Goal: Transaction & Acquisition: Purchase product/service

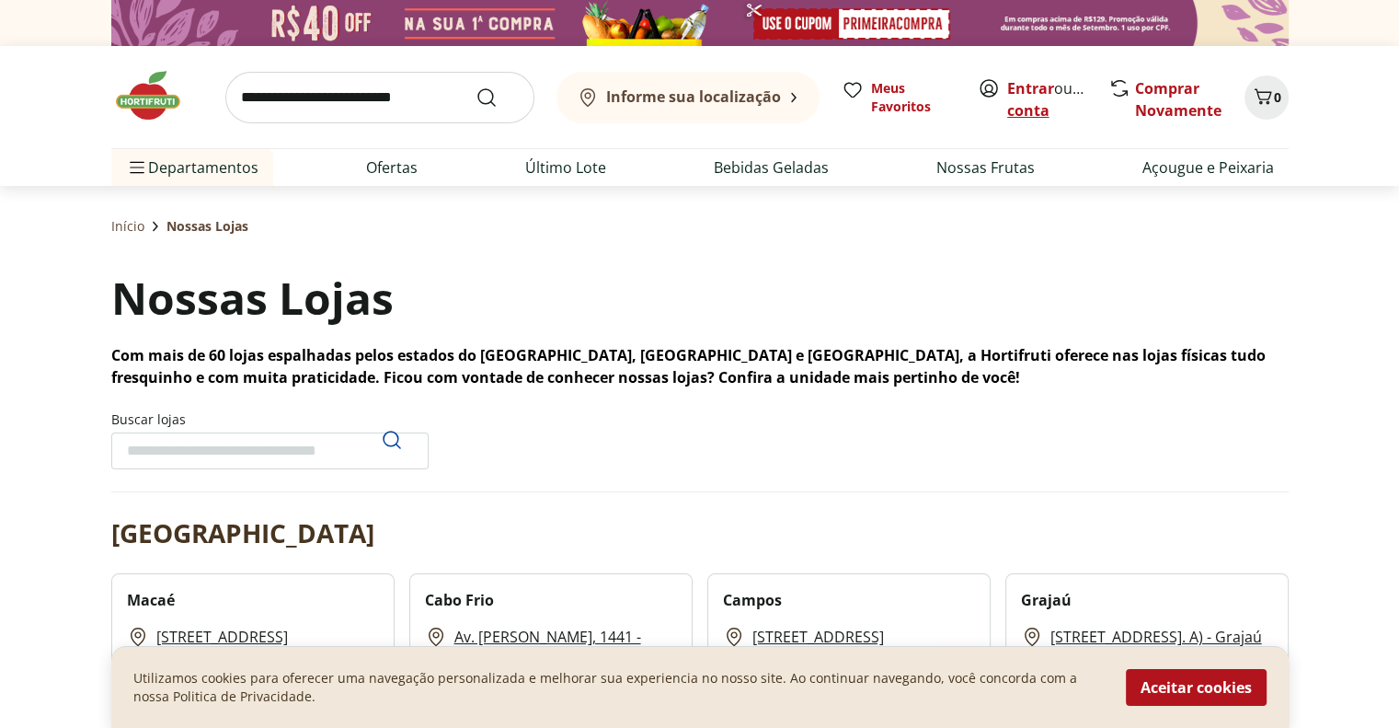
click at [1038, 103] on link "Criar conta" at bounding box center [1057, 99] width 101 height 42
click at [1038, 85] on link "Entrar" at bounding box center [1030, 88] width 47 height 20
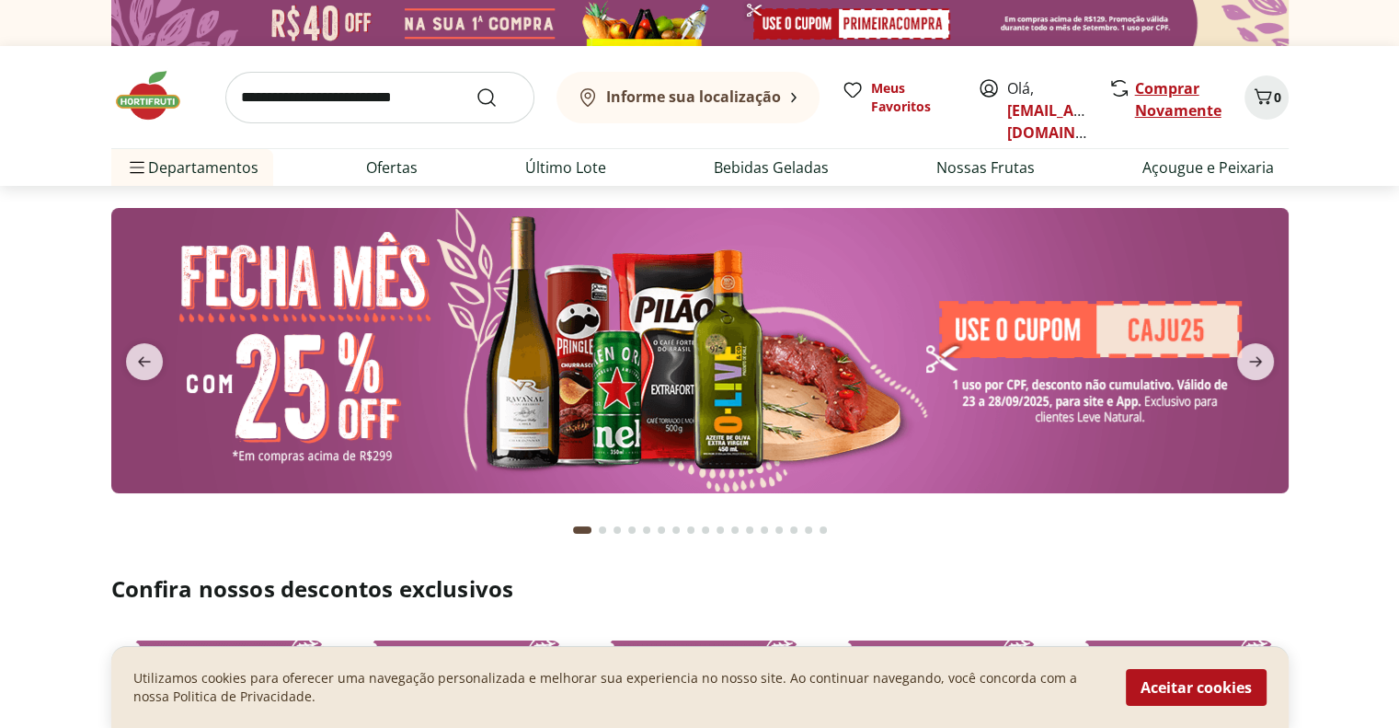
click at [1166, 104] on link "Comprar Novamente" at bounding box center [1178, 99] width 86 height 42
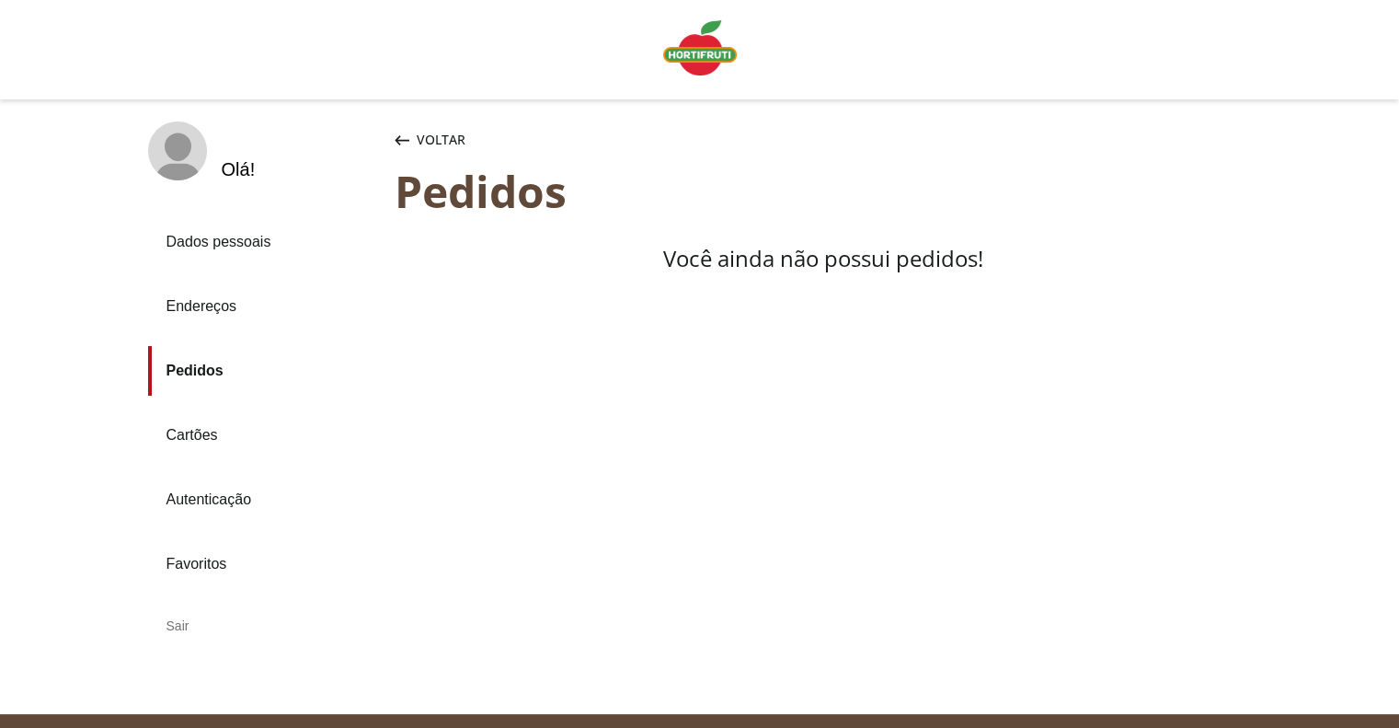
click at [224, 247] on link "Dados pessoais" at bounding box center [264, 242] width 232 height 50
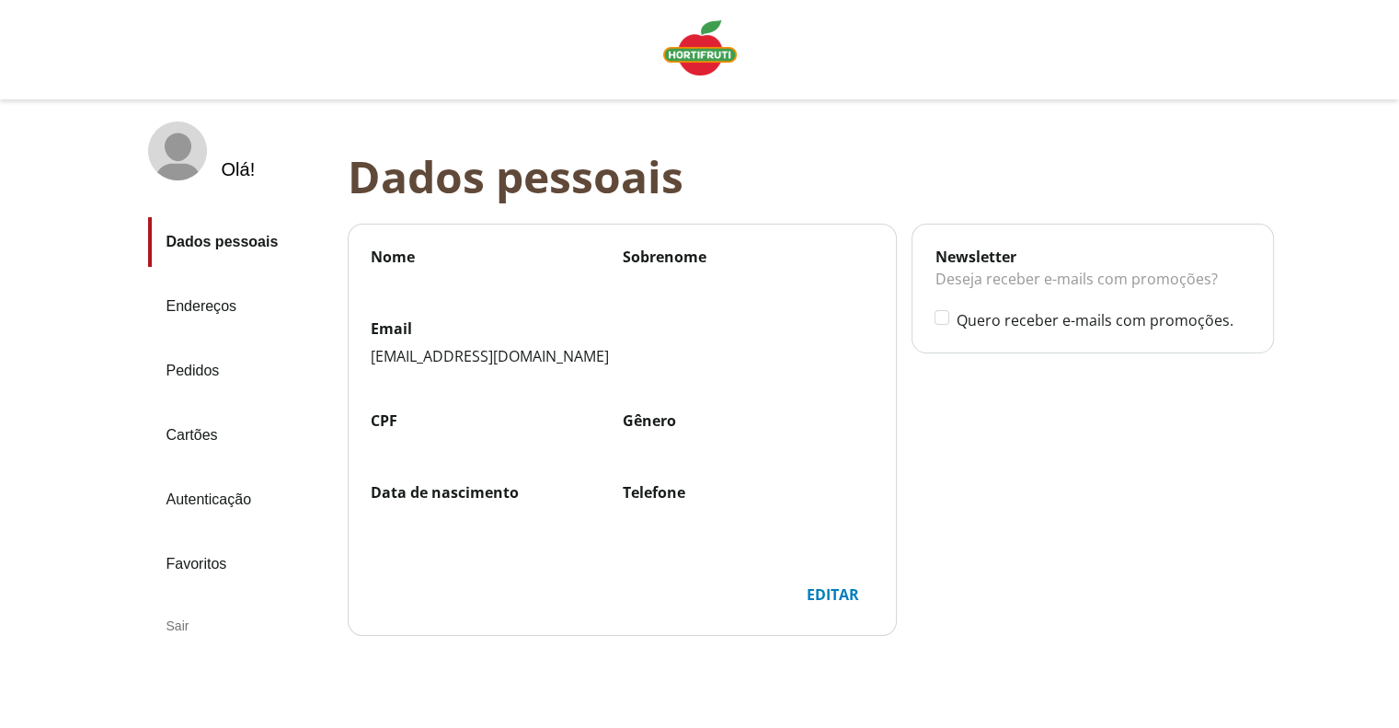
click at [587, 268] on div "Nome" at bounding box center [497, 260] width 252 height 28
click at [447, 267] on div "Nome" at bounding box center [497, 260] width 252 height 28
drag, startPoint x: 398, startPoint y: 307, endPoint x: 383, endPoint y: 271, distance: 39.1
click at [392, 297] on div "Nome Sobrenome" at bounding box center [623, 282] width 504 height 72
click at [383, 268] on div "Nome" at bounding box center [497, 260] width 252 height 28
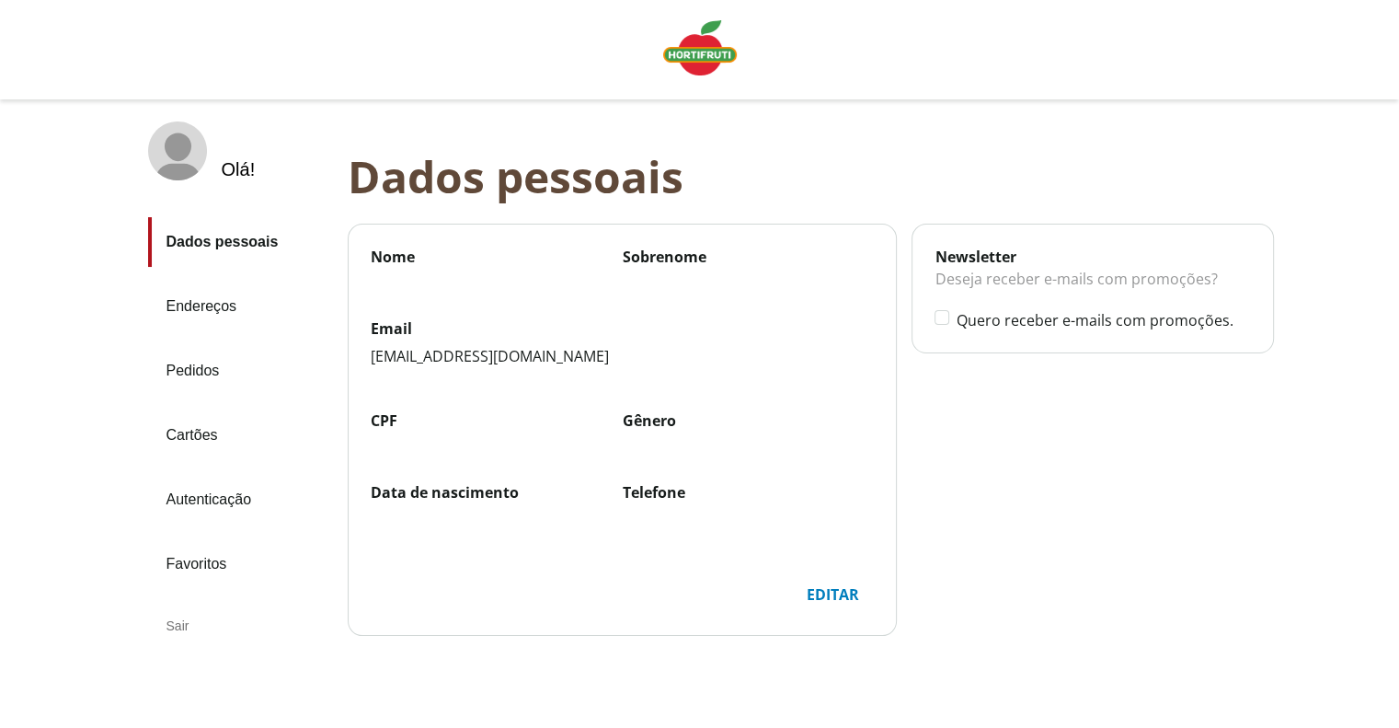
click at [418, 255] on label "Nome" at bounding box center [497, 256] width 252 height 20
click at [400, 255] on label "Nome" at bounding box center [497, 256] width 252 height 20
click at [418, 425] on label "CPF" at bounding box center [497, 420] width 252 height 20
click at [410, 464] on div "CPF Gênero" at bounding box center [623, 446] width 504 height 72
click at [682, 259] on label "Sobrenome" at bounding box center [749, 256] width 252 height 20
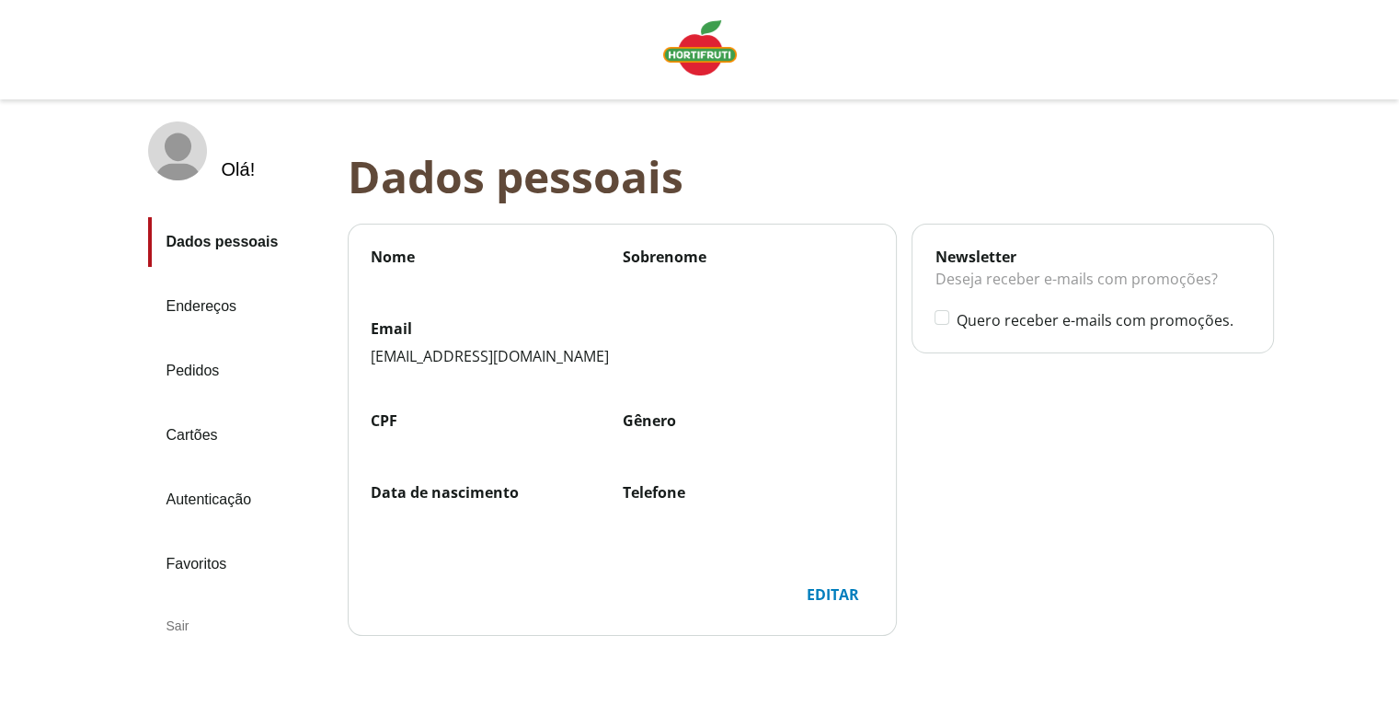
click at [483, 260] on label "Nome" at bounding box center [497, 256] width 252 height 20
click at [228, 311] on link "Endereços" at bounding box center [240, 306] width 185 height 50
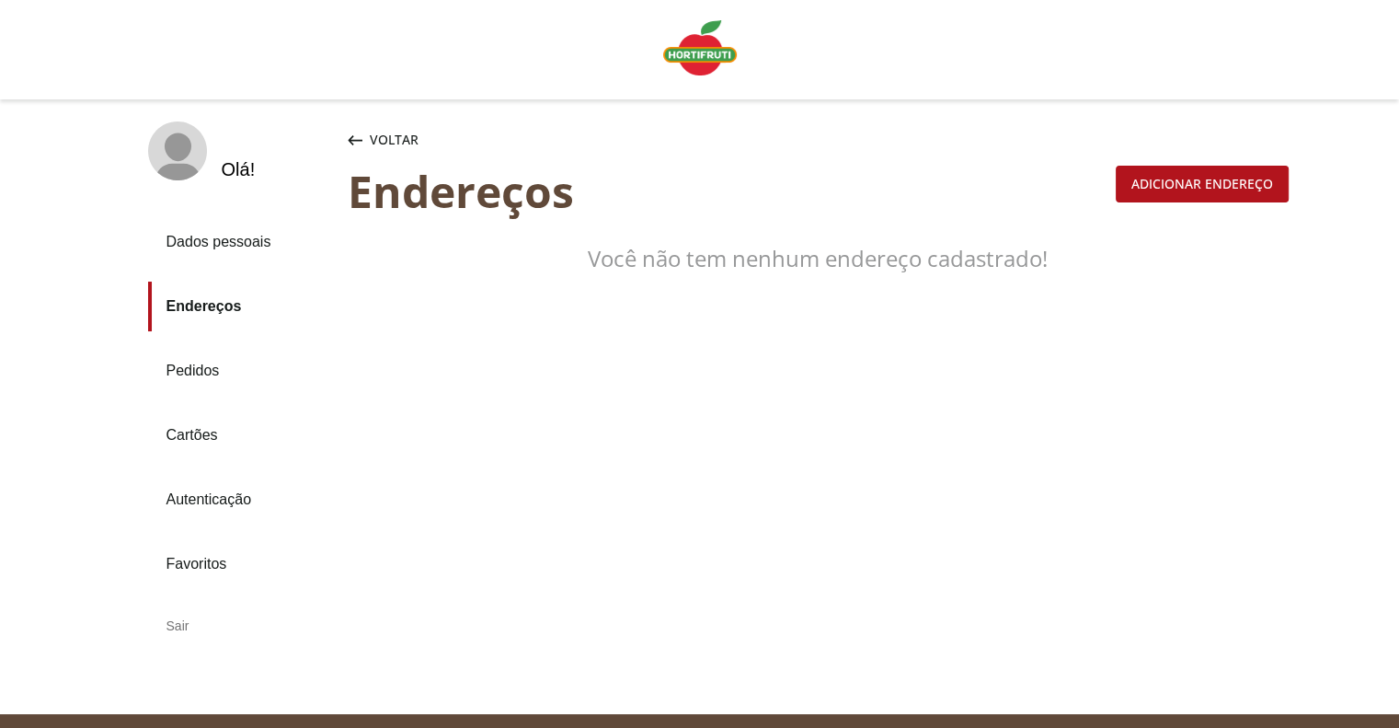
click at [235, 244] on link "Dados pessoais" at bounding box center [240, 242] width 185 height 50
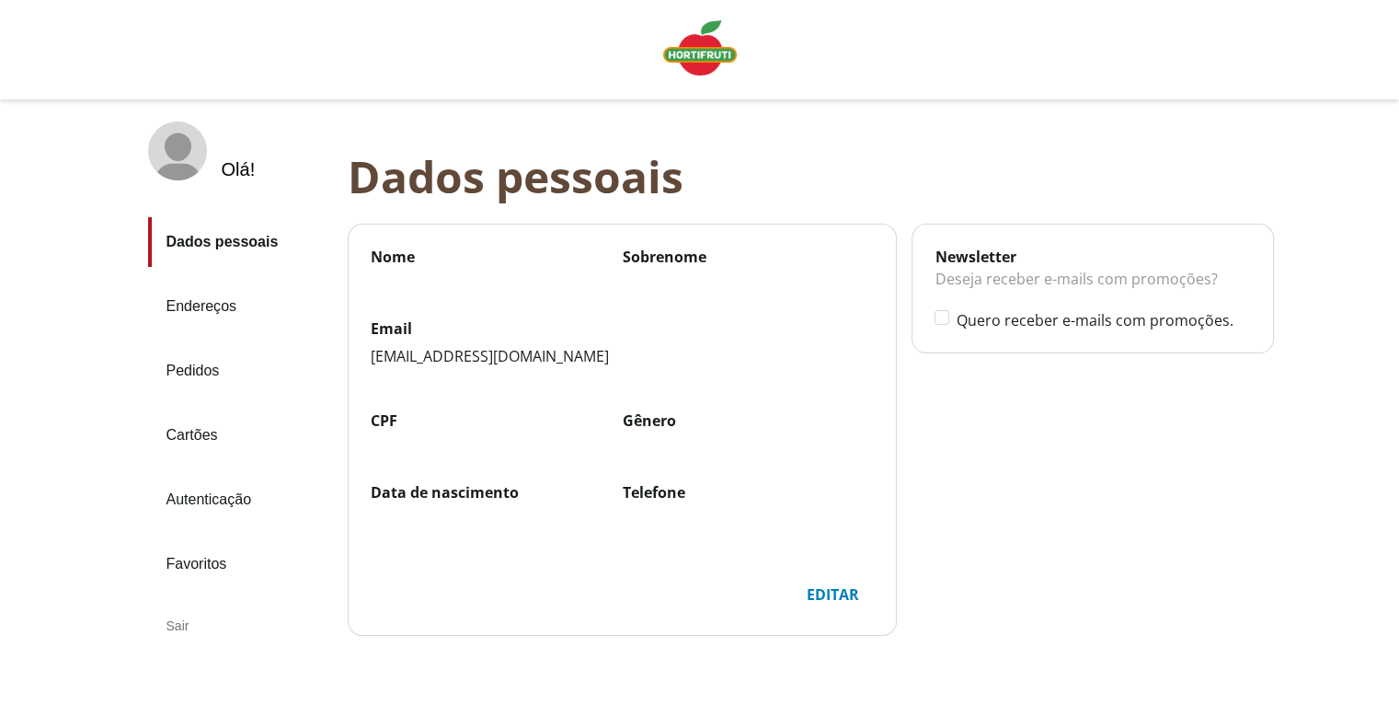
click at [372, 269] on div "Nome" at bounding box center [497, 260] width 252 height 28
click at [661, 251] on label "Sobrenome" at bounding box center [749, 256] width 252 height 20
click at [399, 263] on label "Nome" at bounding box center [497, 256] width 252 height 20
click at [399, 262] on label "Nome" at bounding box center [497, 256] width 252 height 20
click at [221, 309] on link "Endereços" at bounding box center [240, 306] width 185 height 50
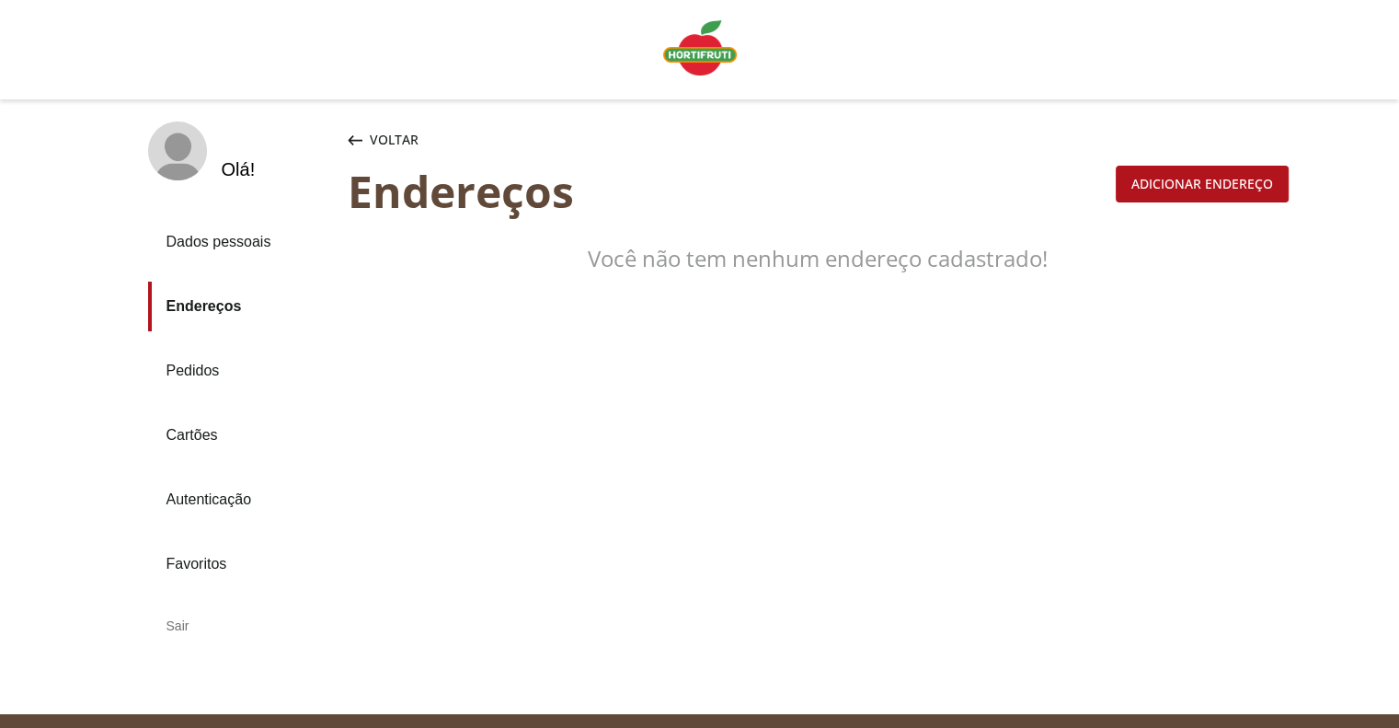
click at [1244, 192] on div "Adicionar endereço" at bounding box center [1202, 183] width 171 height 35
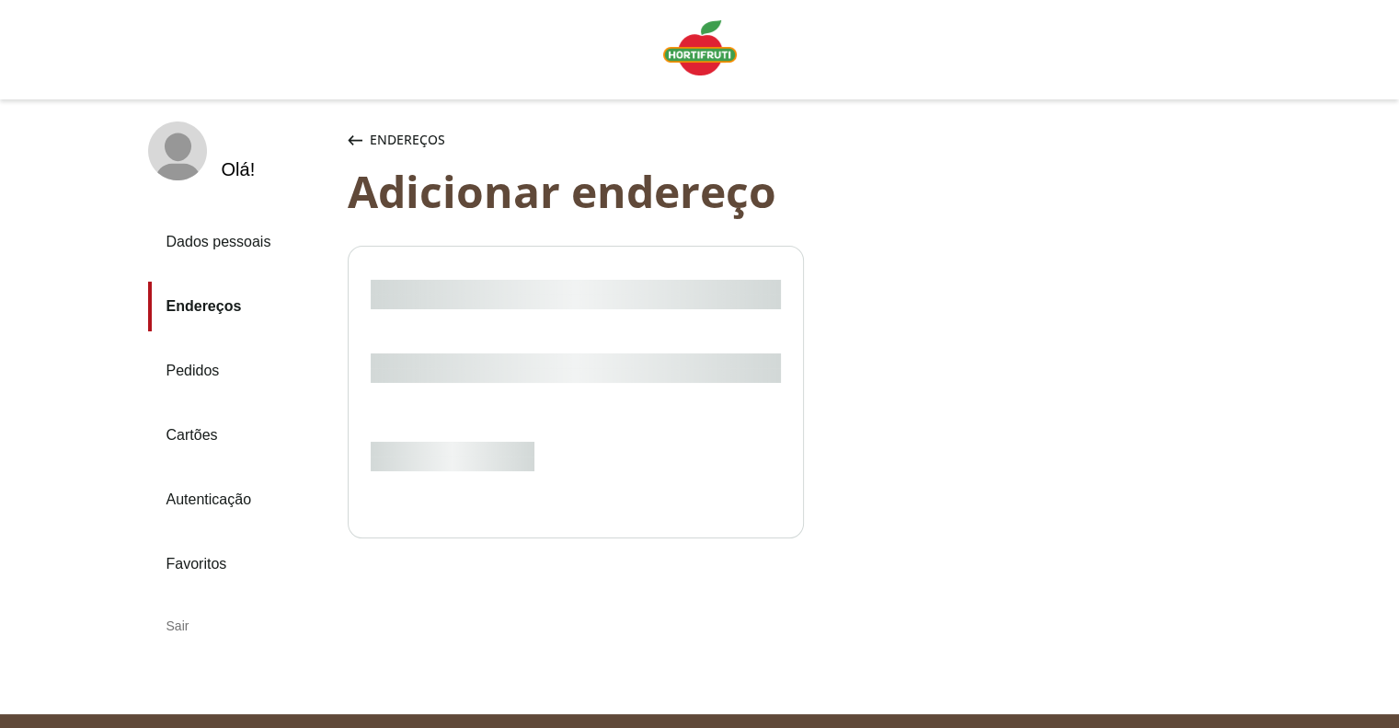
select select "***"
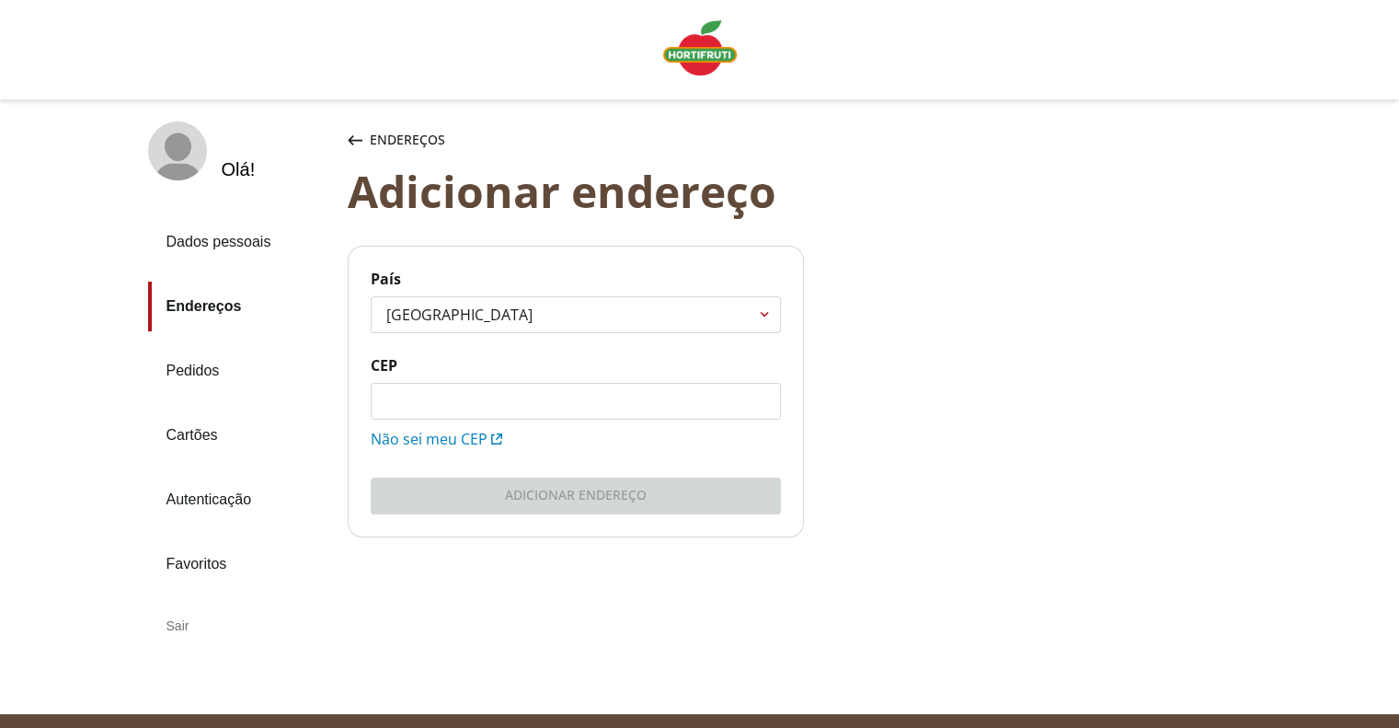
click at [471, 407] on input "CEP" at bounding box center [576, 401] width 408 height 35
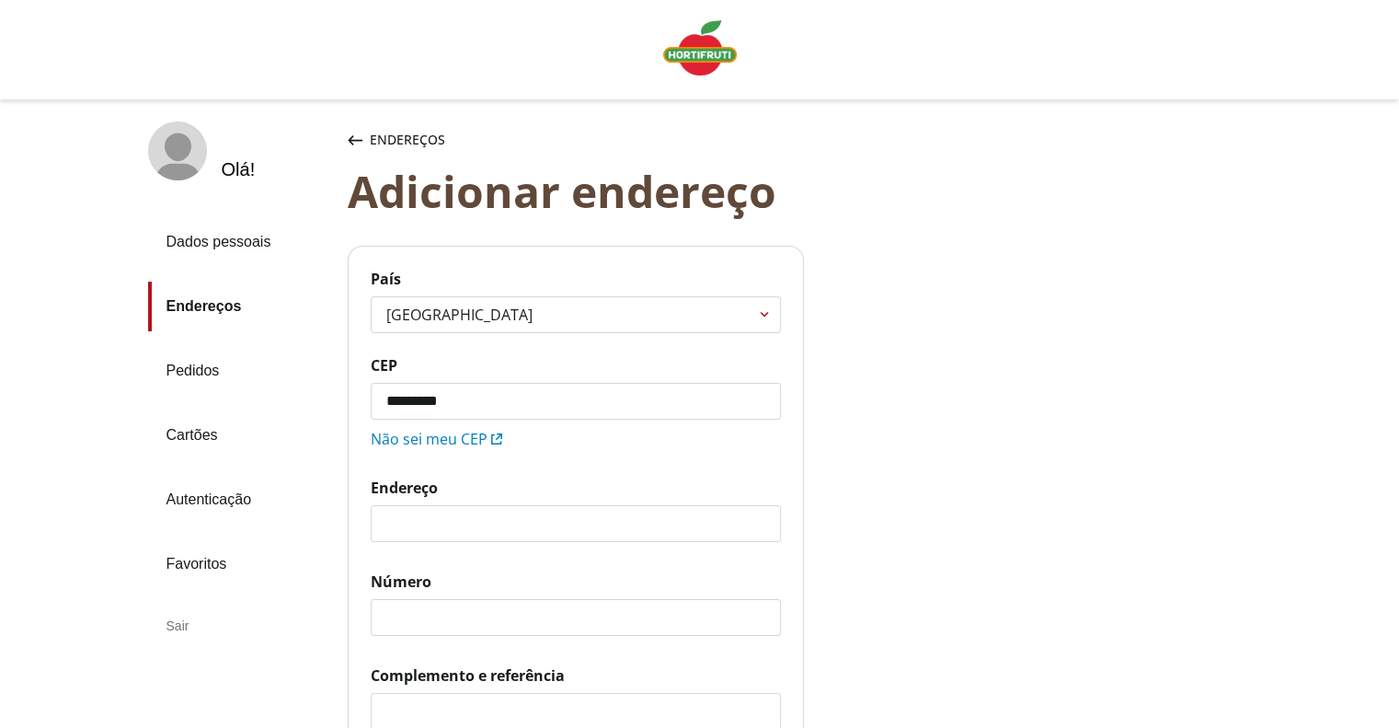
type input "*********"
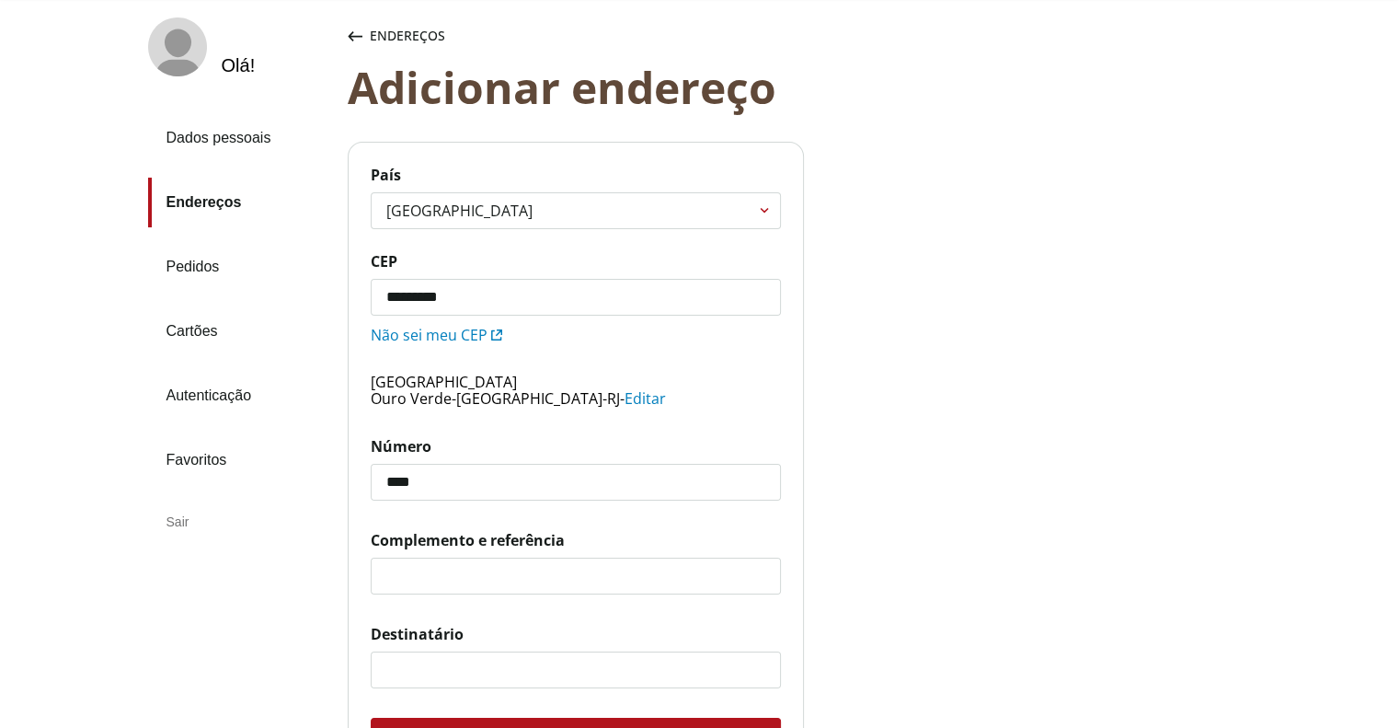
scroll to position [184, 0]
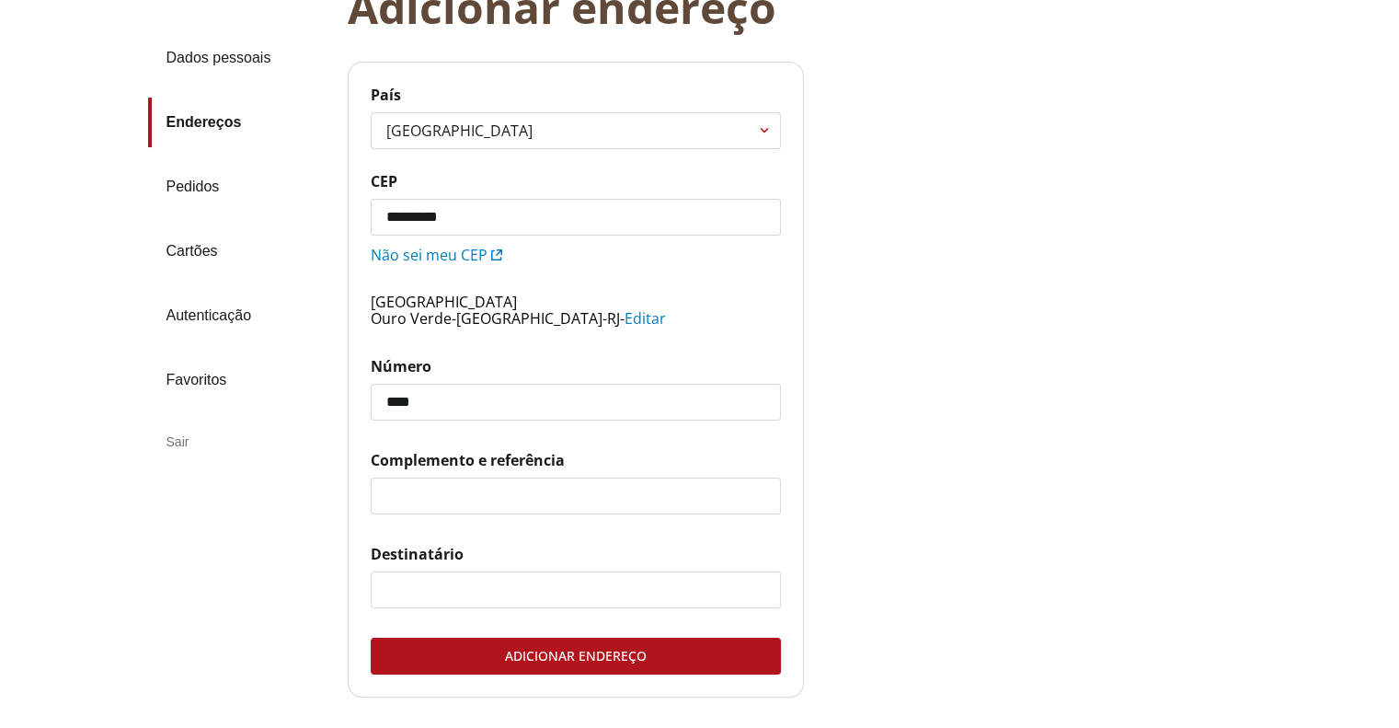
type input "****"
click at [447, 502] on input "Complemento e referência" at bounding box center [576, 495] width 408 height 35
type input "**********"
click at [549, 595] on input "Destinatário" at bounding box center [576, 589] width 408 height 35
type input "**********"
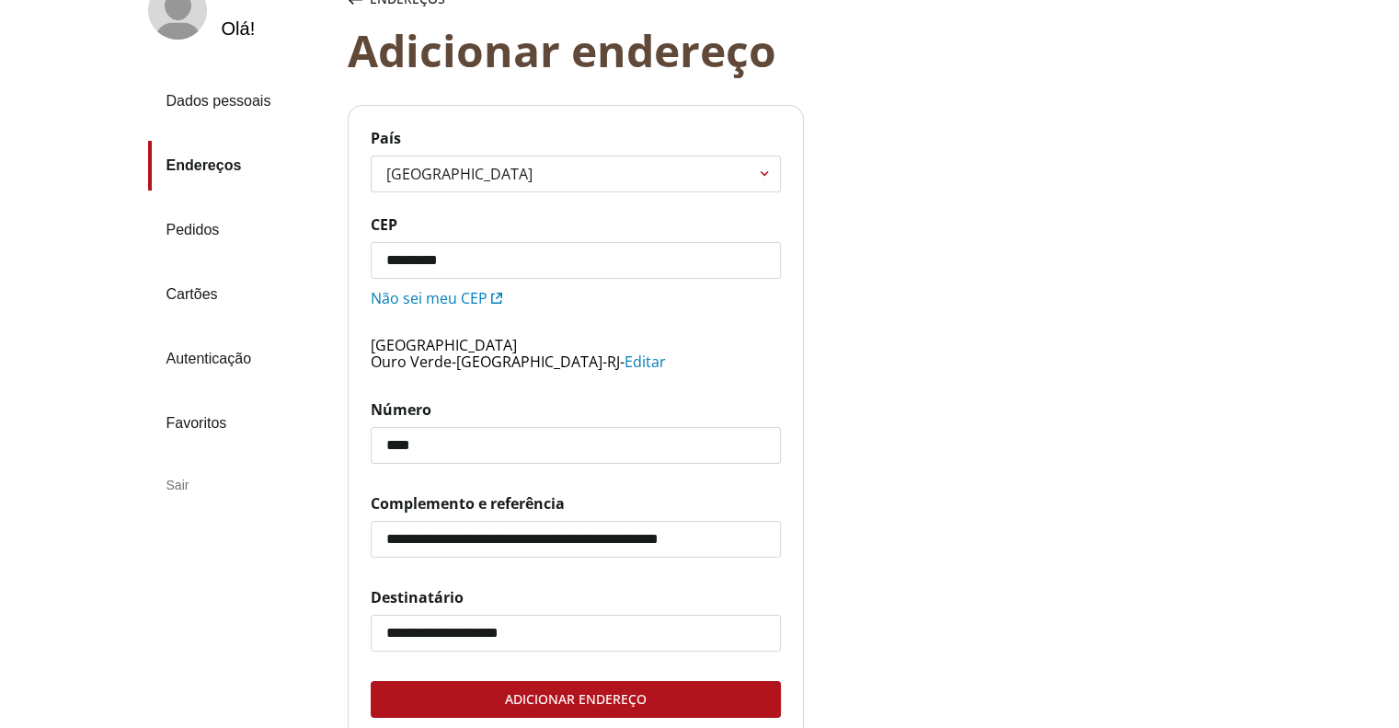
scroll to position [276, 0]
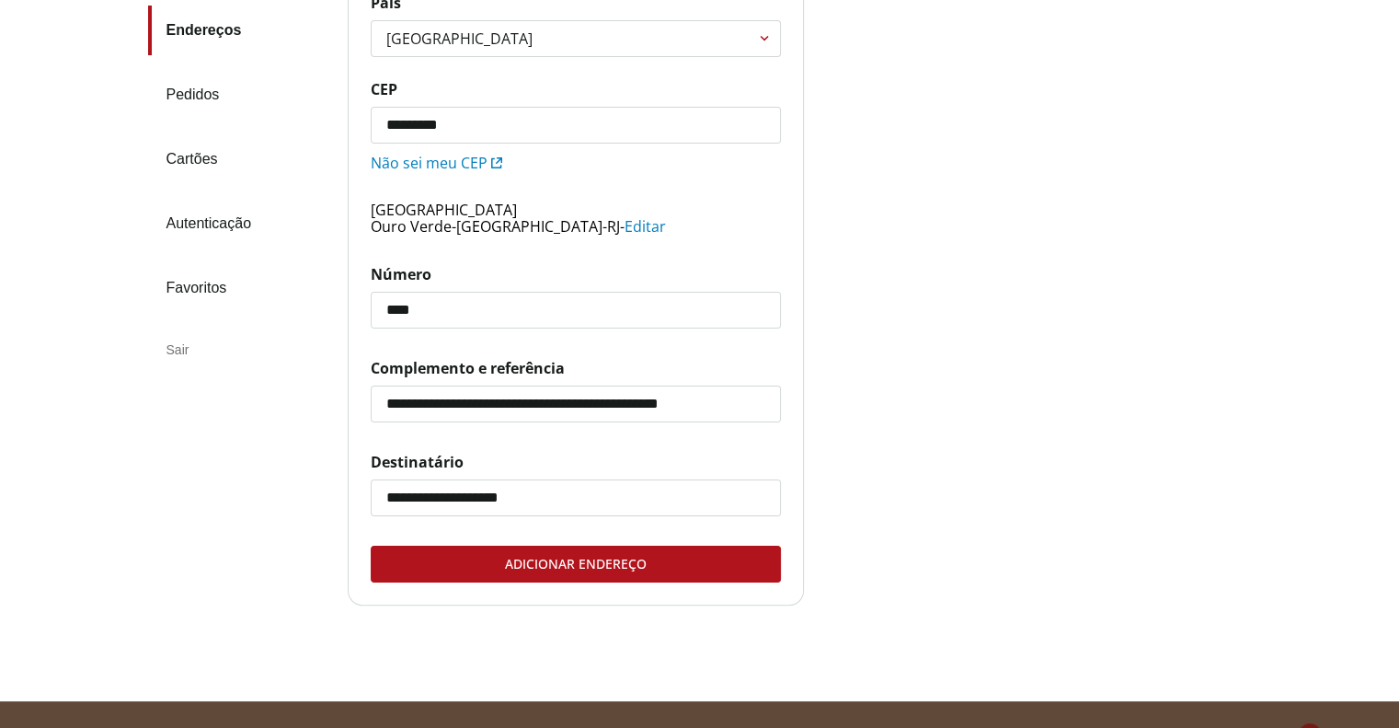
click at [624, 568] on div "Adicionar endereço" at bounding box center [576, 563] width 408 height 35
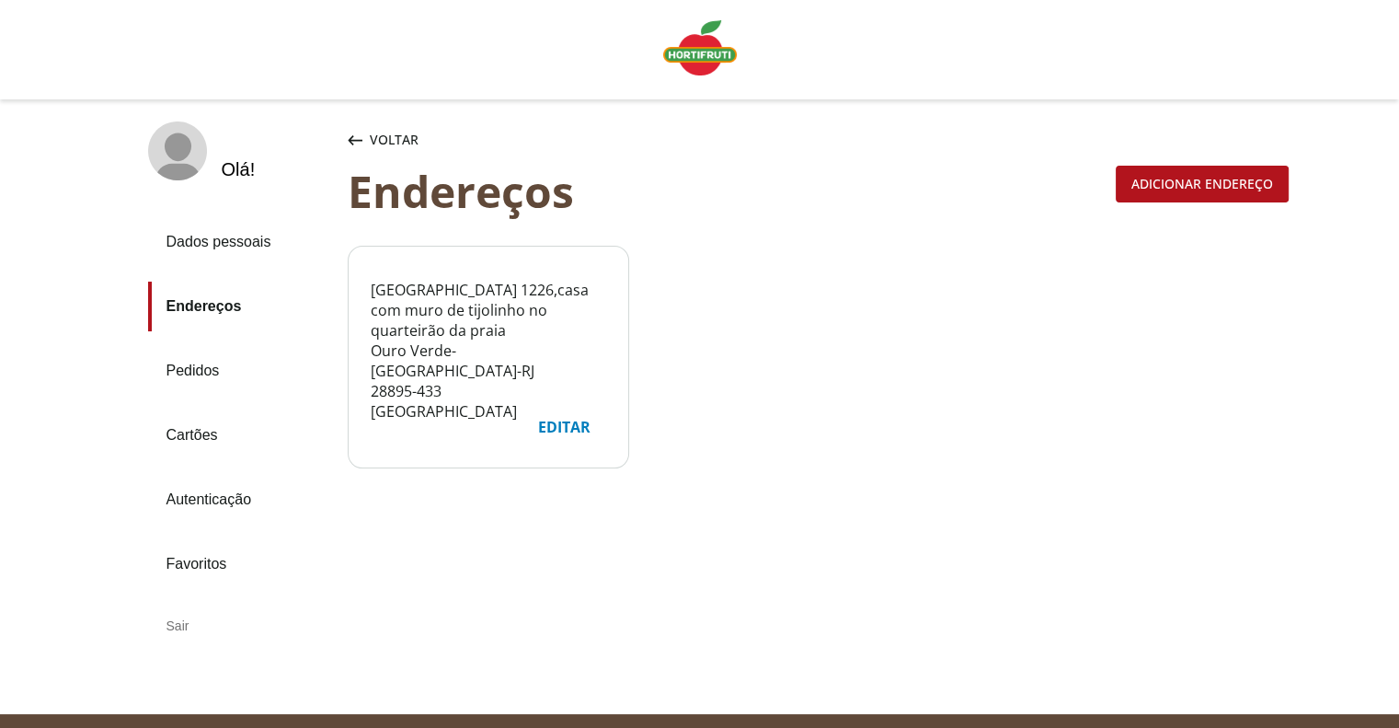
click at [229, 247] on link "Dados pessoais" at bounding box center [240, 242] width 185 height 50
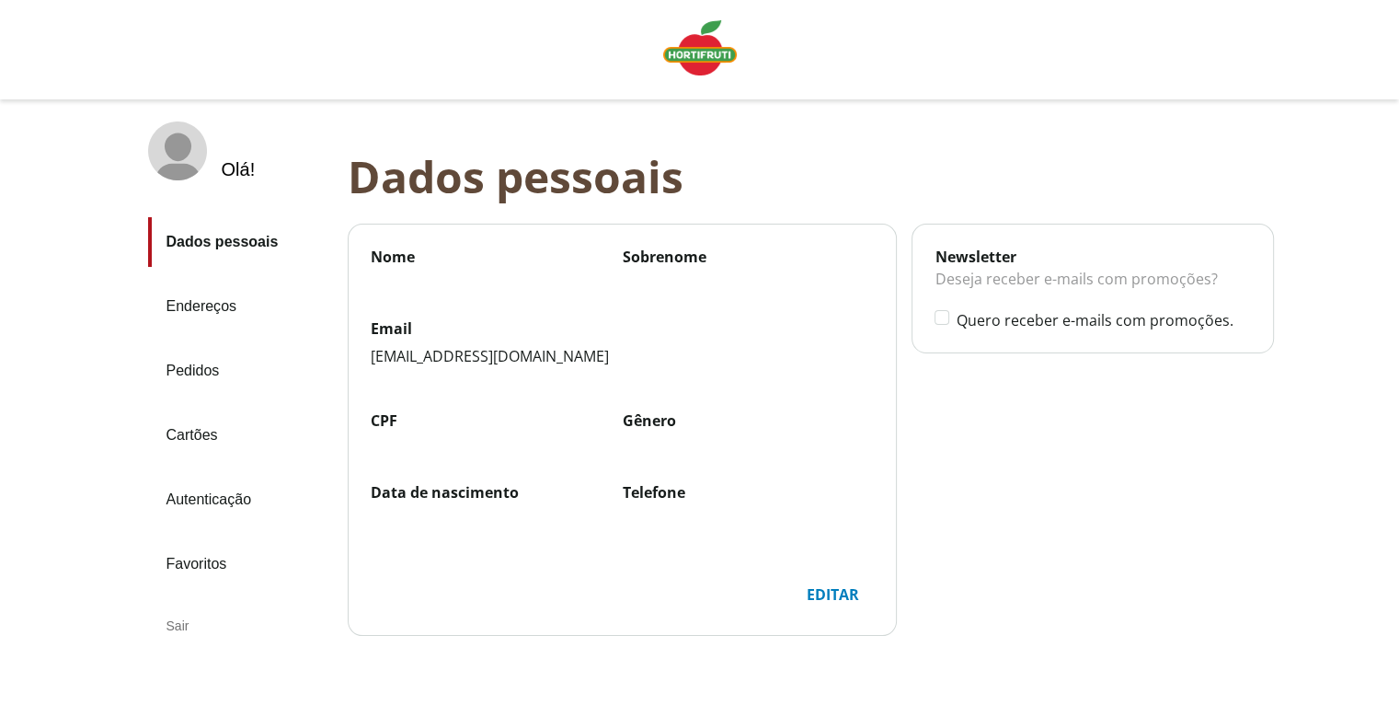
click at [405, 423] on label "CPF" at bounding box center [497, 420] width 252 height 20
click at [670, 422] on label "Gênero" at bounding box center [749, 420] width 252 height 20
click at [851, 588] on div "Editar" at bounding box center [832, 594] width 82 height 35
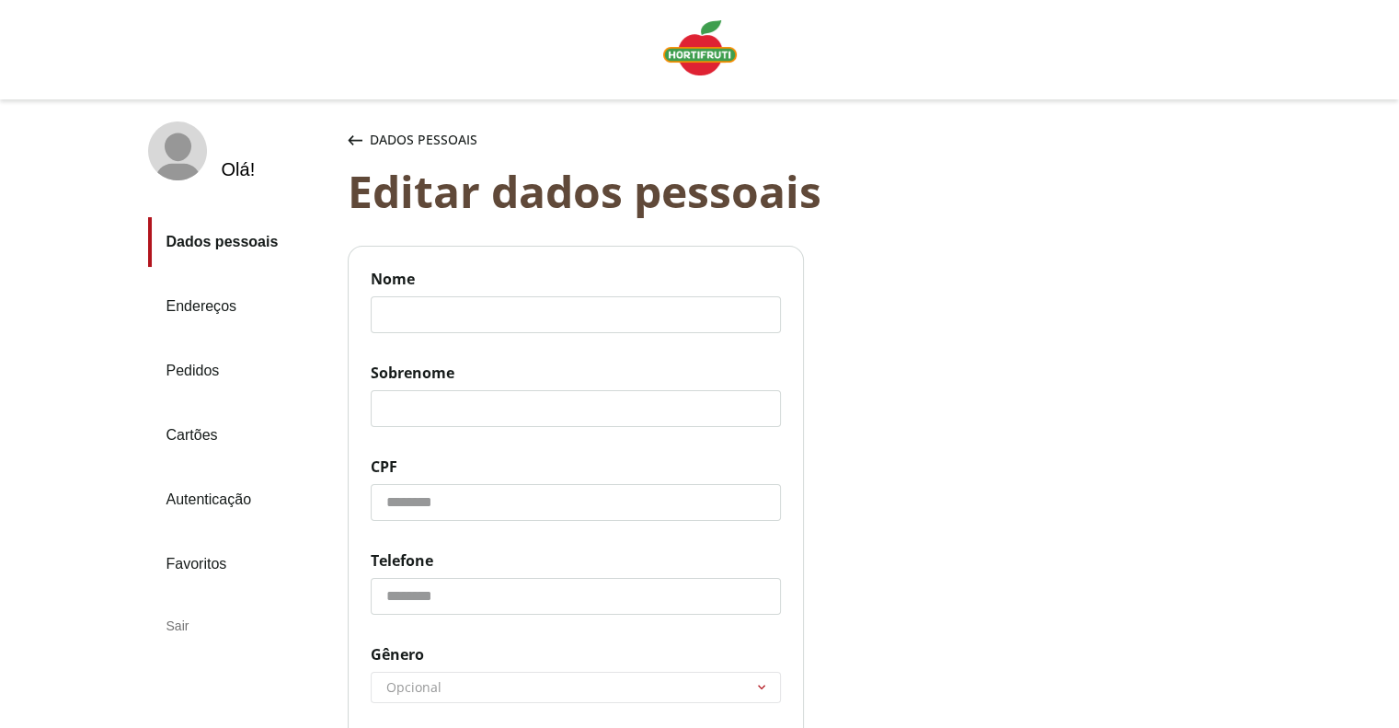
click at [553, 327] on input "Nome" at bounding box center [576, 314] width 410 height 37
type input "********"
type input "*******"
type input "**********"
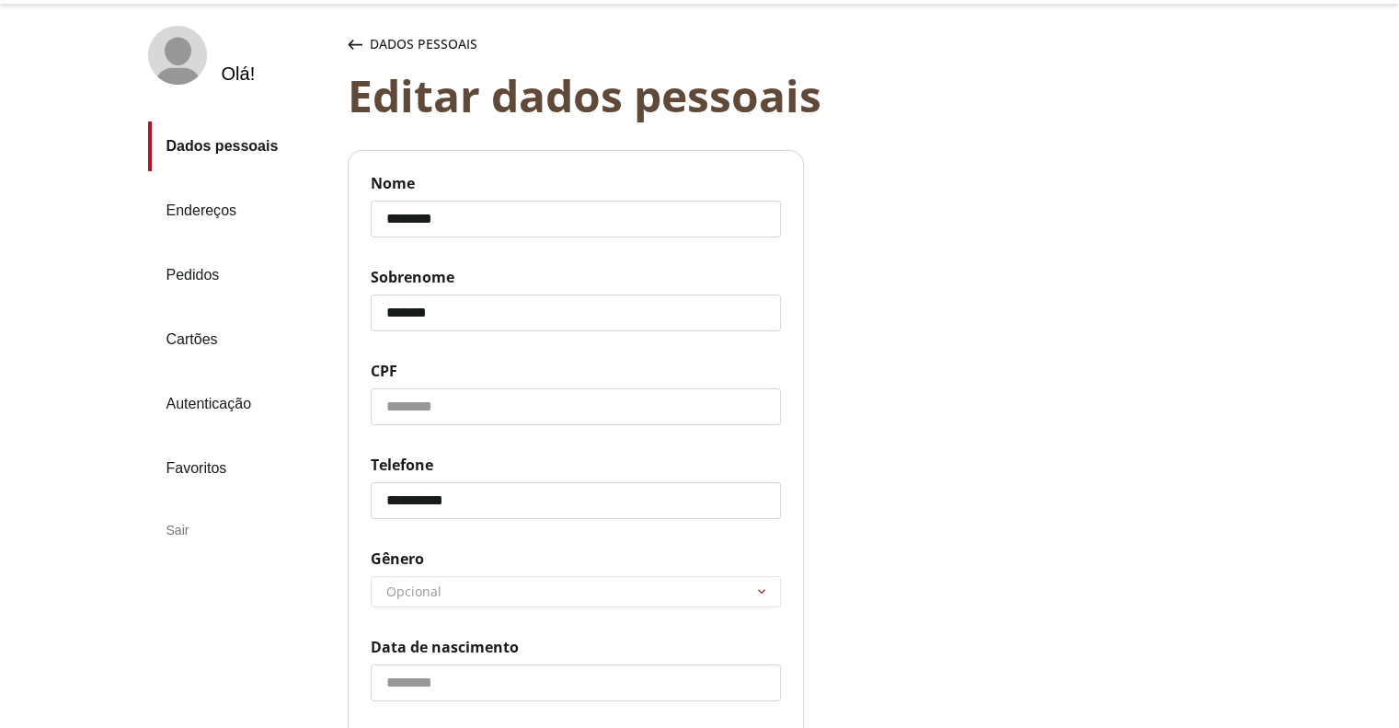
scroll to position [184, 0]
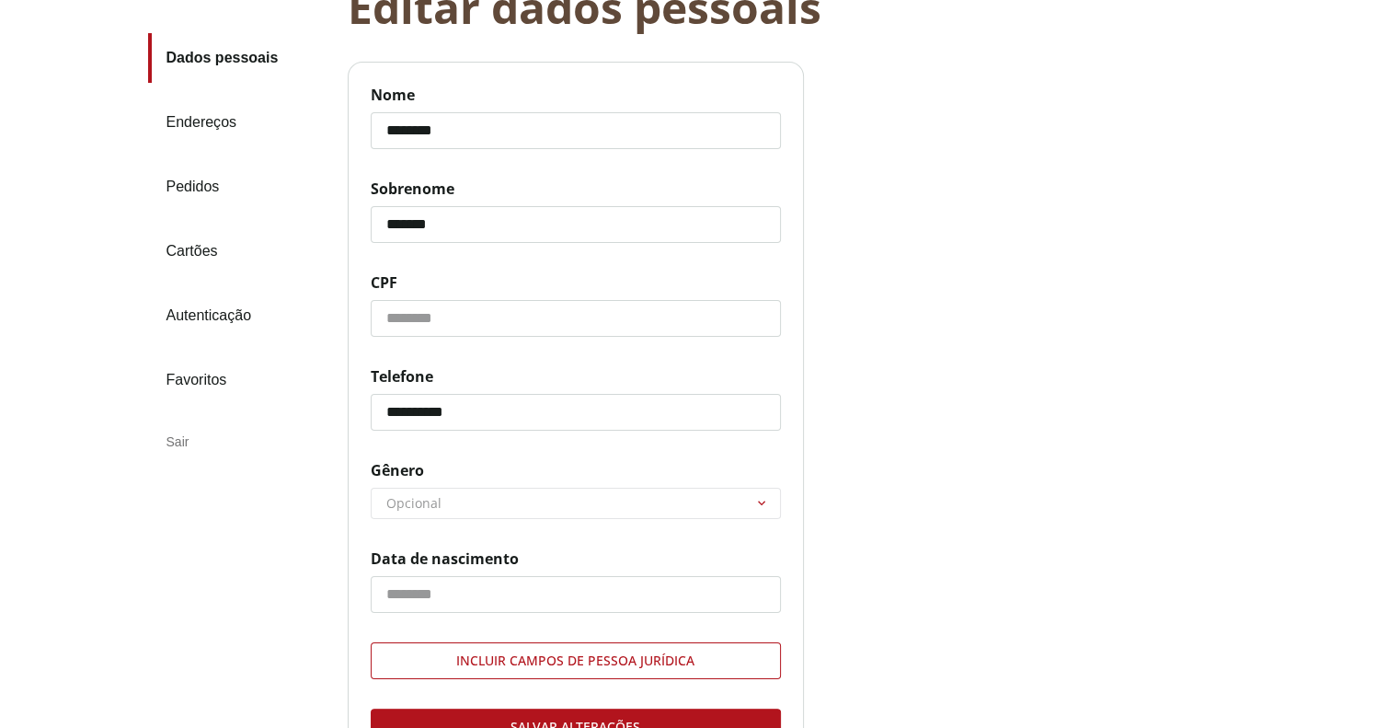
click at [457, 309] on input "CPF" at bounding box center [576, 318] width 410 height 37
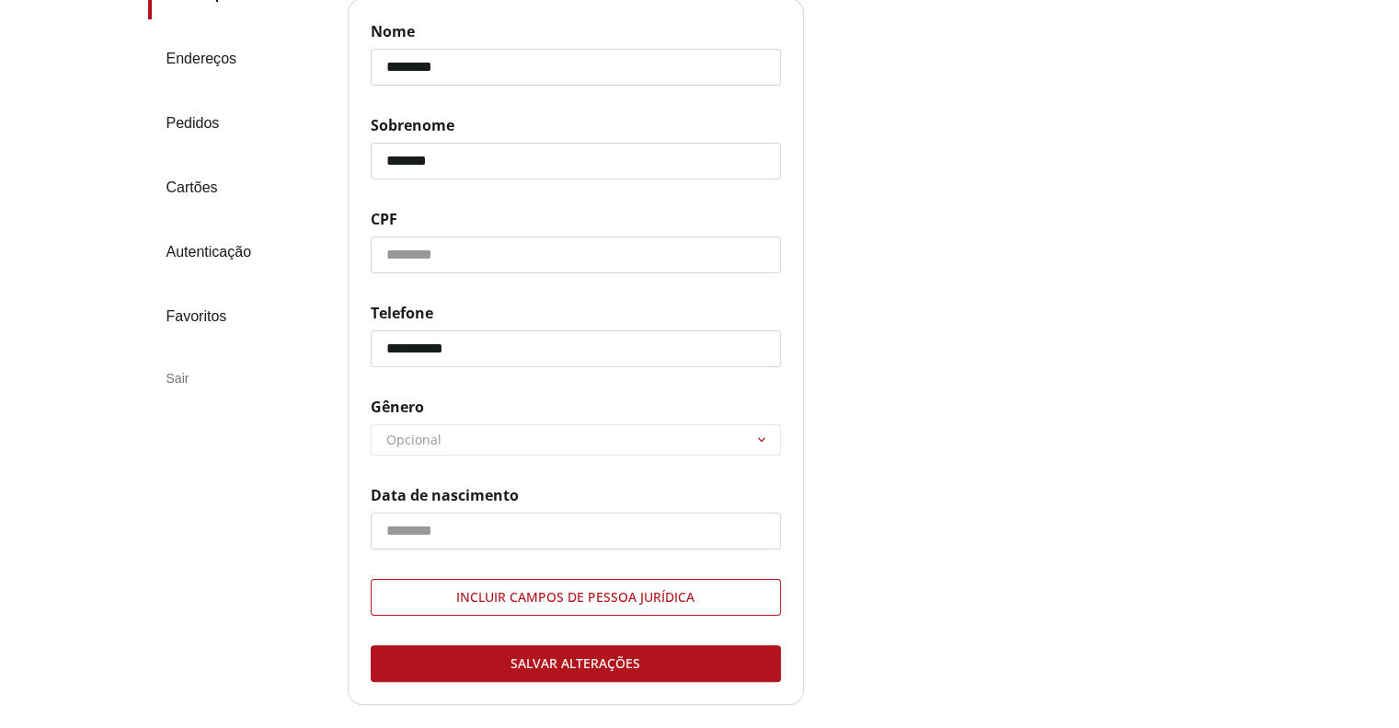
scroll to position [368, 0]
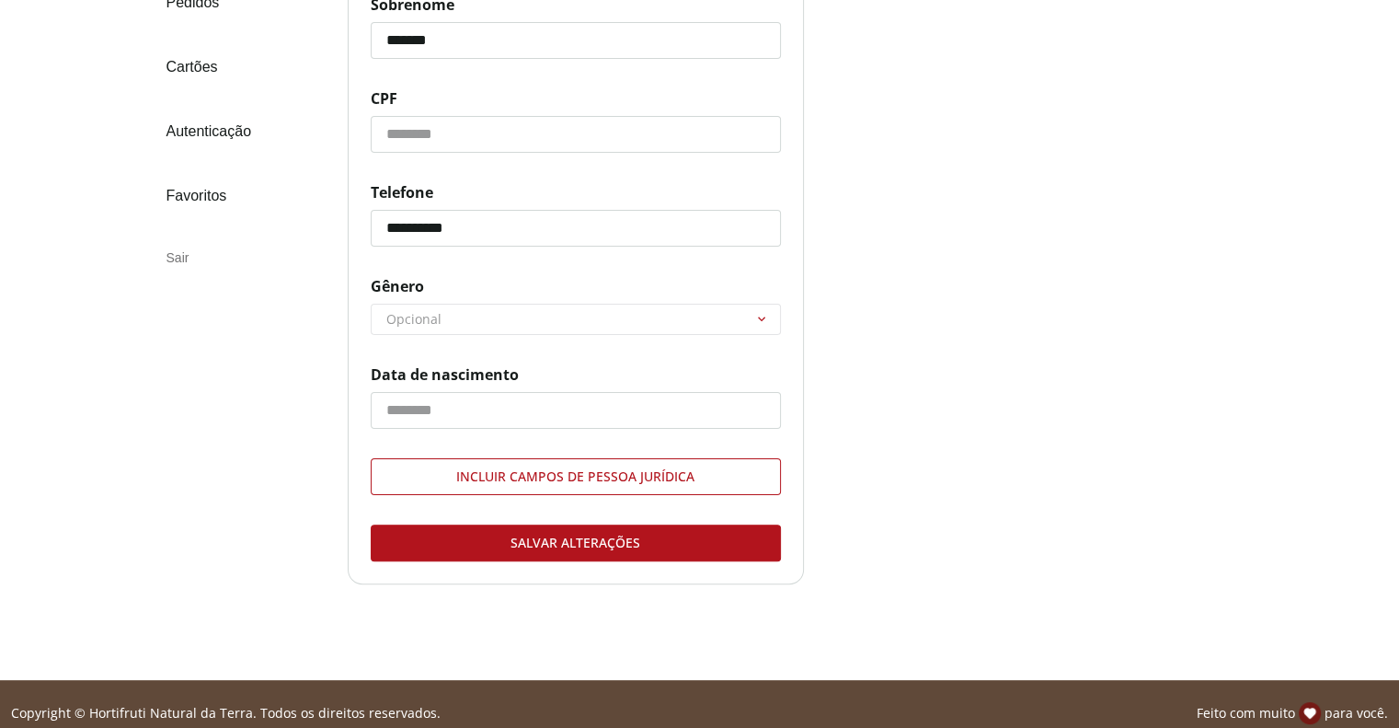
click at [681, 320] on select "******** ********* ********" at bounding box center [576, 318] width 408 height 29
select select "******"
click at [372, 304] on select "******** ********* ********" at bounding box center [576, 318] width 408 height 29
click at [489, 411] on input "Data de nascimento" at bounding box center [576, 410] width 410 height 37
type input "*"
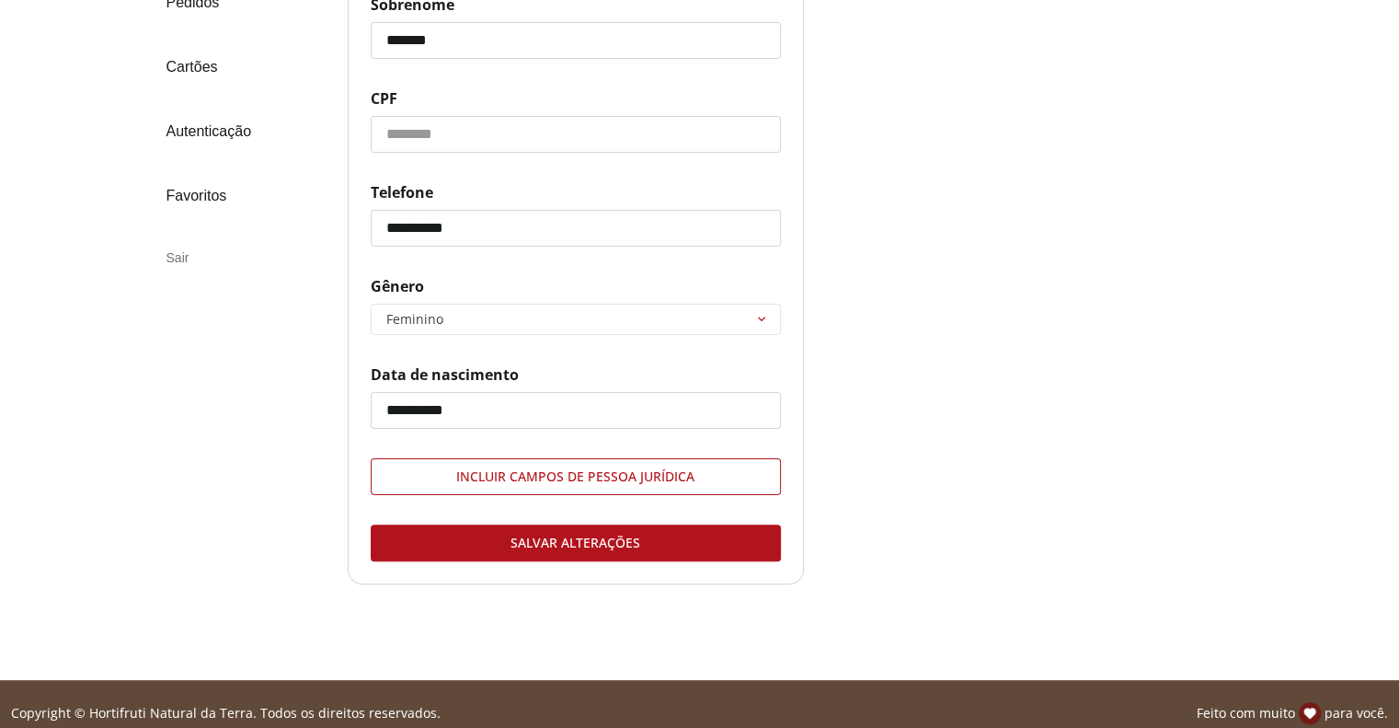
type input "**********"
click at [542, 553] on div "Salvar alterações" at bounding box center [576, 542] width 408 height 35
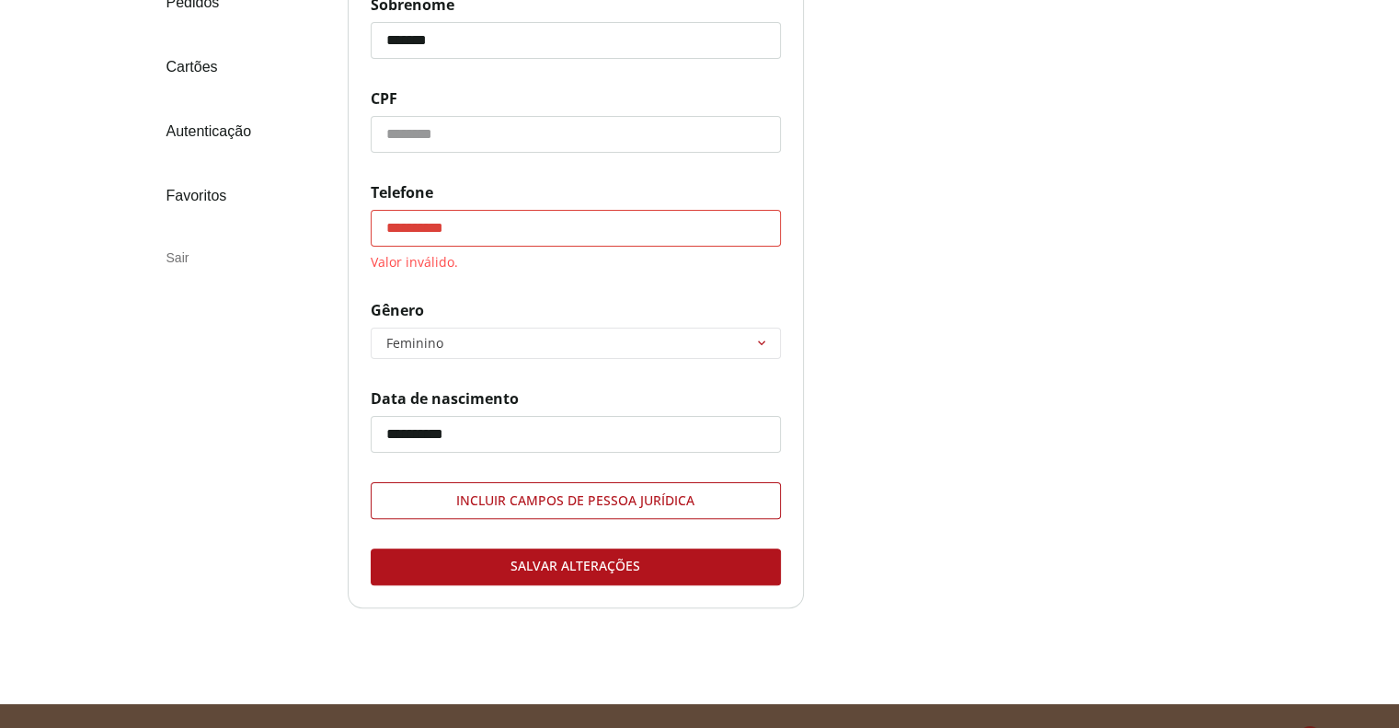
drag, startPoint x: 383, startPoint y: 227, endPoint x: 604, endPoint y: 202, distance: 223.1
click at [604, 202] on label "**********" at bounding box center [576, 226] width 410 height 88
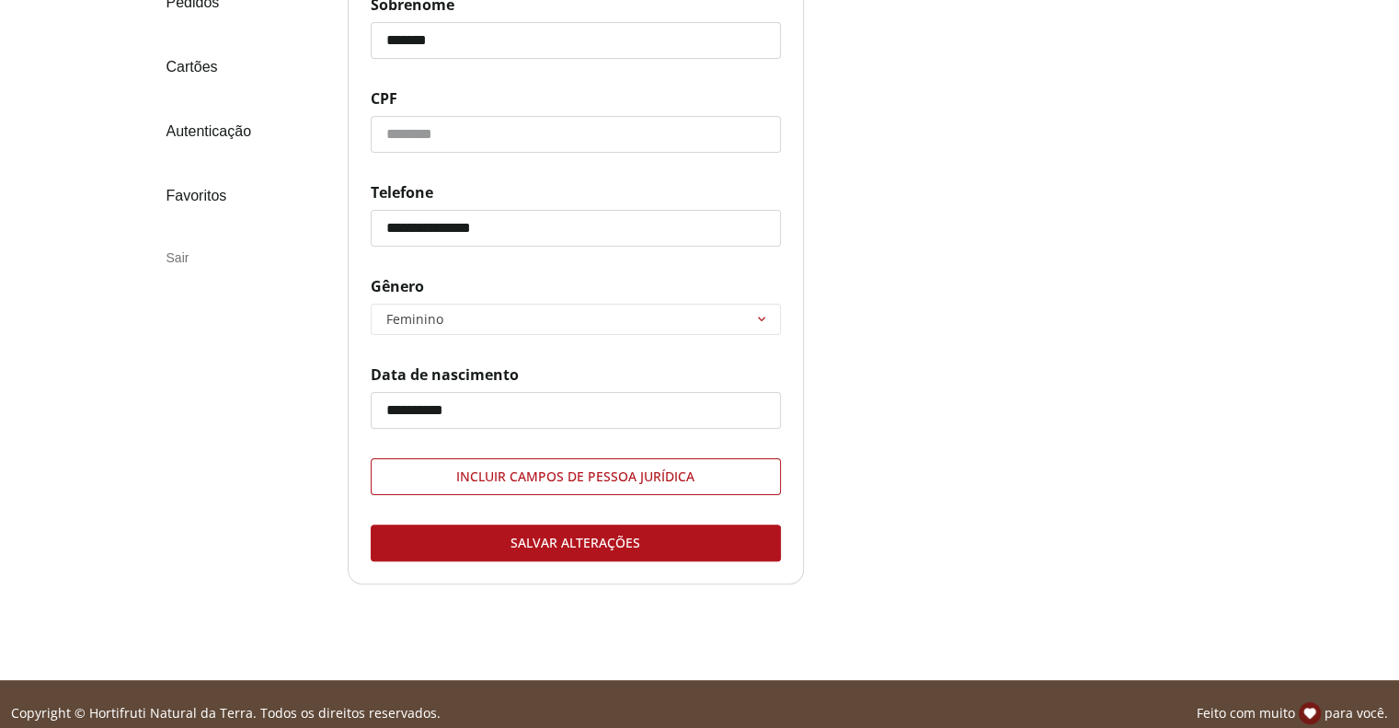
type input "**********"
click at [572, 531] on div "Salvar alterações" at bounding box center [576, 542] width 408 height 35
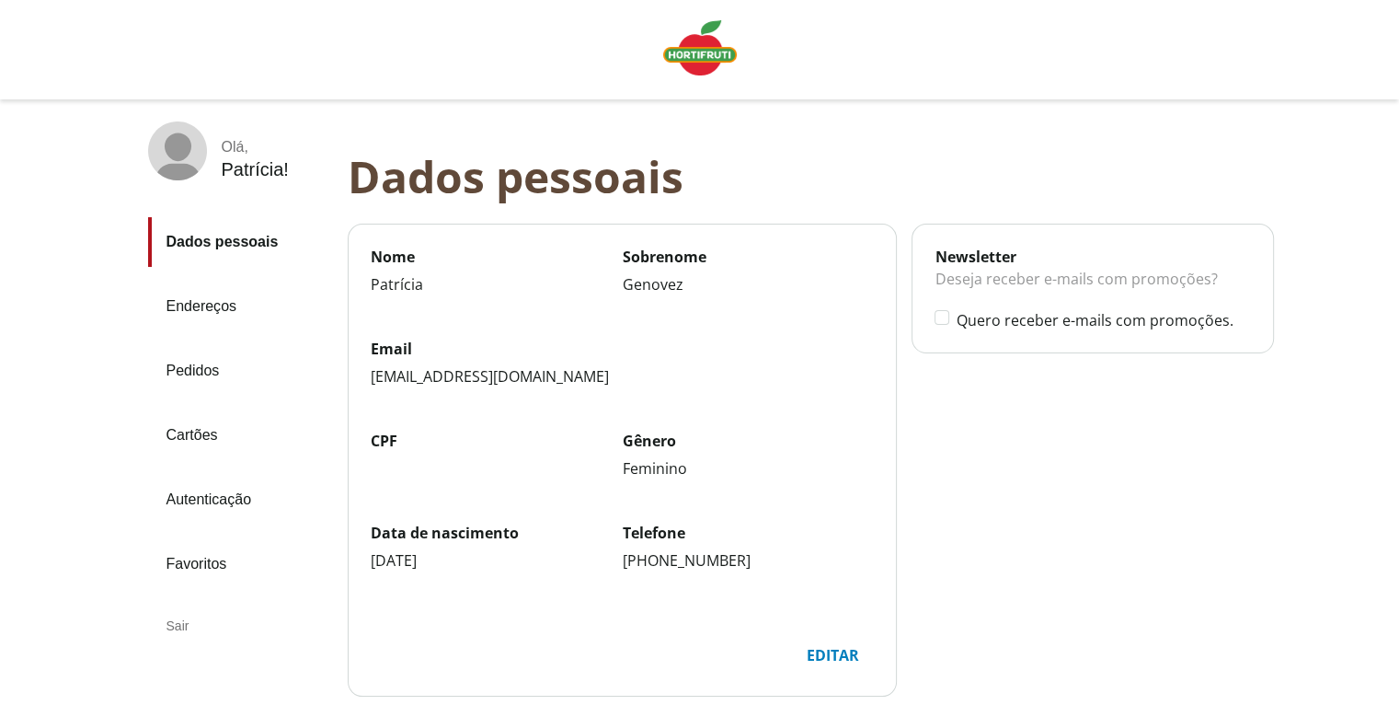
click at [223, 361] on link "Pedidos" at bounding box center [240, 371] width 185 height 50
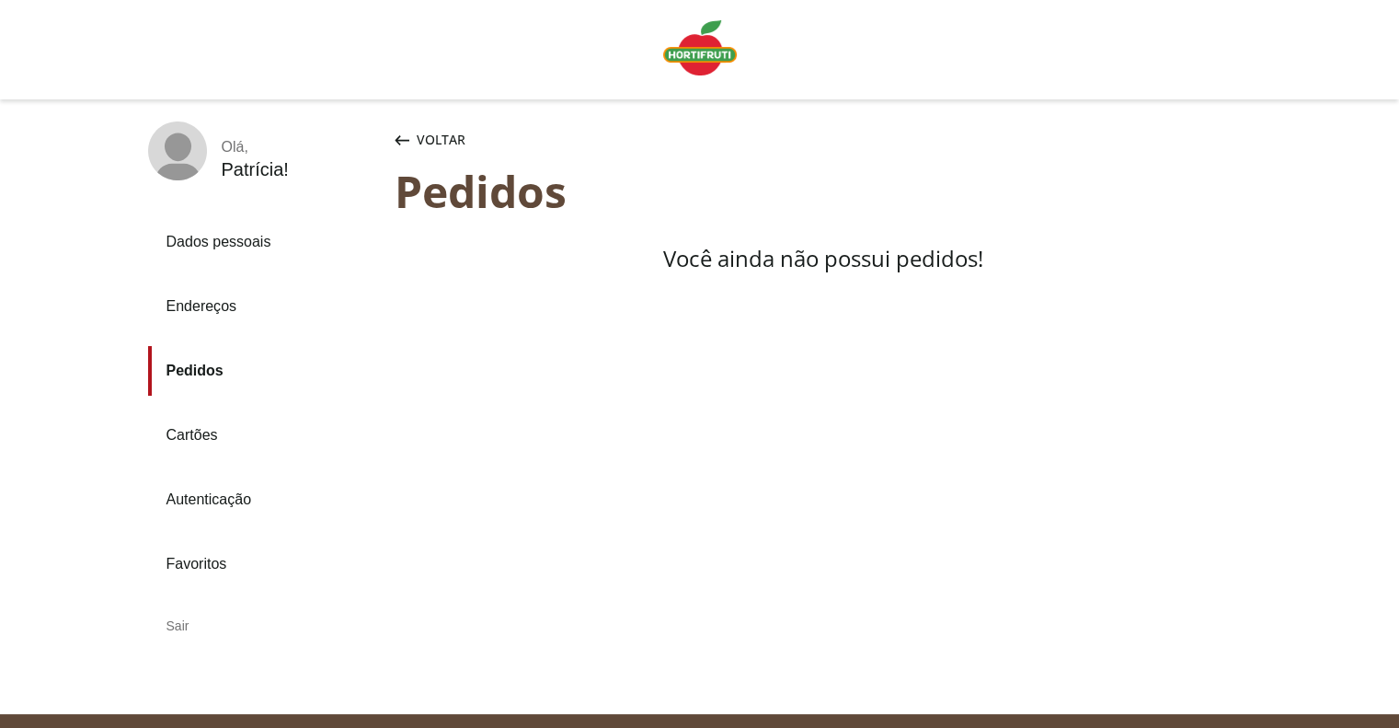
click at [764, 247] on span "Você ainda não possui pedidos!" at bounding box center [823, 258] width 320 height 30
click at [429, 150] on div "Voltar" at bounding box center [430, 139] width 78 height 37
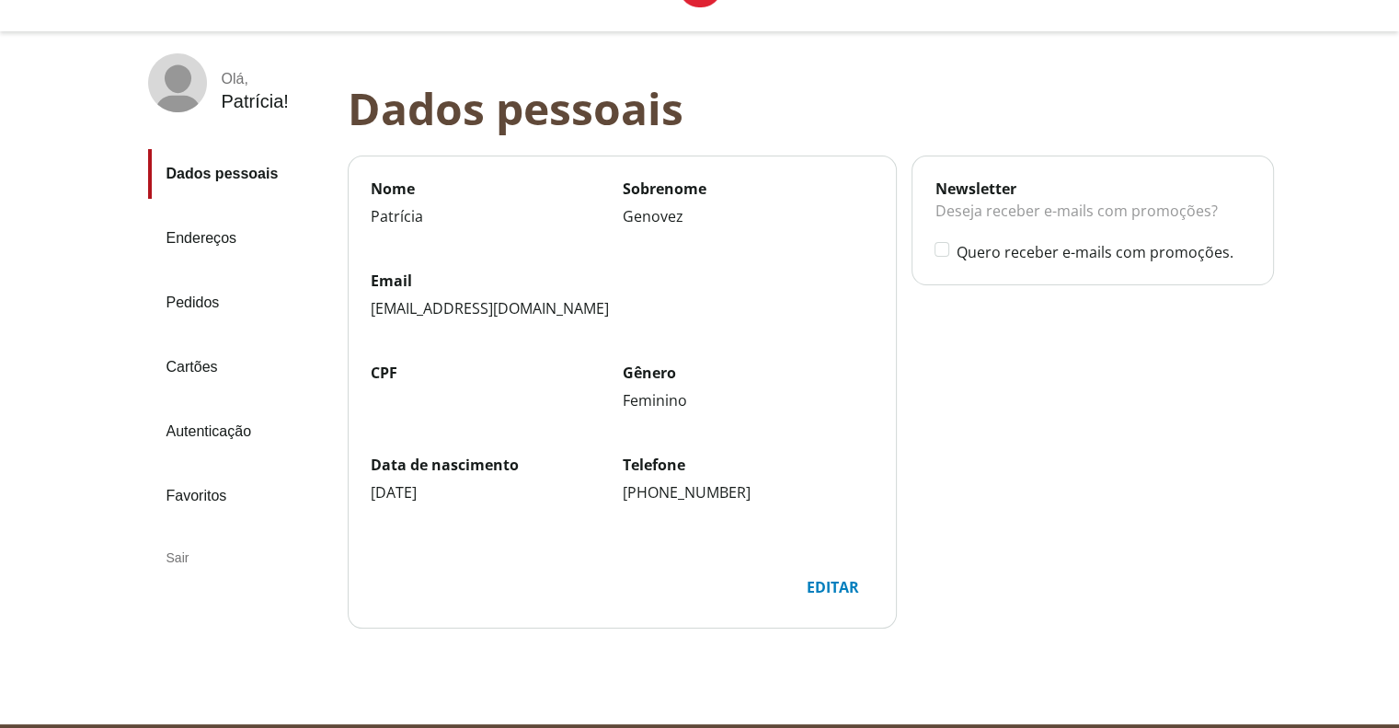
scroll to position [130, 0]
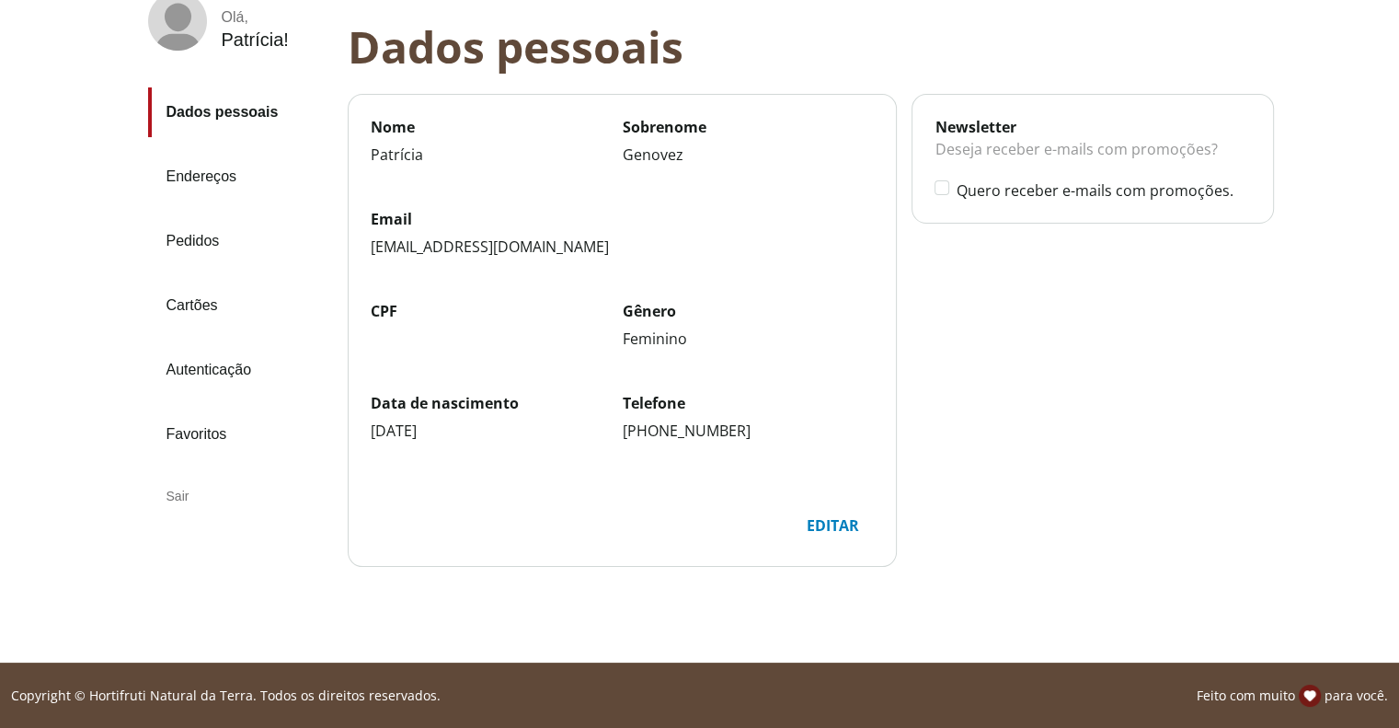
click at [212, 439] on link "Favoritos" at bounding box center [240, 434] width 185 height 50
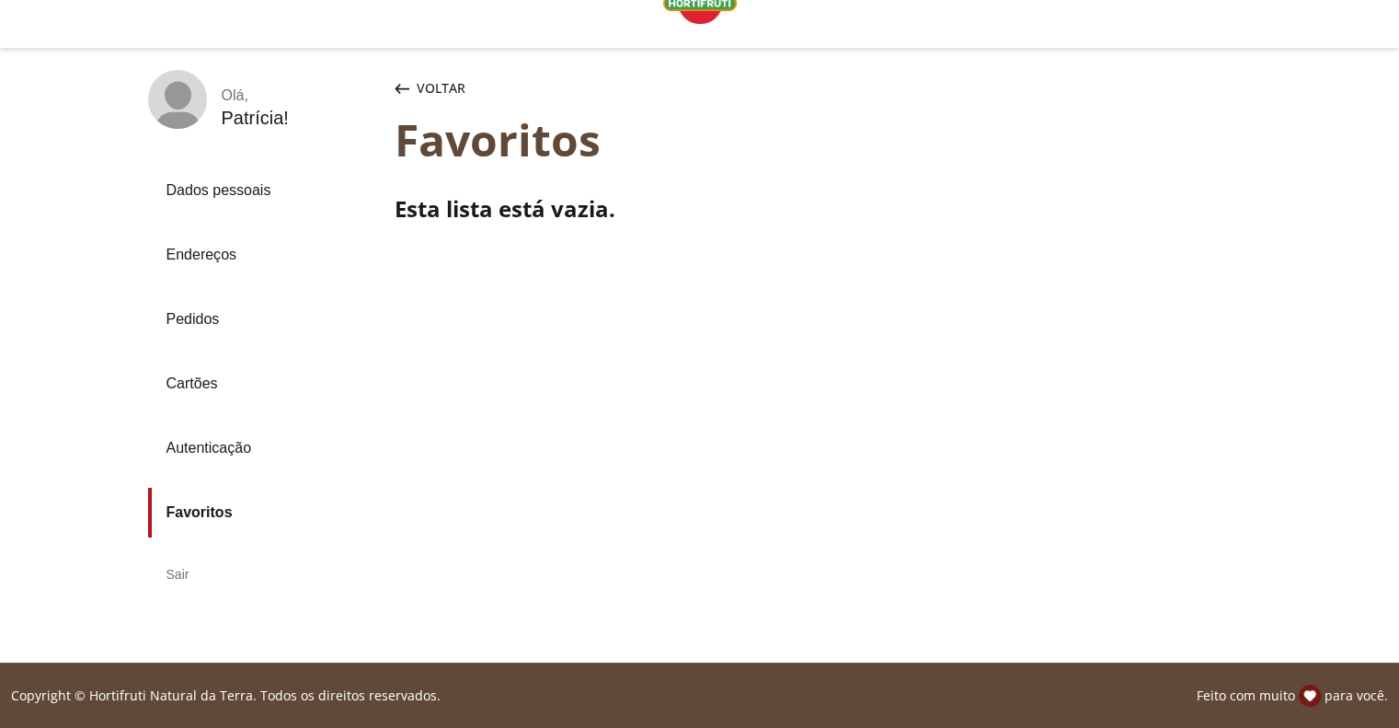
click at [198, 386] on link "Cartões" at bounding box center [264, 384] width 232 height 50
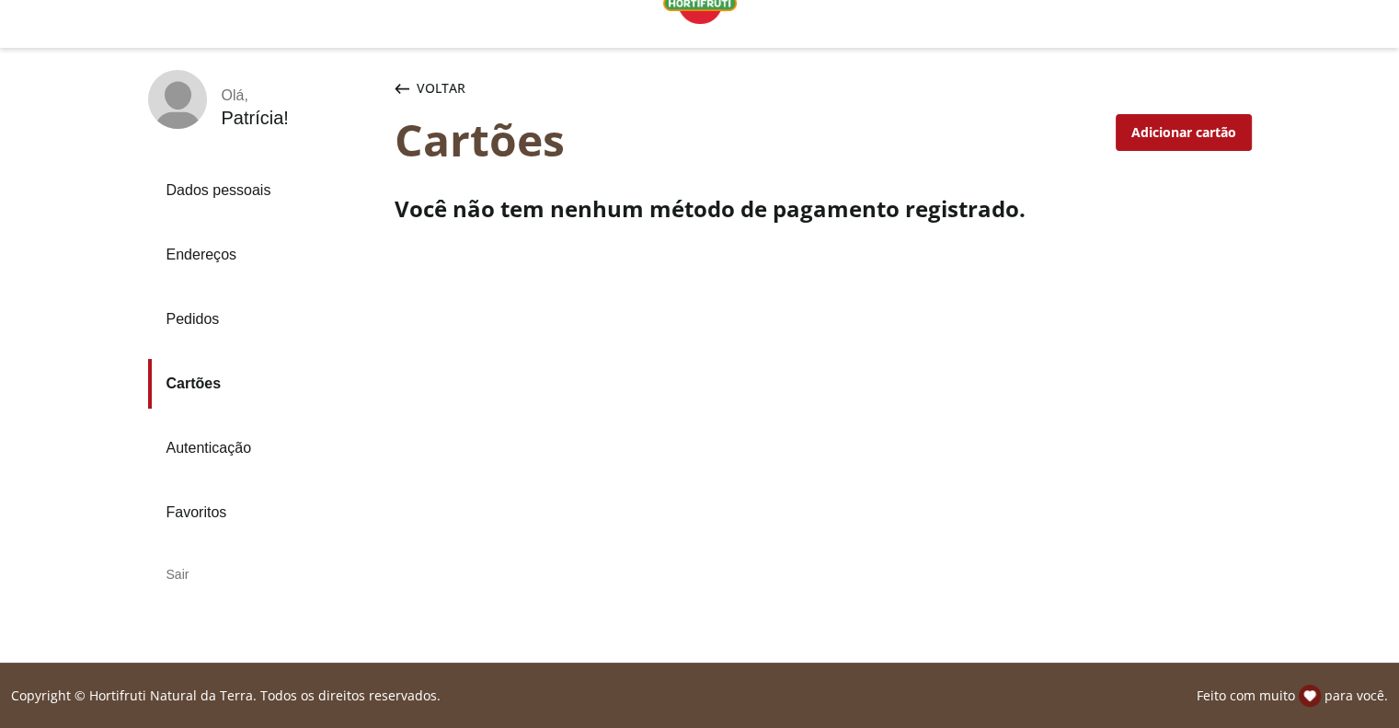
click at [200, 176] on link "Dados pessoais" at bounding box center [264, 191] width 232 height 50
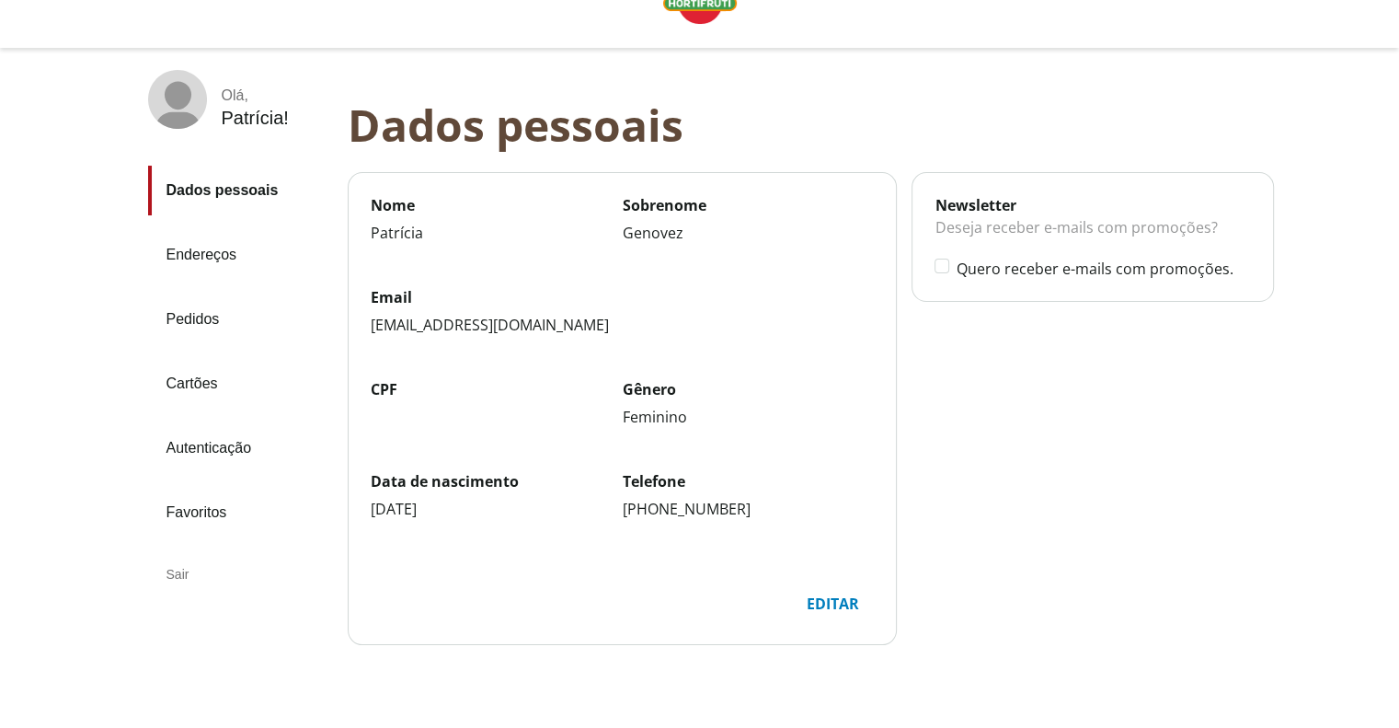
click at [1069, 415] on div "Newsletter Deseja receber e-mails com promoções? Quero receber e-mails com prom…" at bounding box center [1099, 415] width 376 height 487
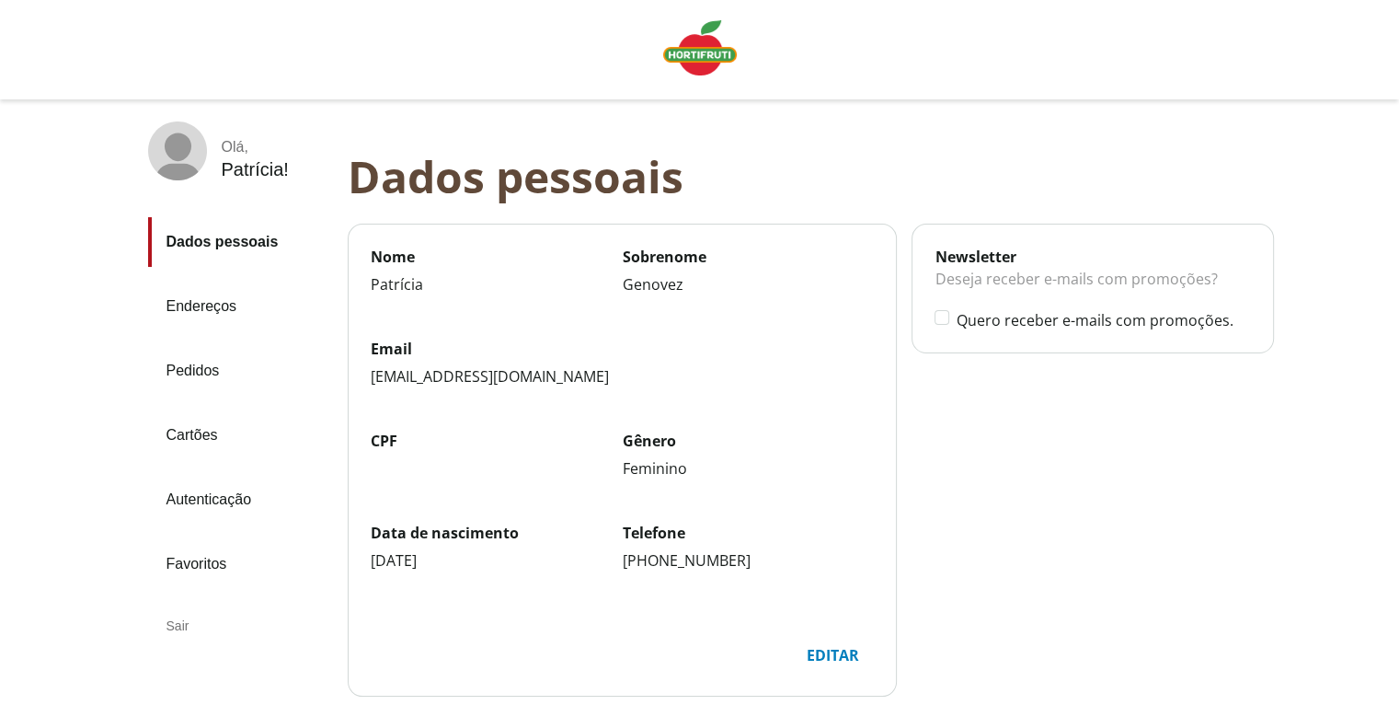
click at [728, 70] on img "Linha de sessão" at bounding box center [700, 47] width 74 height 55
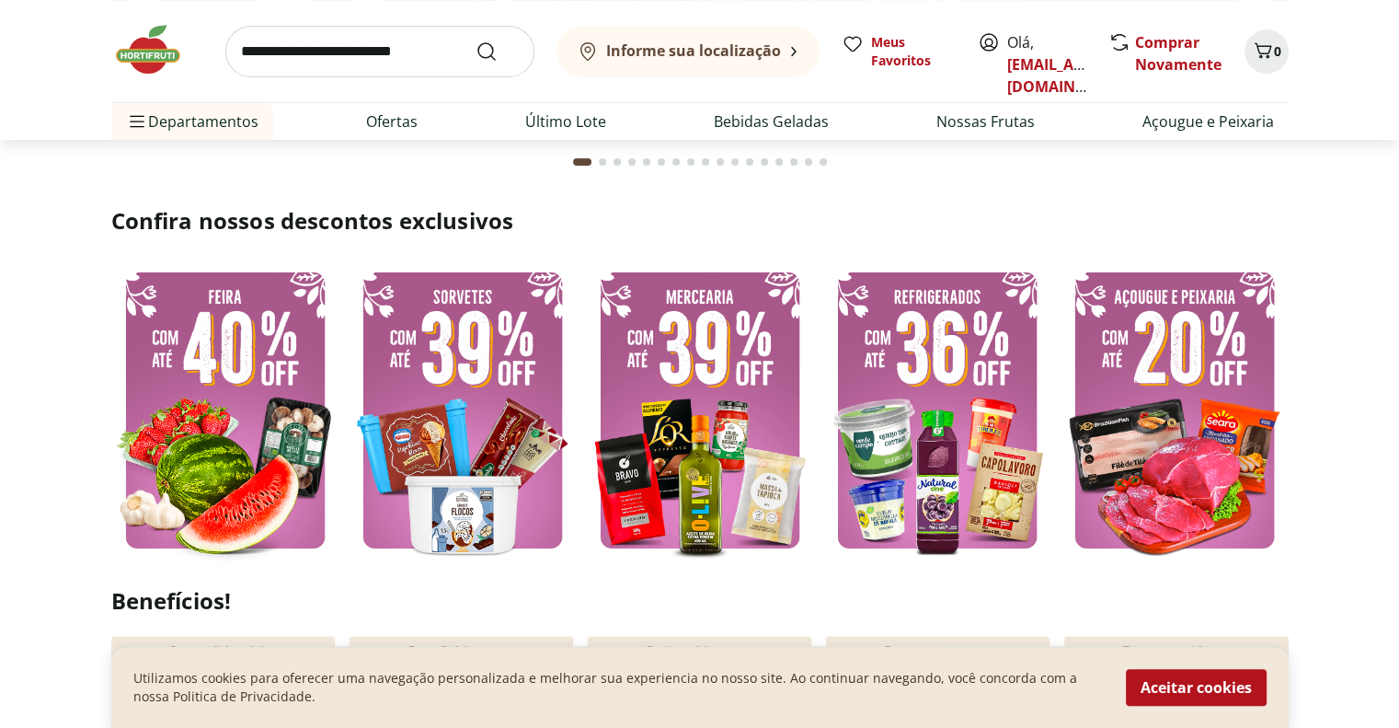
scroll to position [460, 0]
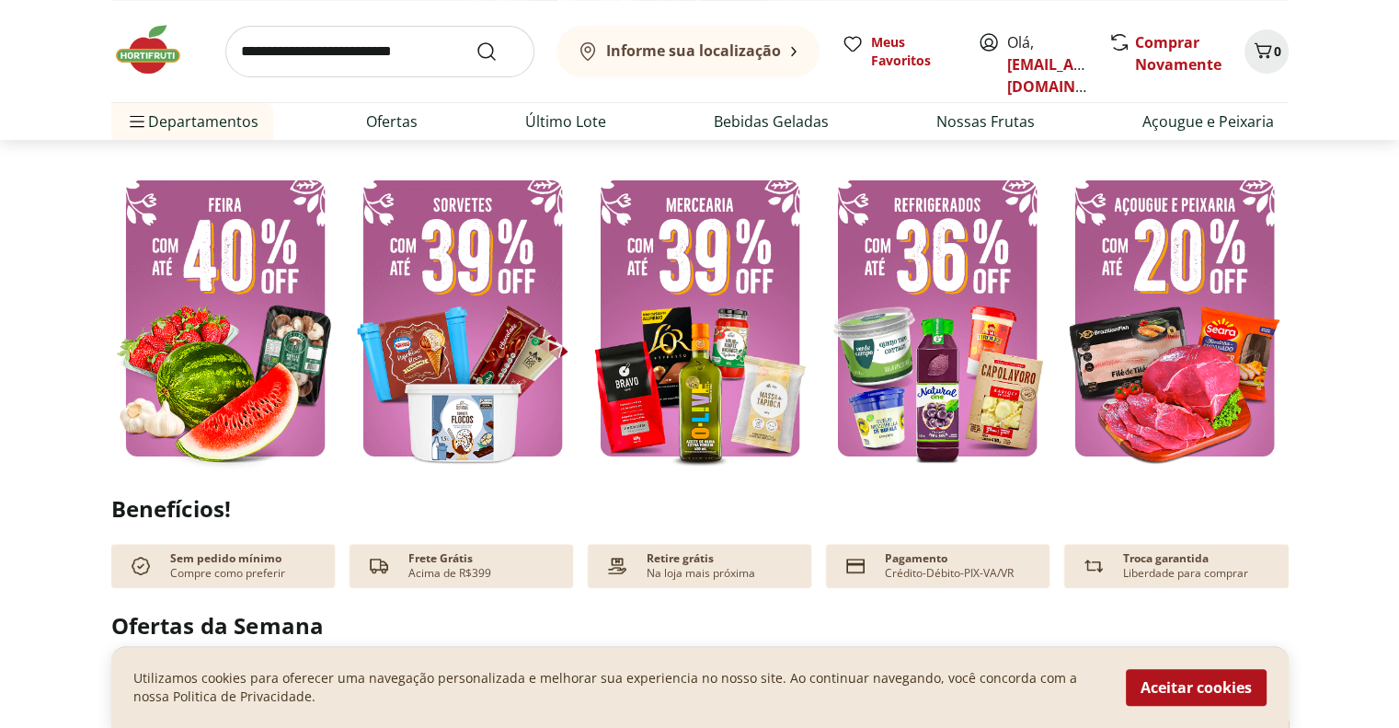
click at [231, 323] on img at bounding box center [225, 318] width 228 height 304
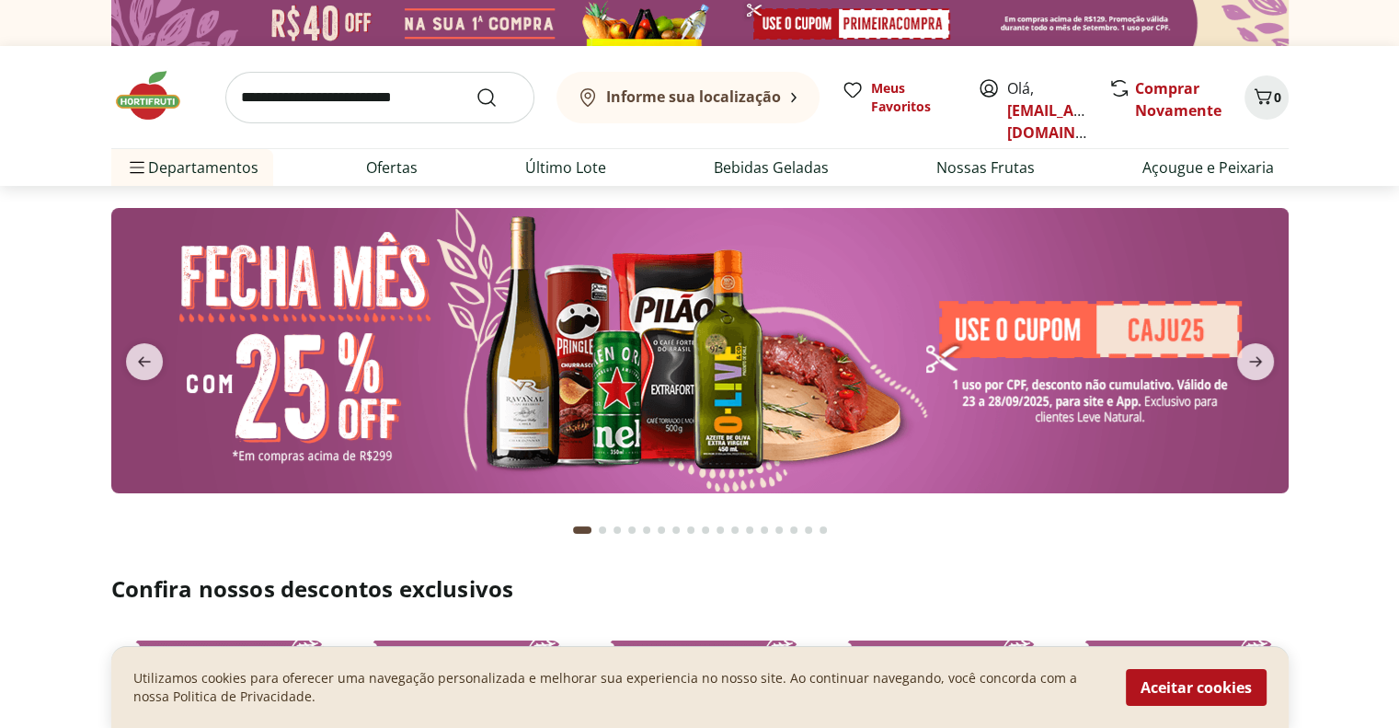
select select "**********"
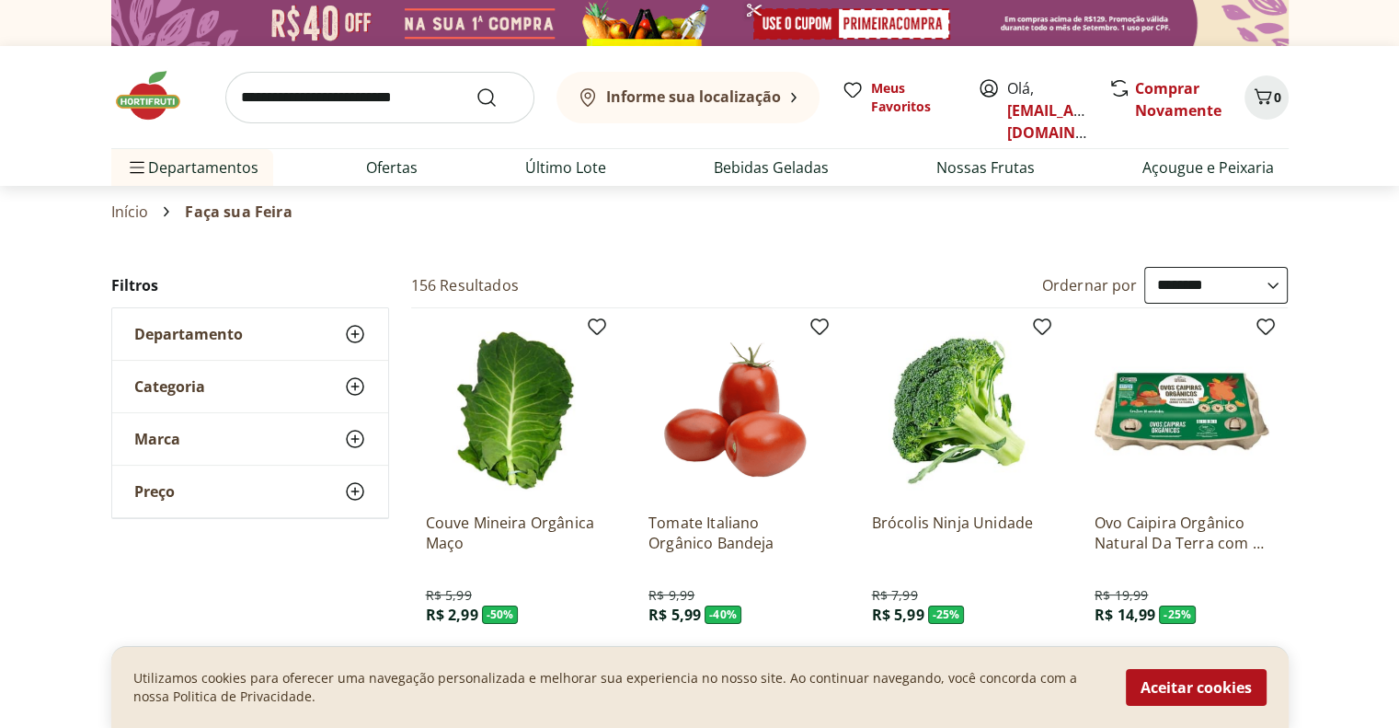
scroll to position [184, 0]
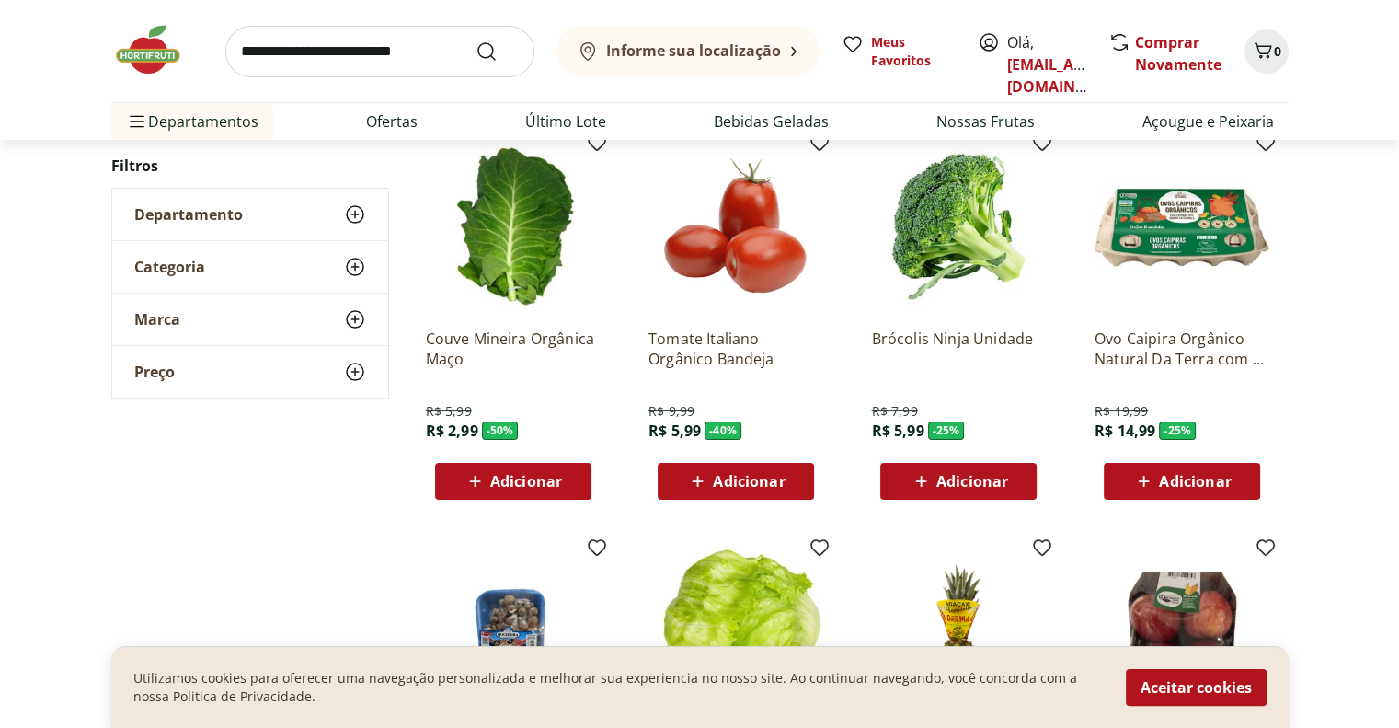
click at [509, 483] on span "Adicionar" at bounding box center [526, 481] width 72 height 15
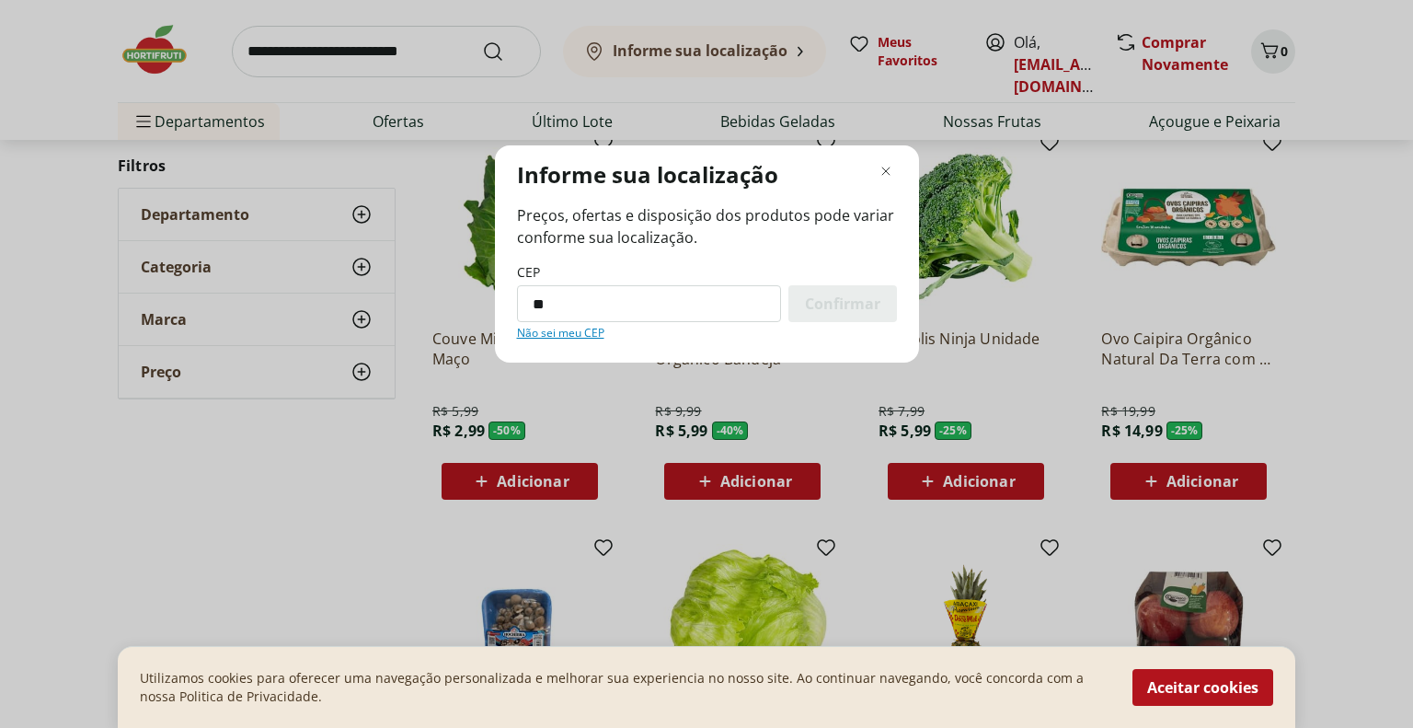
type input "*********"
click at [843, 301] on span "Confirmar" at bounding box center [842, 303] width 75 height 15
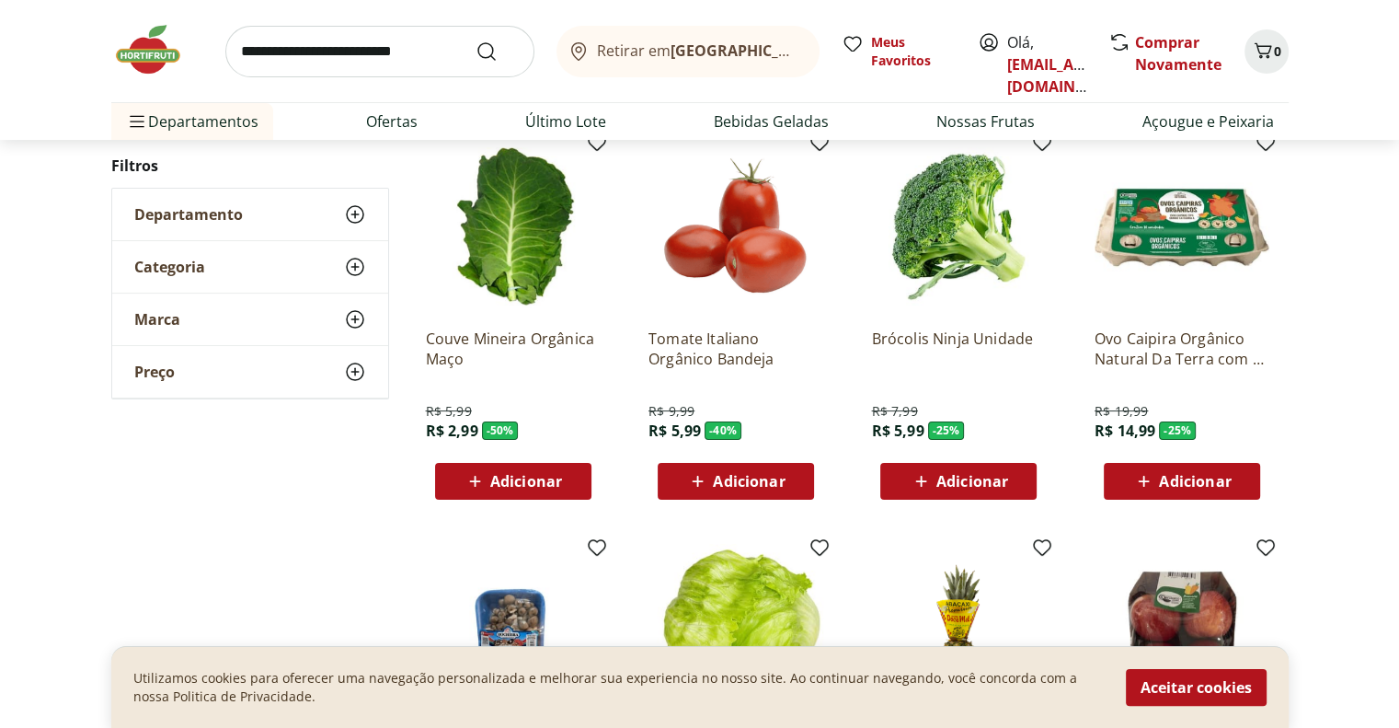
click at [552, 485] on span "Adicionar" at bounding box center [526, 481] width 72 height 15
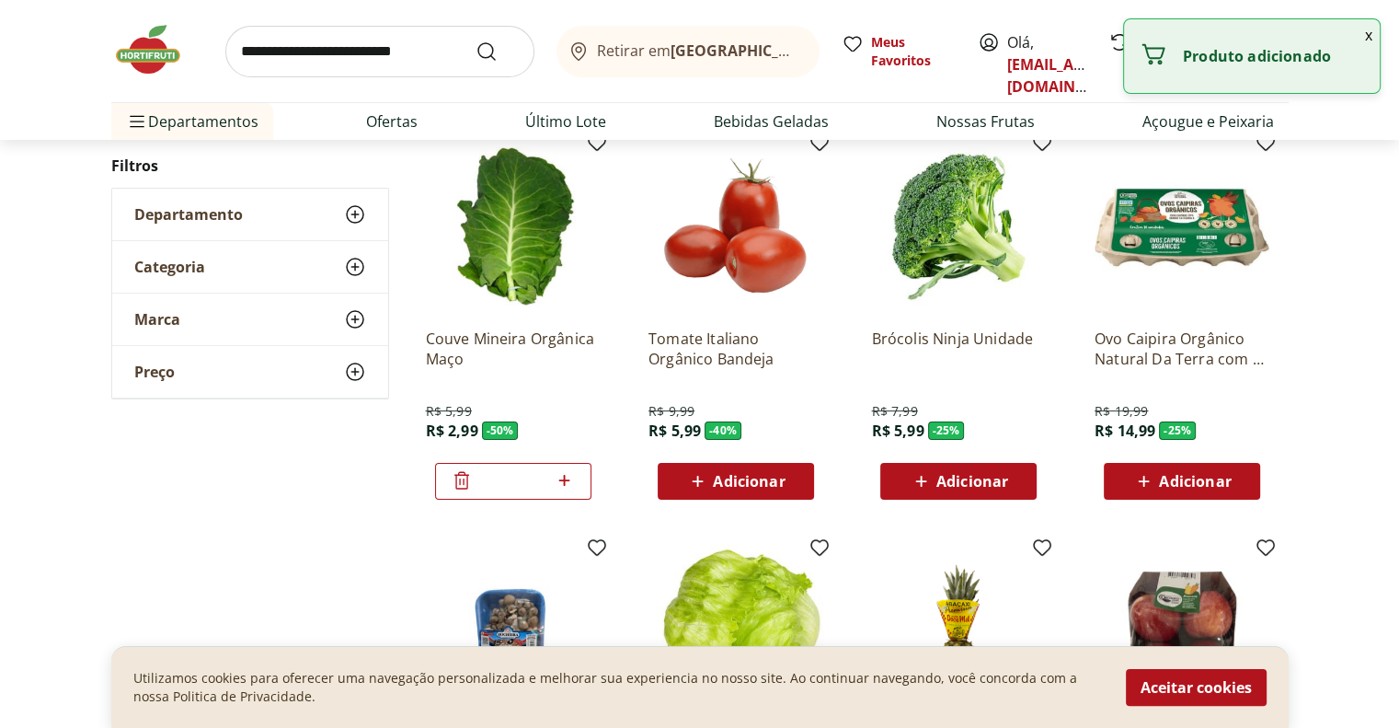
click at [559, 483] on icon at bounding box center [564, 480] width 23 height 22
type input "*"
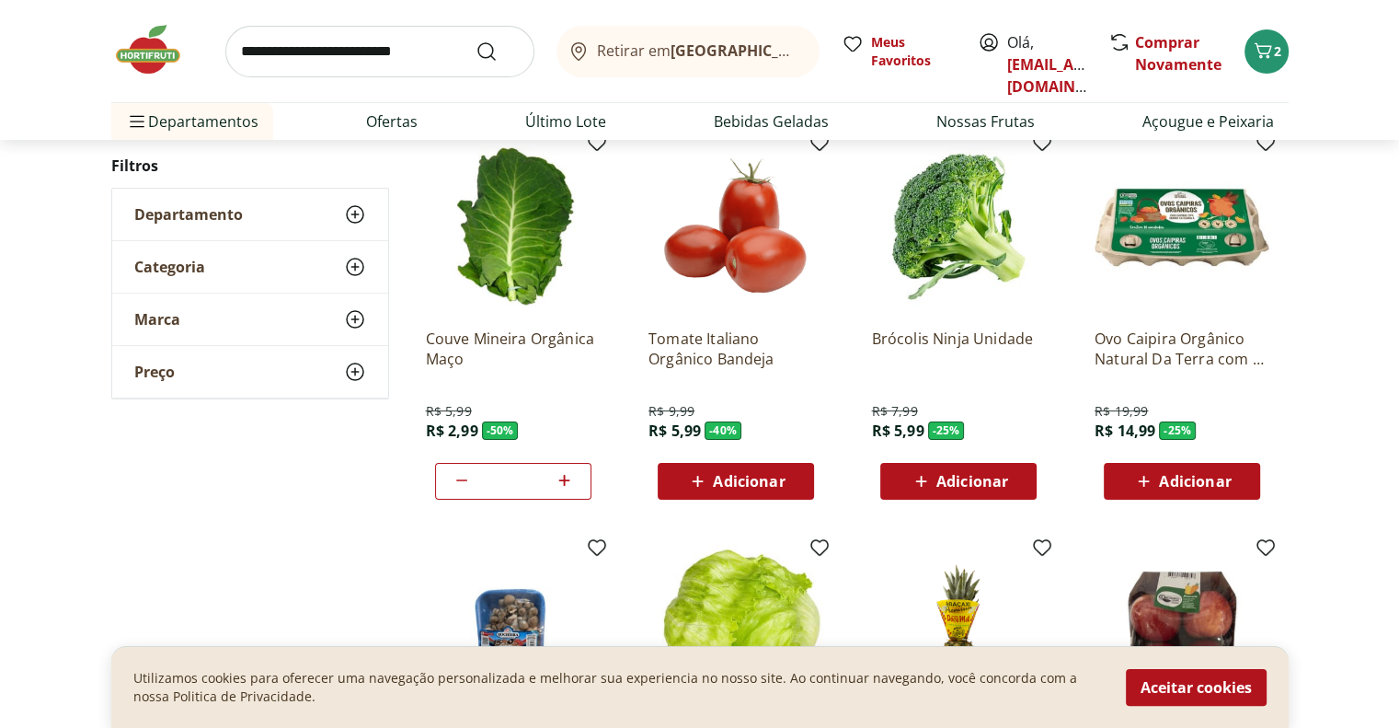
scroll to position [276, 0]
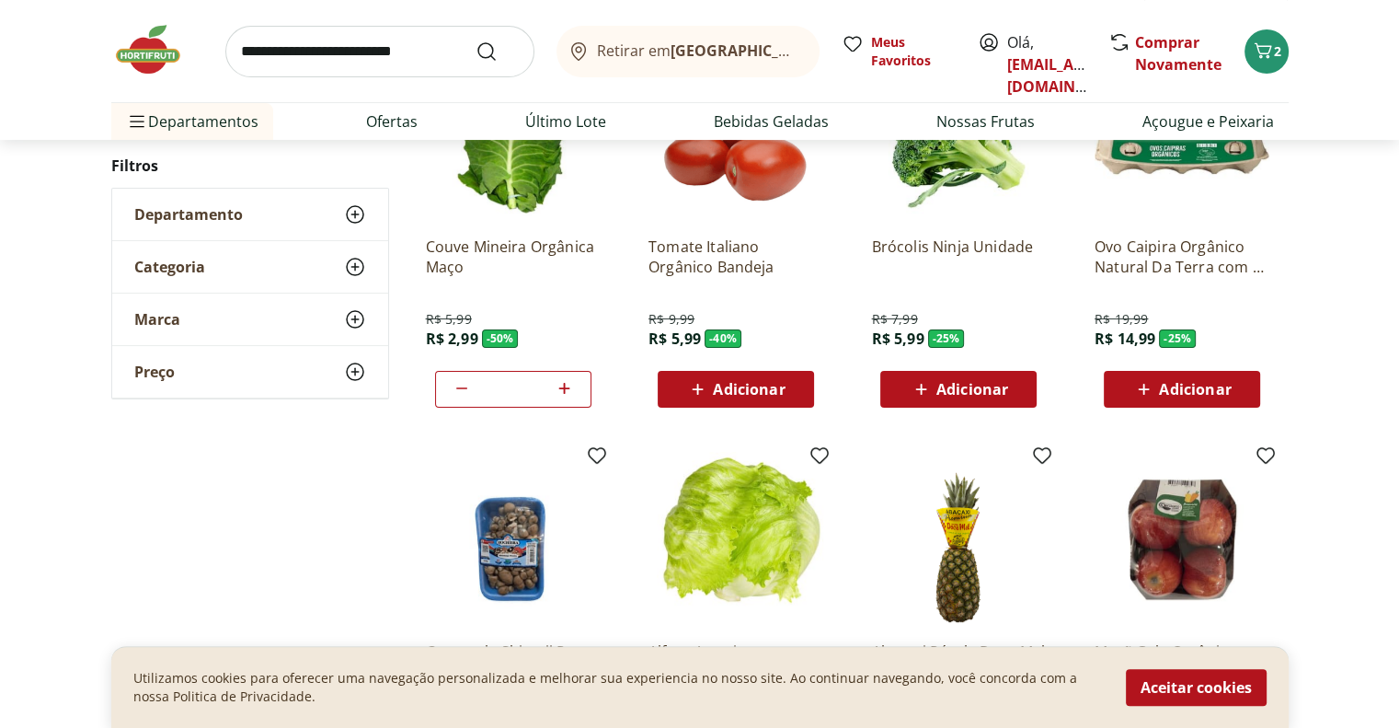
click at [747, 395] on span "Adicionar" at bounding box center [749, 389] width 72 height 15
click at [1183, 400] on div "Adicionar" at bounding box center [1181, 389] width 127 height 33
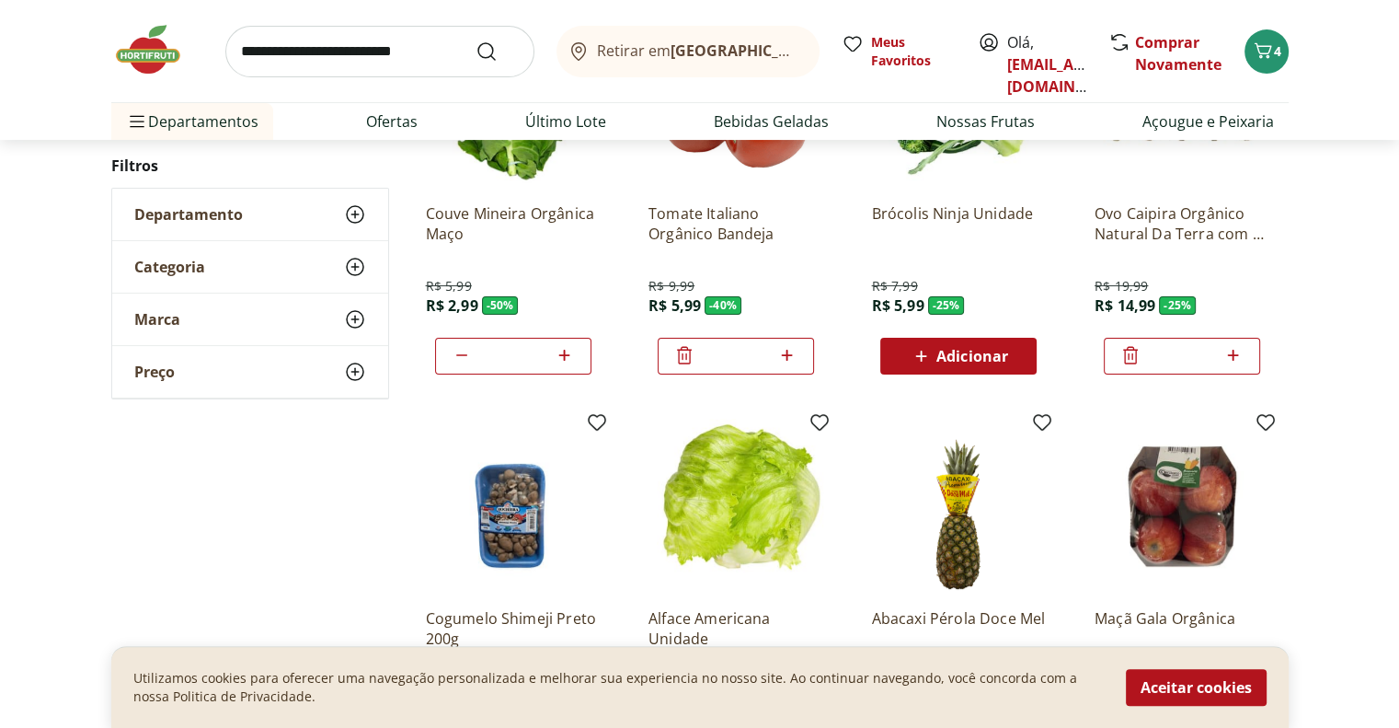
scroll to position [368, 0]
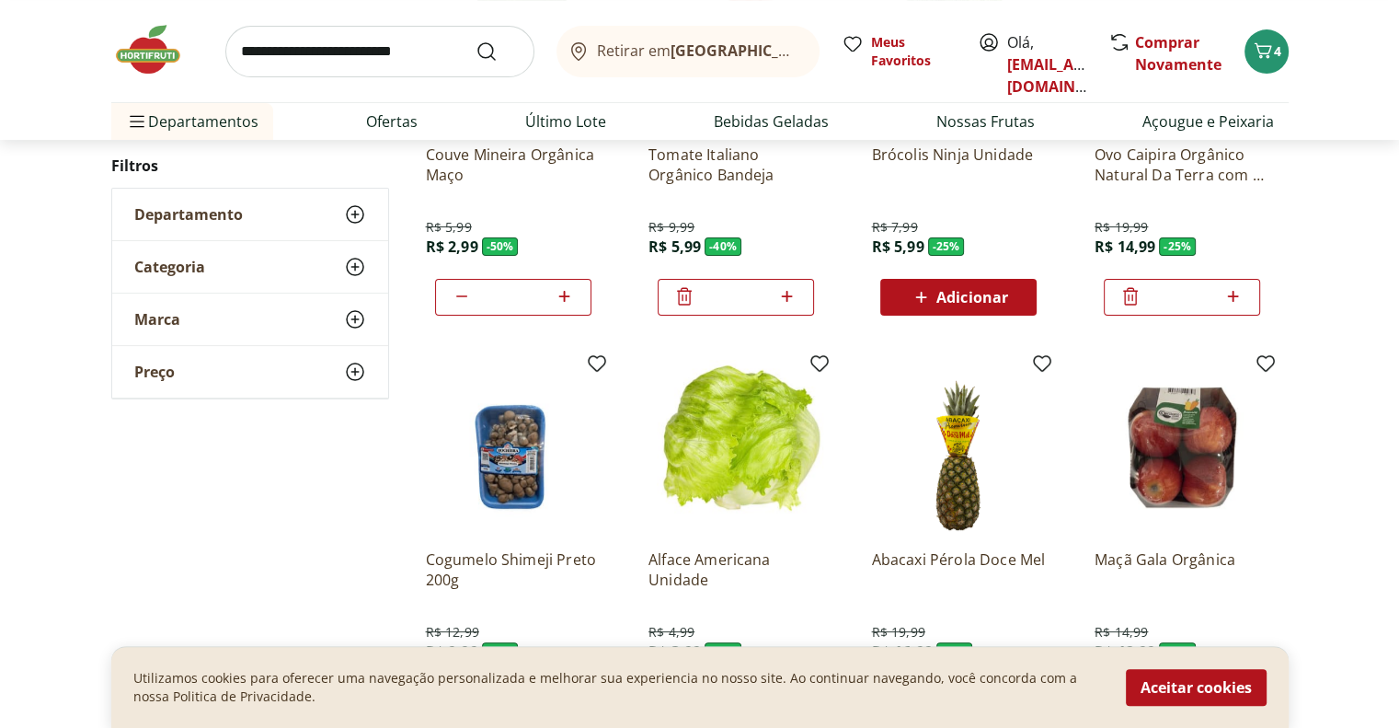
click at [1122, 299] on icon at bounding box center [1130, 296] width 22 height 22
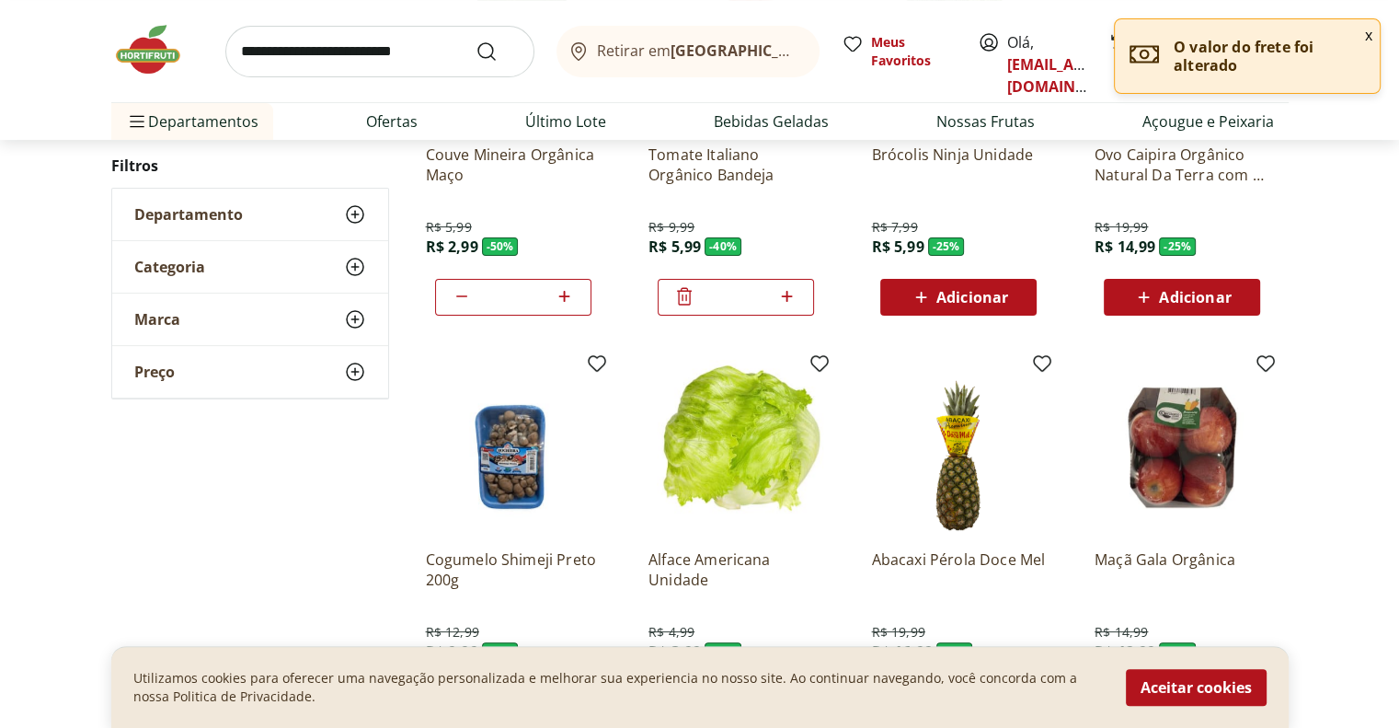
scroll to position [552, 0]
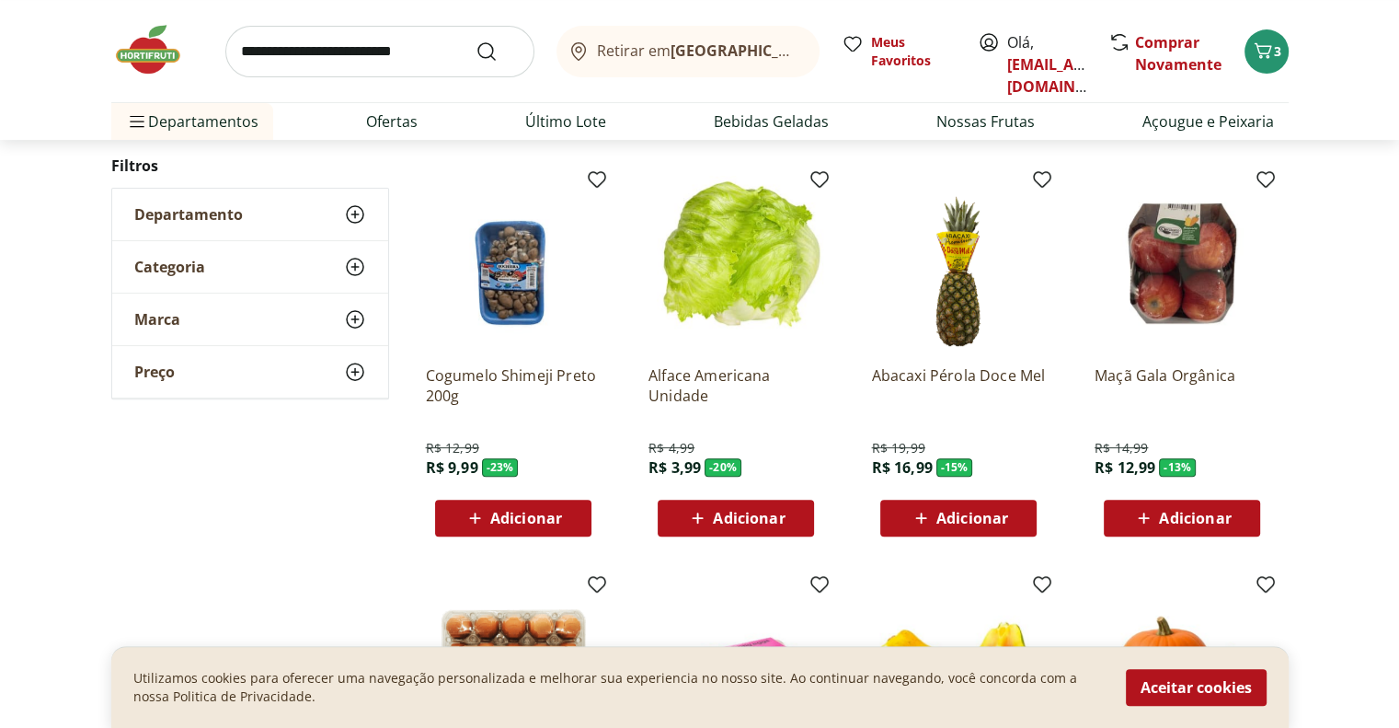
click at [756, 521] on span "Adicionar" at bounding box center [749, 517] width 72 height 15
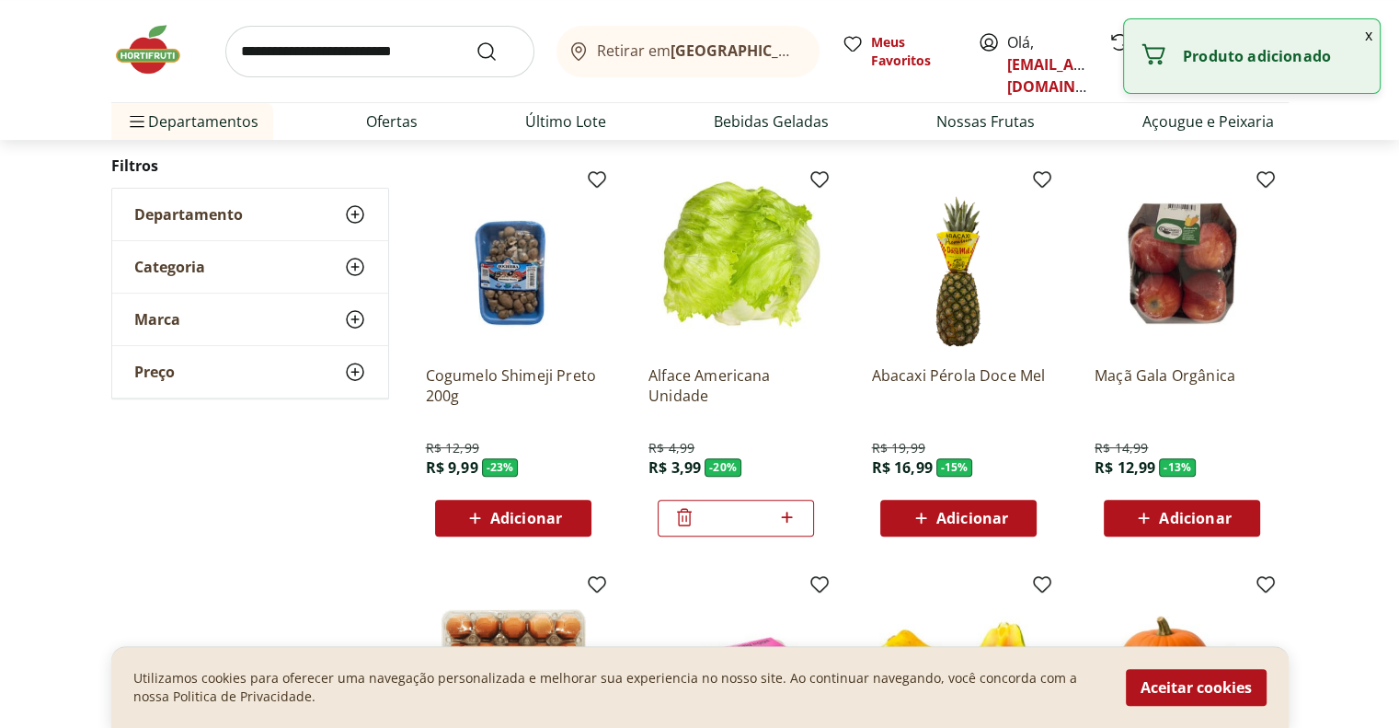
click at [796, 520] on icon at bounding box center [786, 517] width 23 height 22
type input "*"
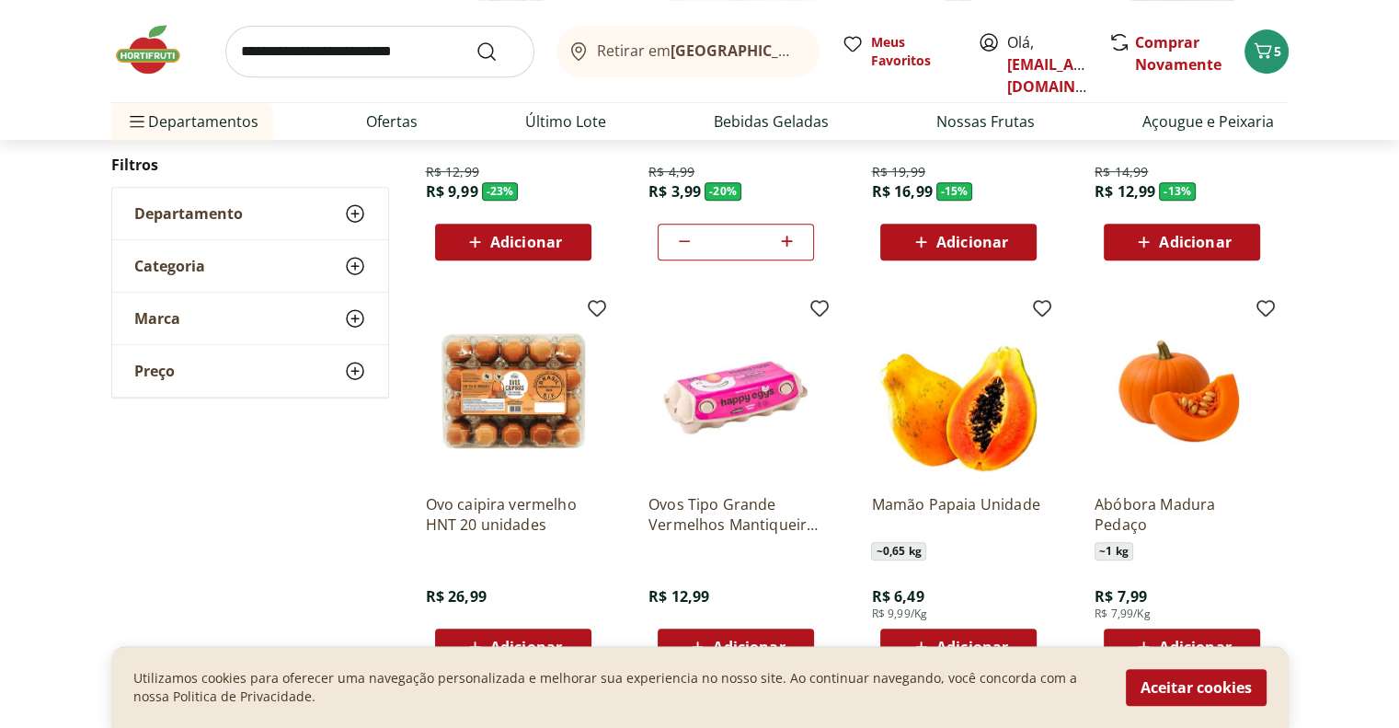
scroll to position [1012, 0]
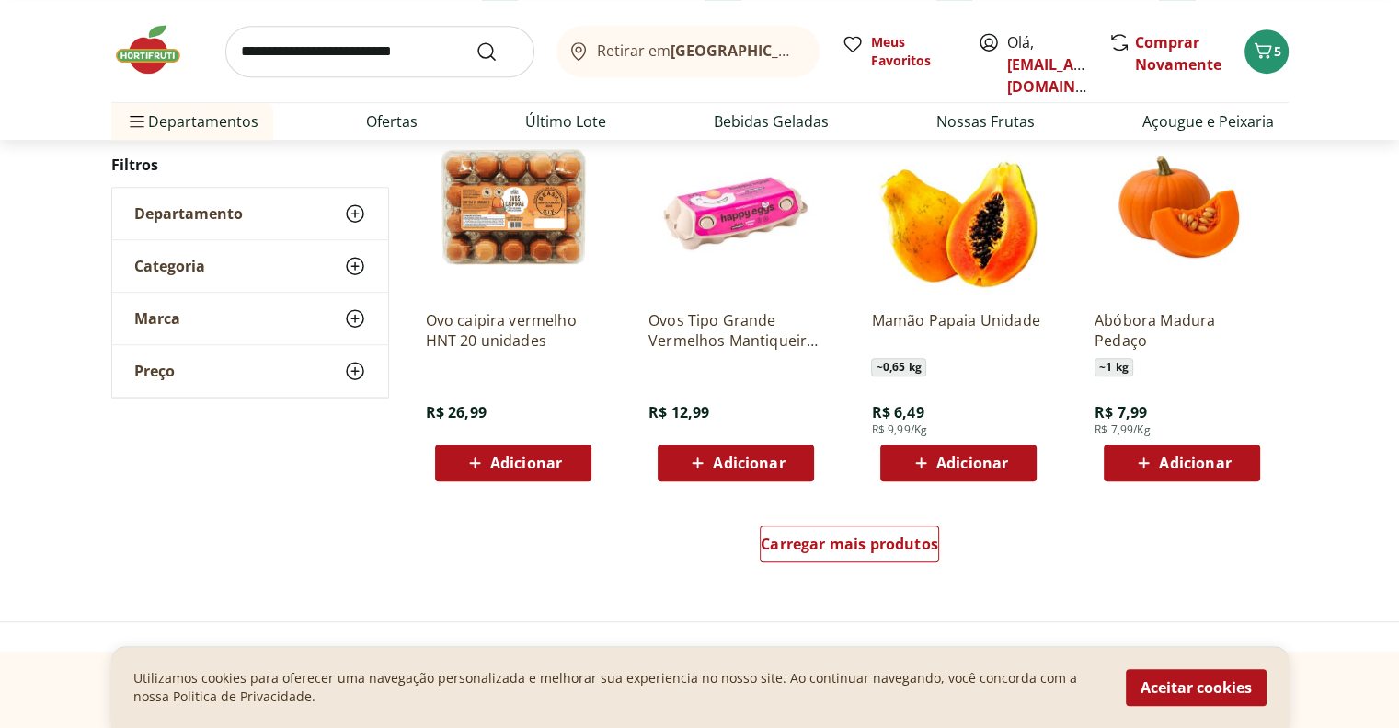
click at [944, 465] on span "Adicionar" at bounding box center [972, 462] width 72 height 15
click at [1014, 463] on icon at bounding box center [1010, 462] width 23 height 22
type input "*"
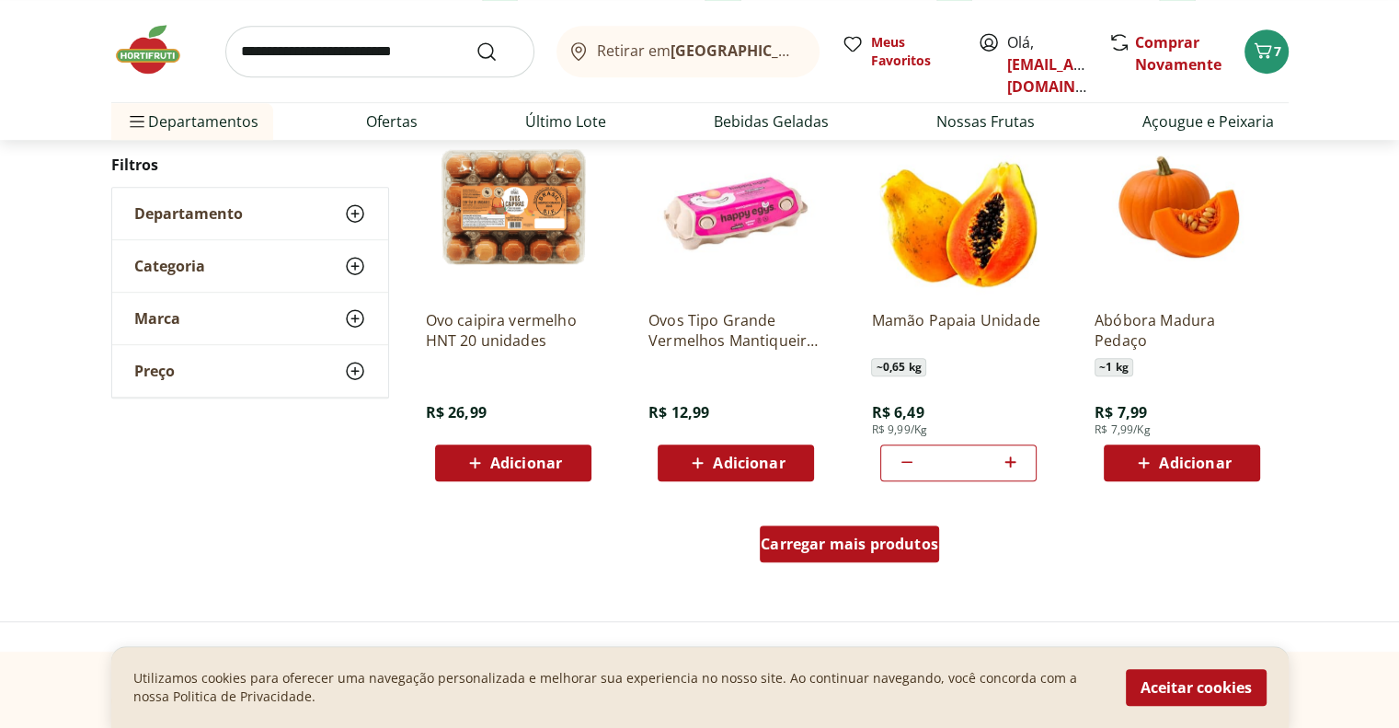
click at [878, 553] on div "Carregar mais produtos" at bounding box center [849, 543] width 179 height 37
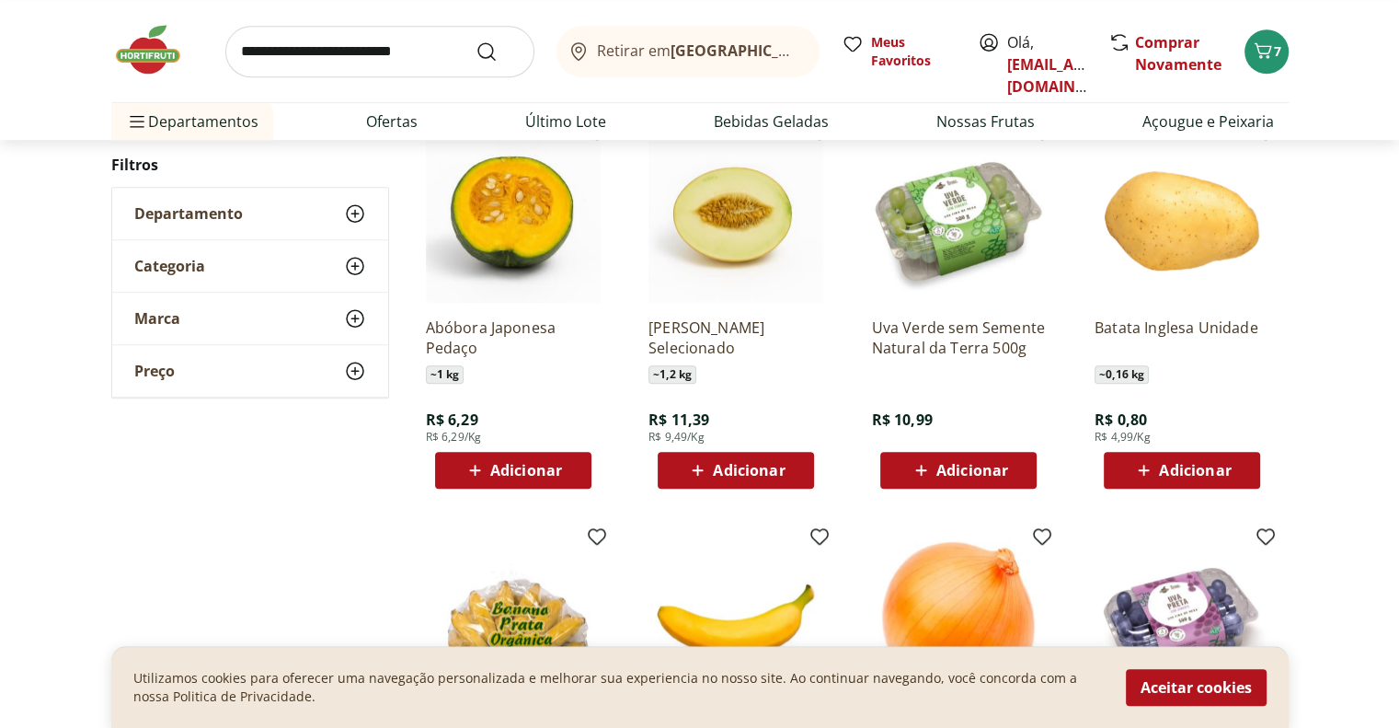
scroll to position [1380, 0]
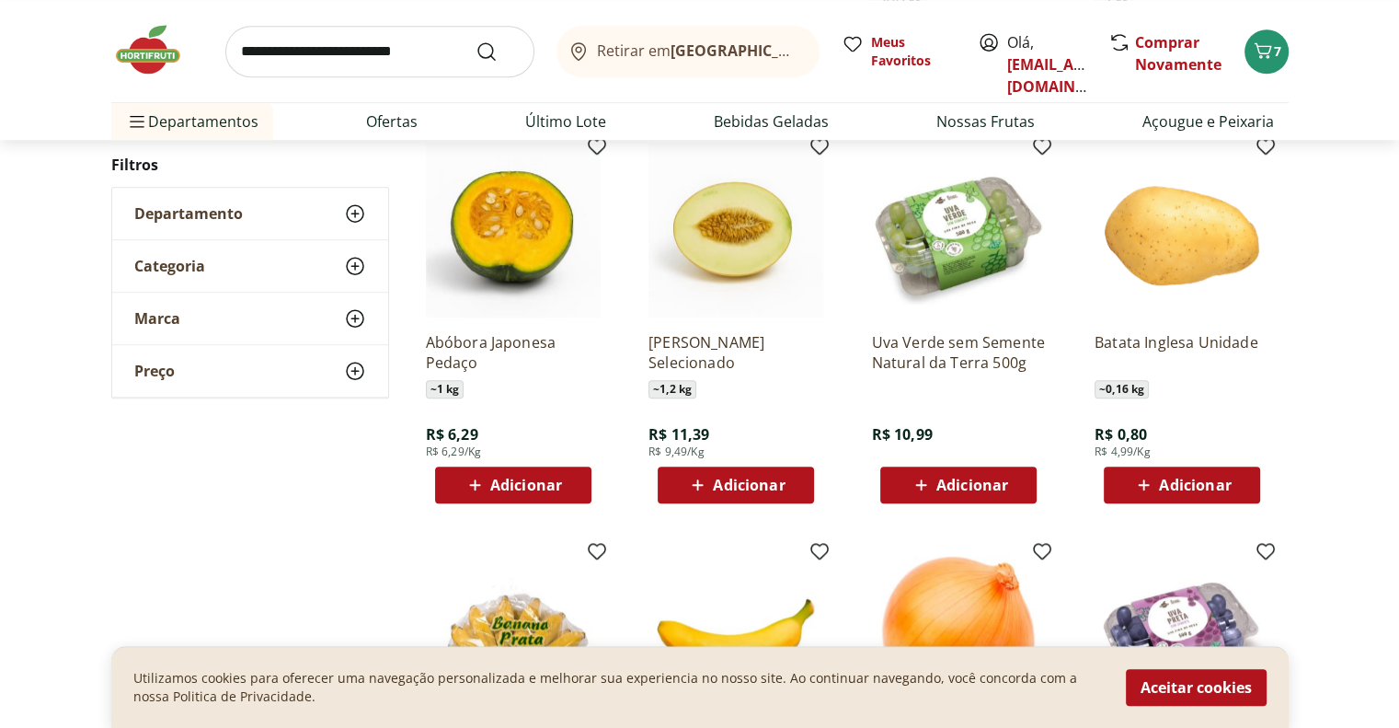
click at [1211, 482] on span "Adicionar" at bounding box center [1195, 484] width 72 height 15
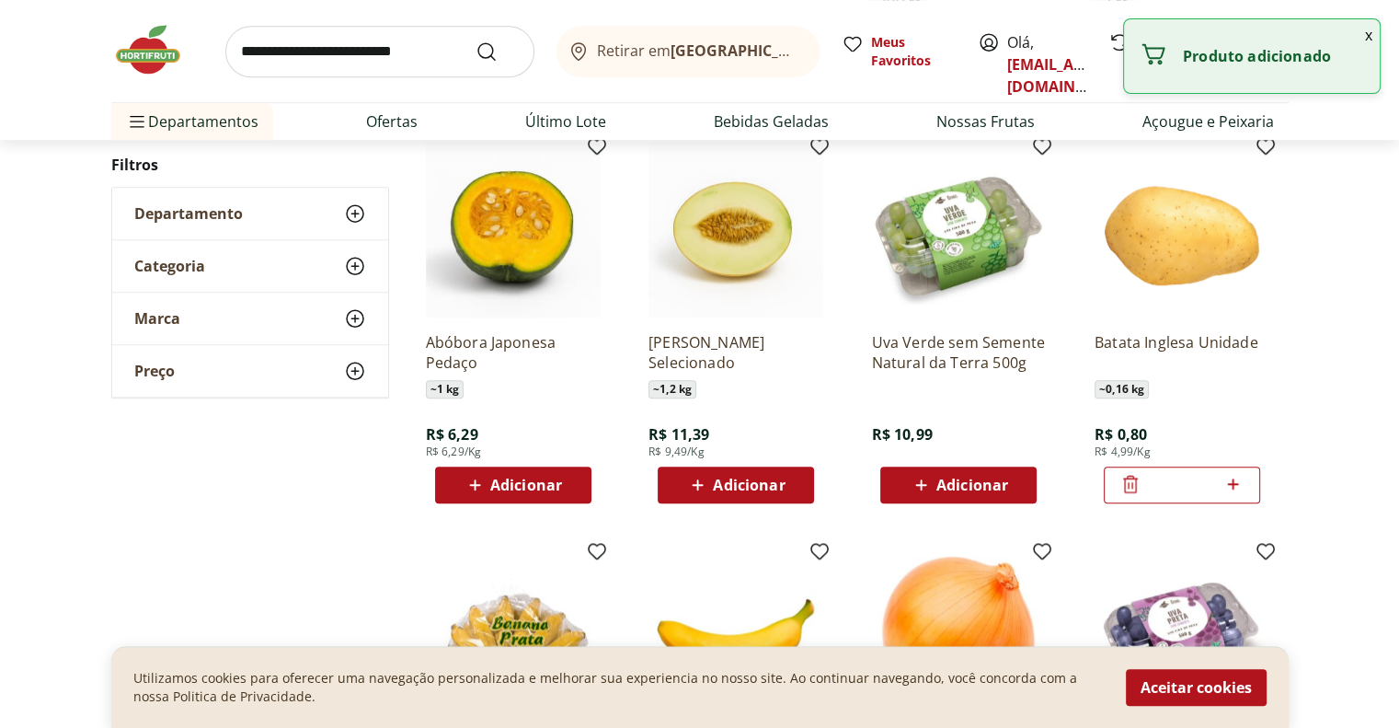
click at [1235, 485] on icon at bounding box center [1232, 484] width 23 height 22
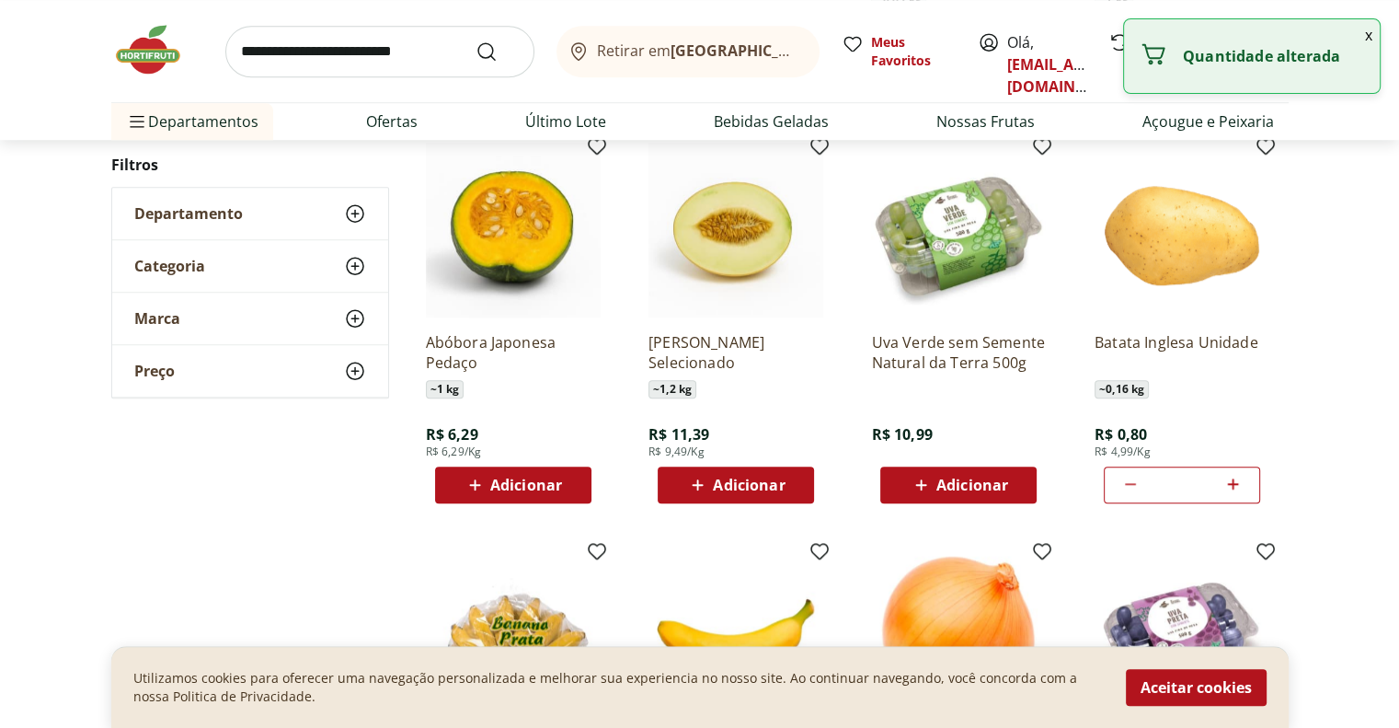
click at [1235, 485] on icon at bounding box center [1232, 484] width 23 height 22
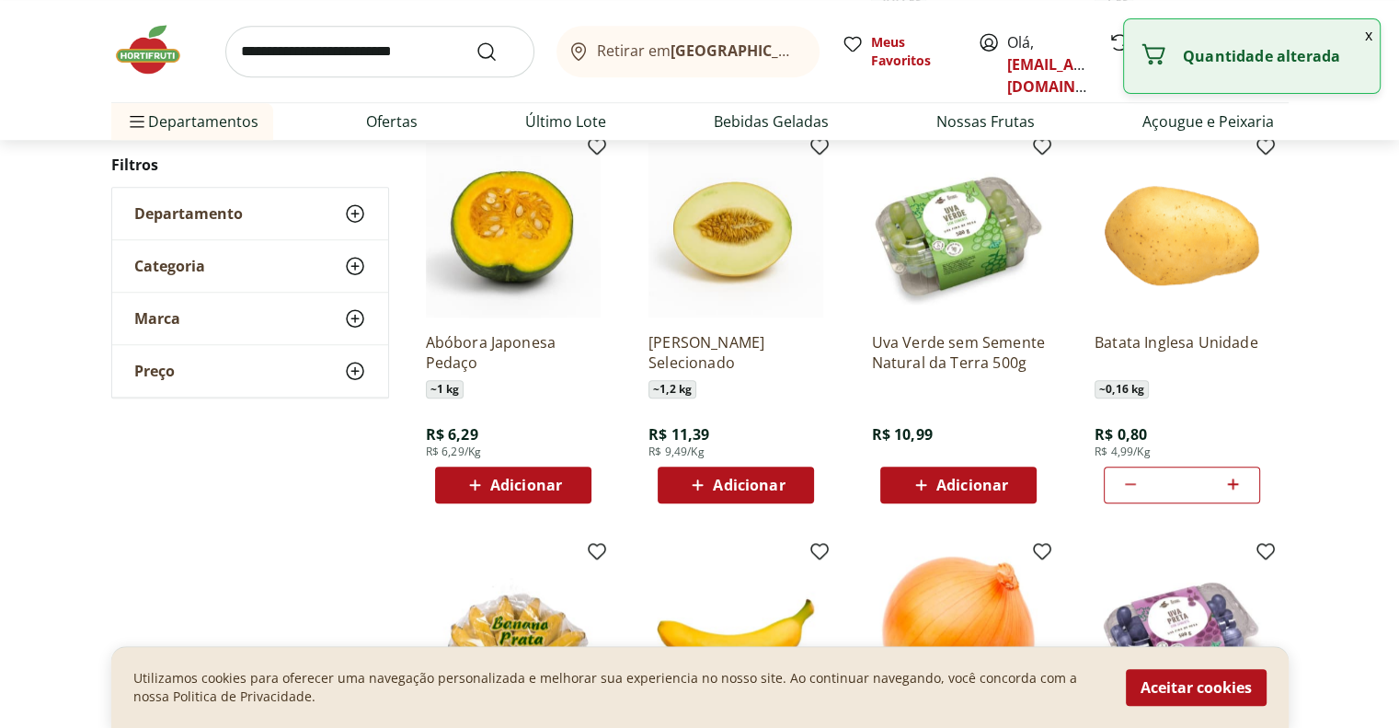
click at [1130, 485] on icon at bounding box center [1130, 484] width 22 height 22
type input "**"
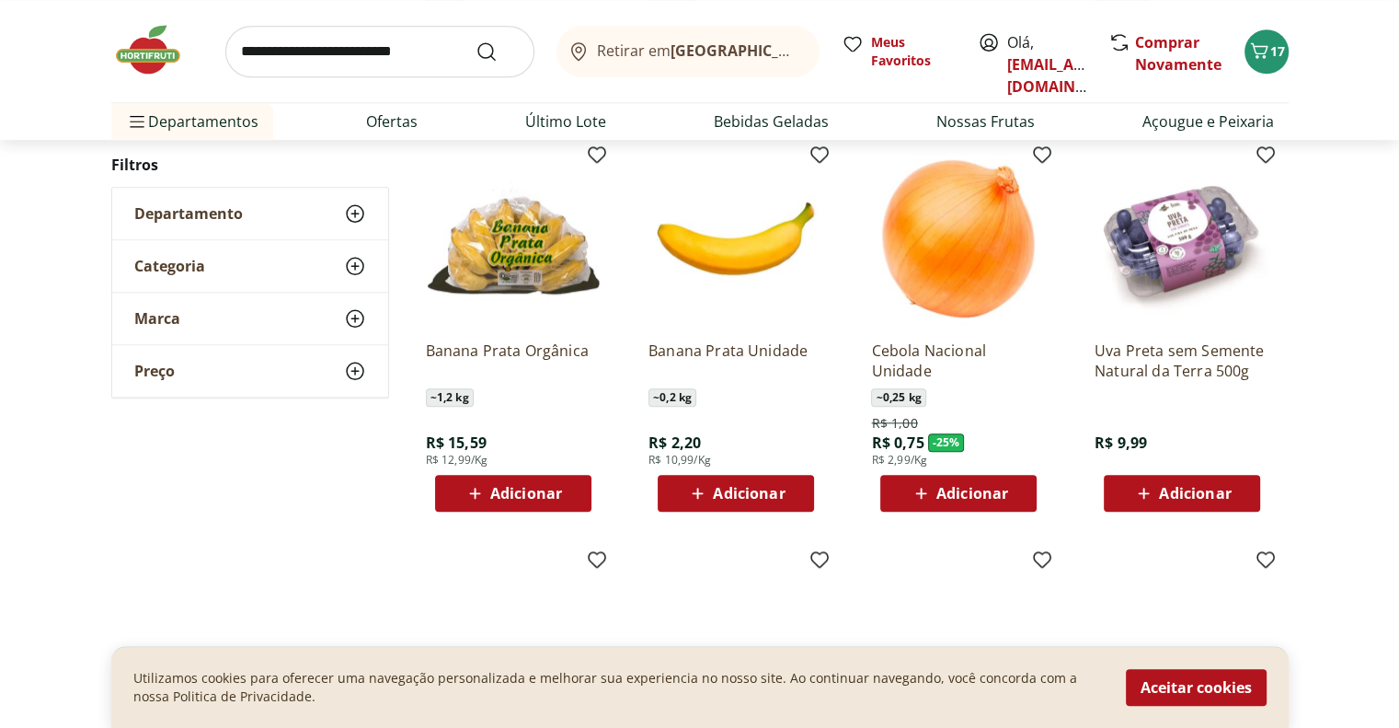
scroll to position [1748, 0]
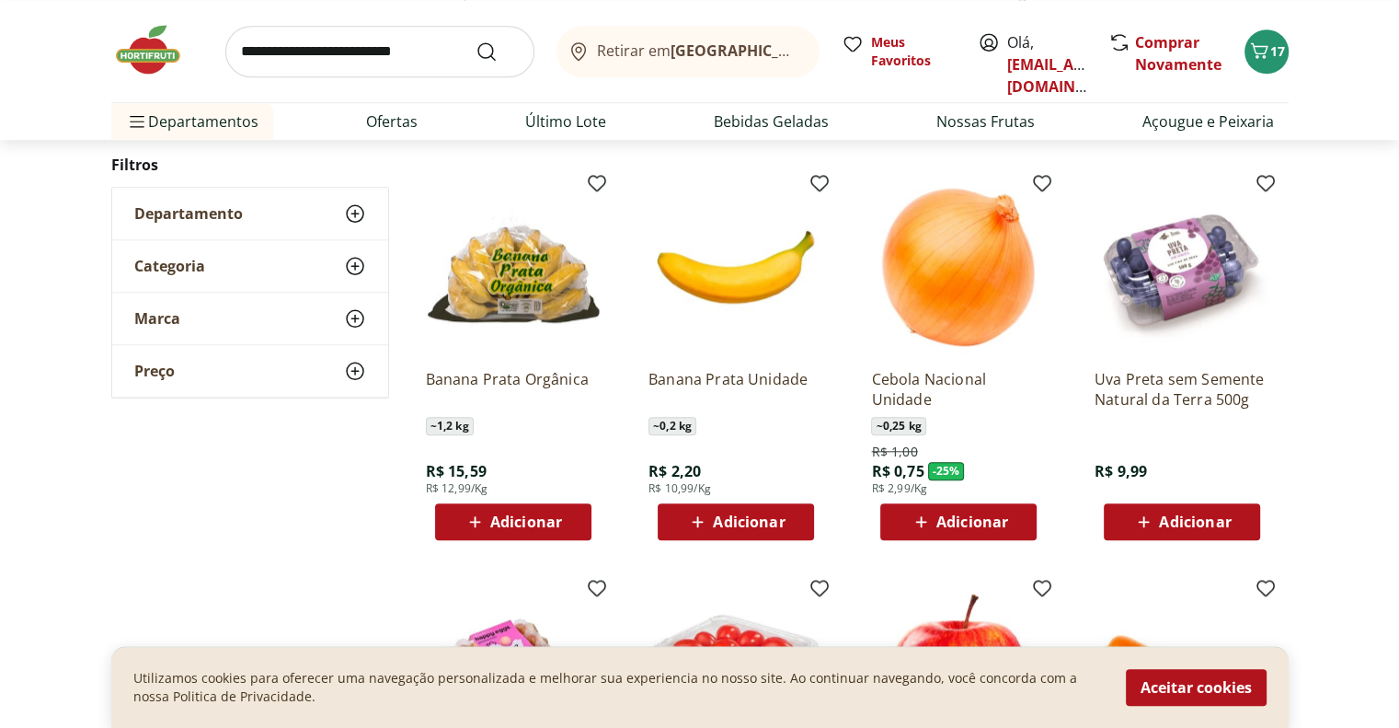
click at [979, 522] on span "Adicionar" at bounding box center [972, 521] width 72 height 15
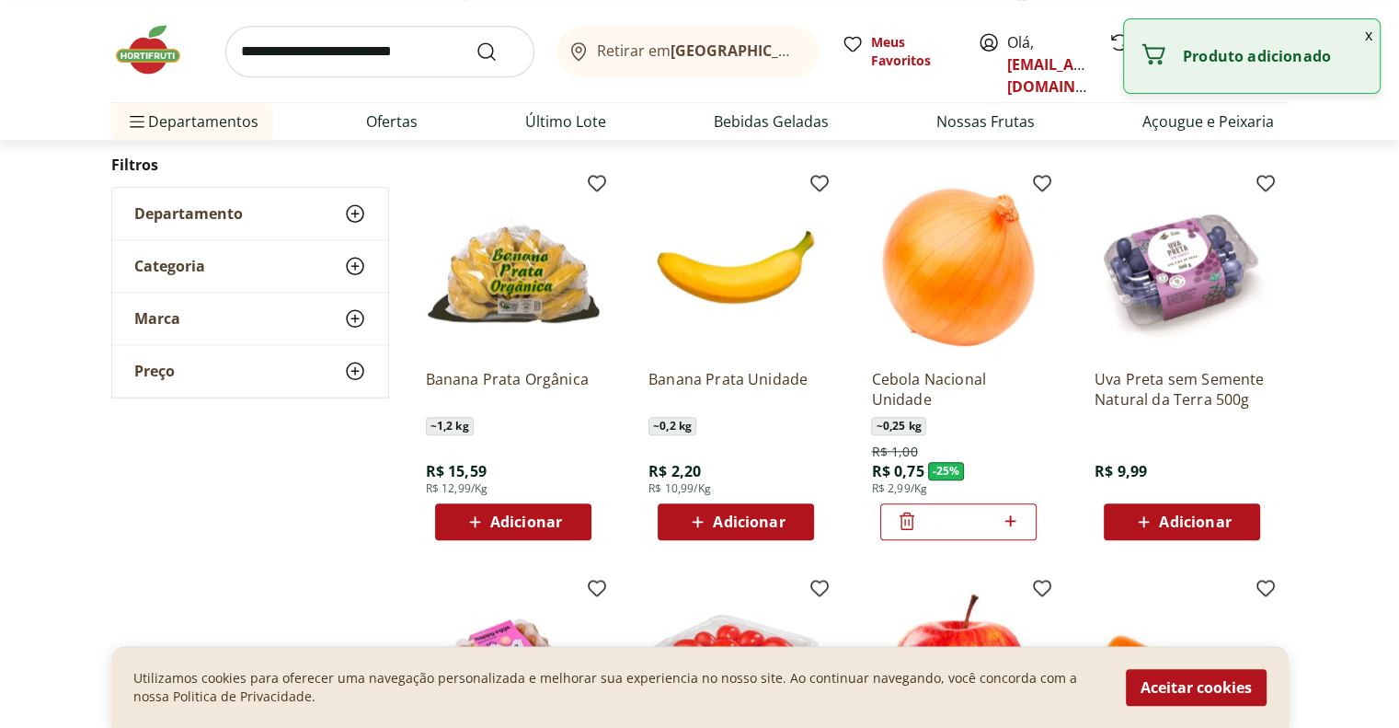
click at [979, 522] on input "*" at bounding box center [958, 521] width 81 height 20
click at [1010, 521] on icon at bounding box center [1009, 520] width 11 height 11
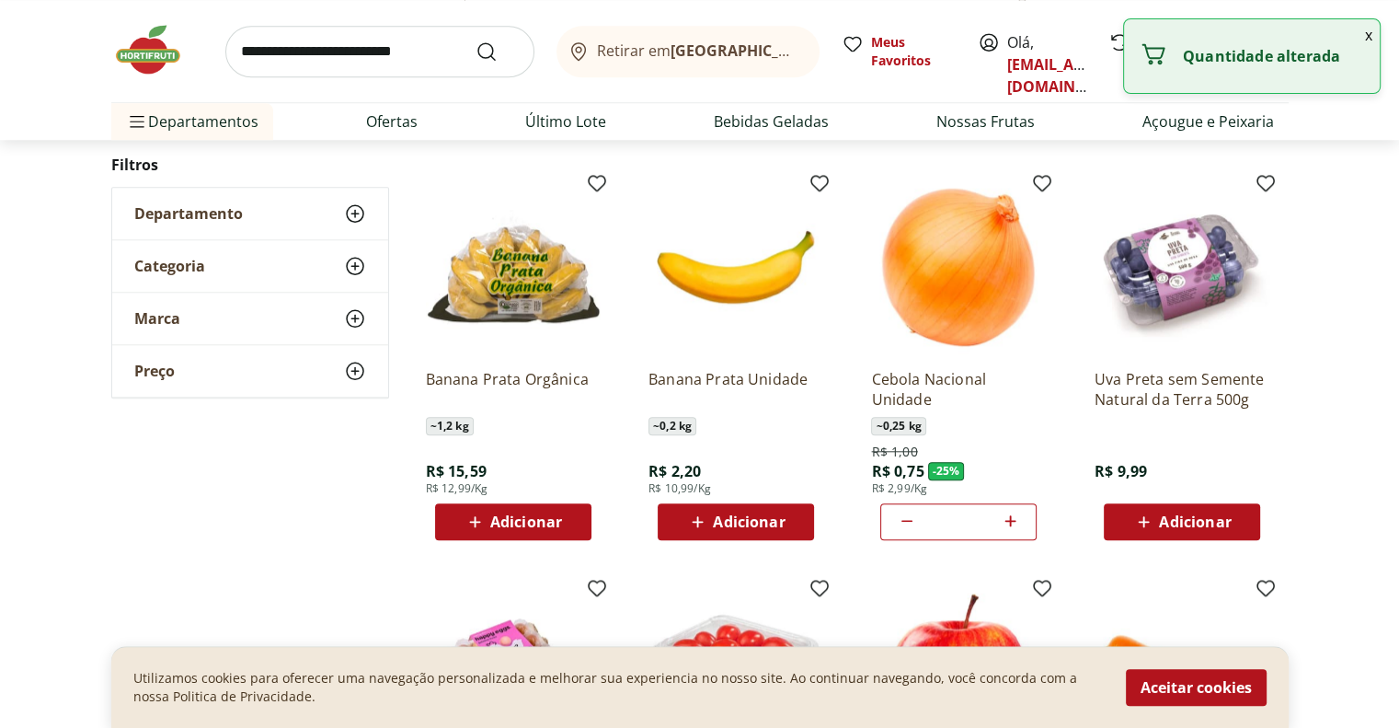
click at [1010, 521] on icon at bounding box center [1009, 520] width 11 height 11
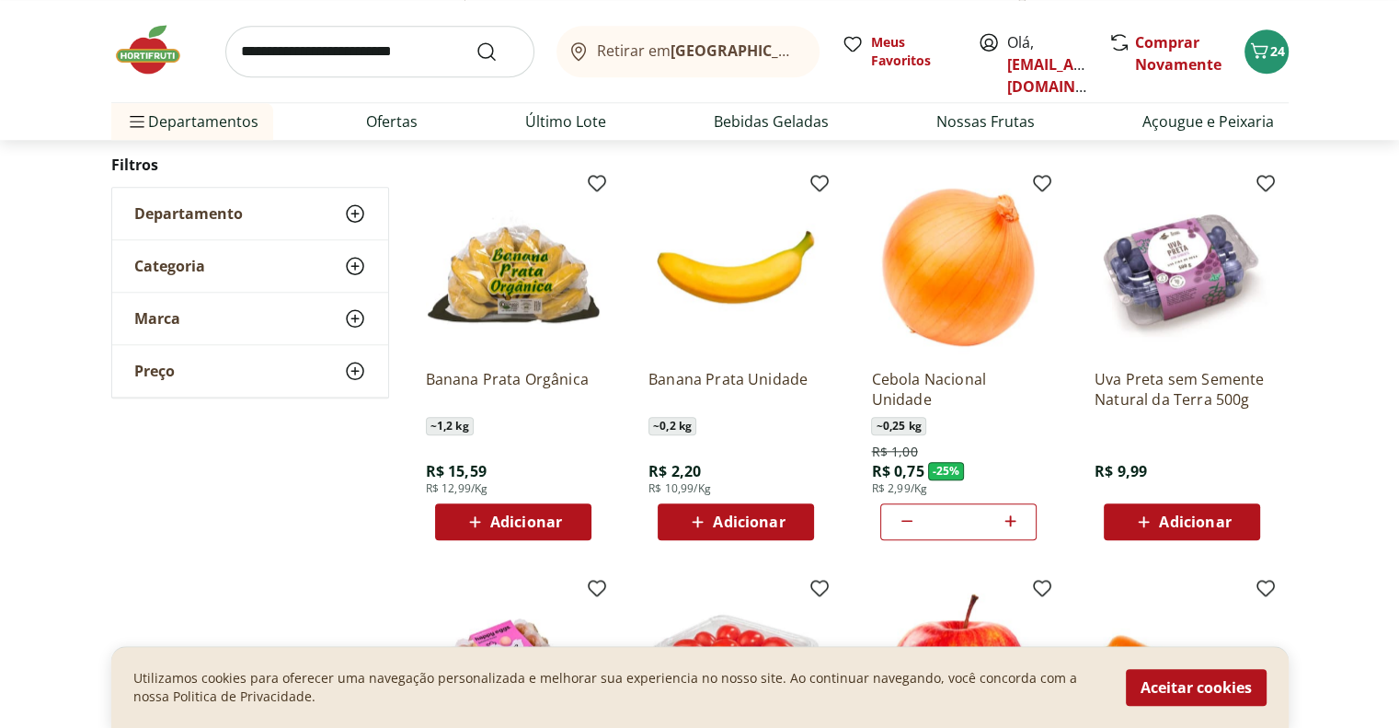
click at [1010, 521] on icon at bounding box center [1009, 520] width 11 height 11
click at [909, 425] on span "~ 0,25 kg" at bounding box center [898, 426] width 54 height 18
click at [905, 446] on span "R$ 1,00" at bounding box center [894, 451] width 46 height 18
click at [1012, 519] on icon at bounding box center [1010, 521] width 23 height 22
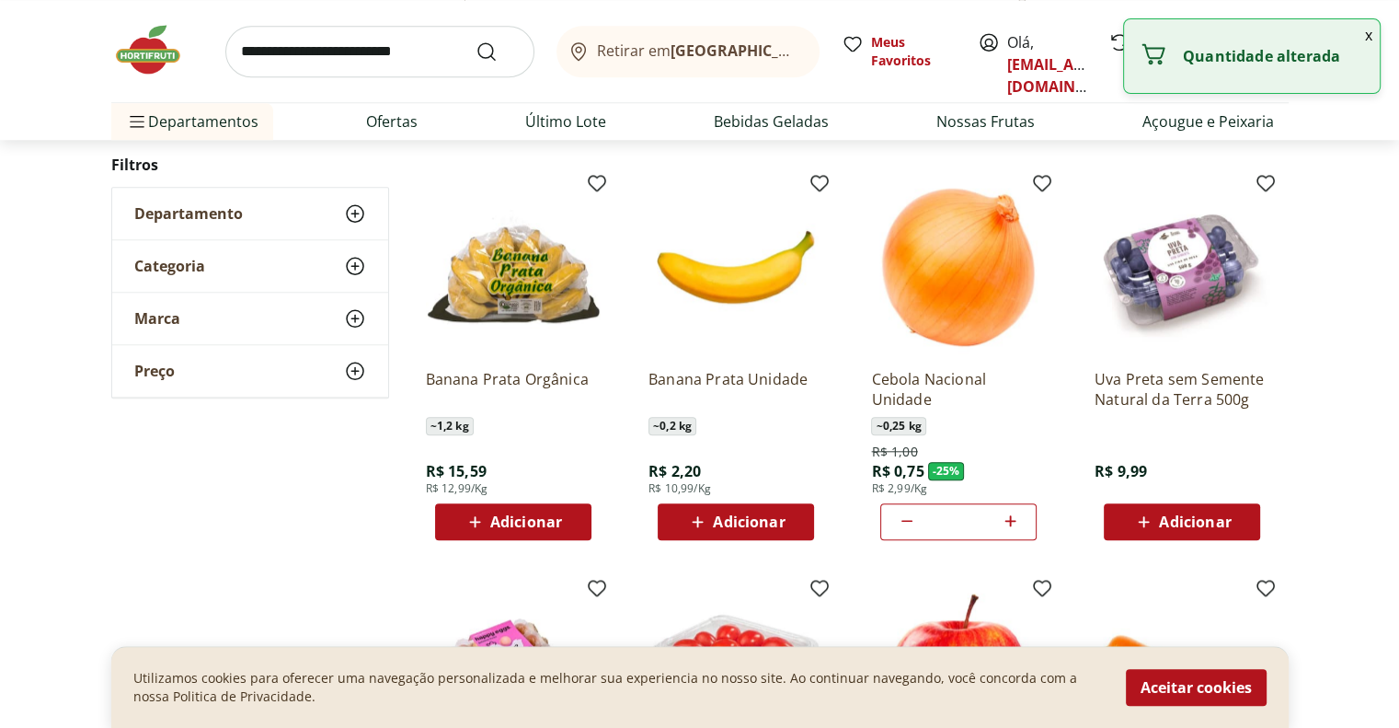
click at [1012, 519] on icon at bounding box center [1010, 521] width 23 height 22
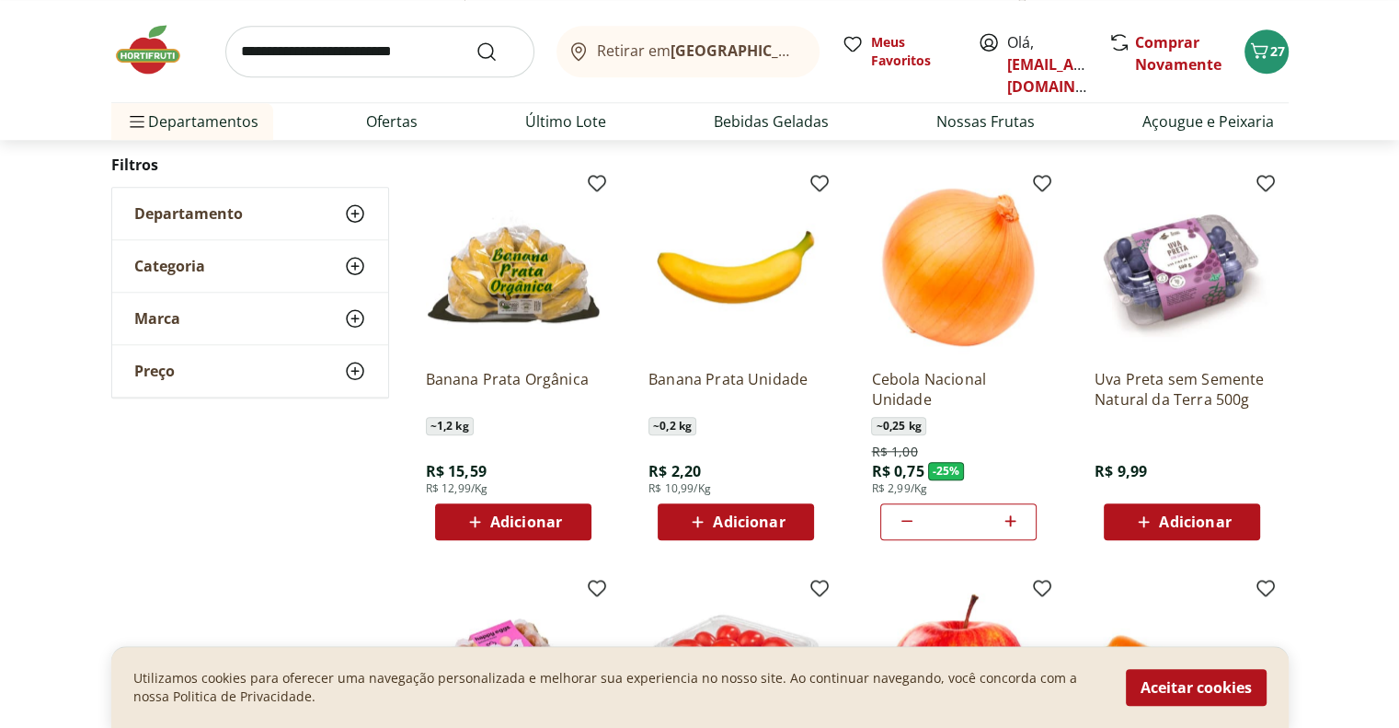
click at [1012, 519] on icon at bounding box center [1010, 521] width 23 height 22
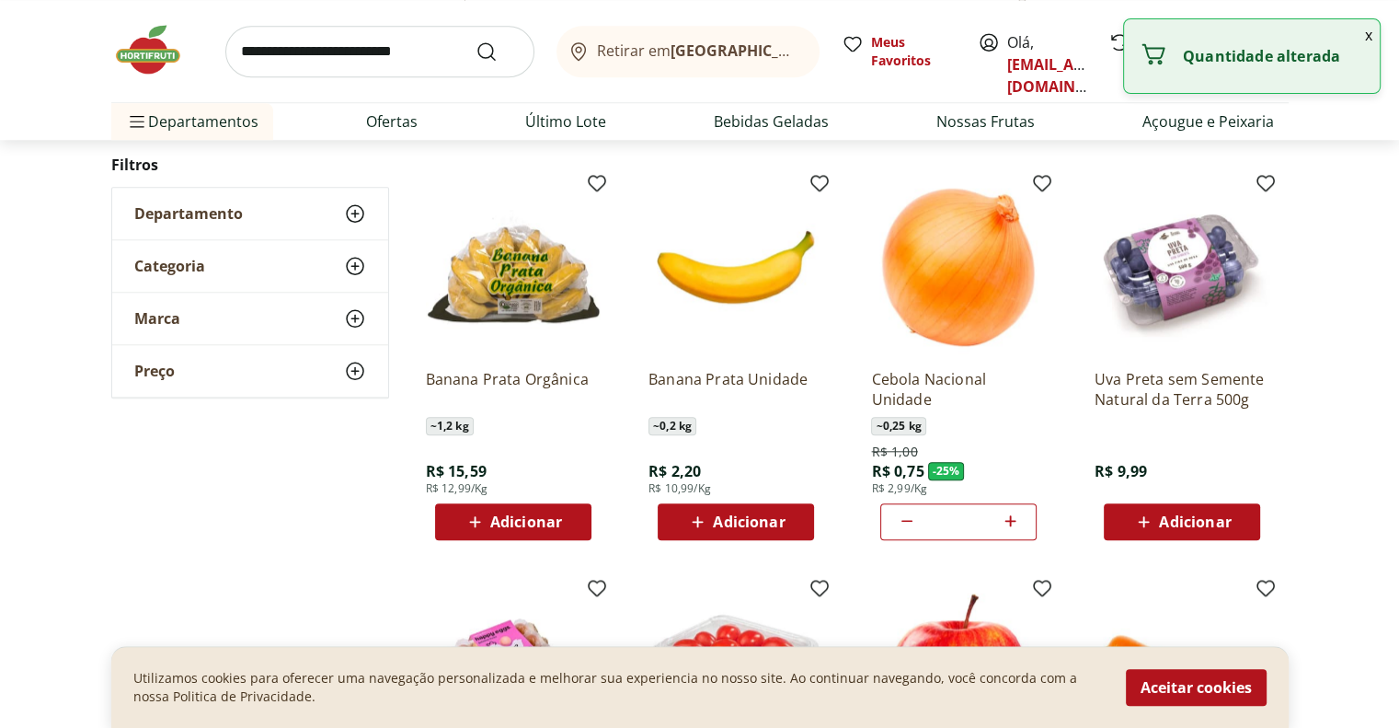
click at [1012, 519] on icon at bounding box center [1010, 521] width 23 height 22
type input "**"
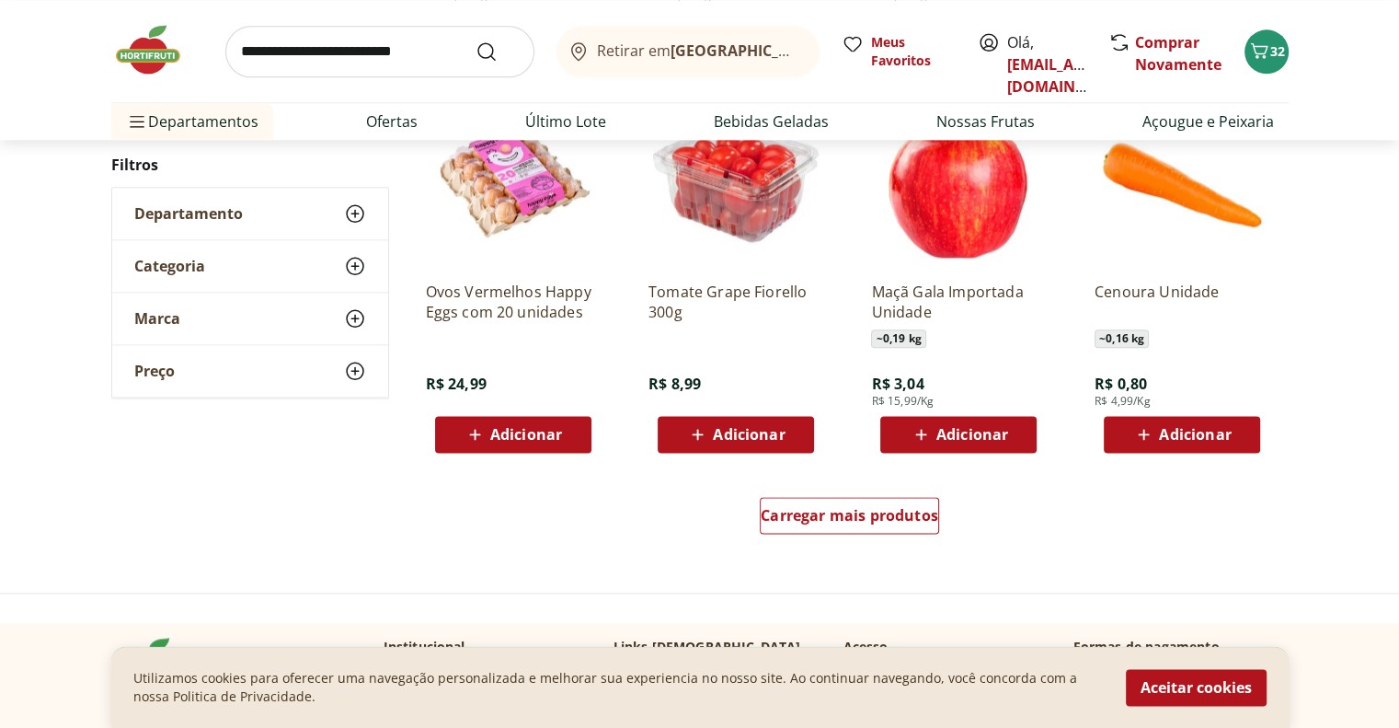
scroll to position [2207, 0]
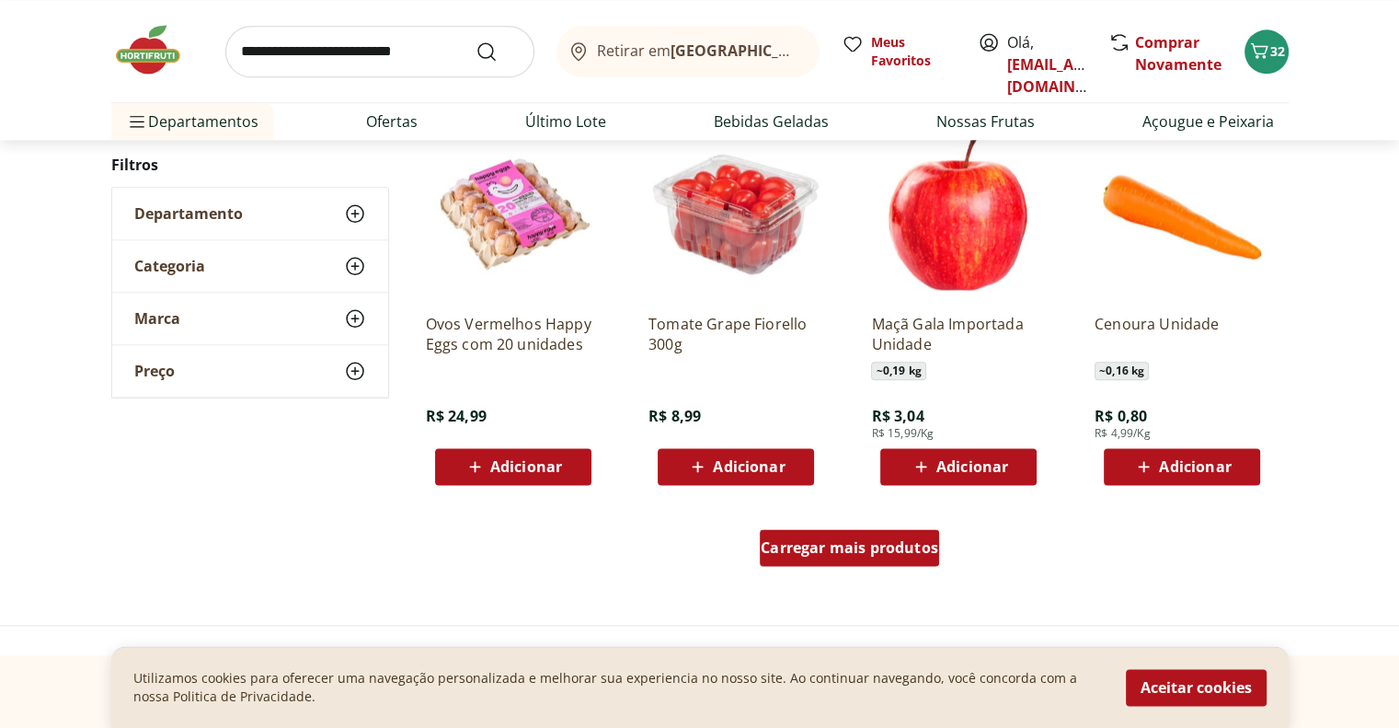
click at [897, 556] on div "Carregar mais produtos" at bounding box center [849, 547] width 179 height 37
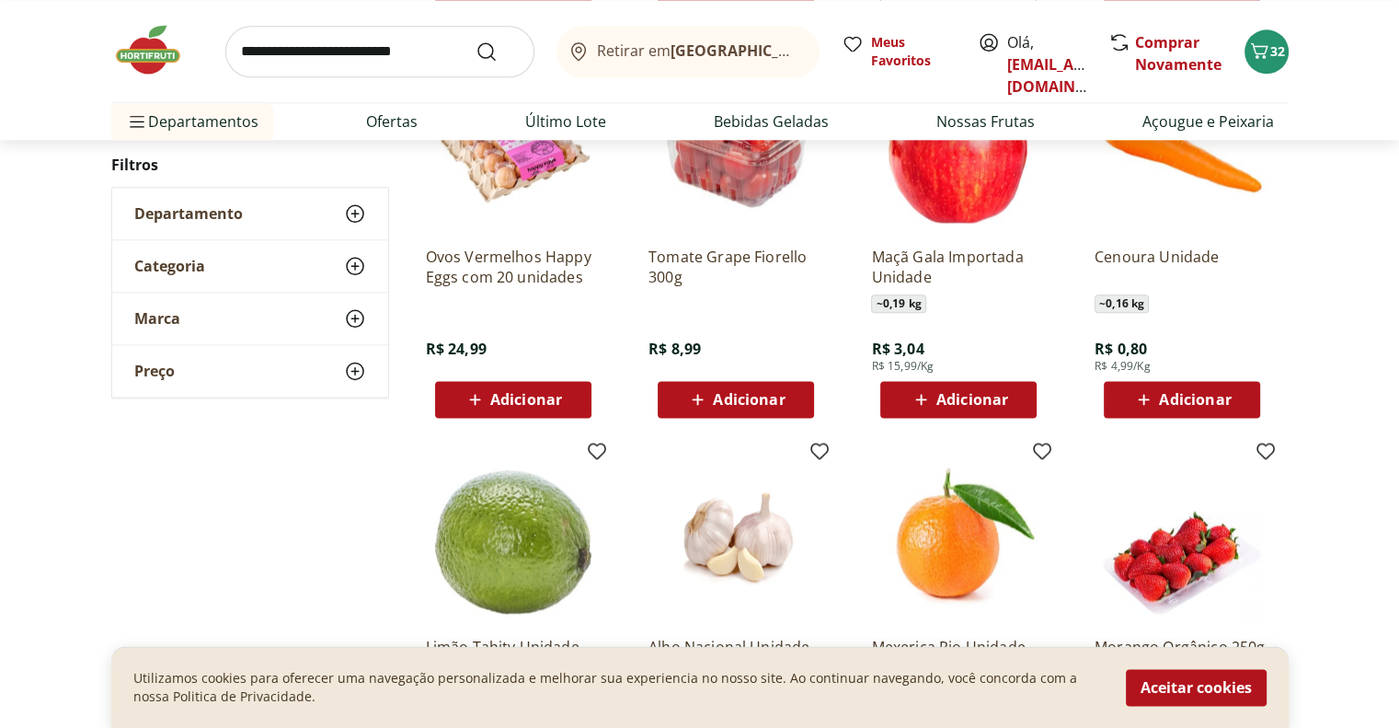
scroll to position [2299, 0]
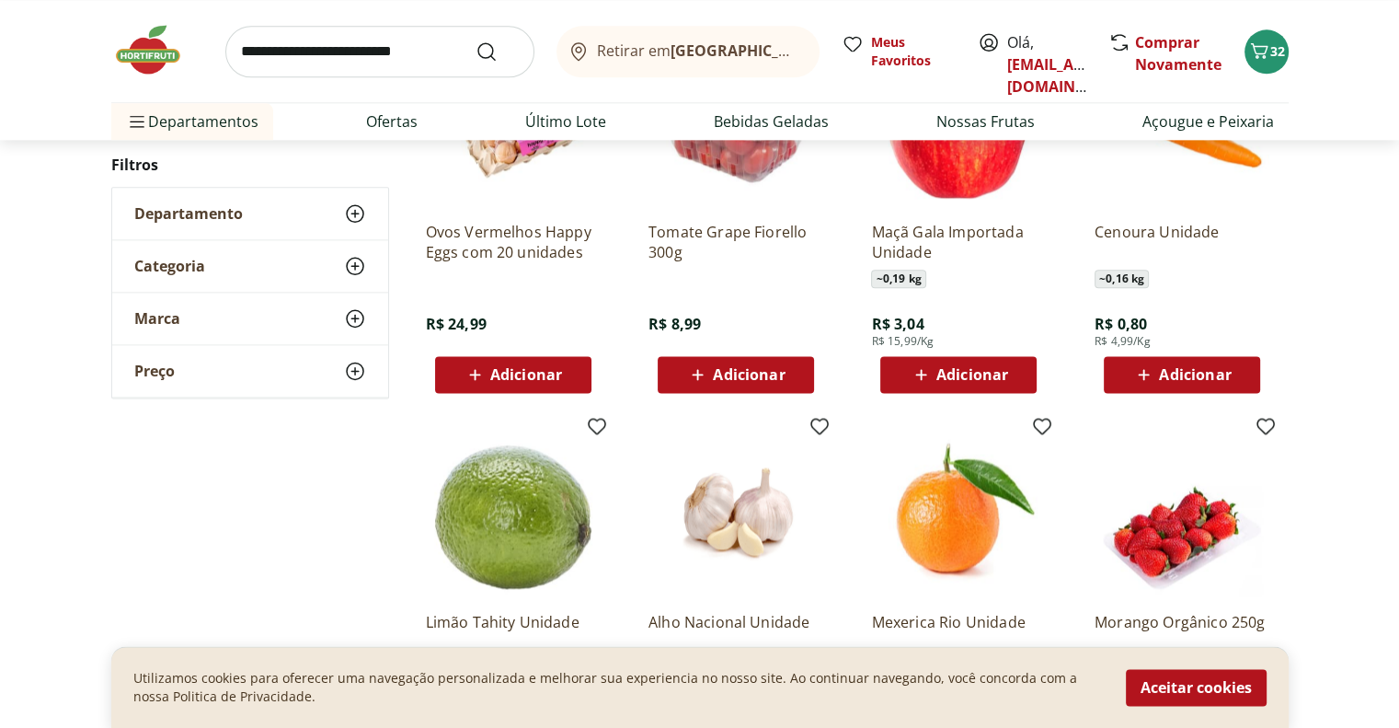
click at [1212, 378] on span "Adicionar" at bounding box center [1195, 374] width 72 height 15
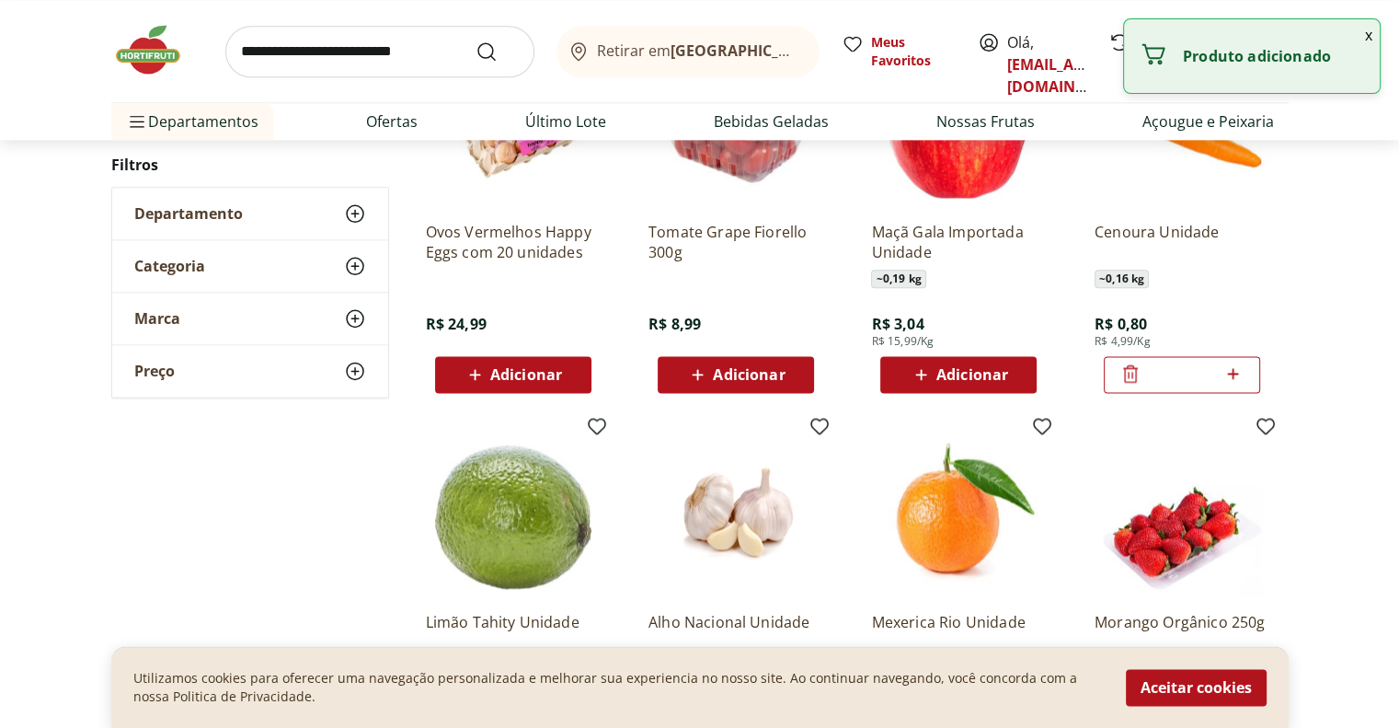
click at [1238, 374] on icon at bounding box center [1232, 373] width 23 height 22
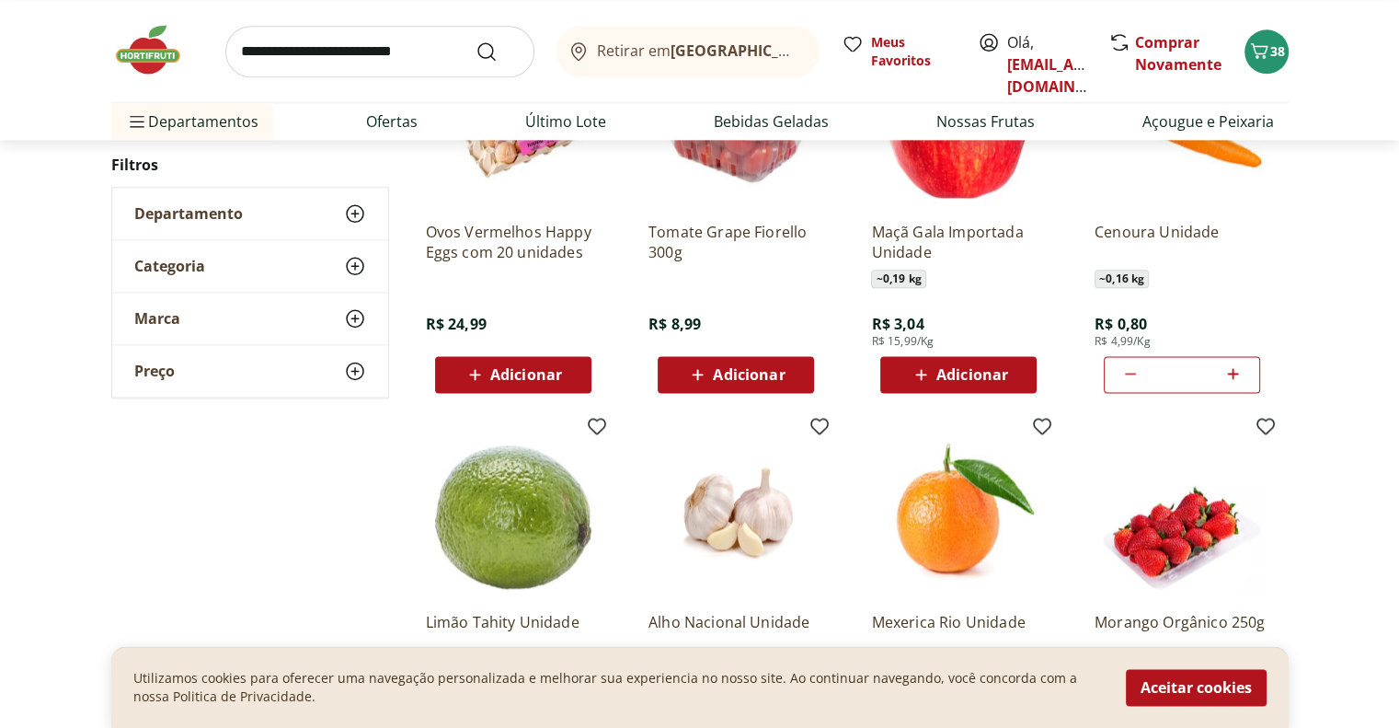
click at [1129, 377] on icon at bounding box center [1130, 373] width 22 height 22
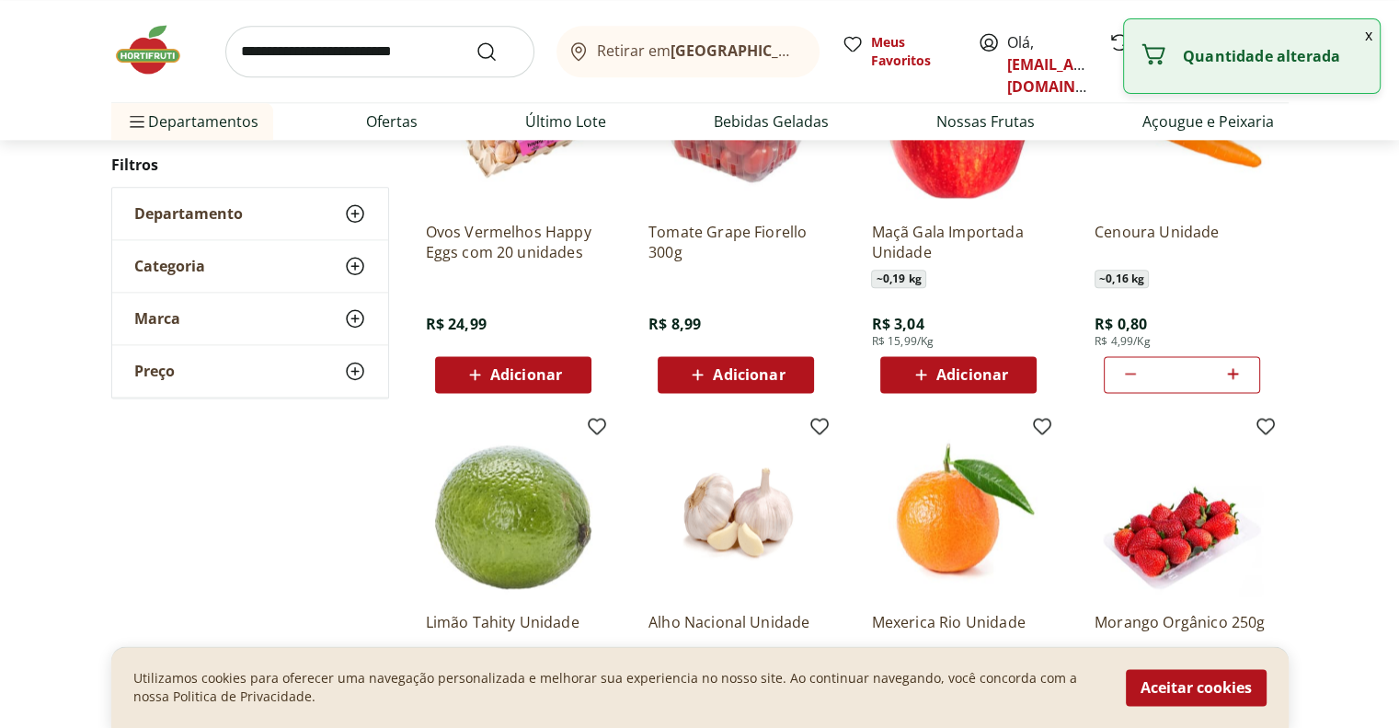
click at [1129, 377] on icon at bounding box center [1130, 373] width 22 height 22
type input "*"
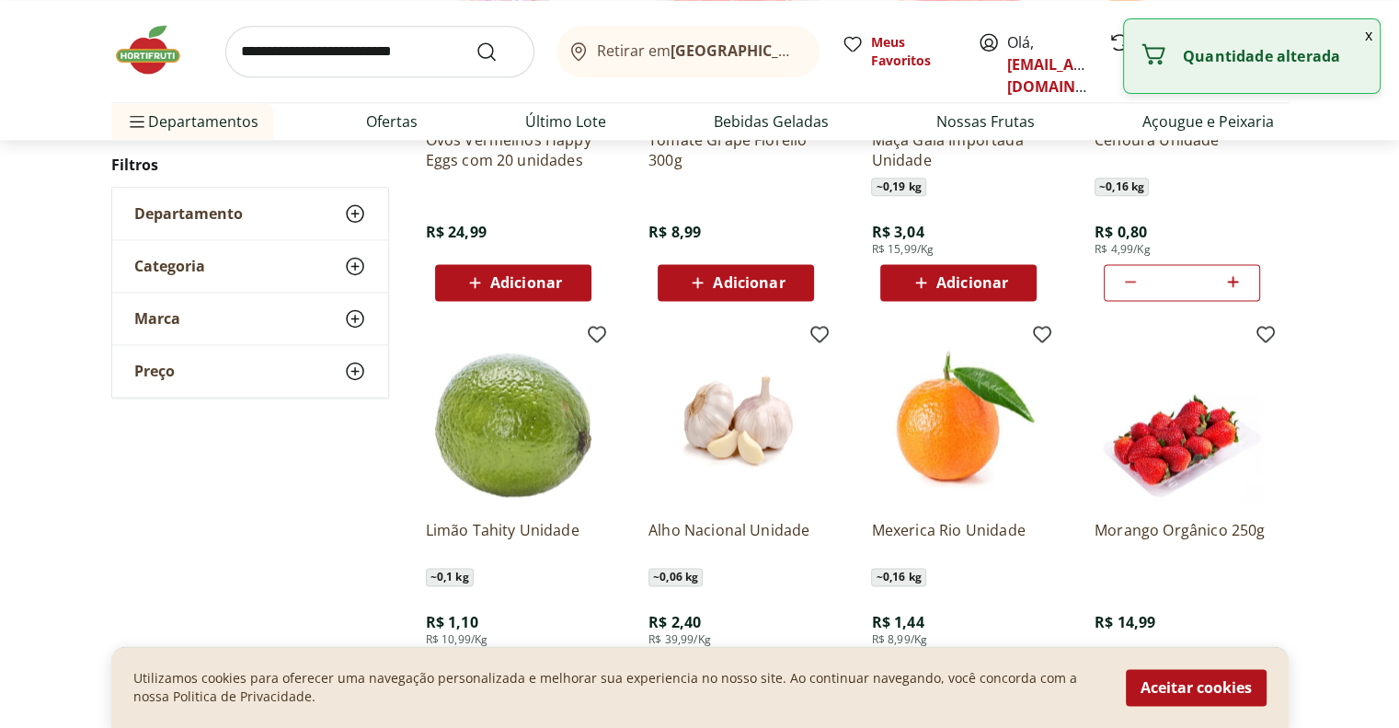
scroll to position [2483, 0]
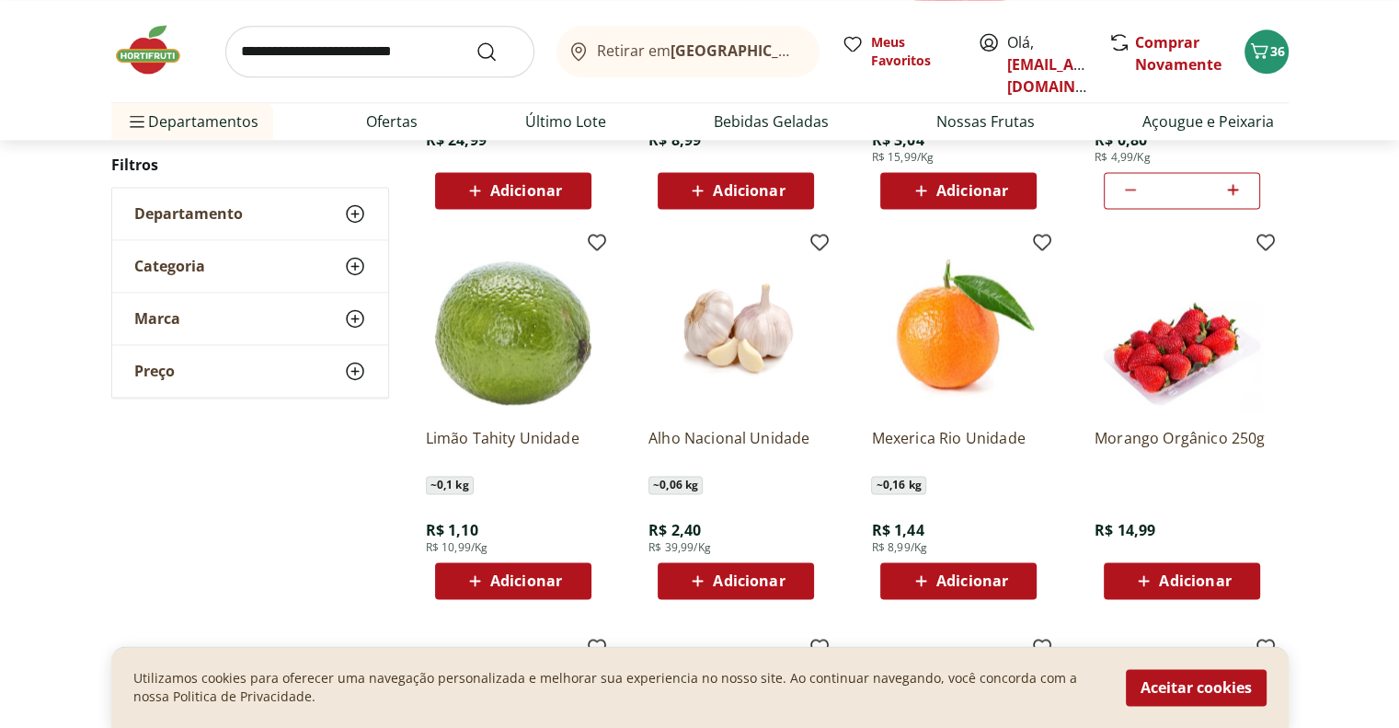
click at [759, 579] on span "Adicionar" at bounding box center [749, 580] width 72 height 15
click at [790, 578] on icon at bounding box center [786, 579] width 23 height 22
type input "*"
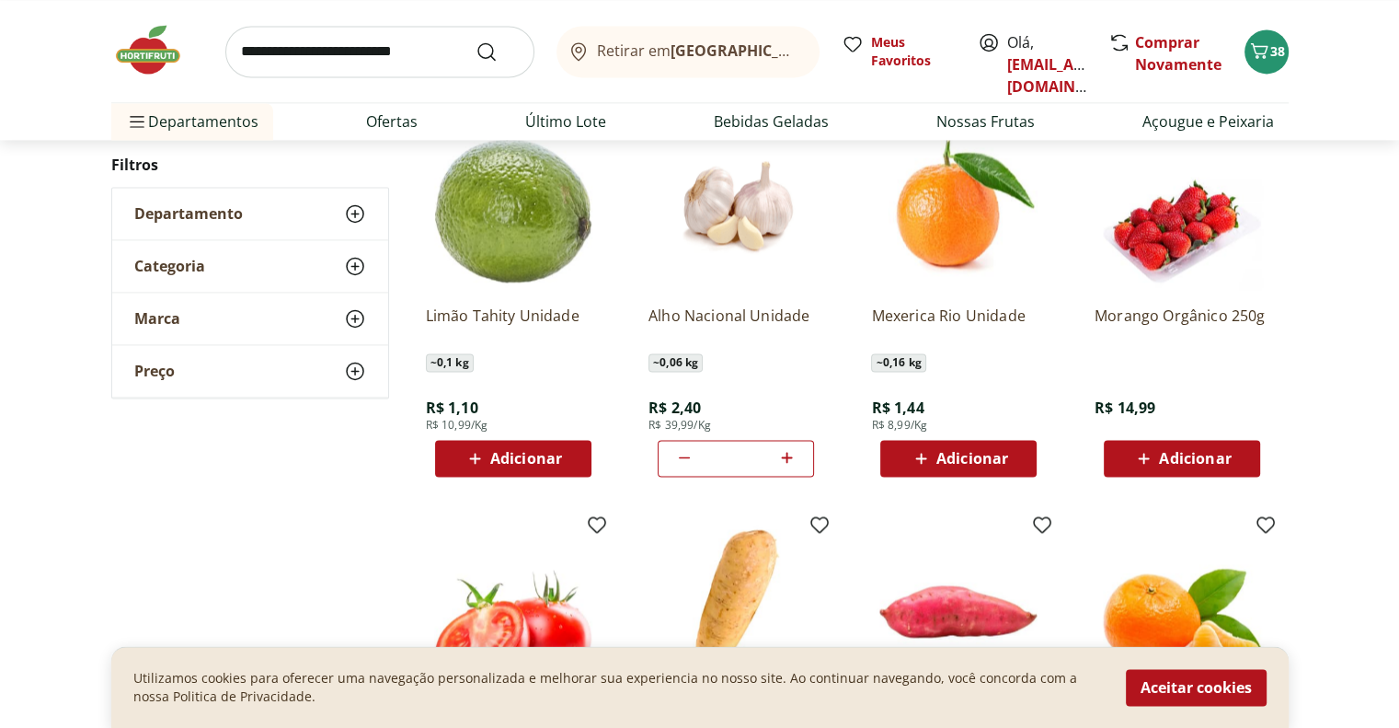
scroll to position [2575, 0]
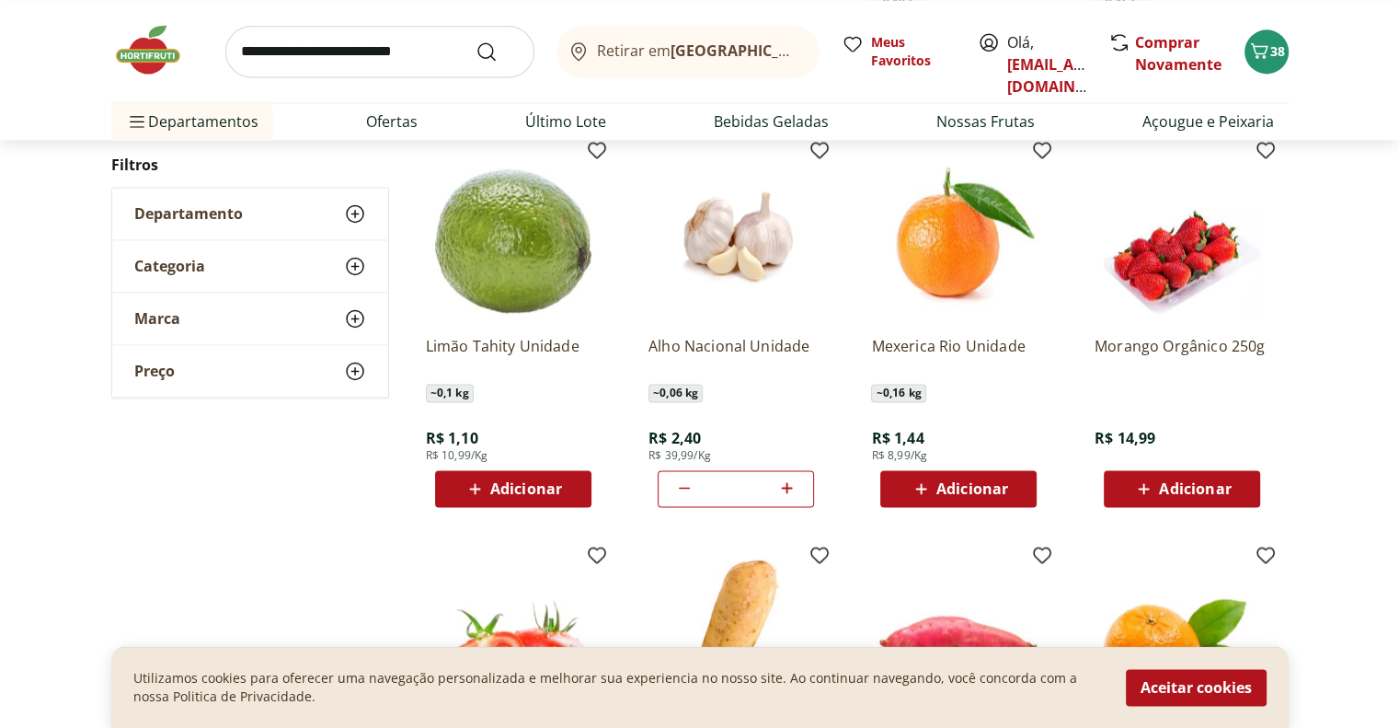
click at [1013, 489] on div "Adicionar" at bounding box center [958, 488] width 127 height 33
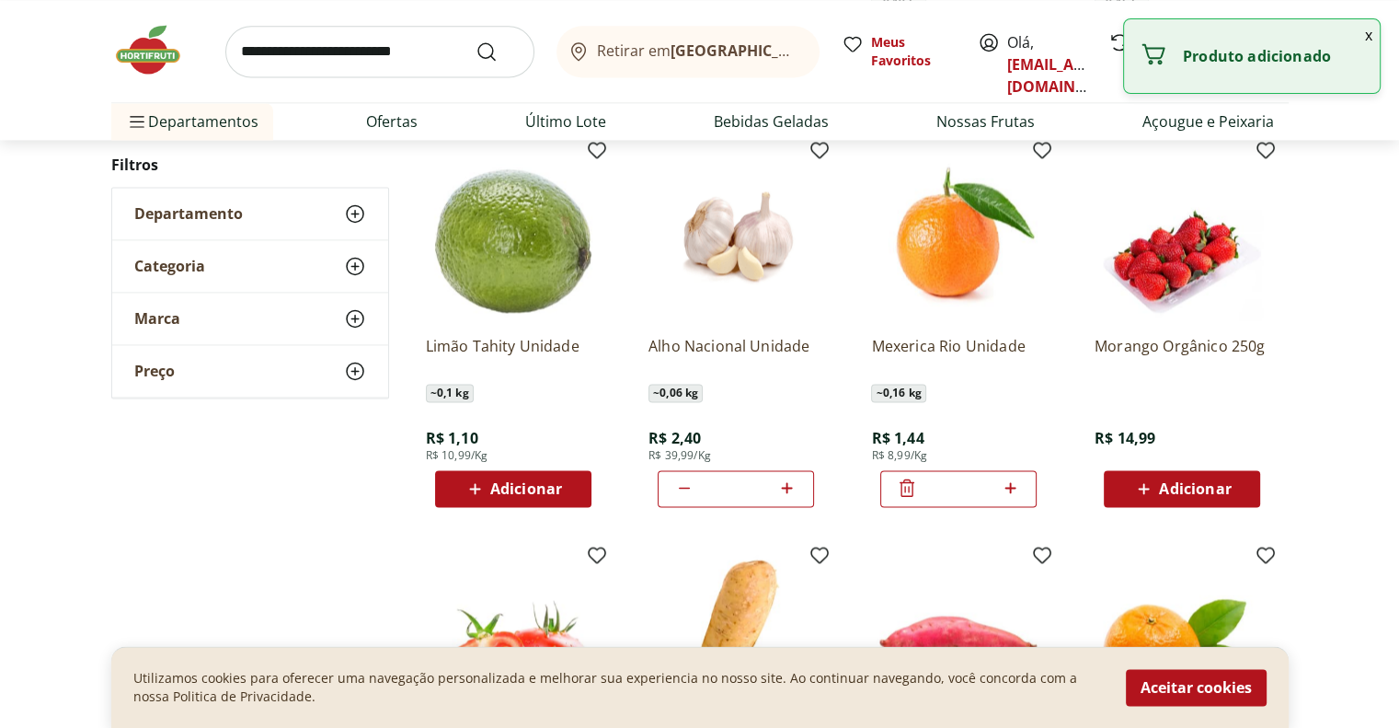
click at [1013, 489] on icon at bounding box center [1010, 487] width 23 height 22
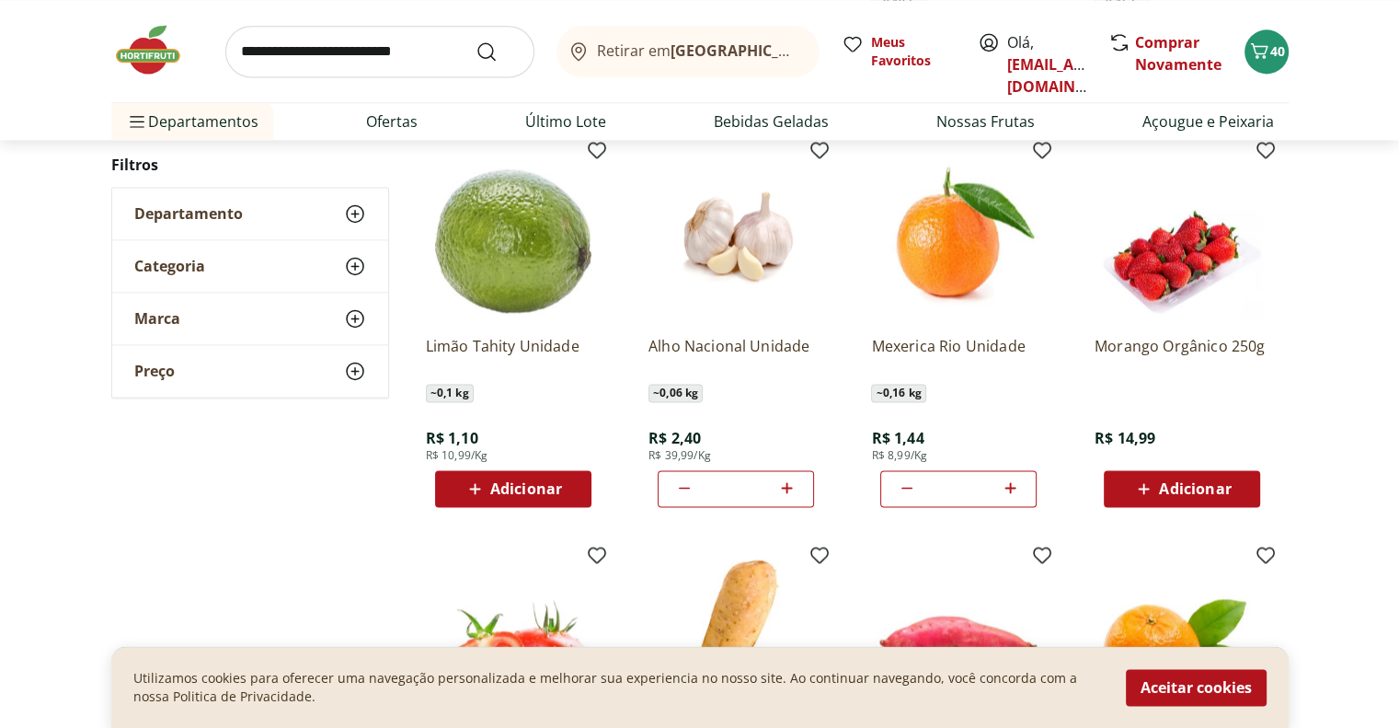
click at [1013, 489] on icon at bounding box center [1010, 487] width 23 height 22
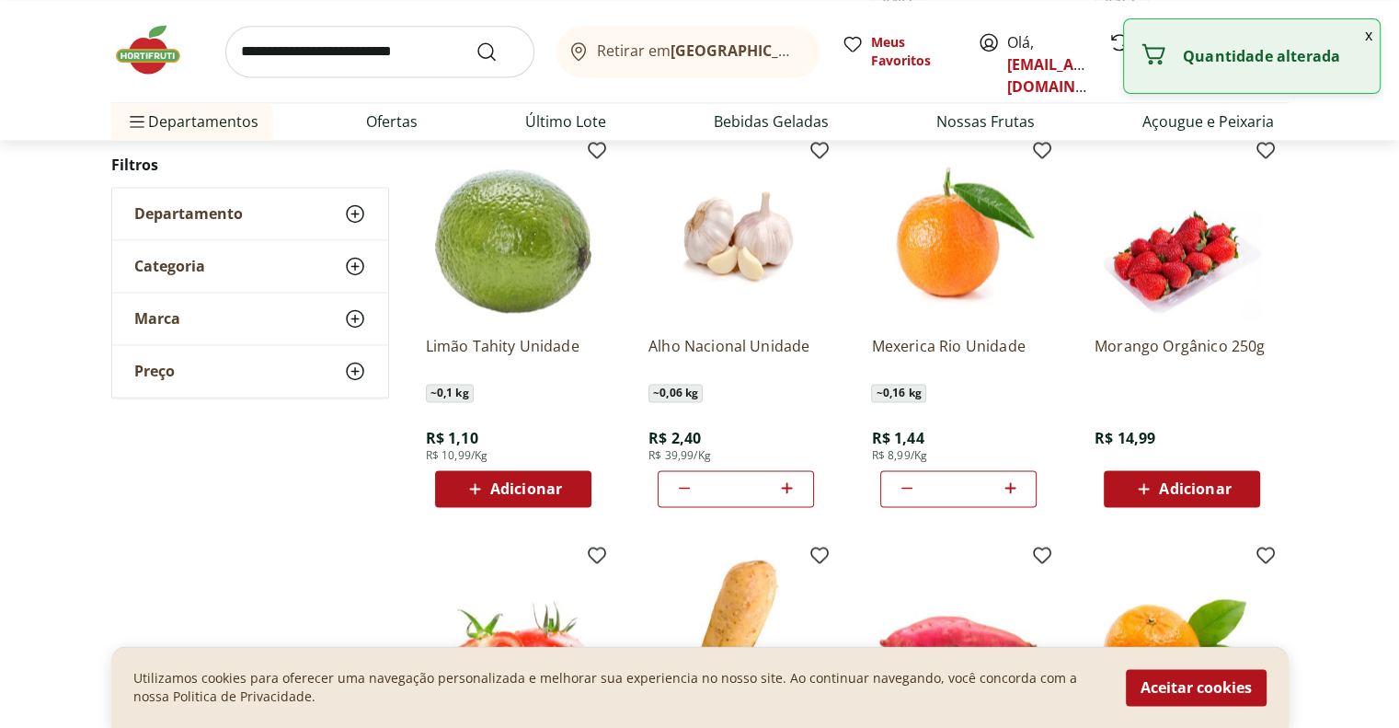
click at [1013, 489] on icon at bounding box center [1010, 487] width 23 height 22
type input "*"
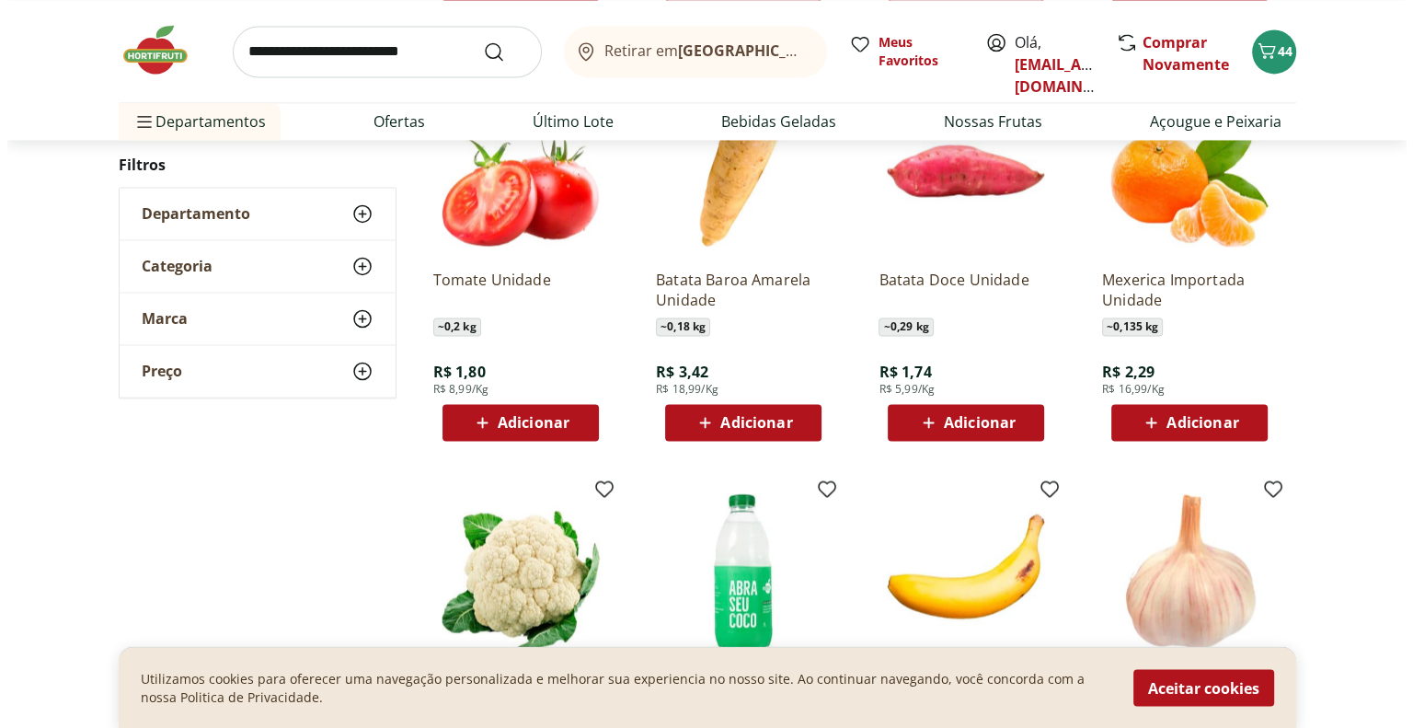
scroll to position [3035, 0]
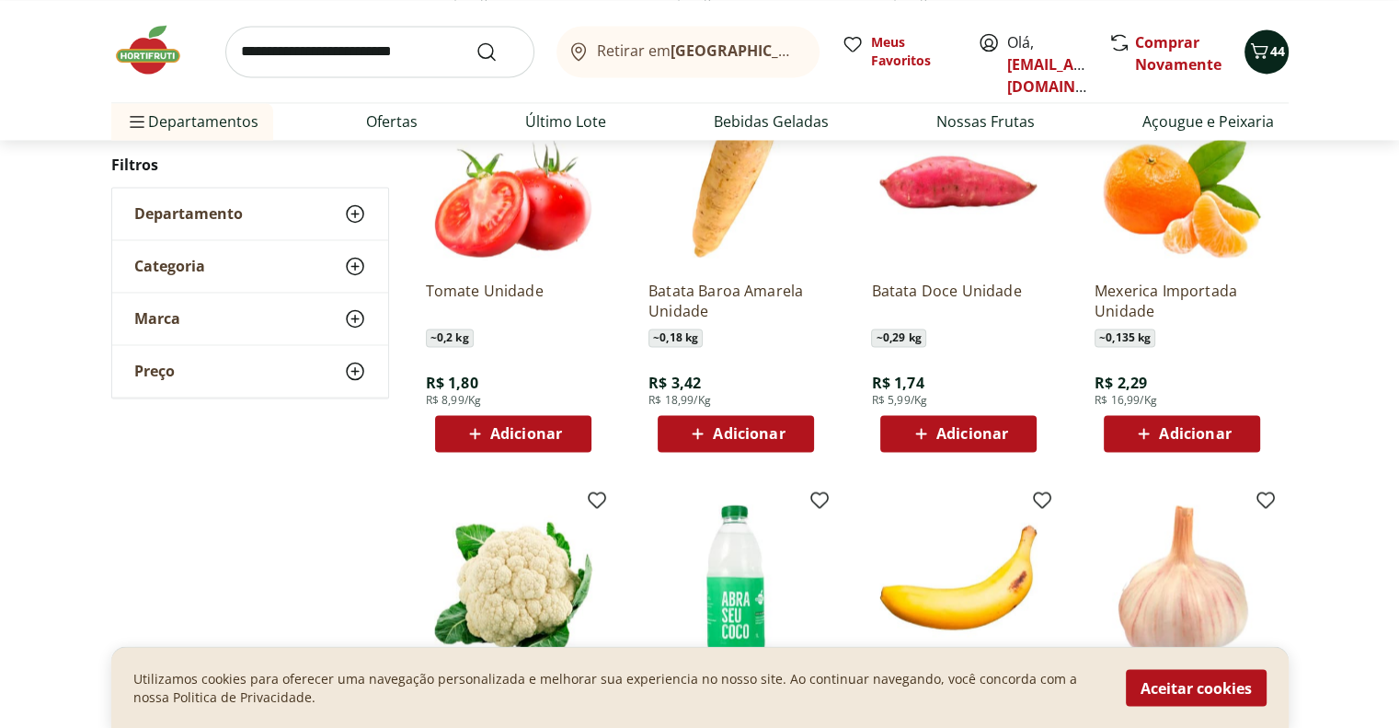
click at [1265, 63] on div "44" at bounding box center [1266, 51] width 15 height 29
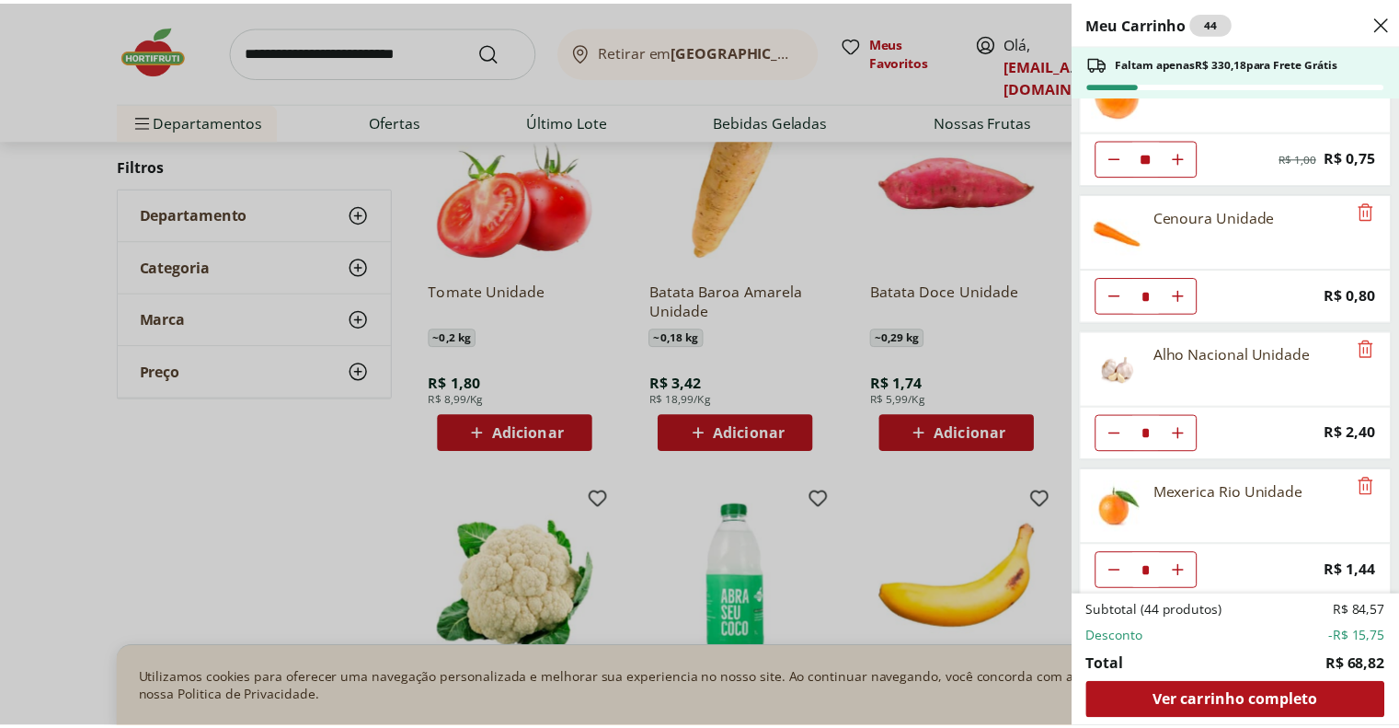
scroll to position [739, 0]
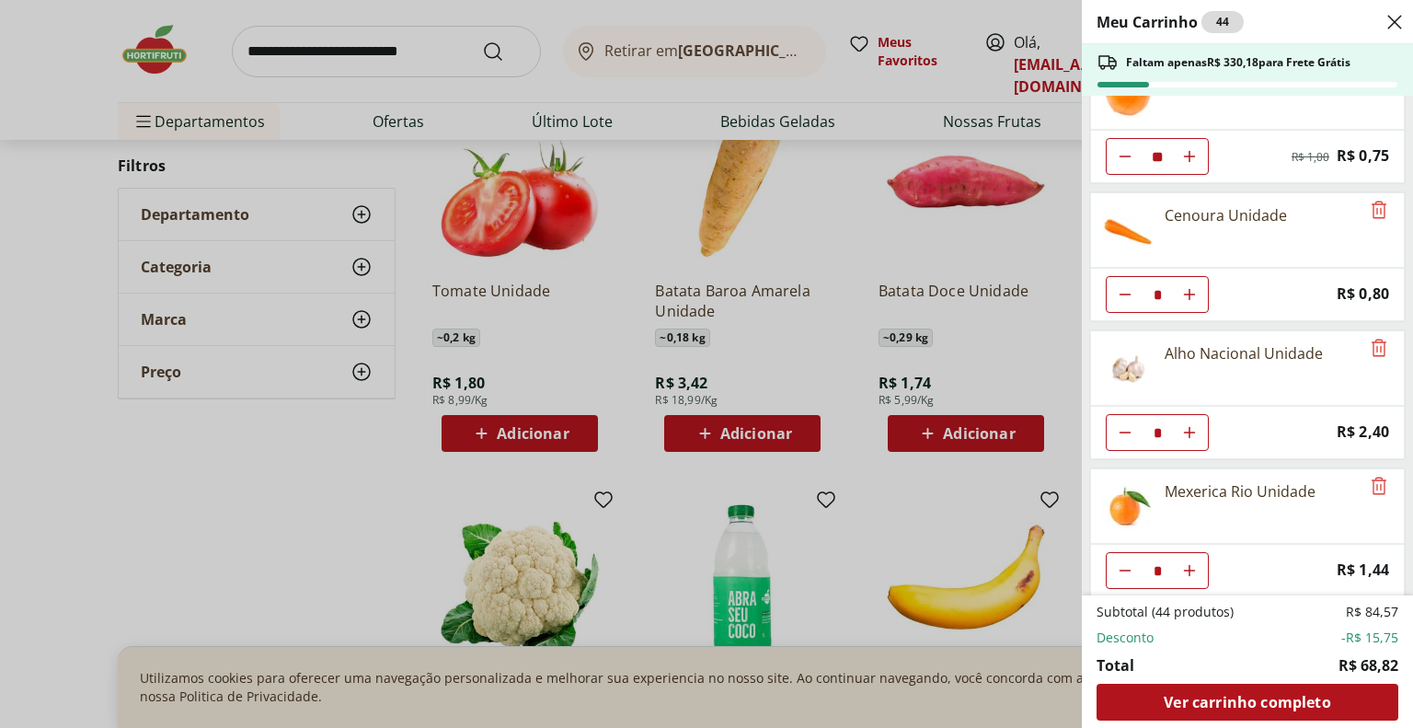
click at [361, 58] on div "Meu Carrinho 44 Faltam apenas R$ 330,18 para Frete Grátis Couve Mineira Orgânic…" at bounding box center [706, 364] width 1413 height 728
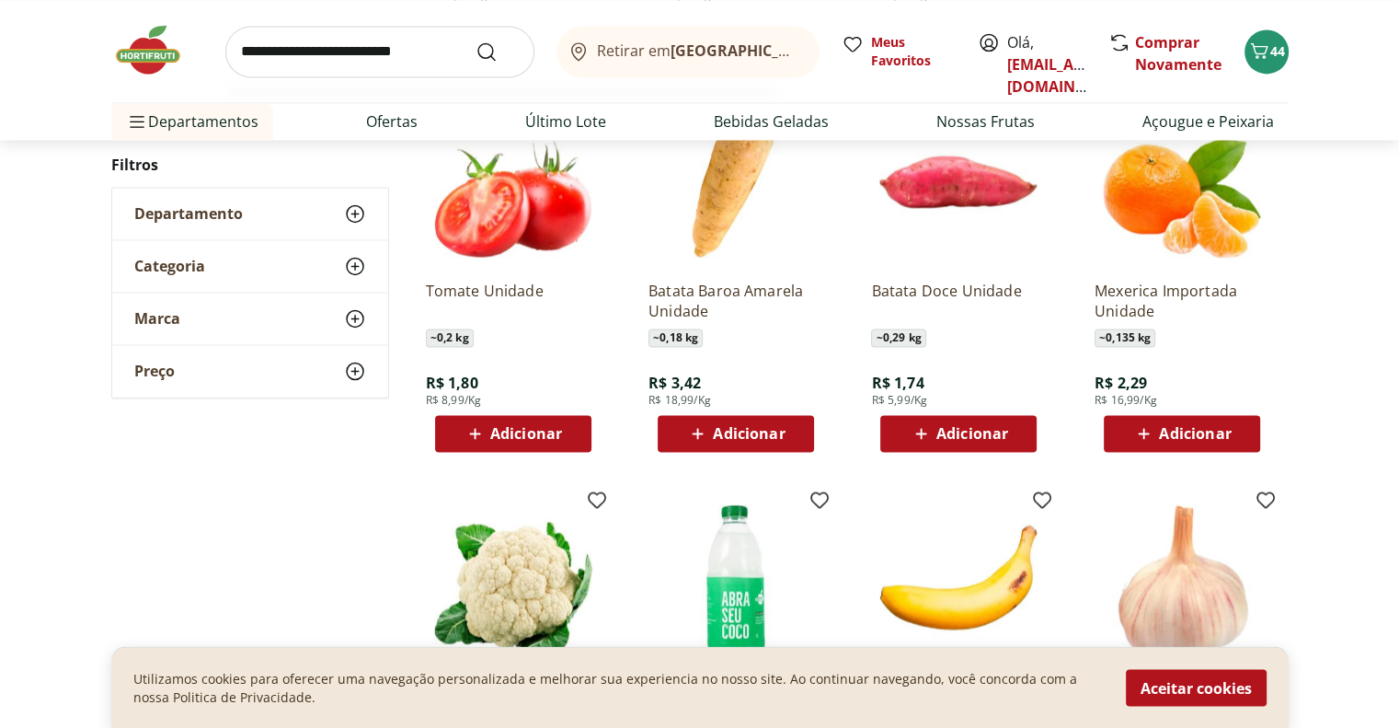
click at [391, 63] on input "search" at bounding box center [379, 52] width 309 height 52
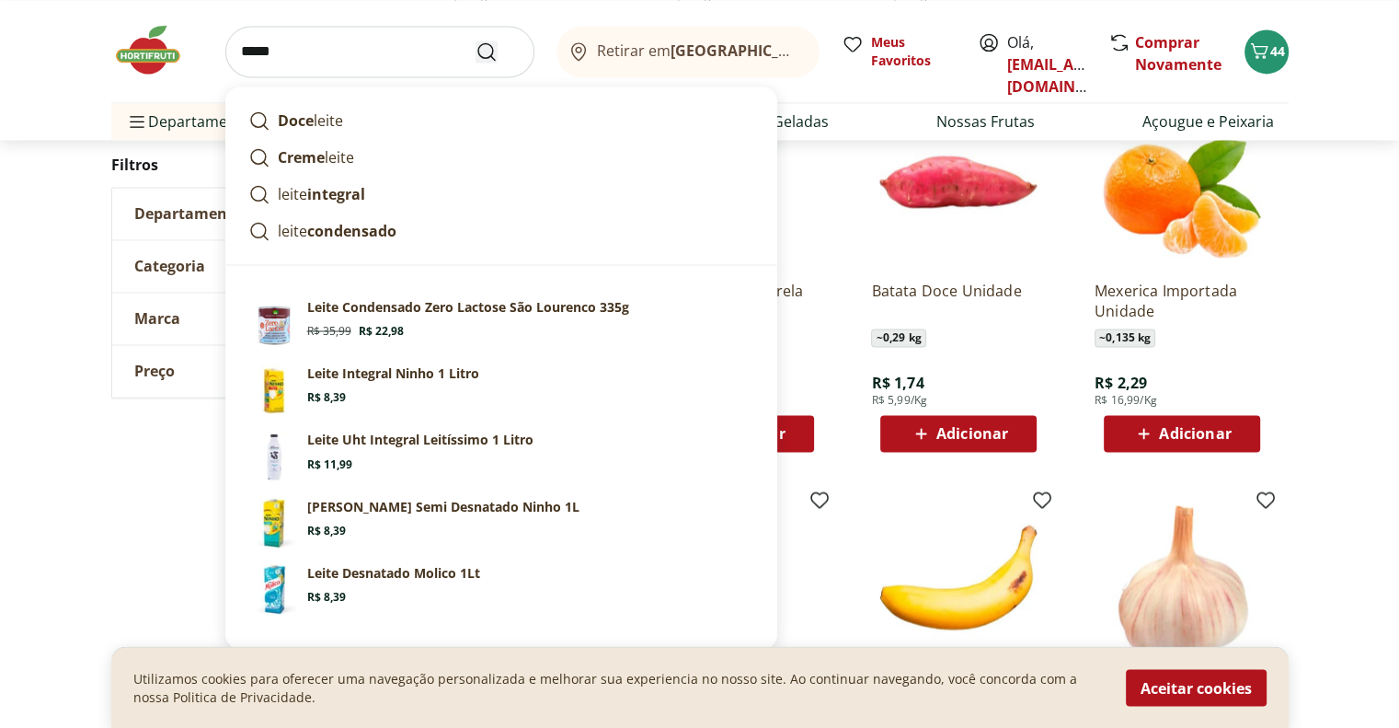
type input "*****"
click at [491, 52] on use "Submit Search" at bounding box center [487, 51] width 22 height 22
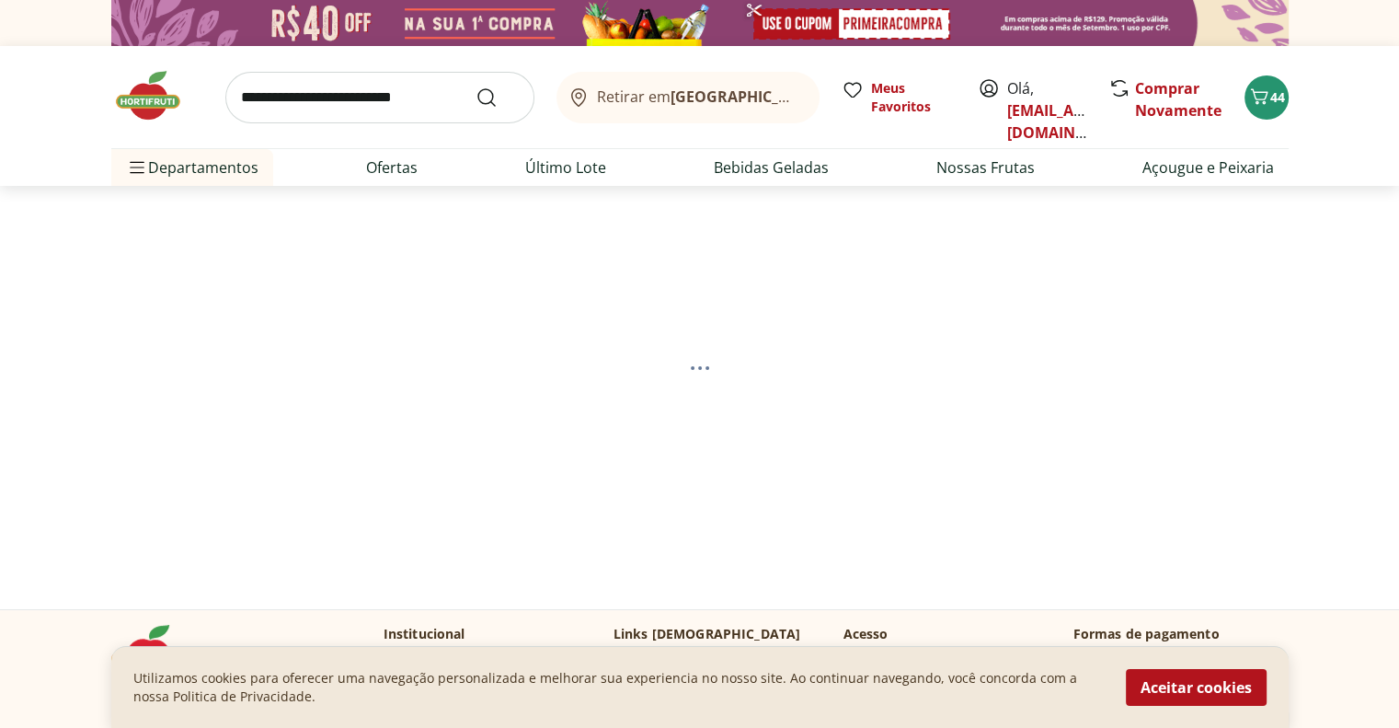
select select "**********"
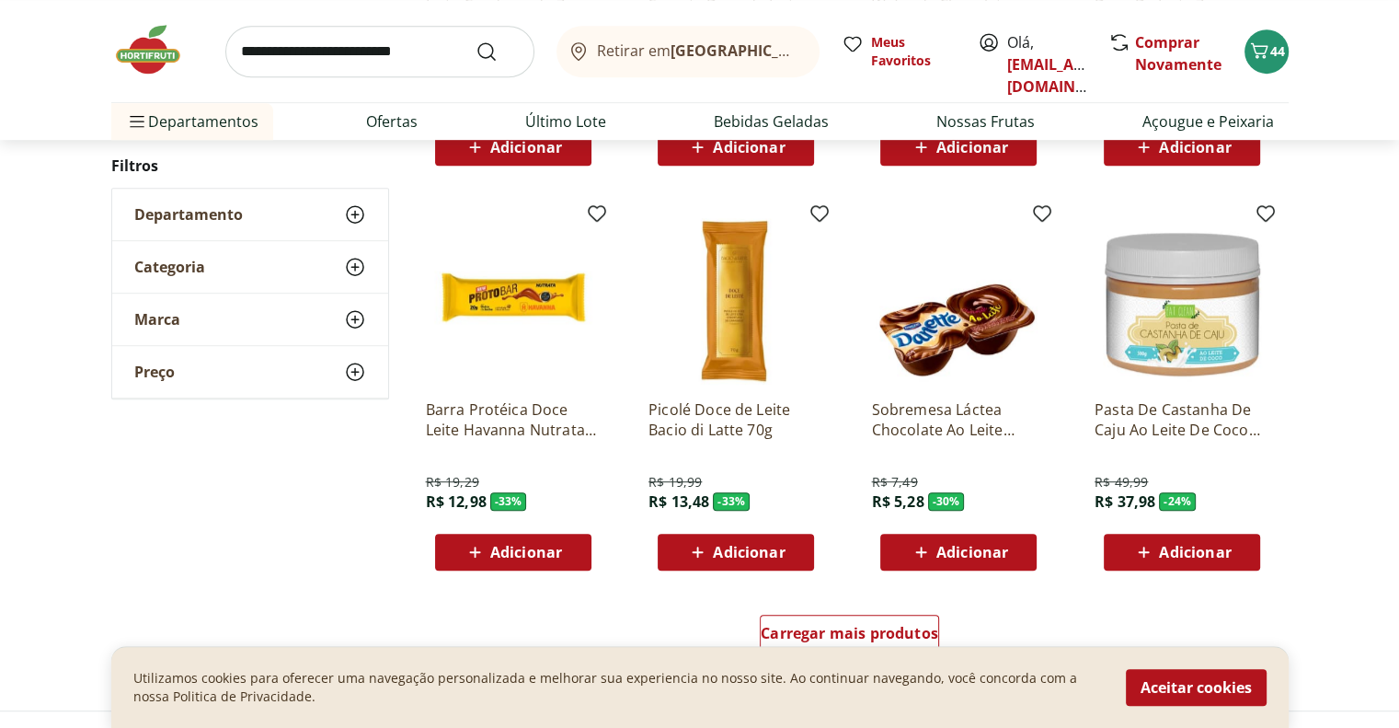
scroll to position [1104, 0]
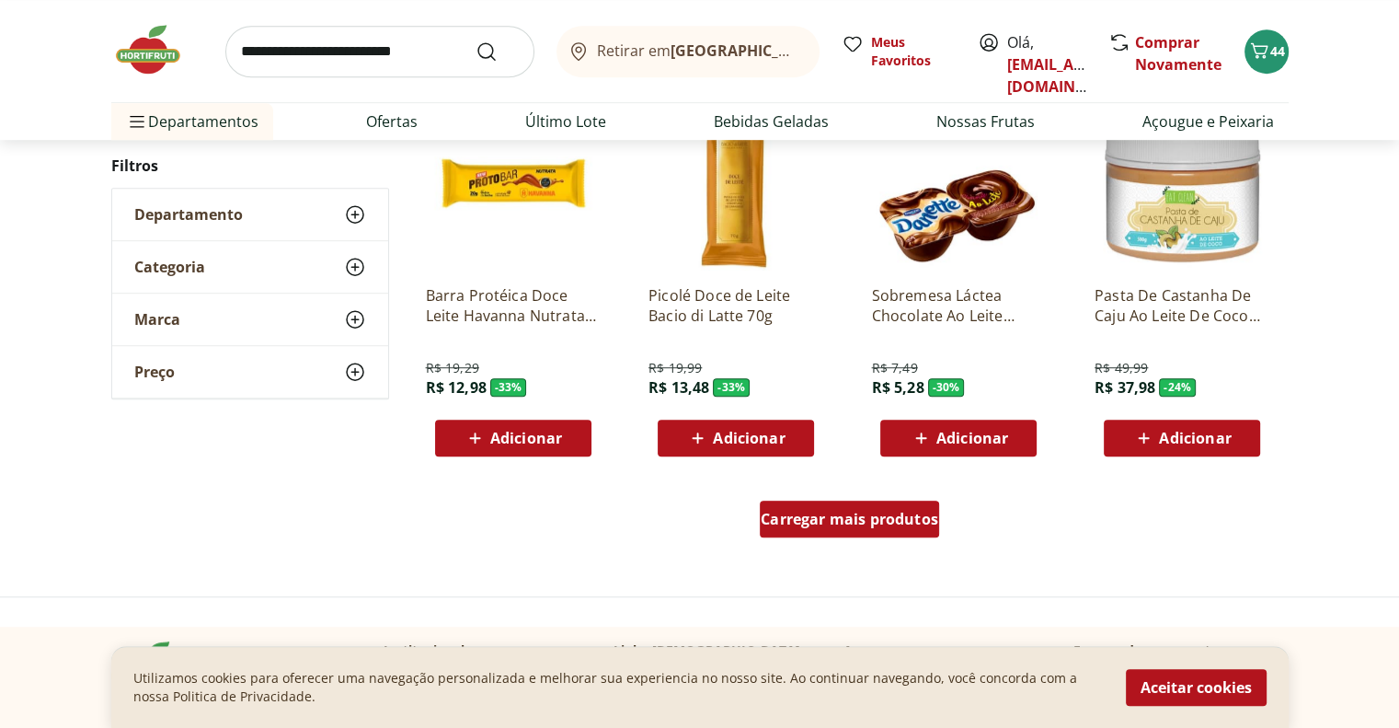
click at [901, 517] on span "Carregar mais produtos" at bounding box center [850, 518] width 178 height 15
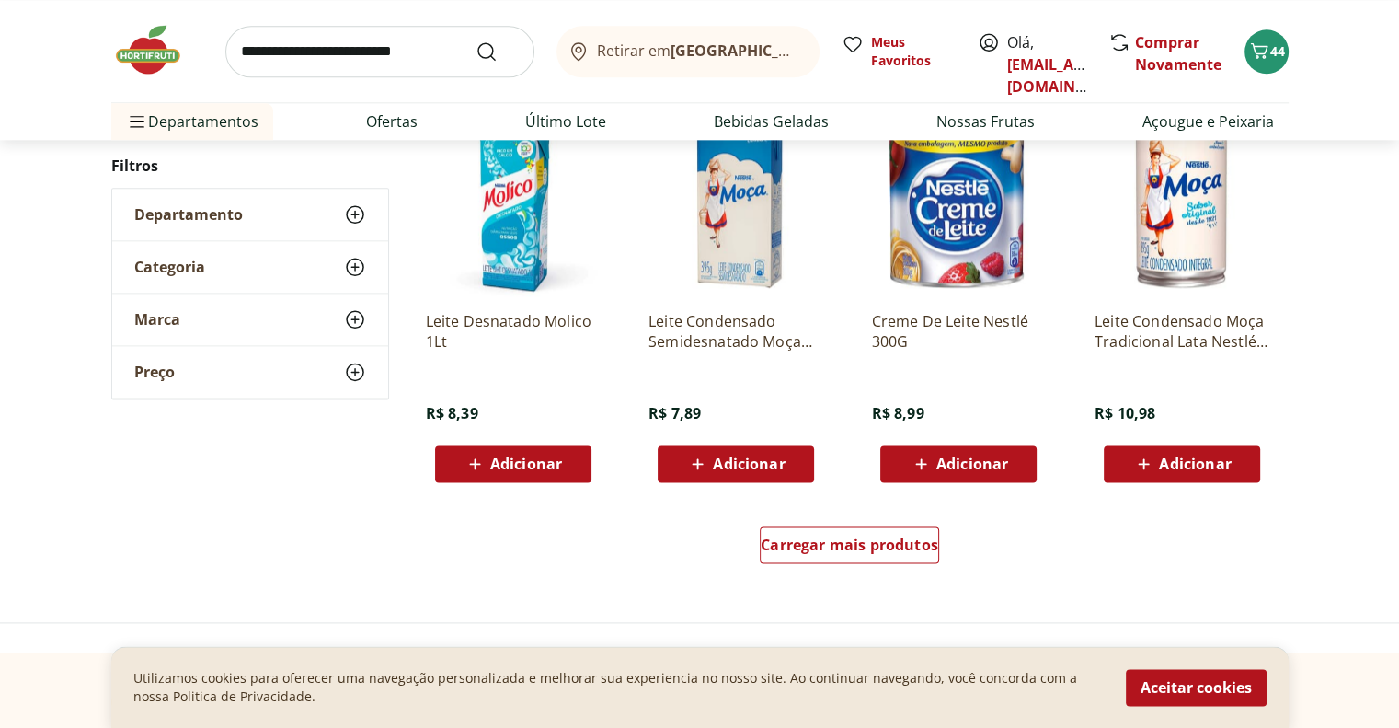
scroll to position [2299, 0]
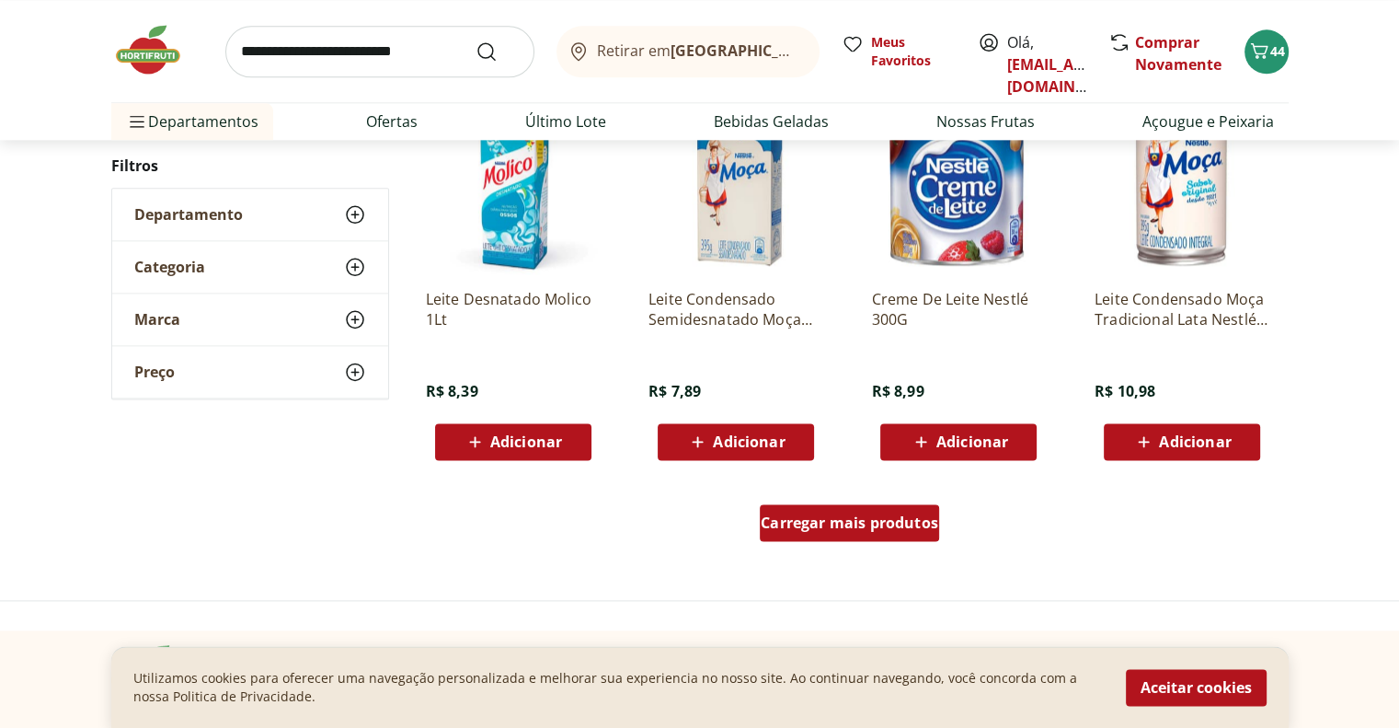
click at [854, 533] on div "Carregar mais produtos" at bounding box center [849, 522] width 179 height 37
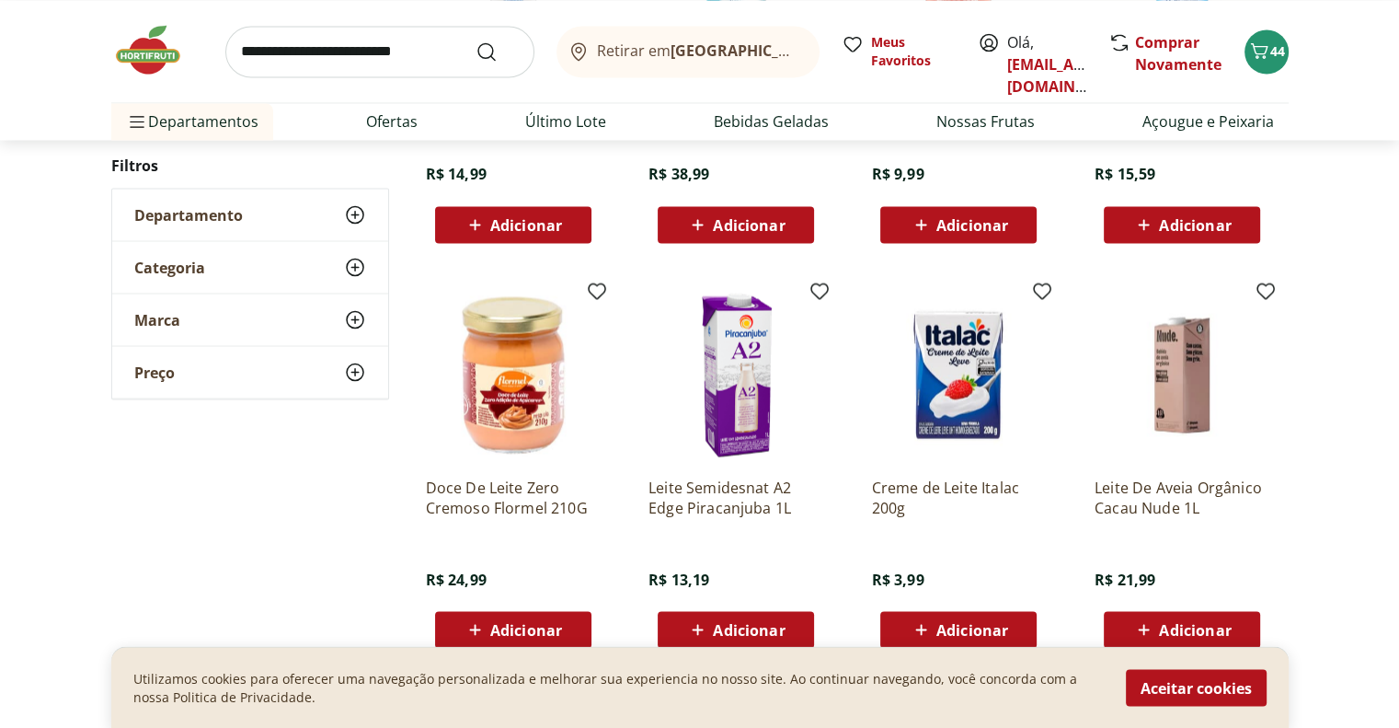
scroll to position [3587, 0]
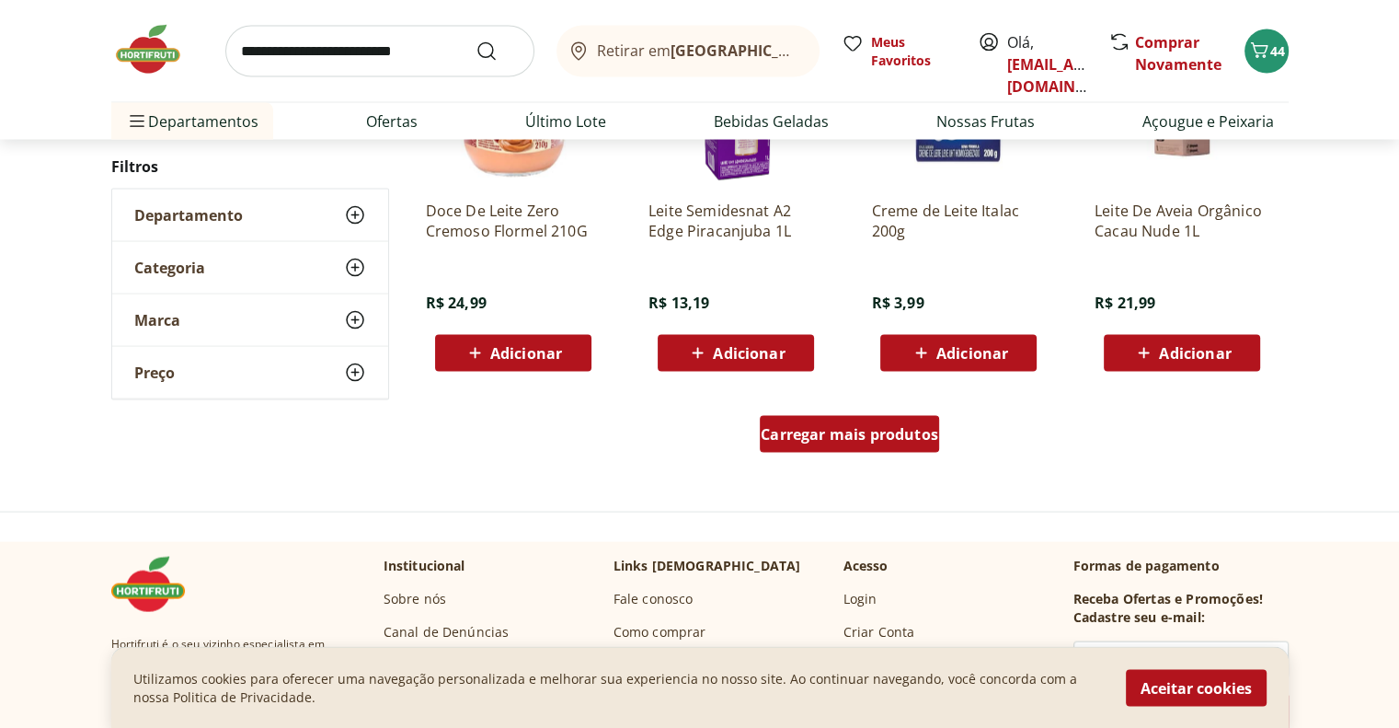
click at [866, 434] on span "Carregar mais produtos" at bounding box center [850, 434] width 178 height 15
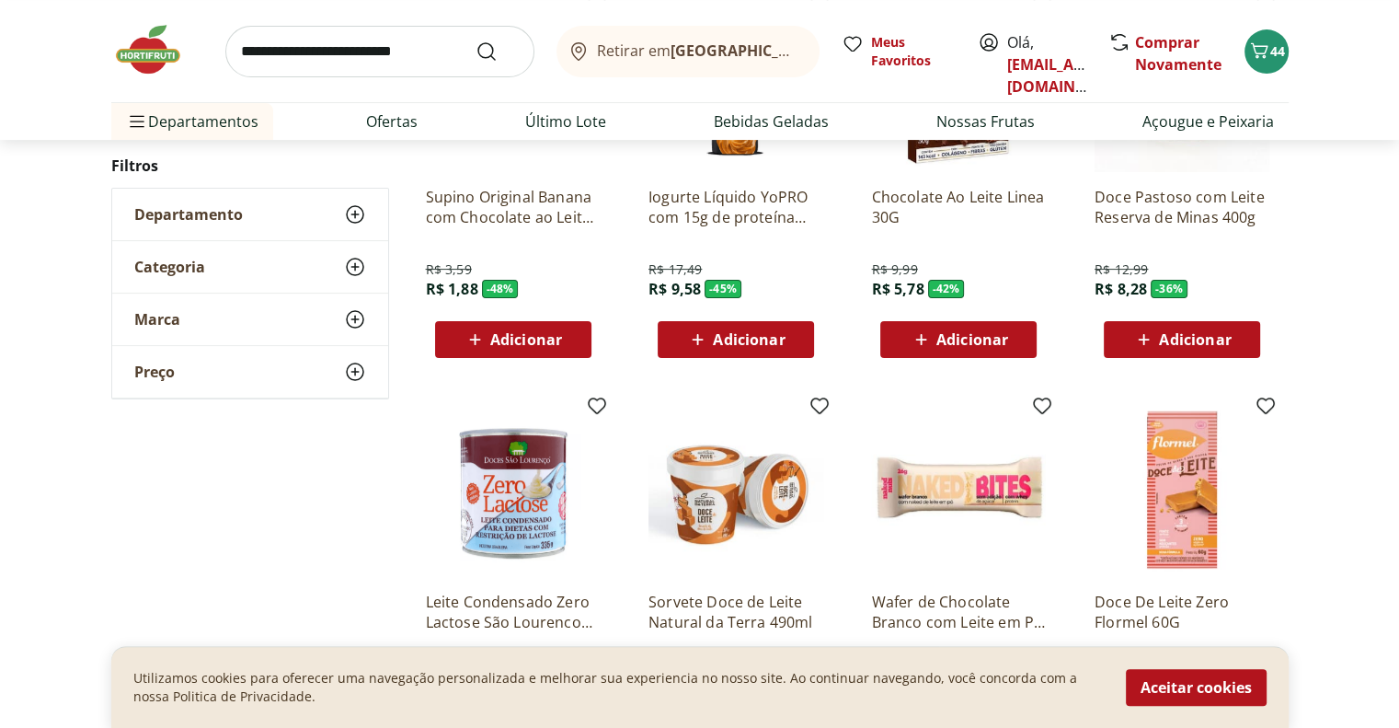
scroll to position [368, 0]
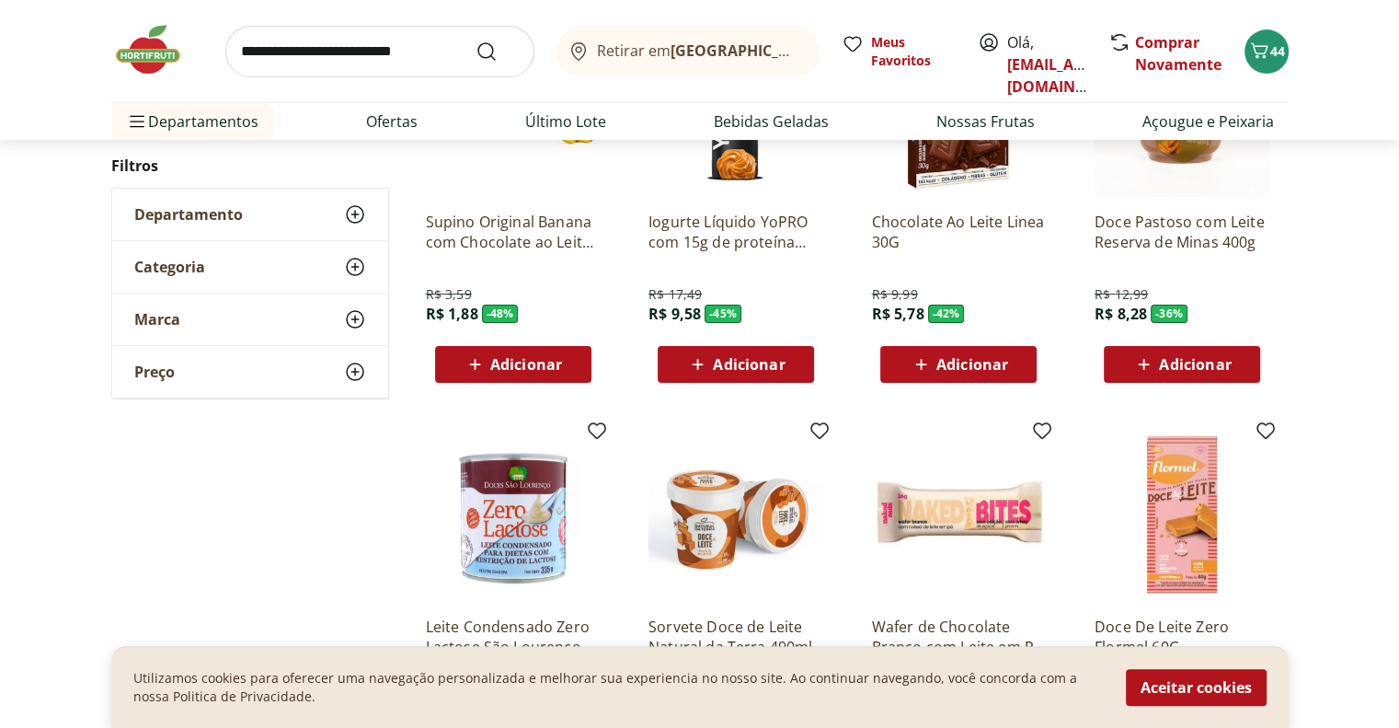
click at [394, 51] on input "search" at bounding box center [379, 52] width 309 height 52
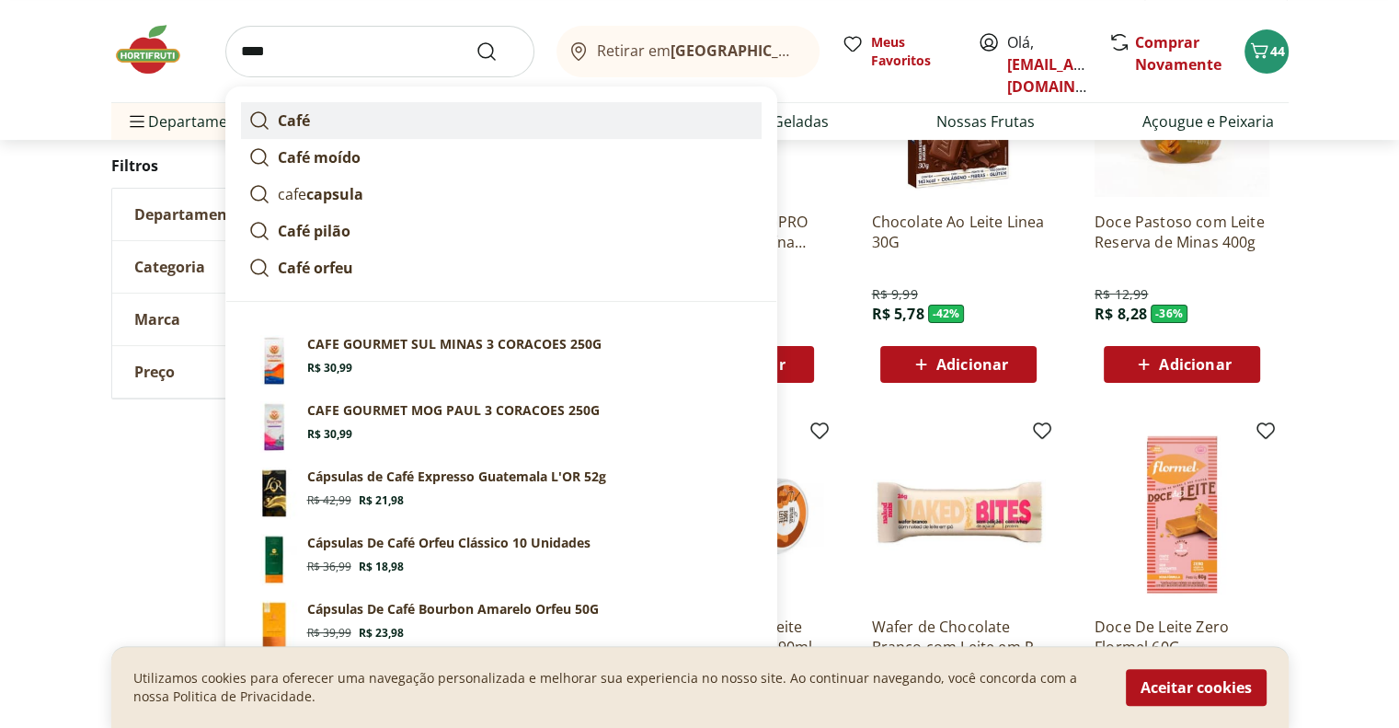
click at [384, 106] on link "Café" at bounding box center [501, 120] width 521 height 37
type input "****"
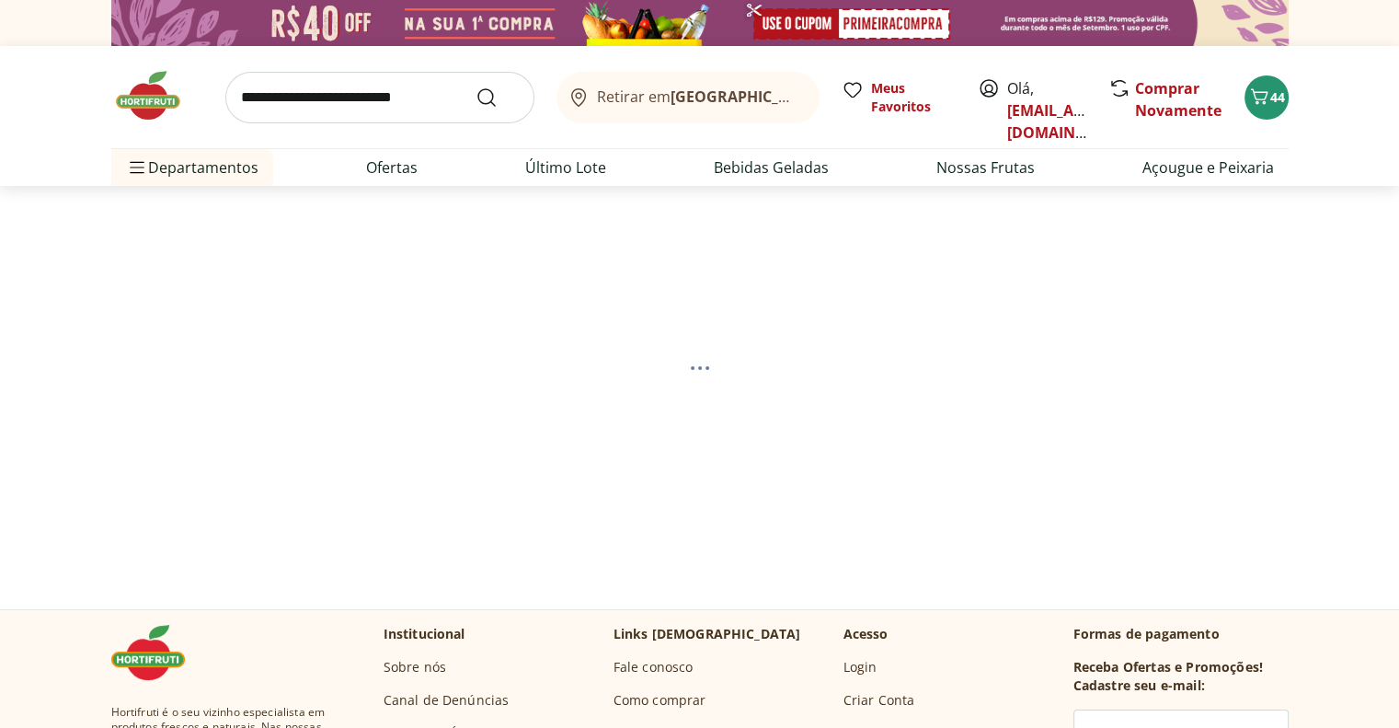
select select "**********"
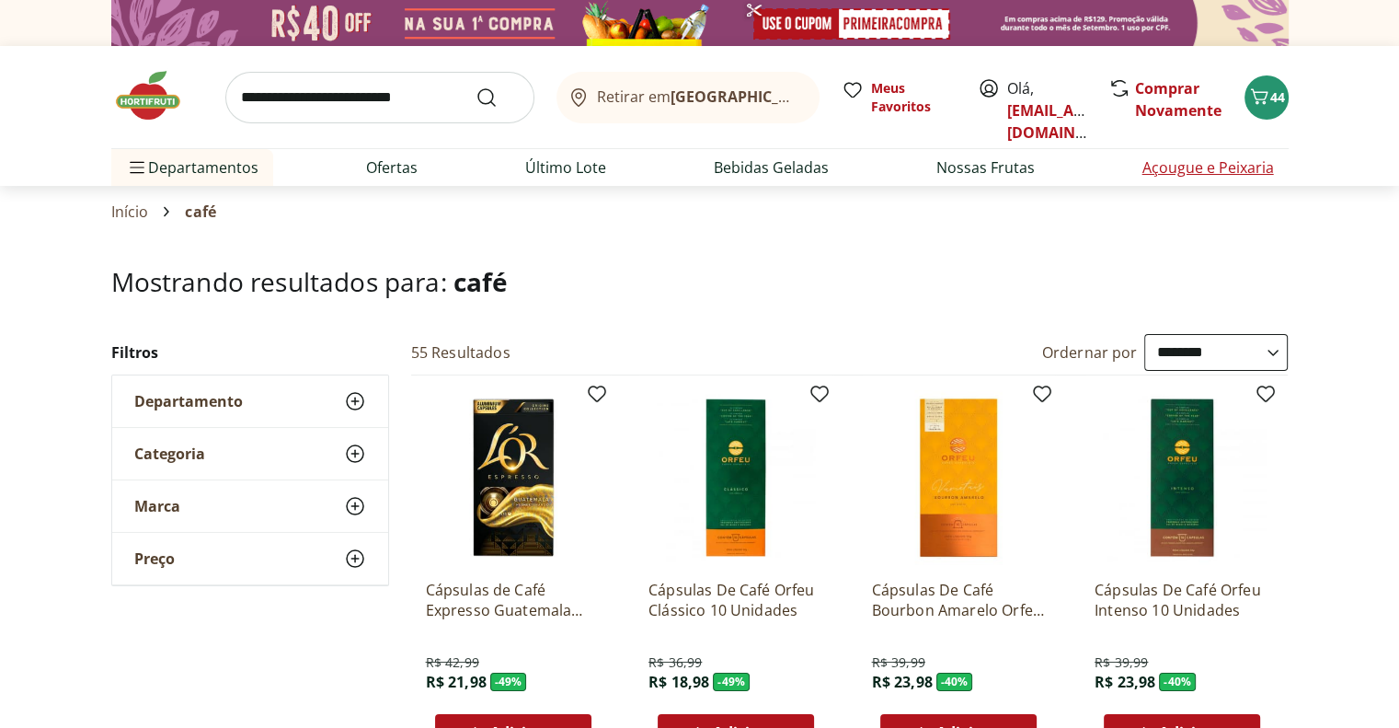
click at [1218, 161] on link "Açougue e Peixaria" at bounding box center [1208, 167] width 132 height 22
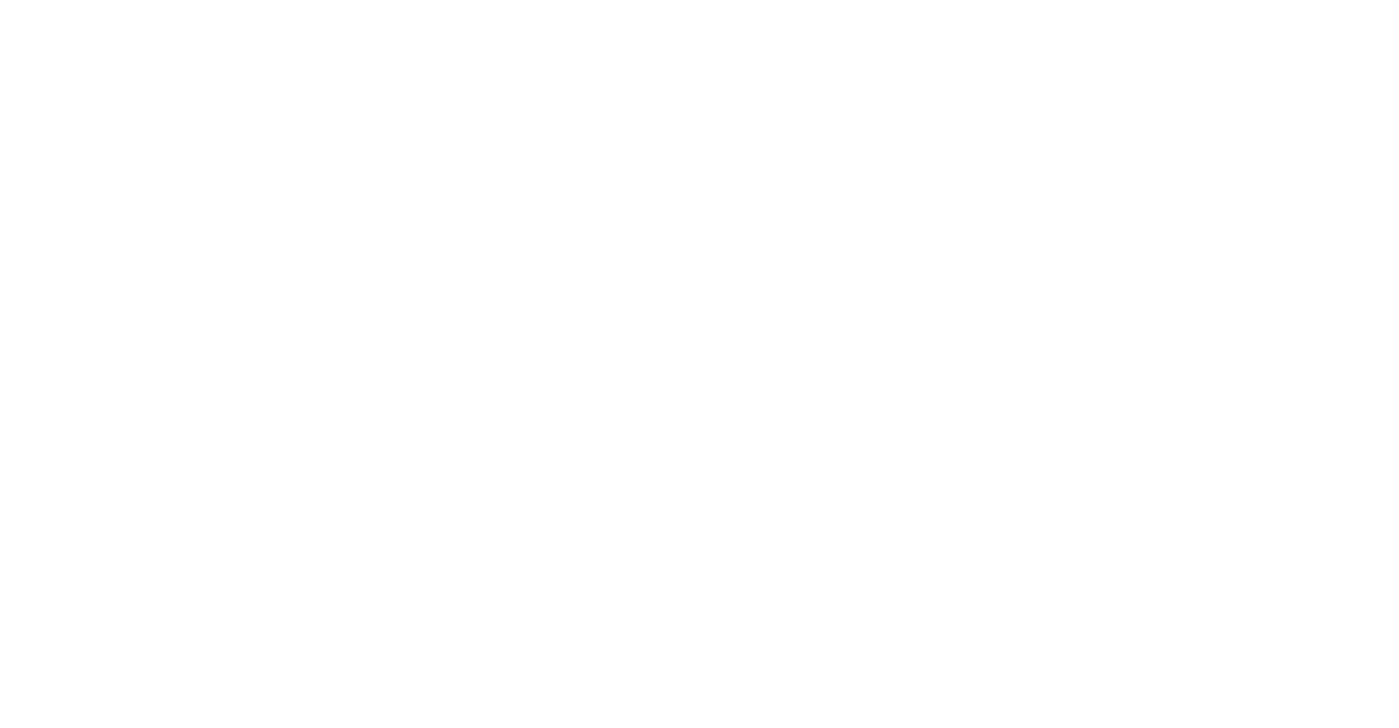
select select "**********"
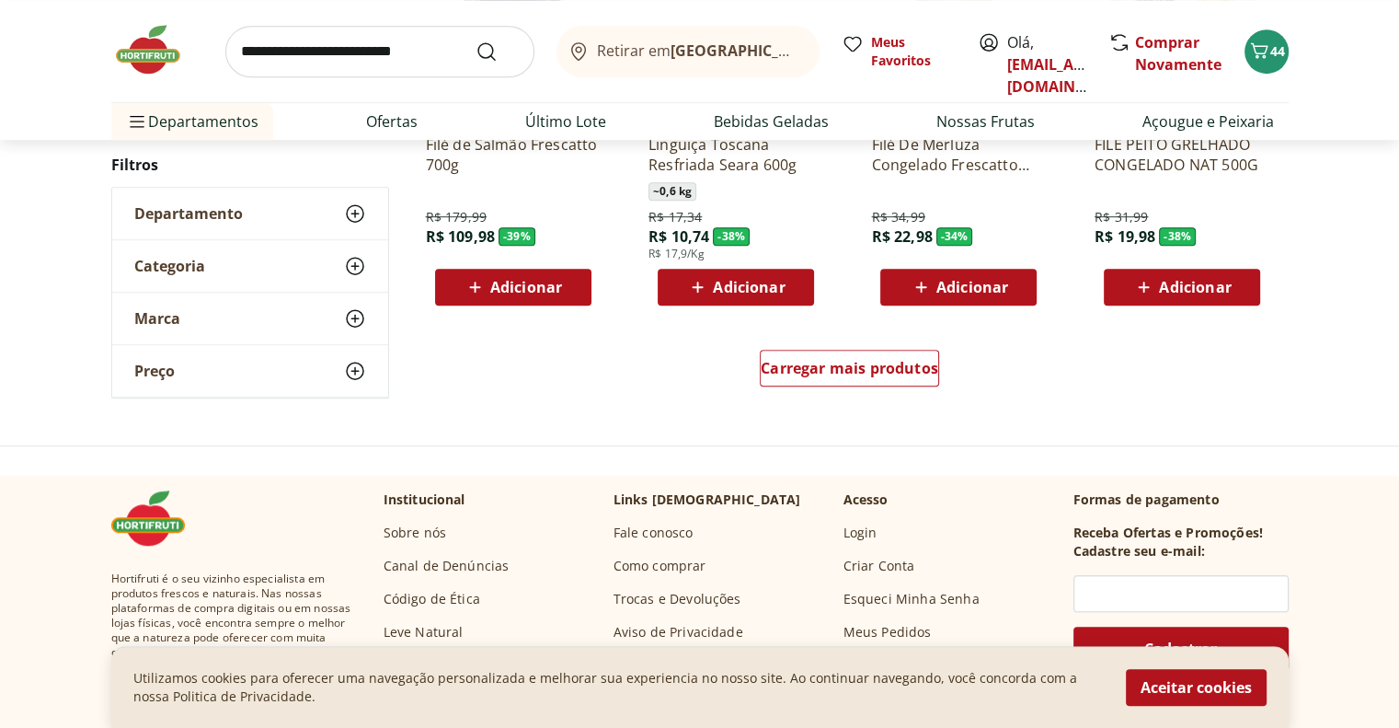
scroll to position [1196, 0]
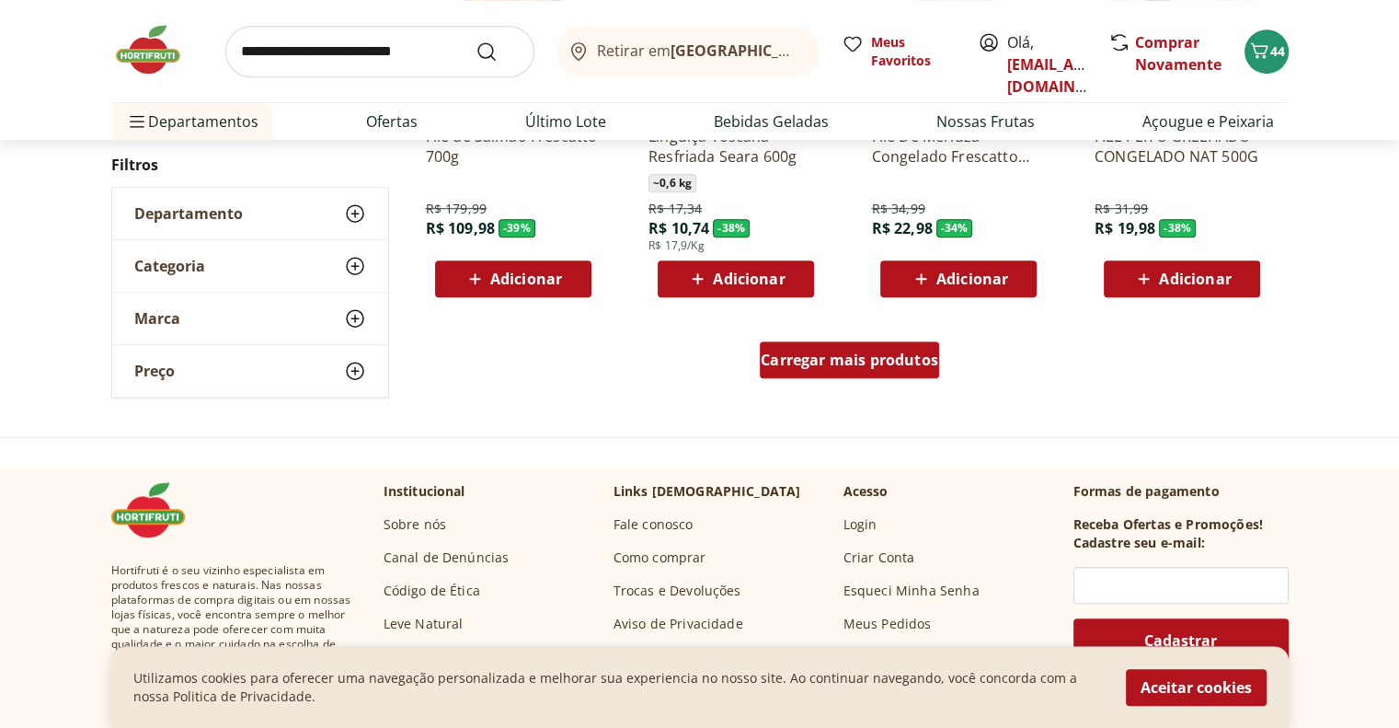
click at [796, 379] on link "Carregar mais produtos" at bounding box center [849, 363] width 179 height 44
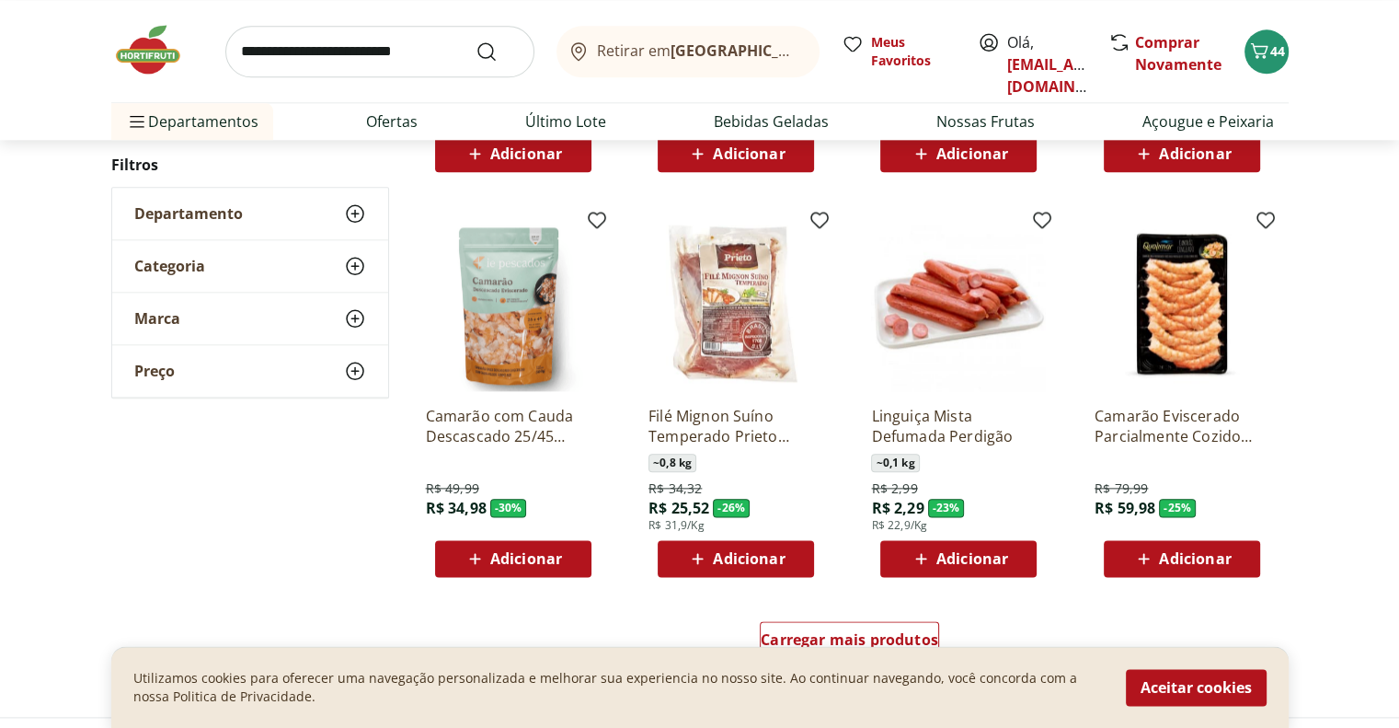
scroll to position [2391, 0]
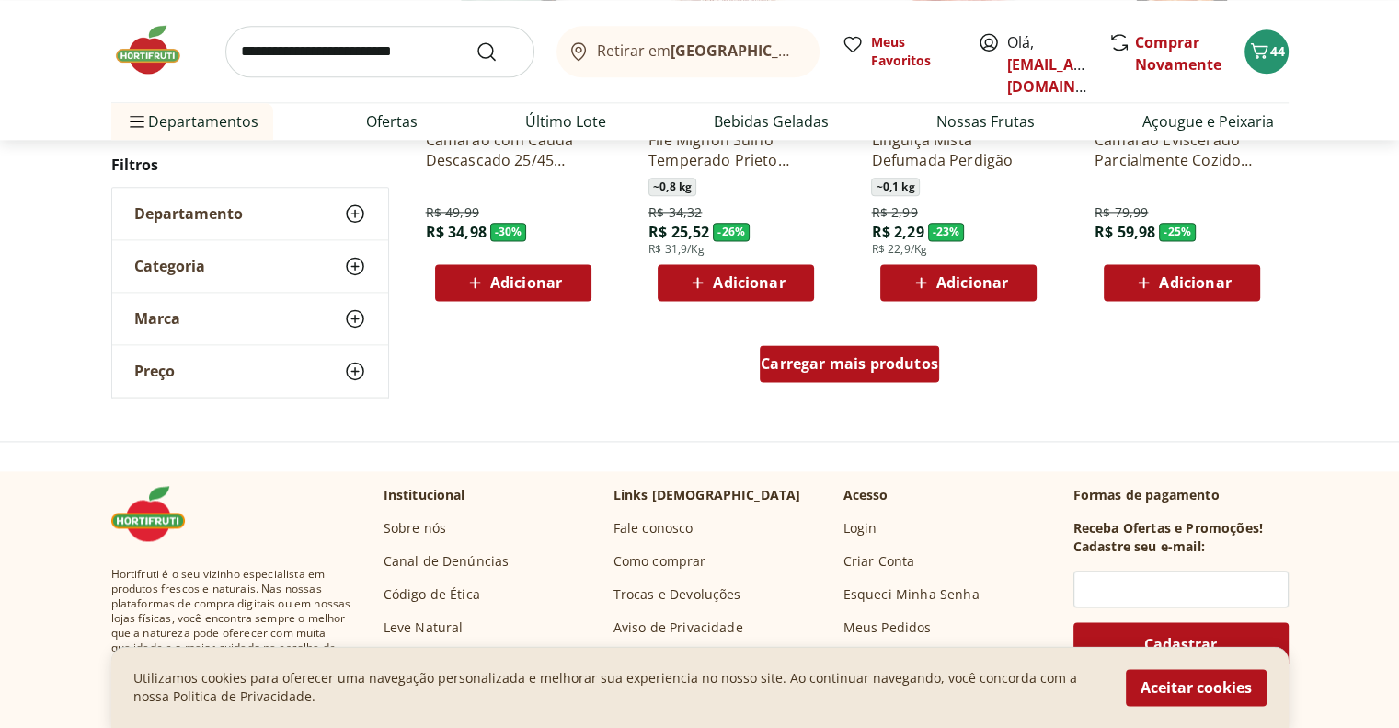
click at [838, 364] on span "Carregar mais produtos" at bounding box center [850, 363] width 178 height 15
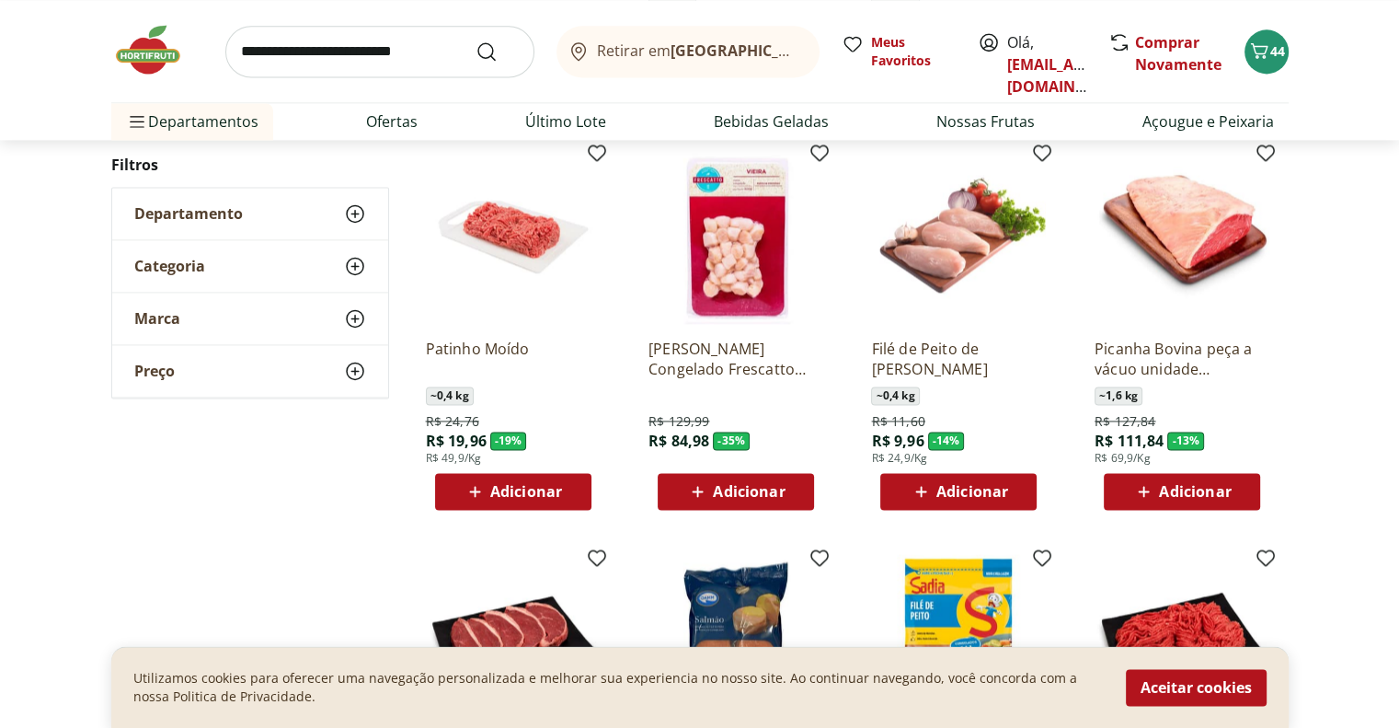
scroll to position [2575, 0]
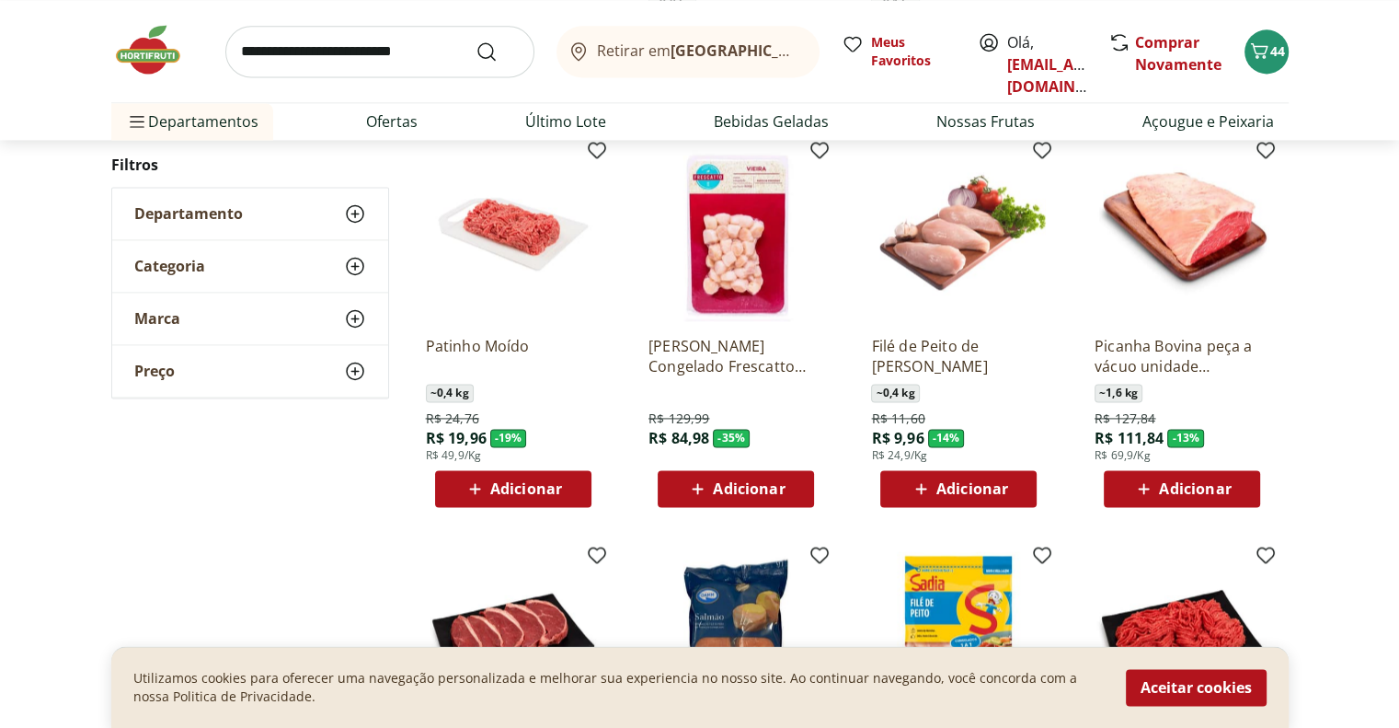
click at [541, 494] on span "Adicionar" at bounding box center [526, 488] width 72 height 15
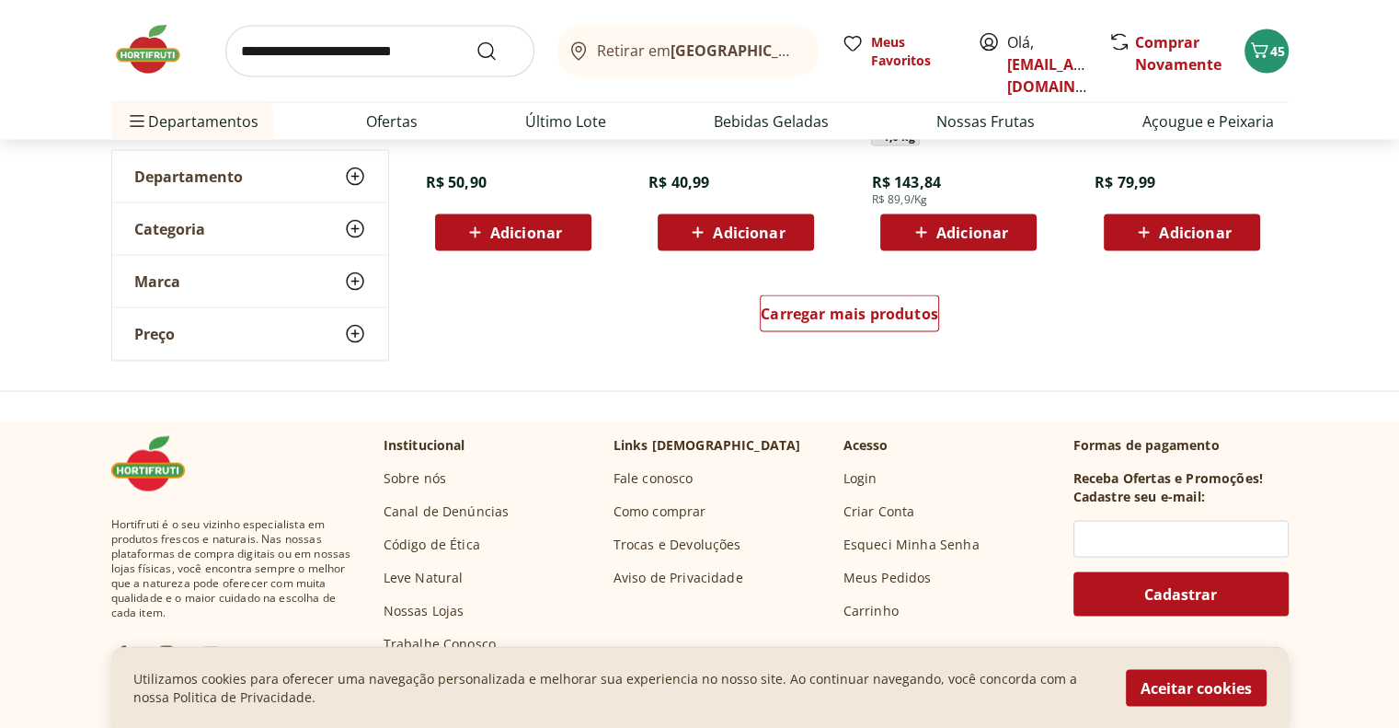
scroll to position [3679, 0]
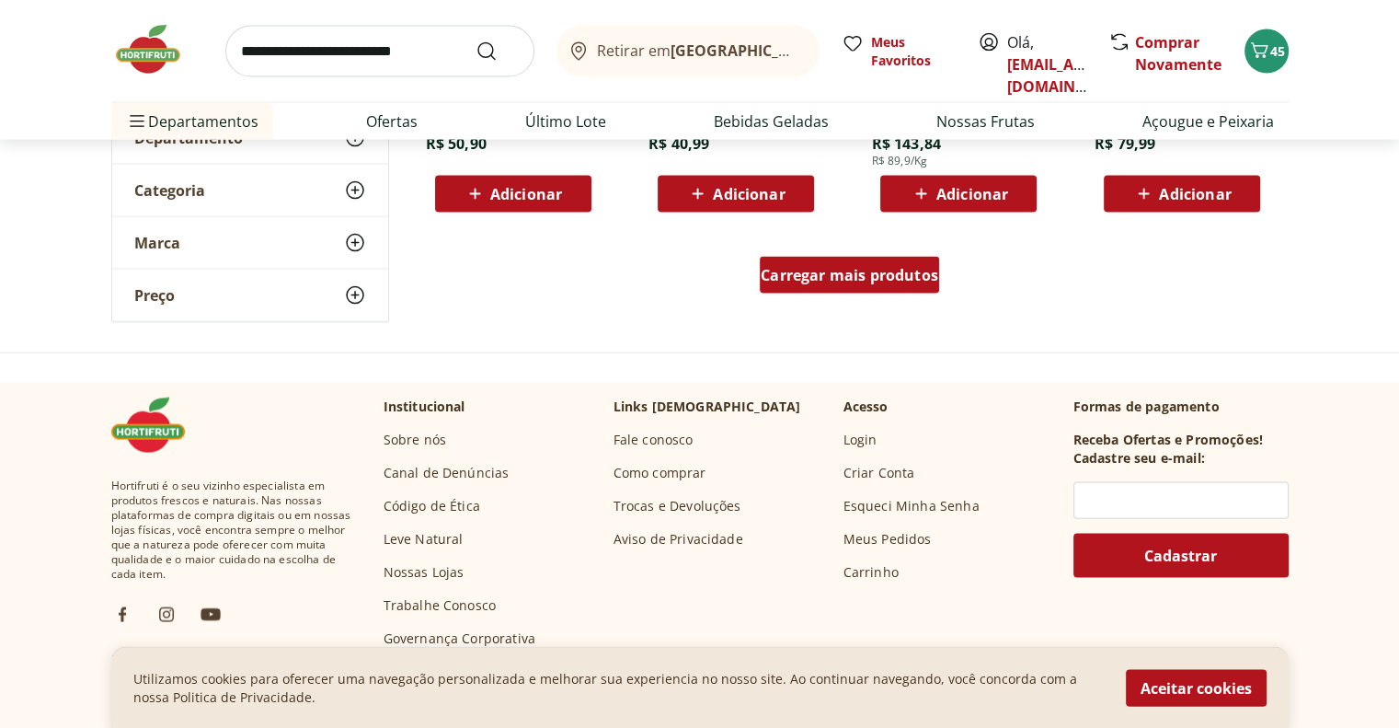
click at [834, 292] on div "Carregar mais produtos" at bounding box center [849, 275] width 179 height 37
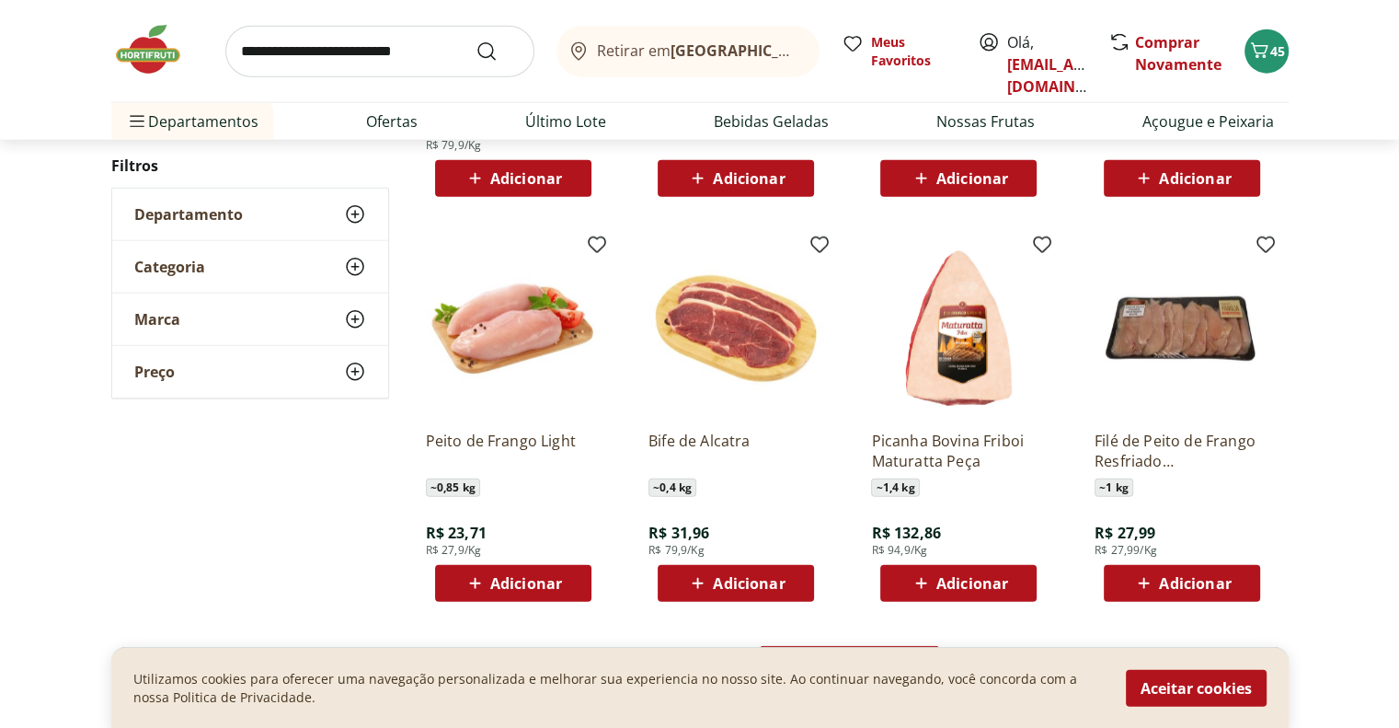
scroll to position [4599, 0]
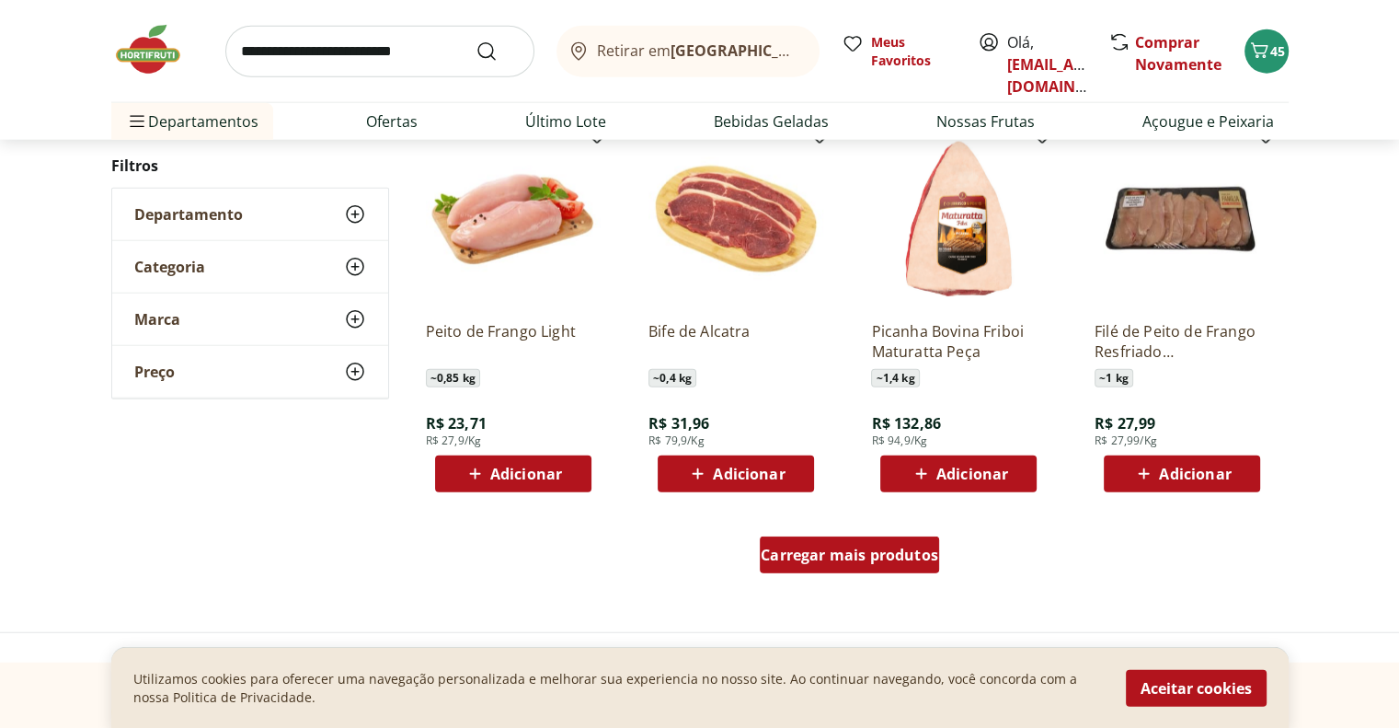
click at [933, 551] on span "Carregar mais produtos" at bounding box center [850, 554] width 178 height 15
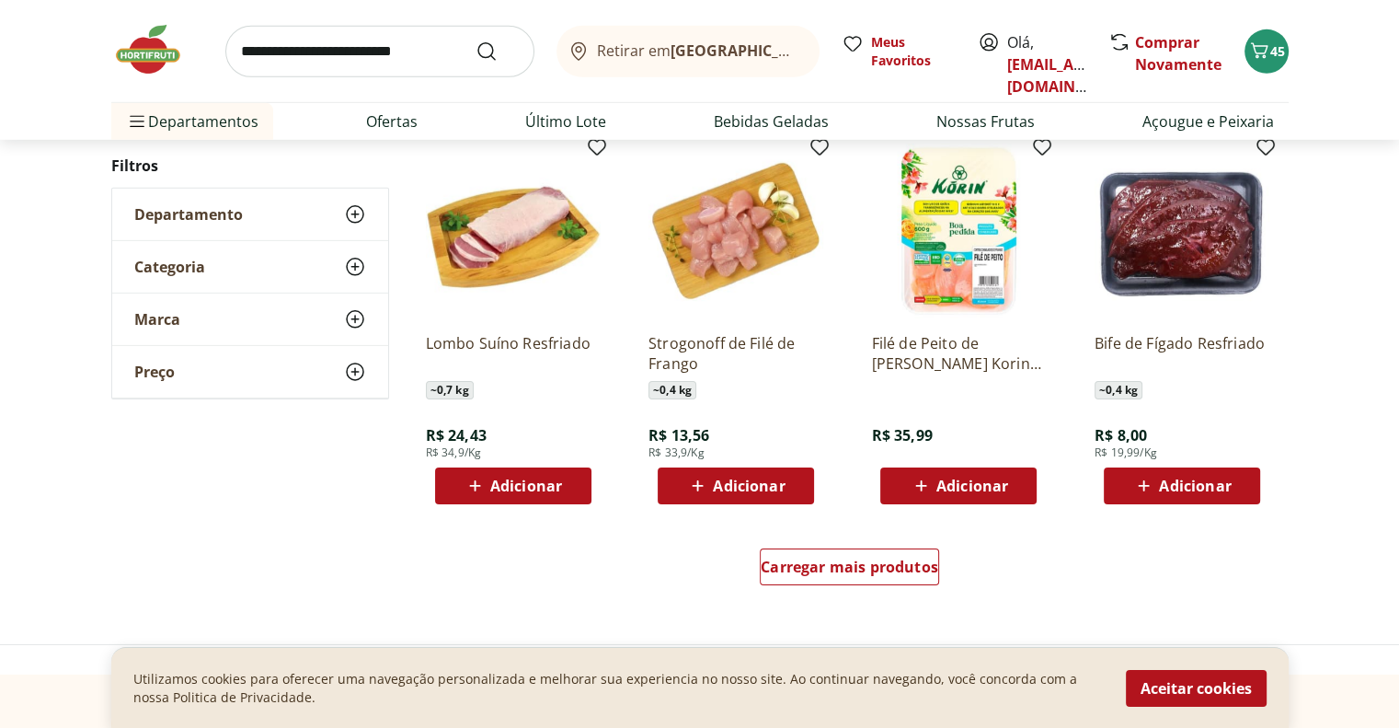
scroll to position [5887, 0]
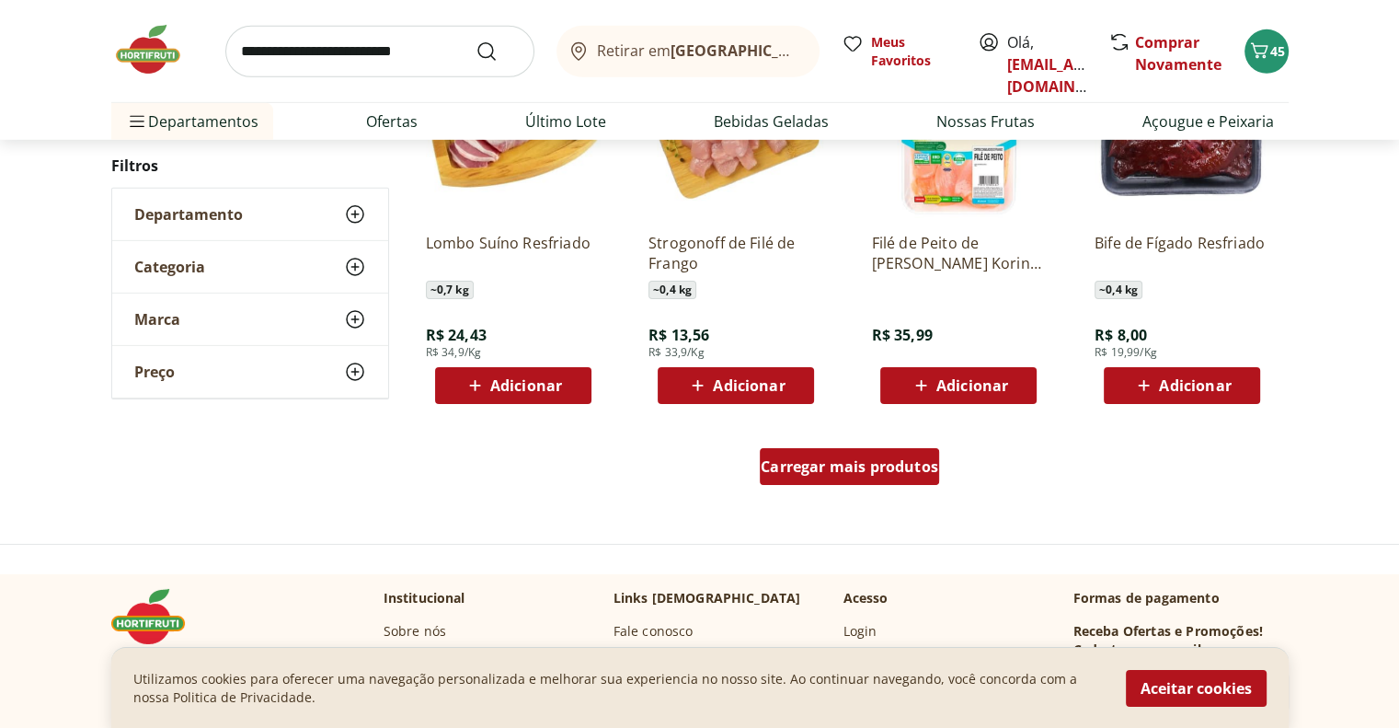
click at [876, 473] on span "Carregar mais produtos" at bounding box center [850, 466] width 178 height 15
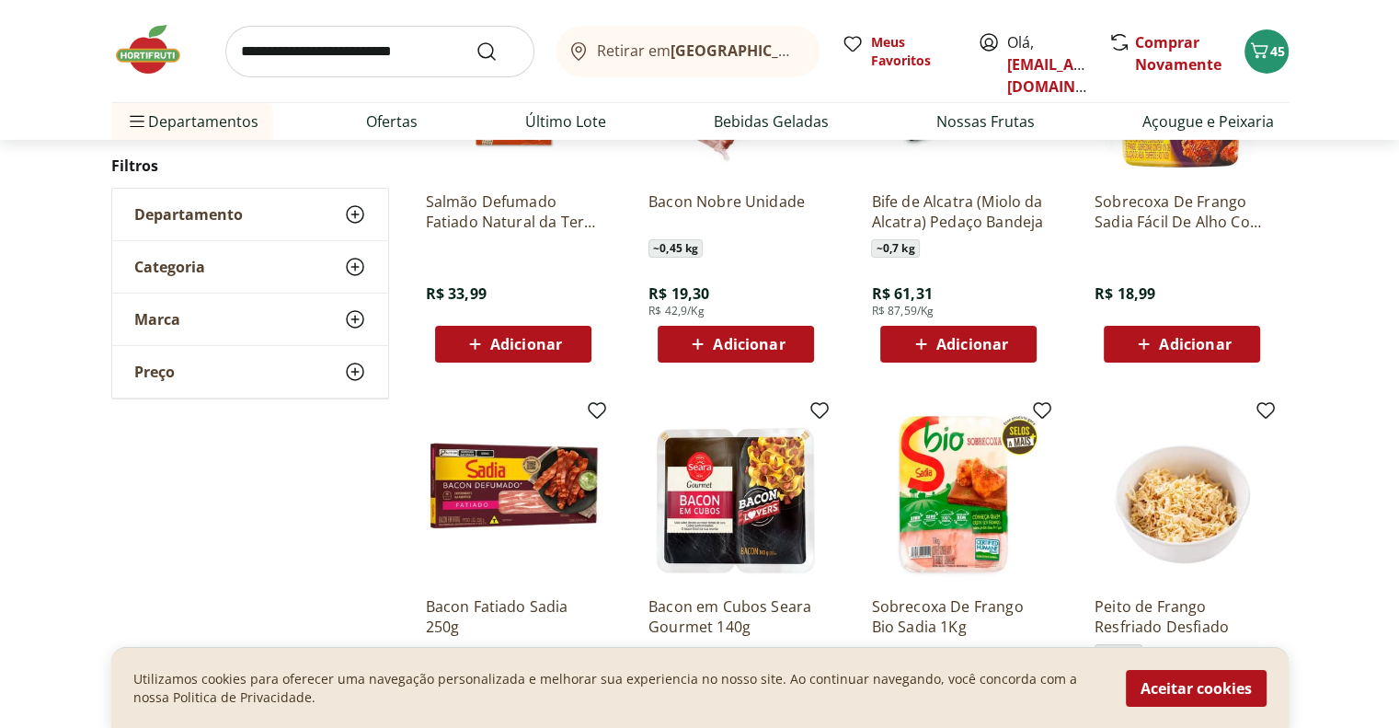
scroll to position [6346, 0]
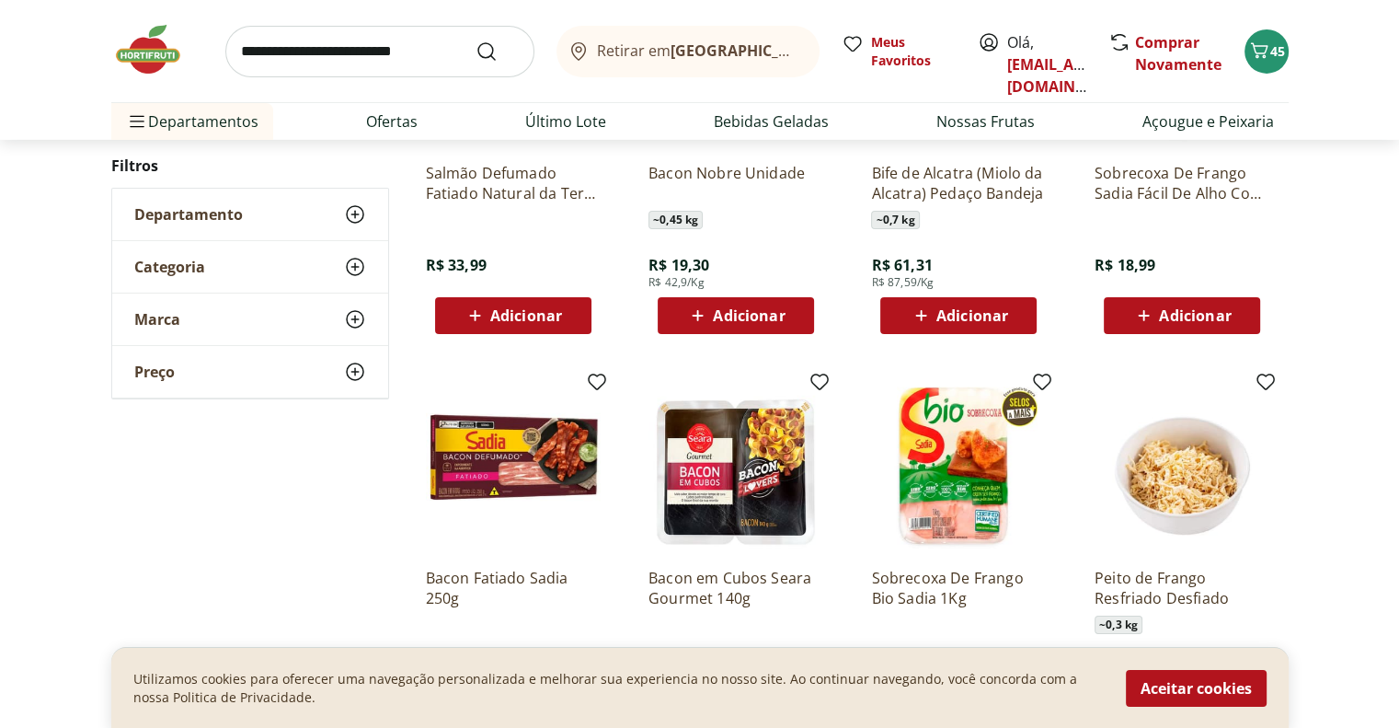
click at [321, 53] on input "search" at bounding box center [379, 52] width 309 height 52
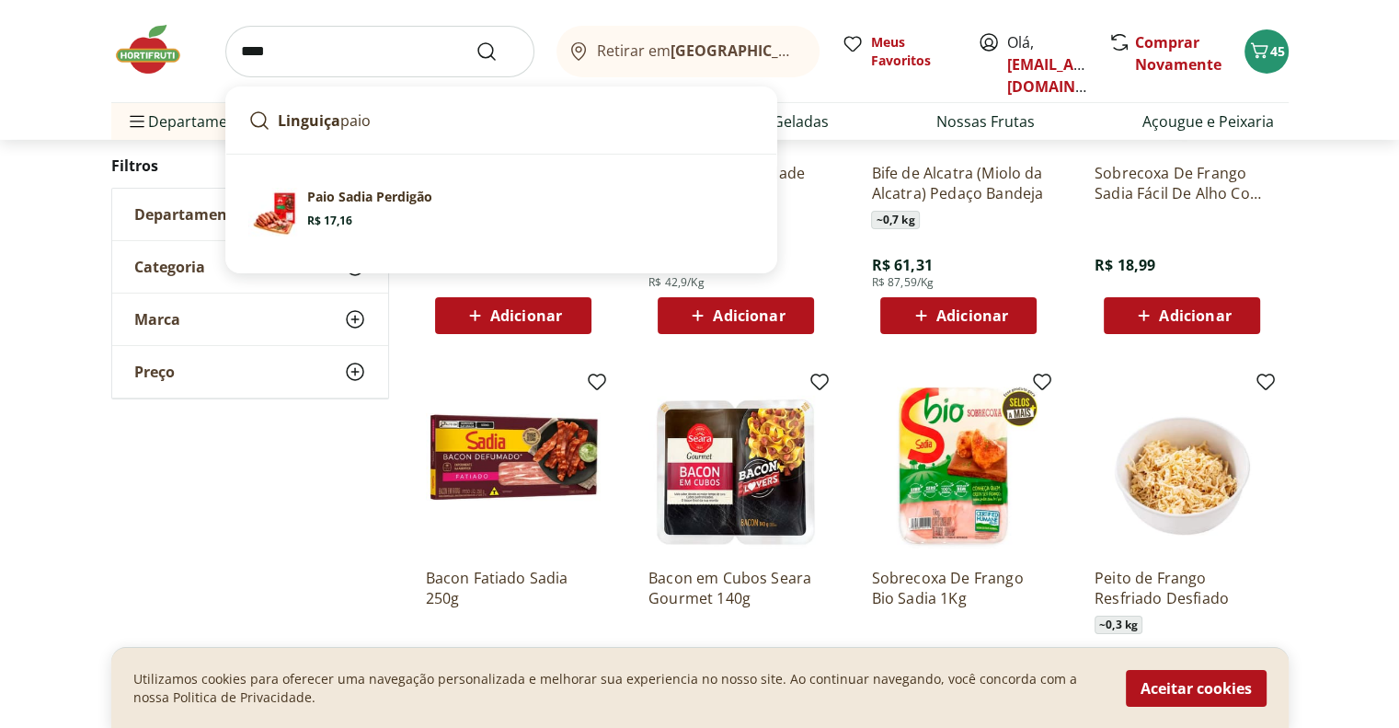
type input "****"
click at [476, 40] on button "Submit Search" at bounding box center [498, 51] width 44 height 22
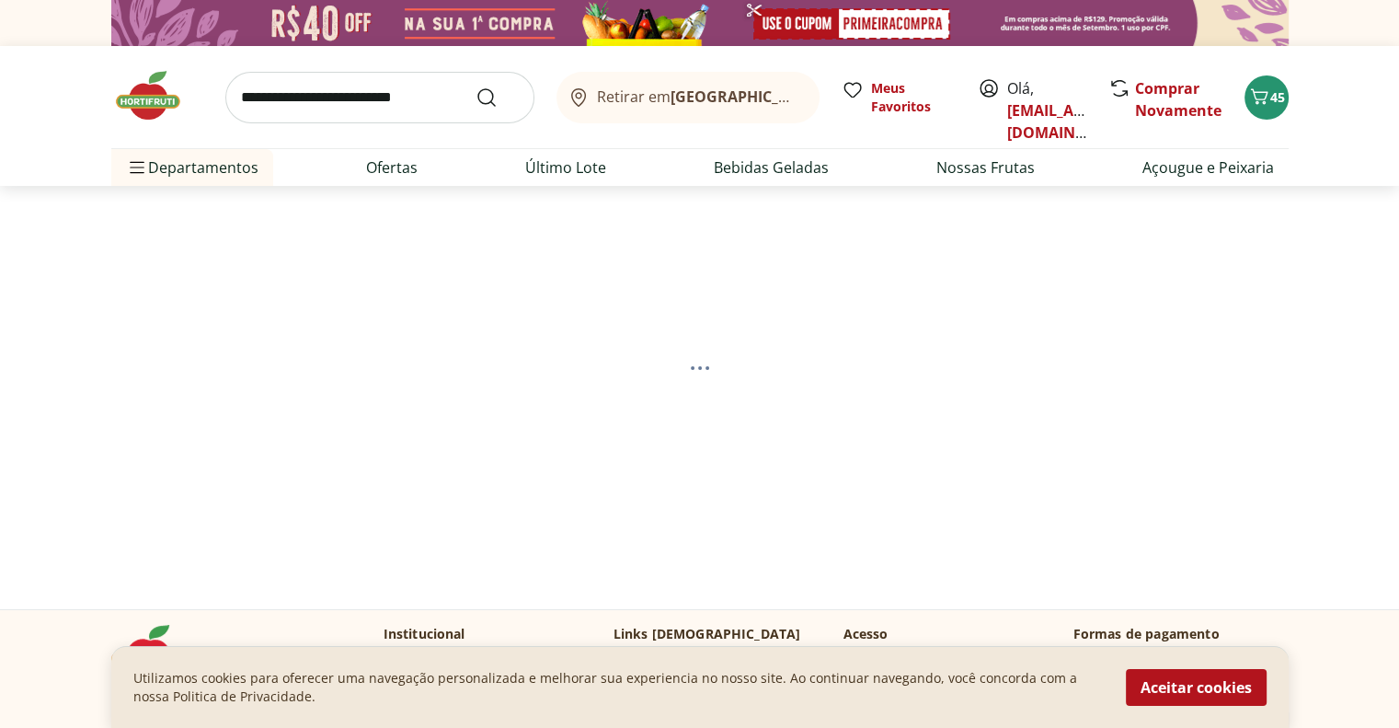
select select "**********"
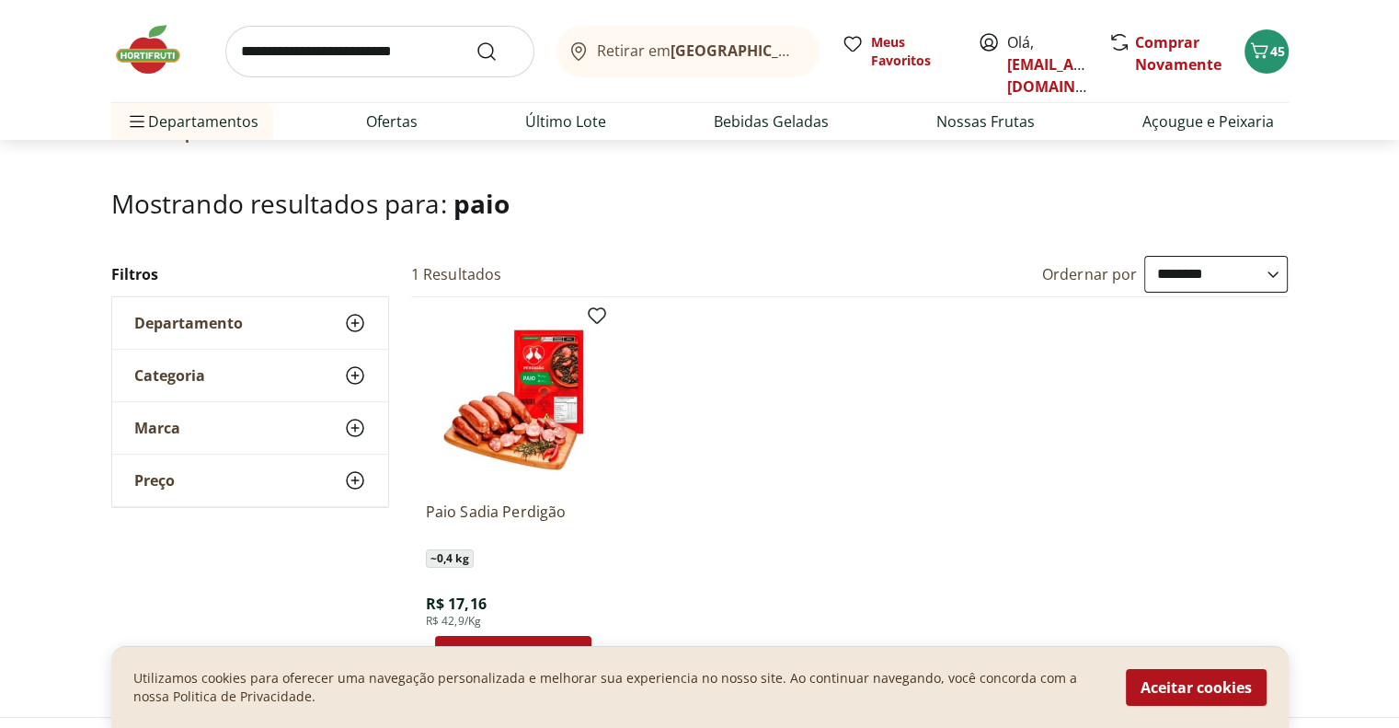
scroll to position [276, 0]
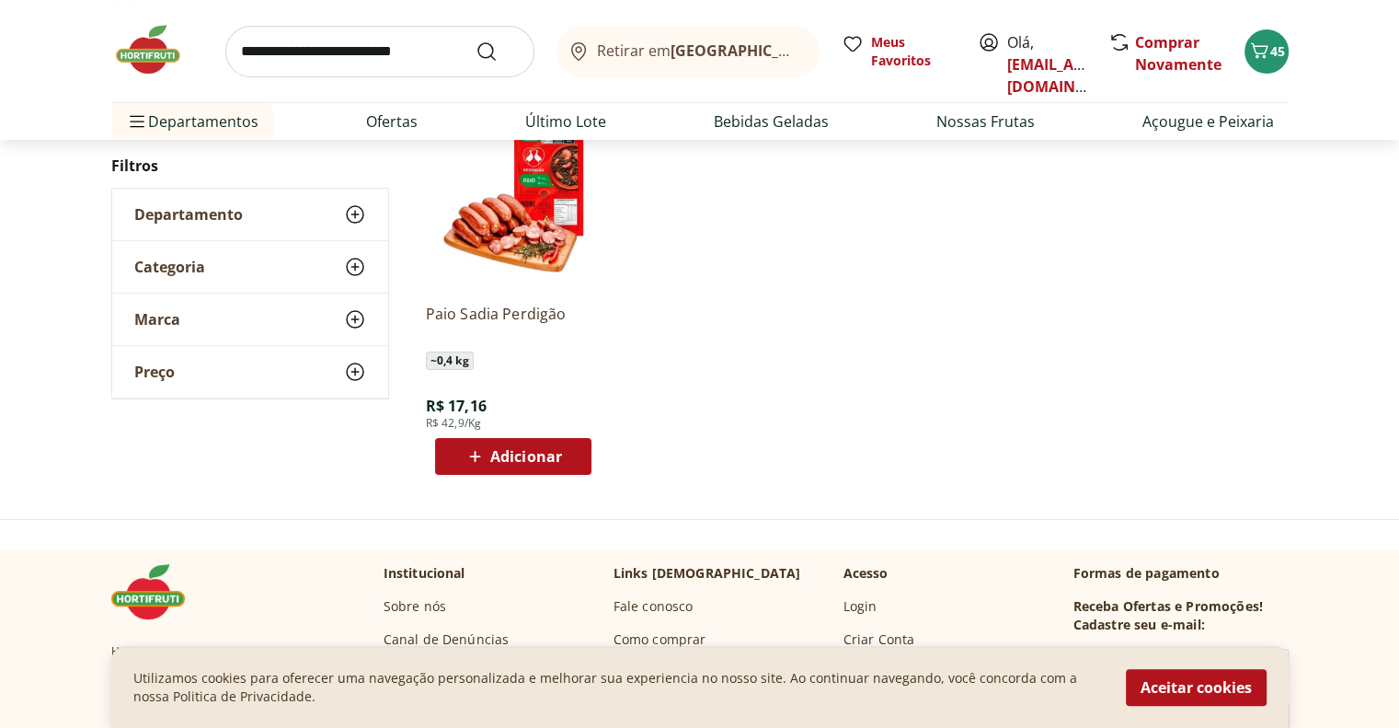
click at [538, 456] on span "Adicionar" at bounding box center [526, 456] width 72 height 15
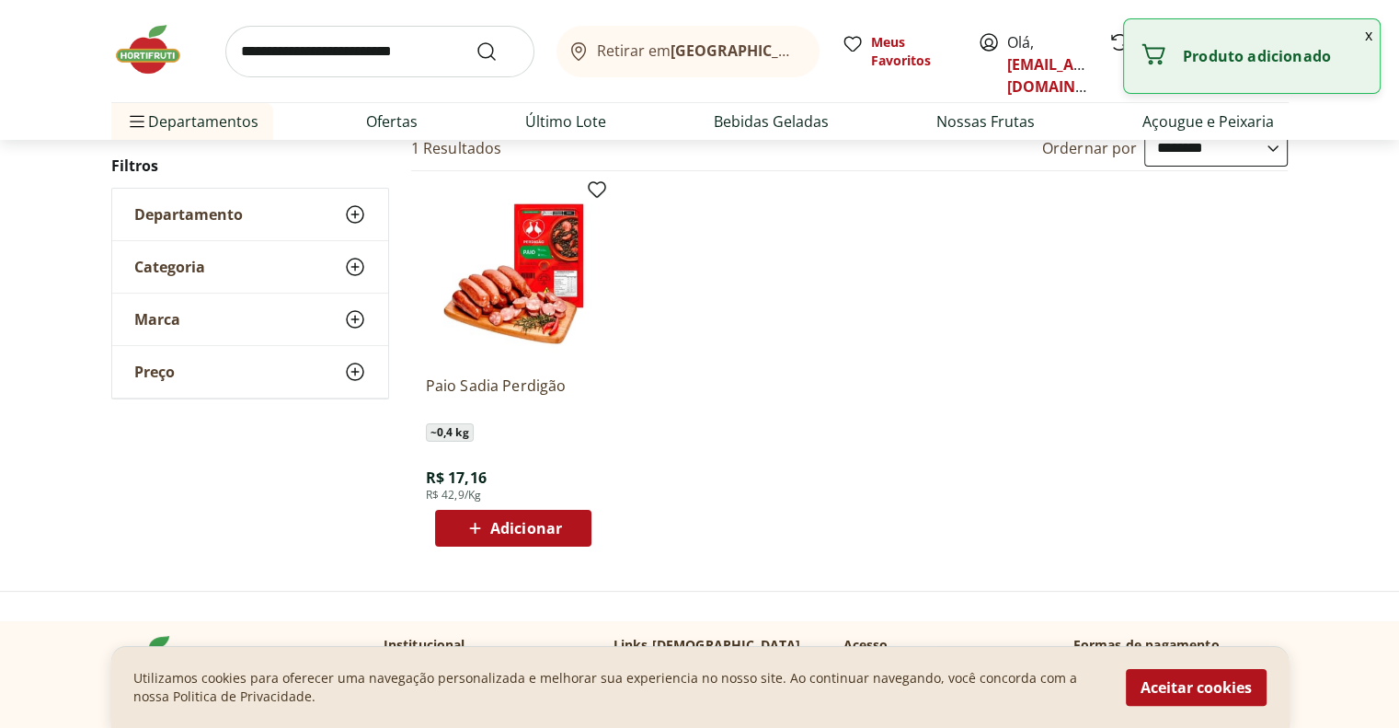
scroll to position [184, 0]
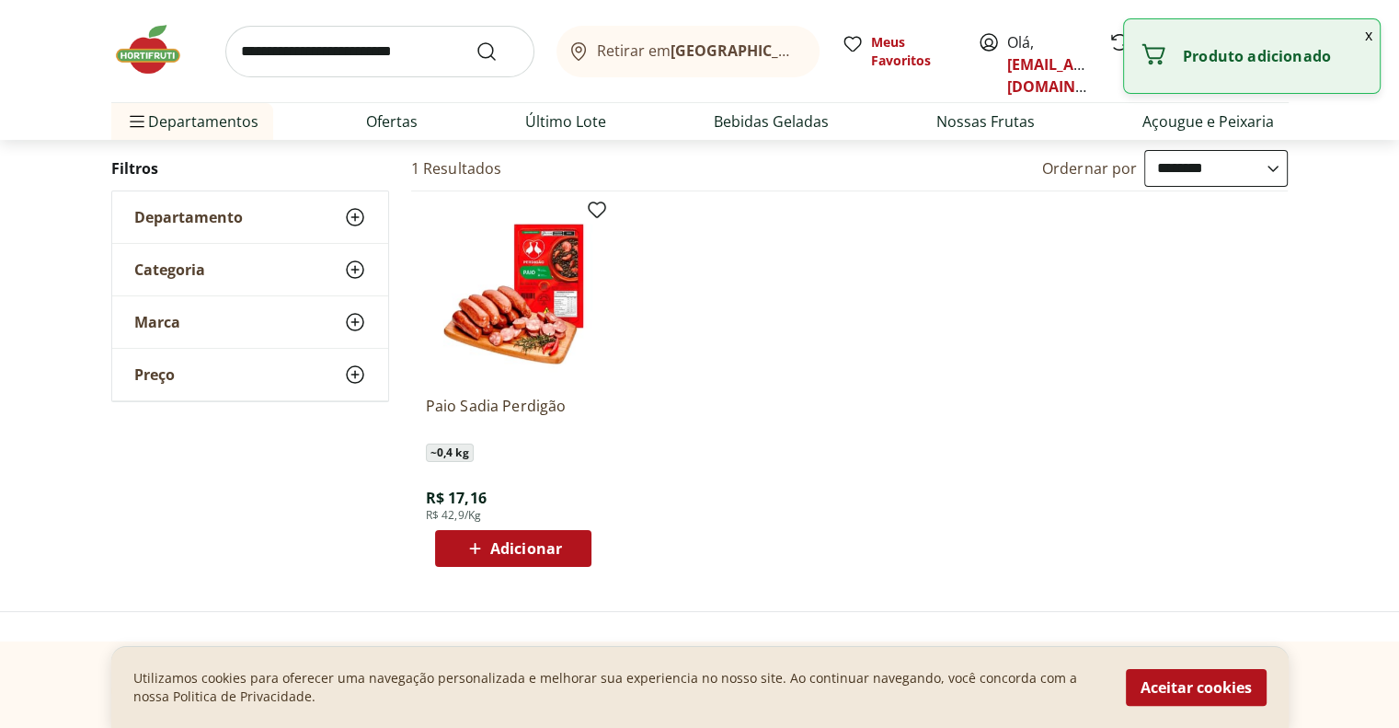
click at [335, 51] on input "search" at bounding box center [379, 52] width 309 height 52
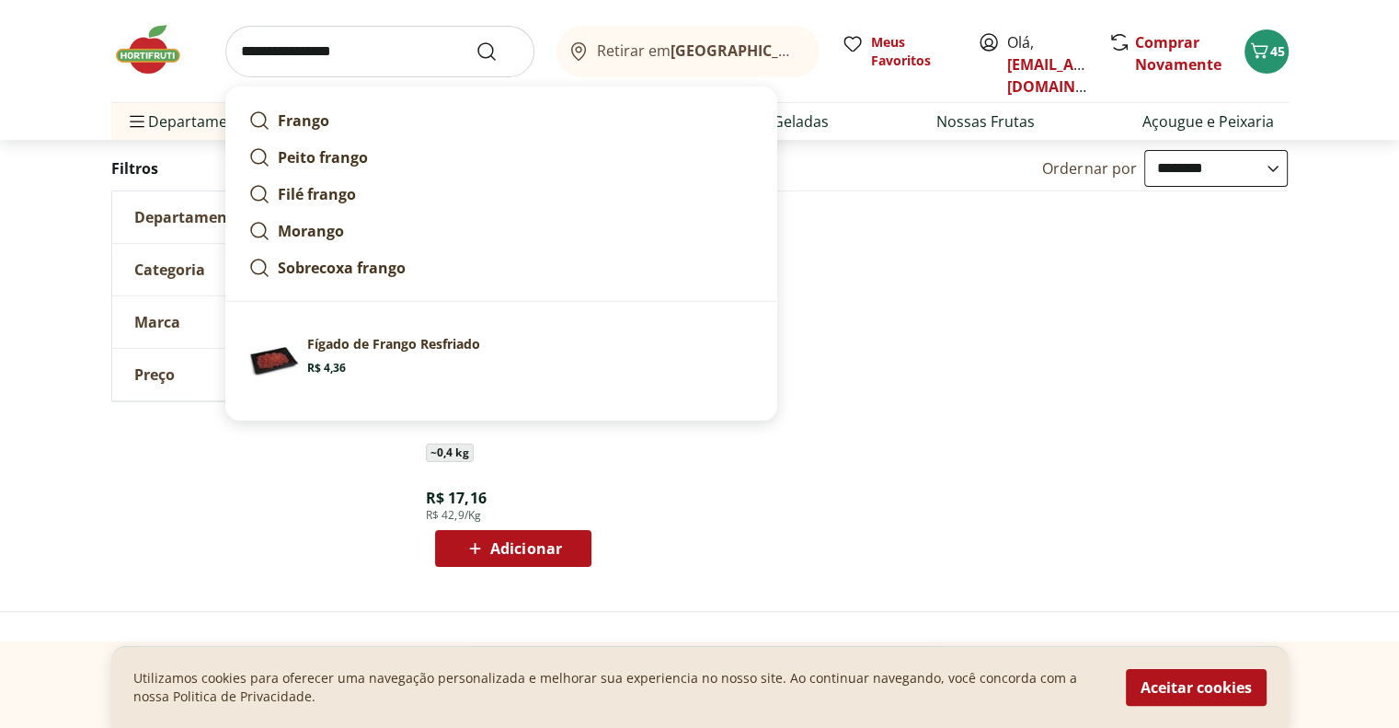
type input "**********"
click at [476, 40] on button "Submit Search" at bounding box center [498, 51] width 44 height 22
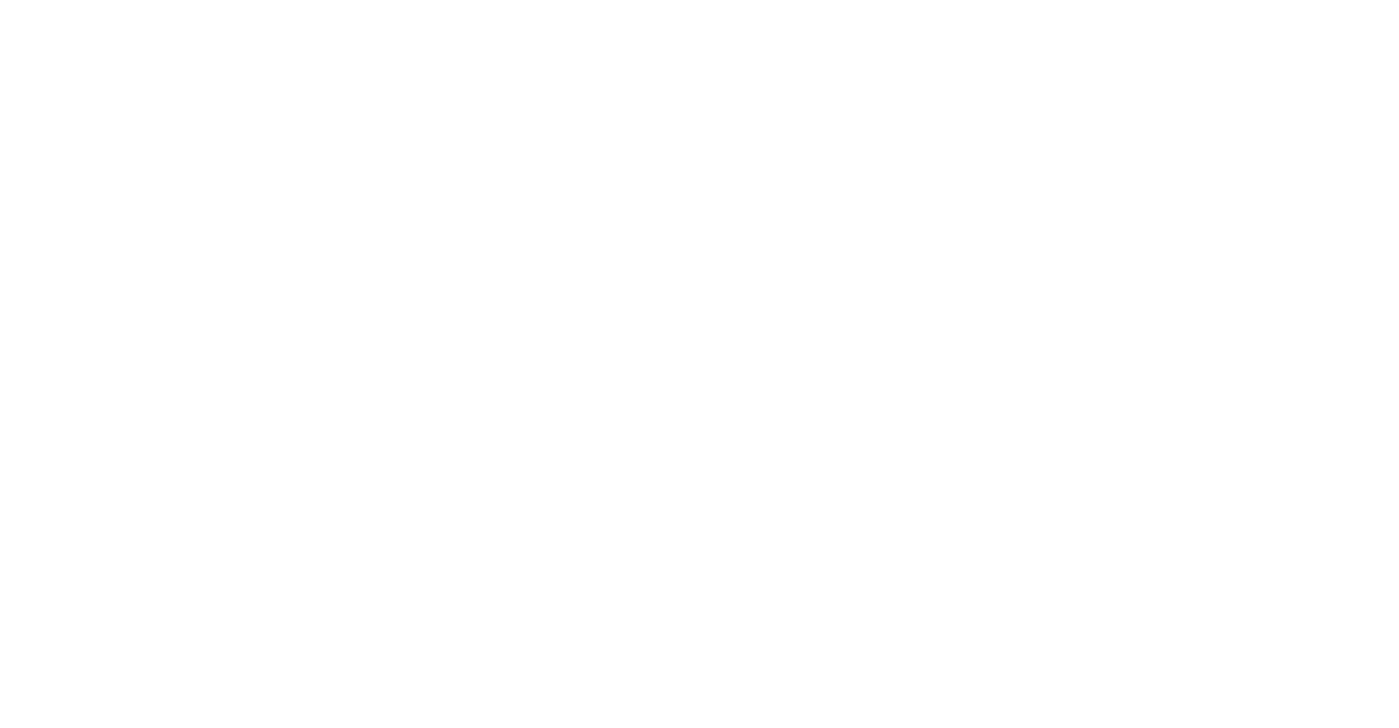
select select "**********"
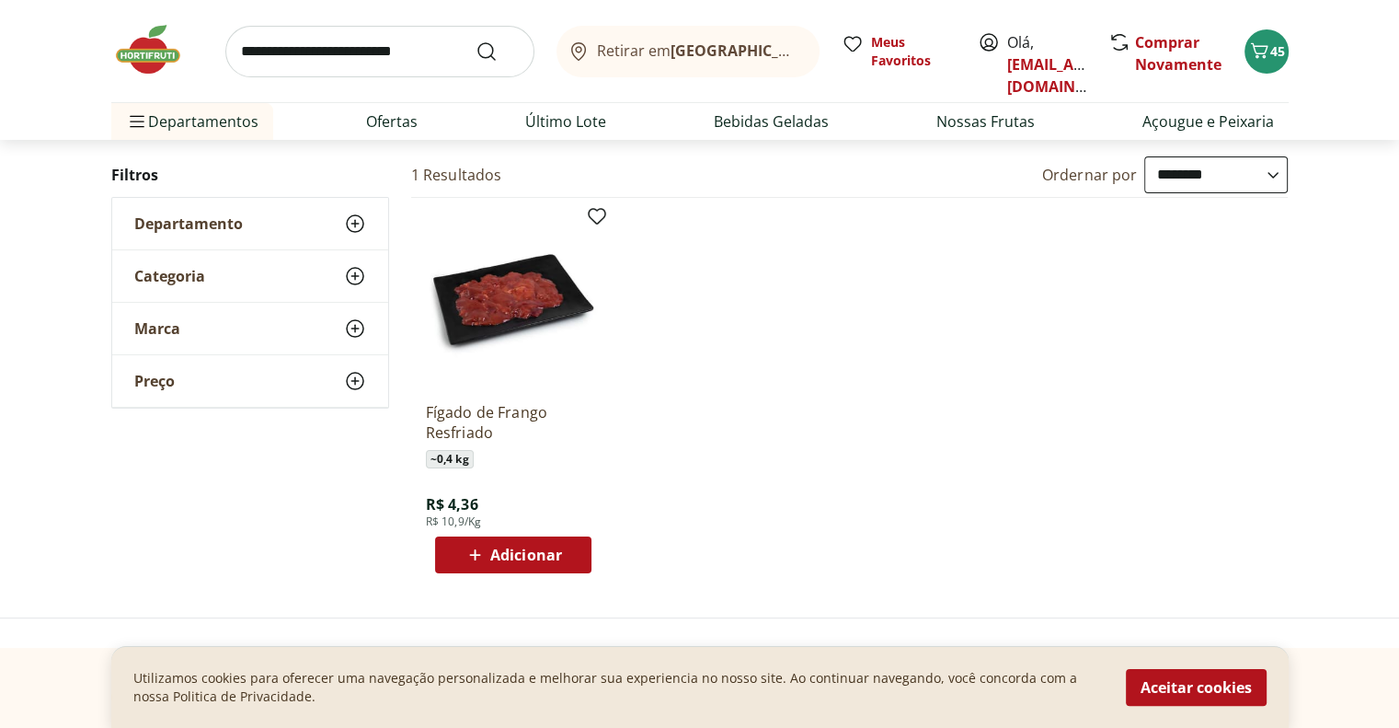
scroll to position [368, 0]
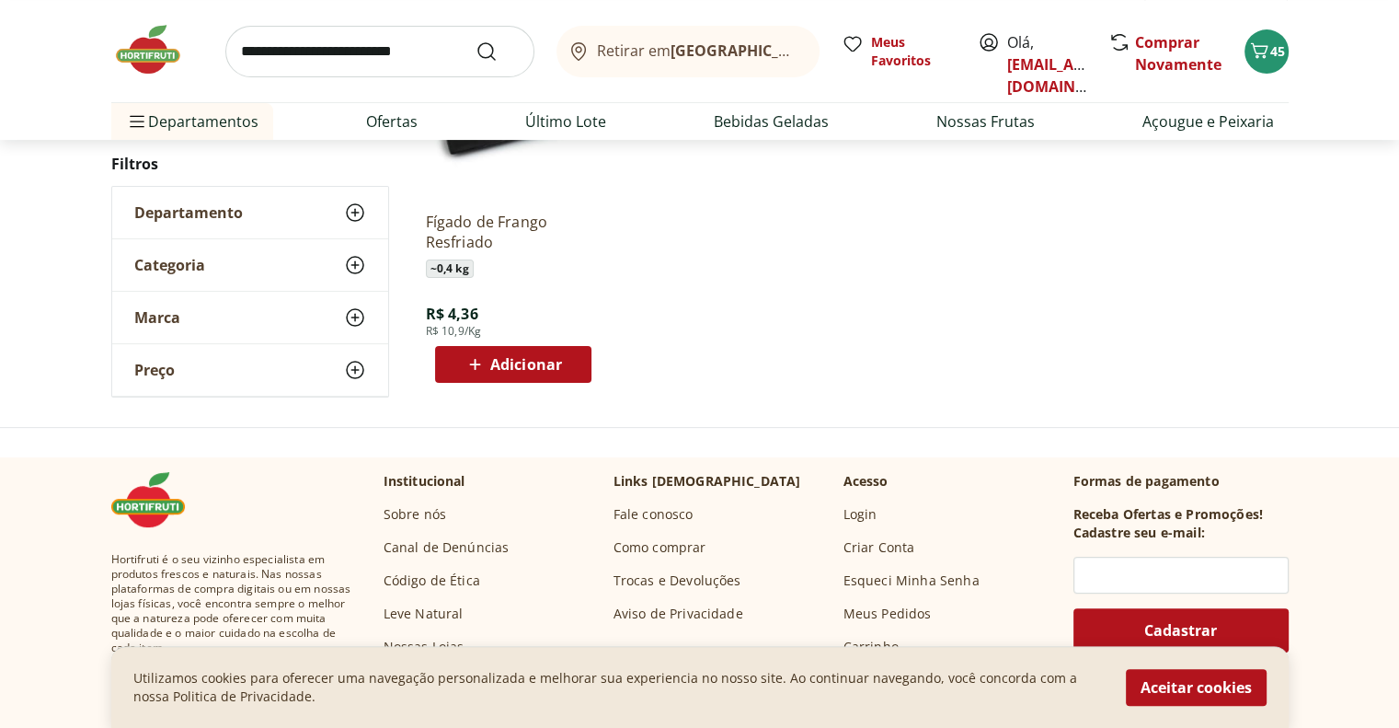
click at [500, 360] on span "Adicionar" at bounding box center [526, 364] width 72 height 15
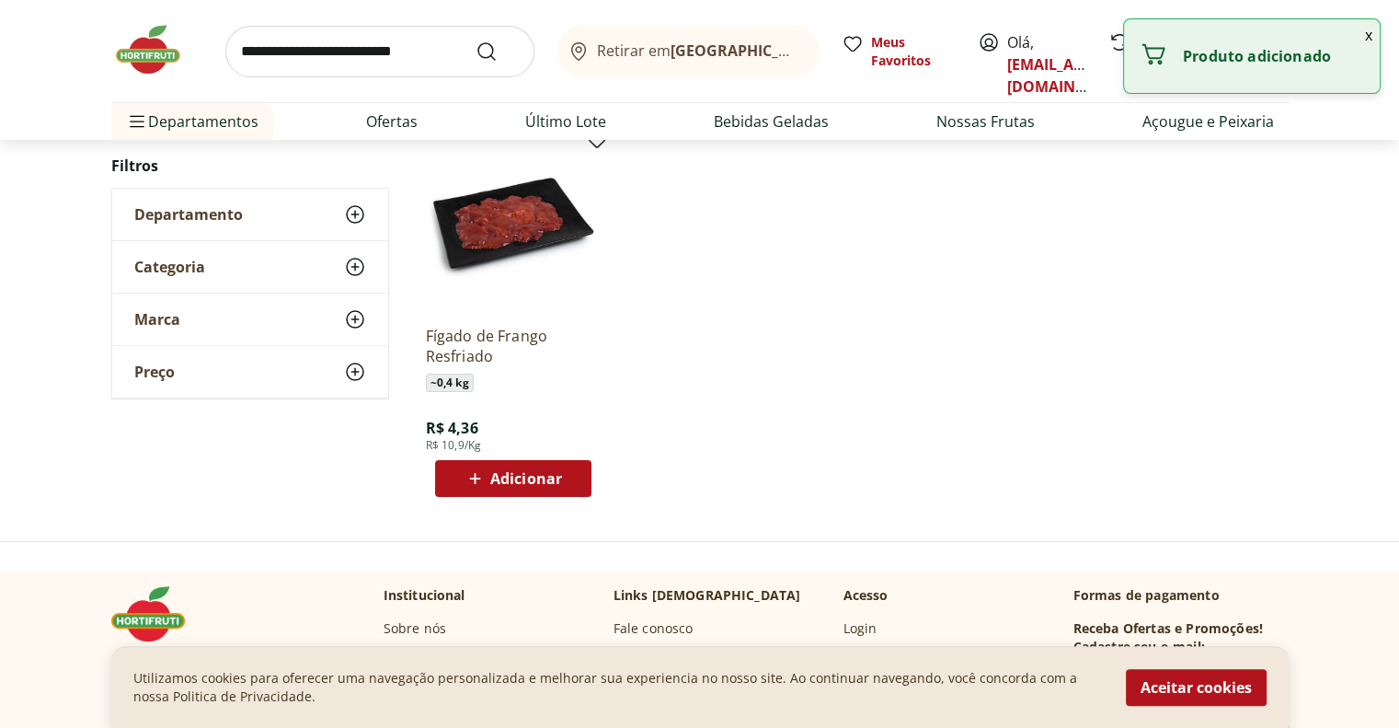
scroll to position [0, 0]
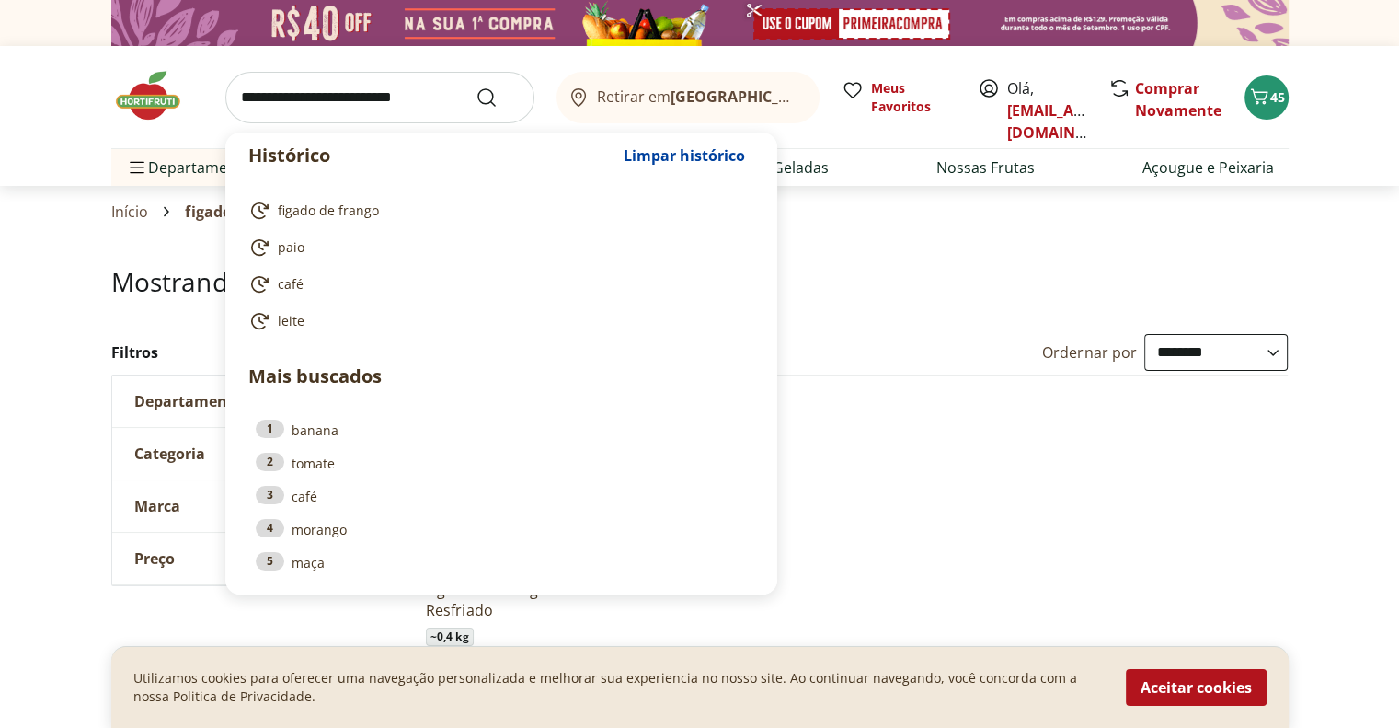
click at [383, 96] on input "search" at bounding box center [379, 98] width 309 height 52
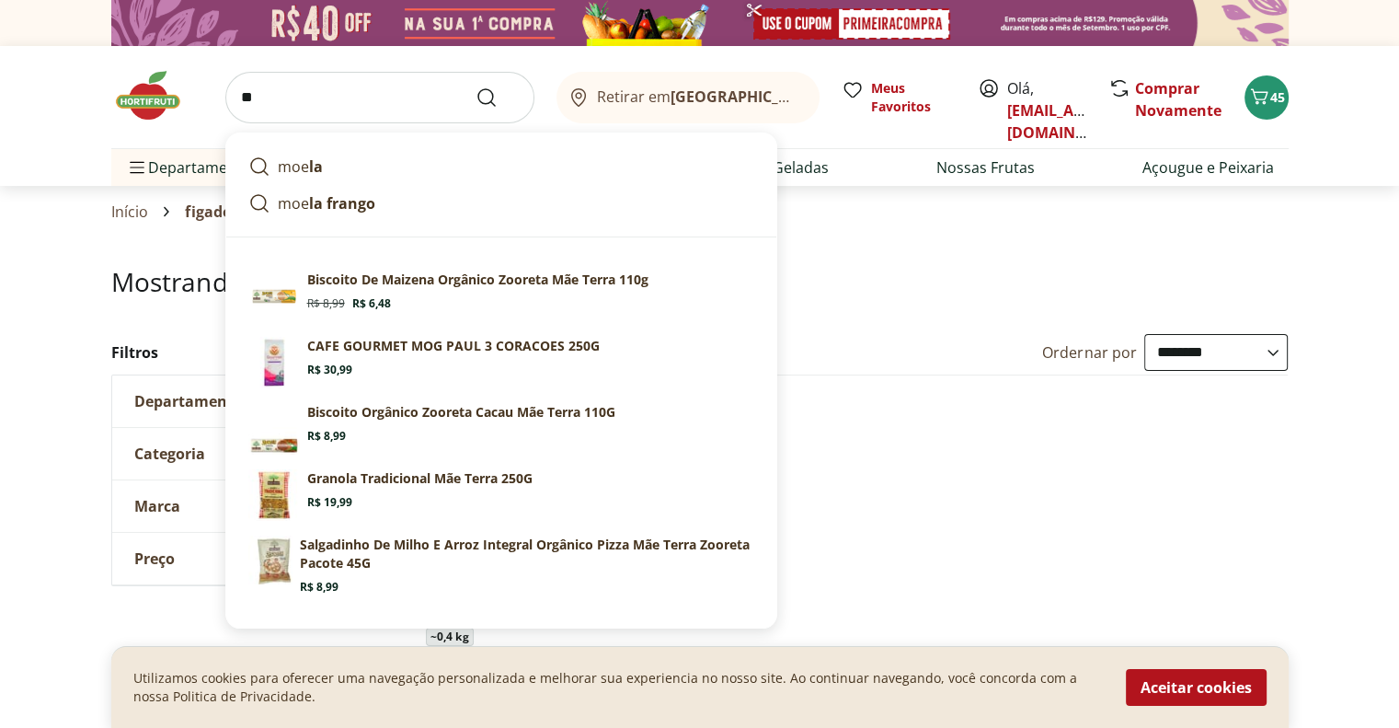
type input "*"
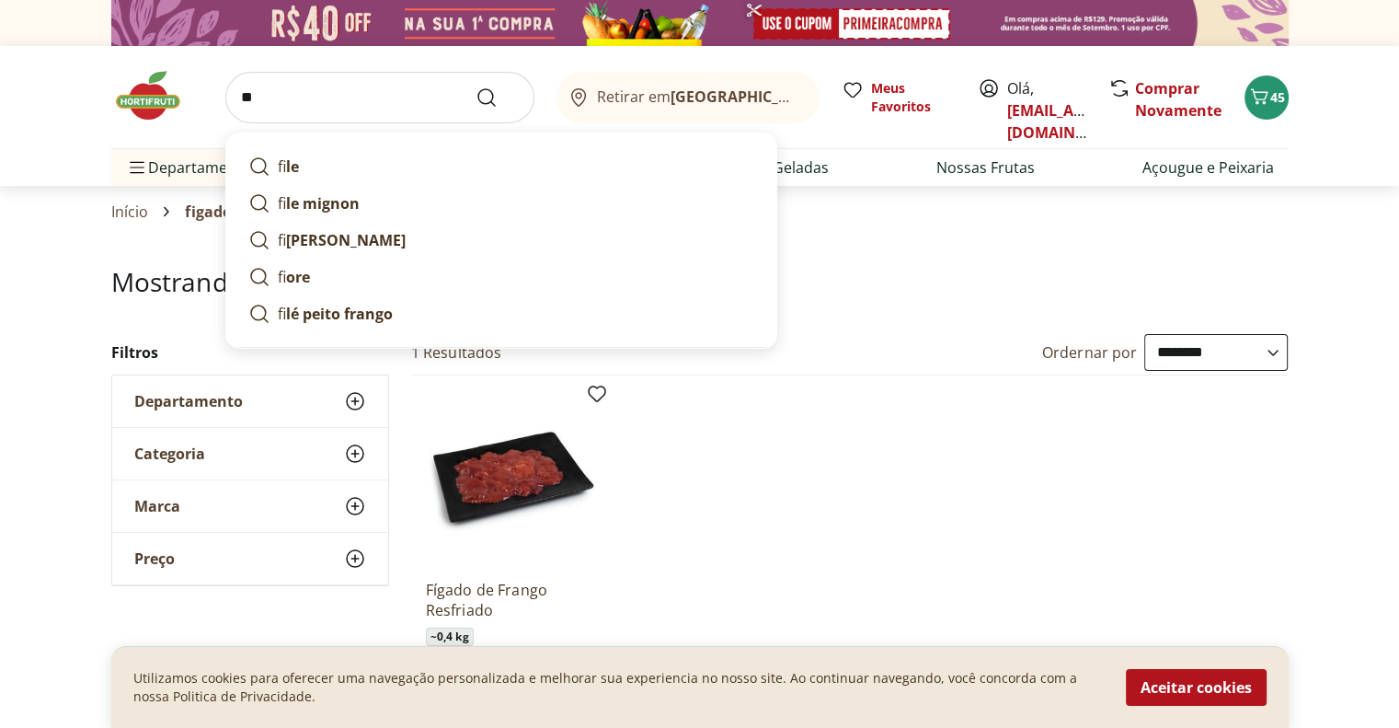
type input "*"
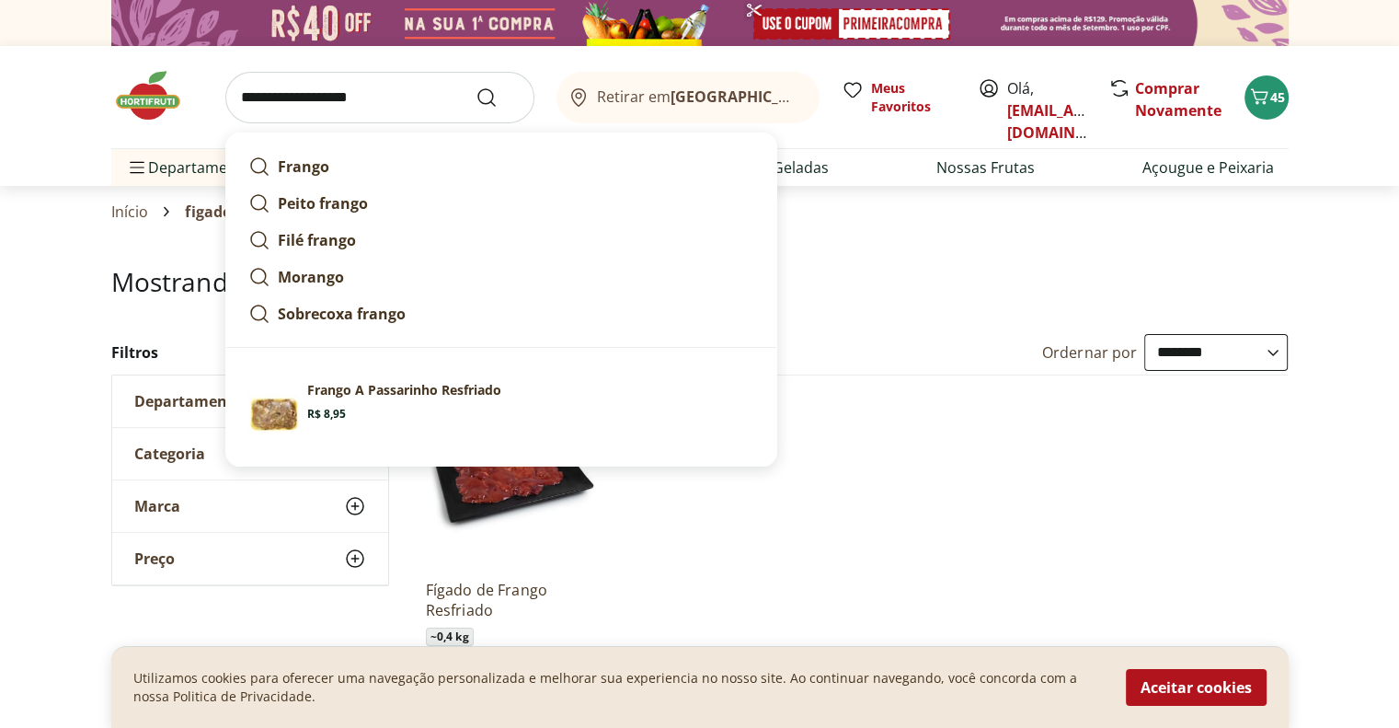
type input "**********"
click at [476, 86] on button "Submit Search" at bounding box center [498, 97] width 44 height 22
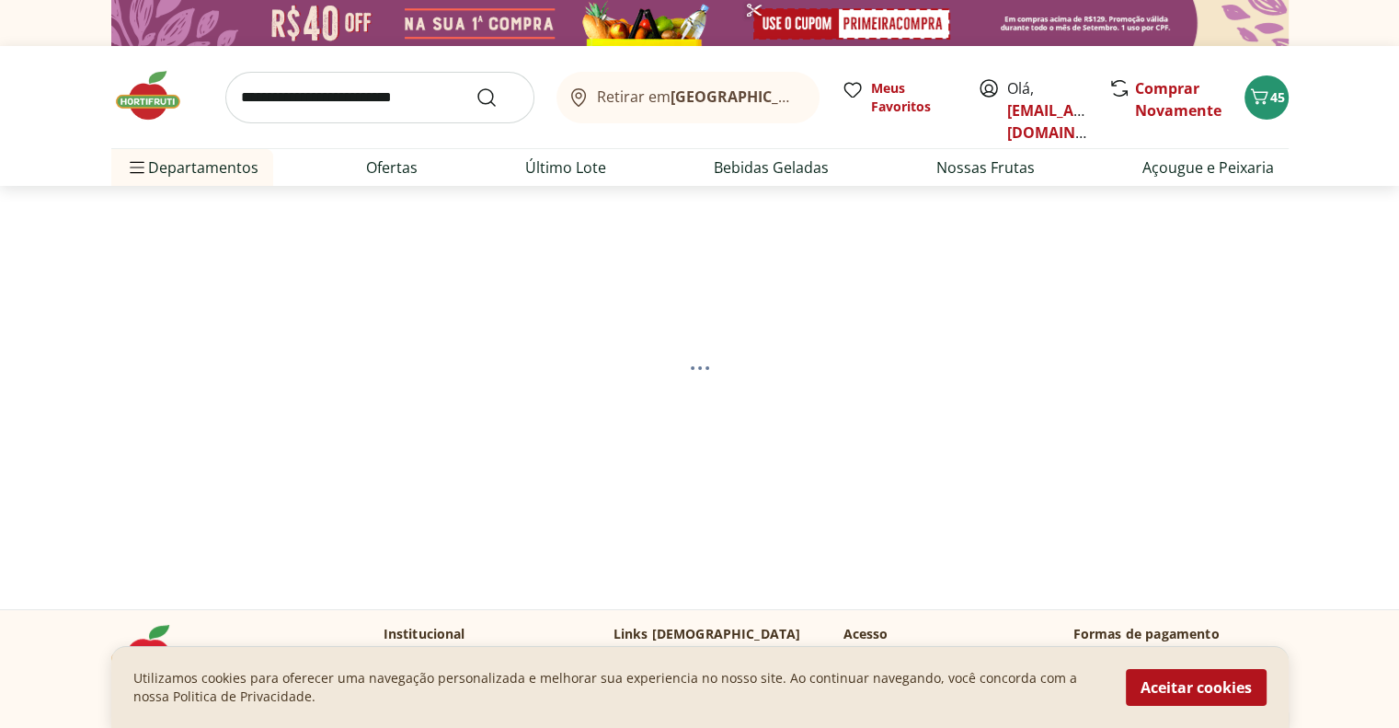
select select "**********"
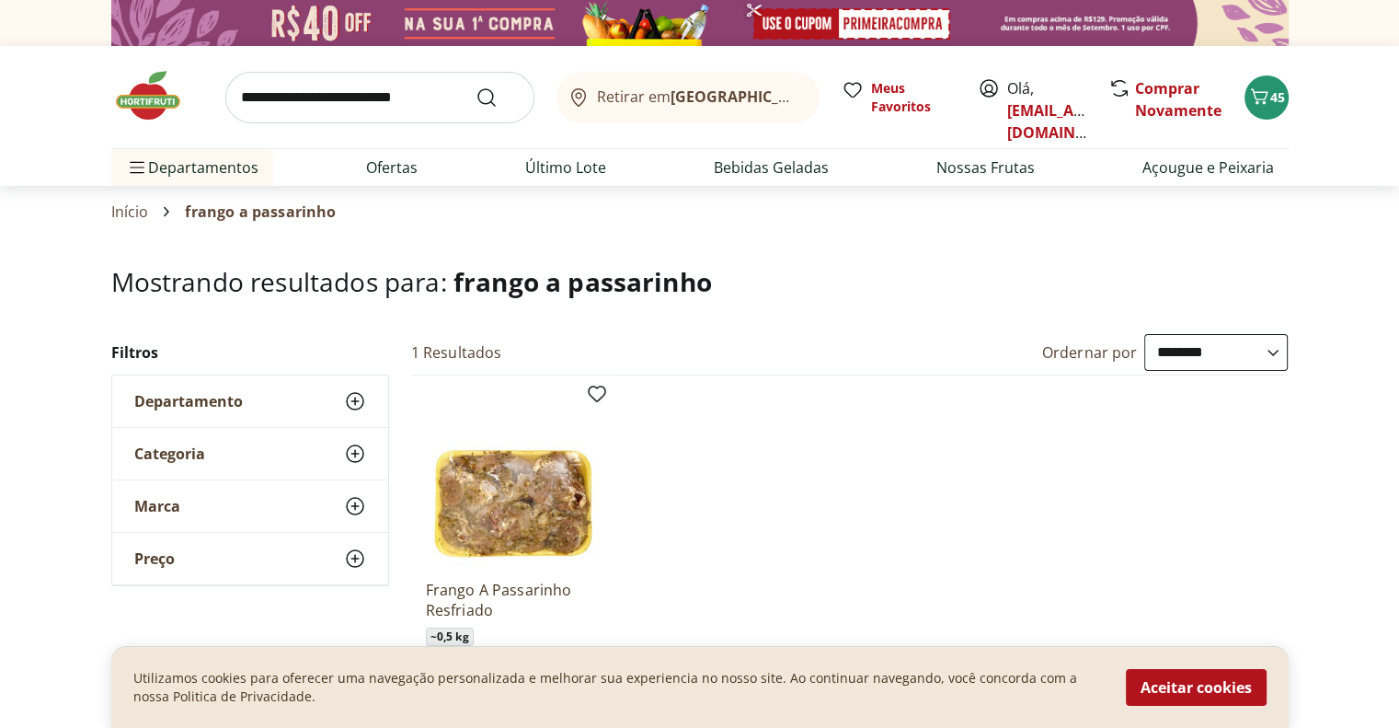
scroll to position [184, 0]
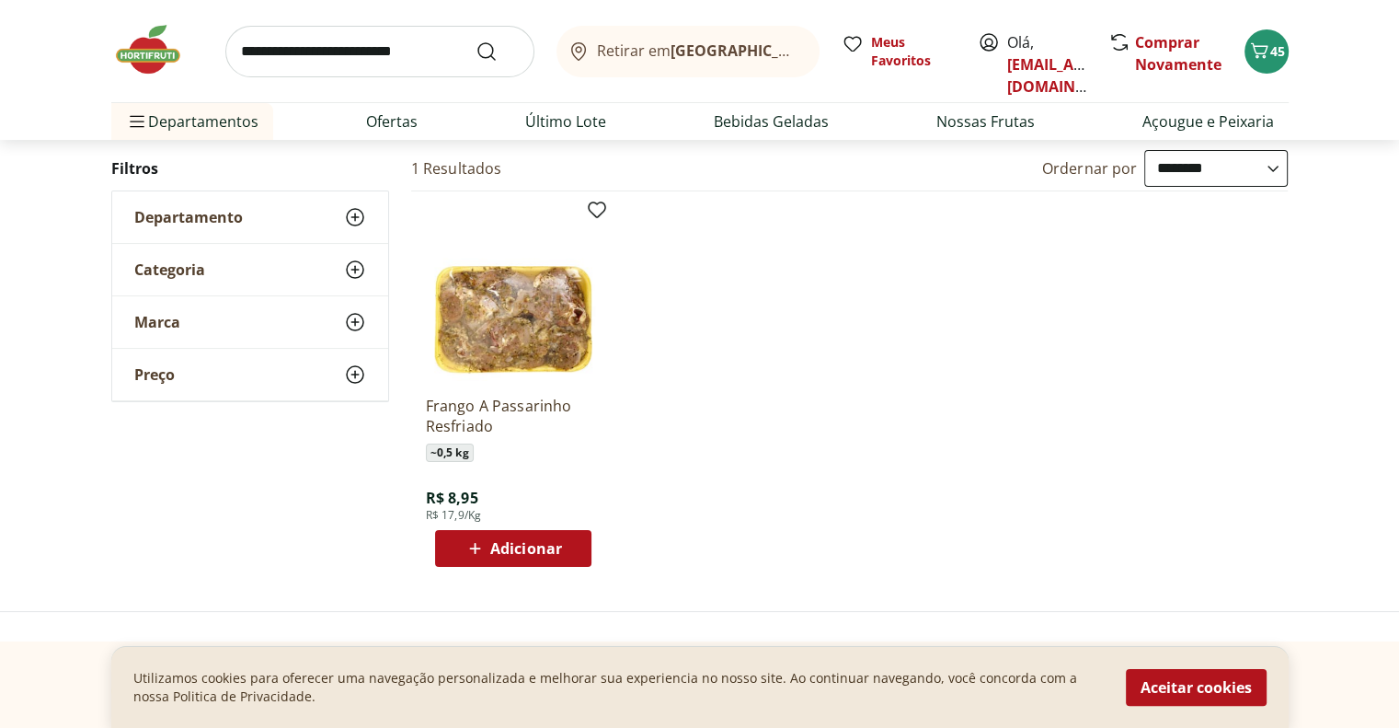
click at [546, 545] on span "Adicionar" at bounding box center [526, 548] width 72 height 15
click at [364, 57] on input "search" at bounding box center [379, 52] width 309 height 52
type input "**********"
click at [476, 40] on button "Submit Search" at bounding box center [498, 51] width 44 height 22
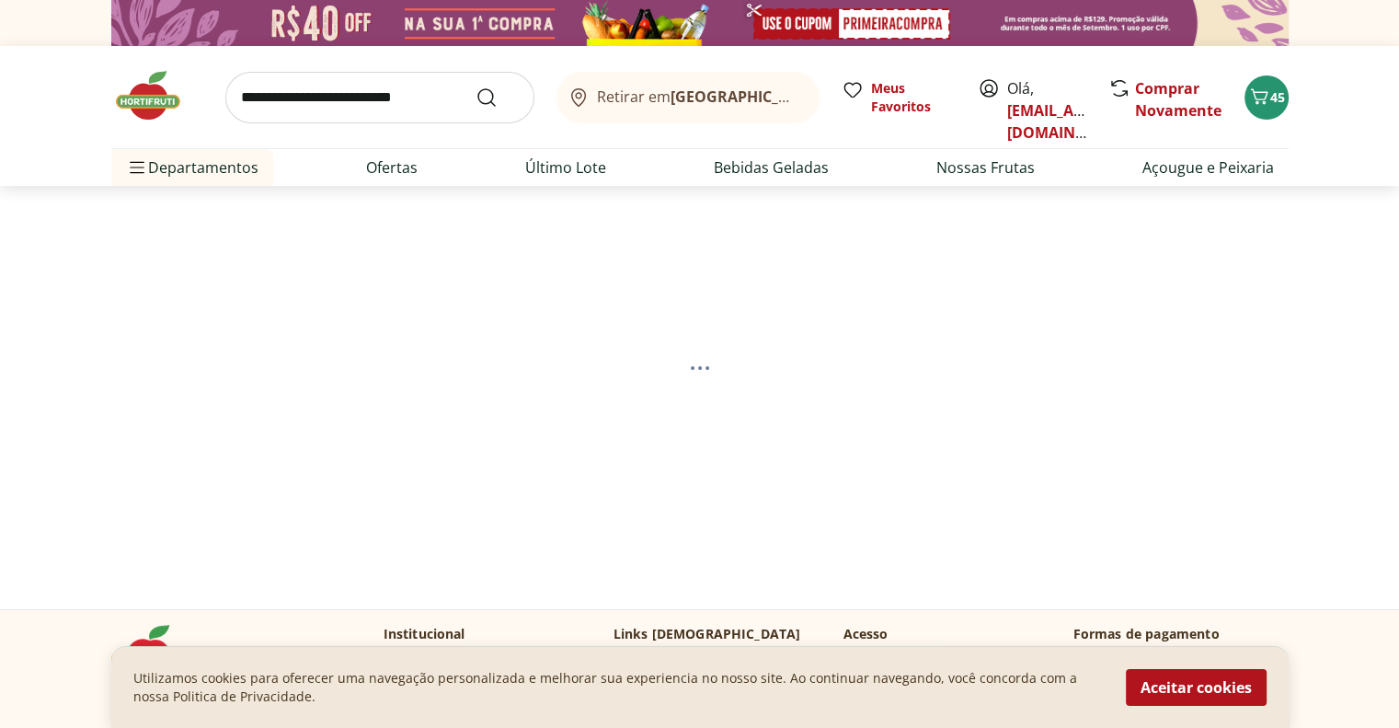
select select "**********"
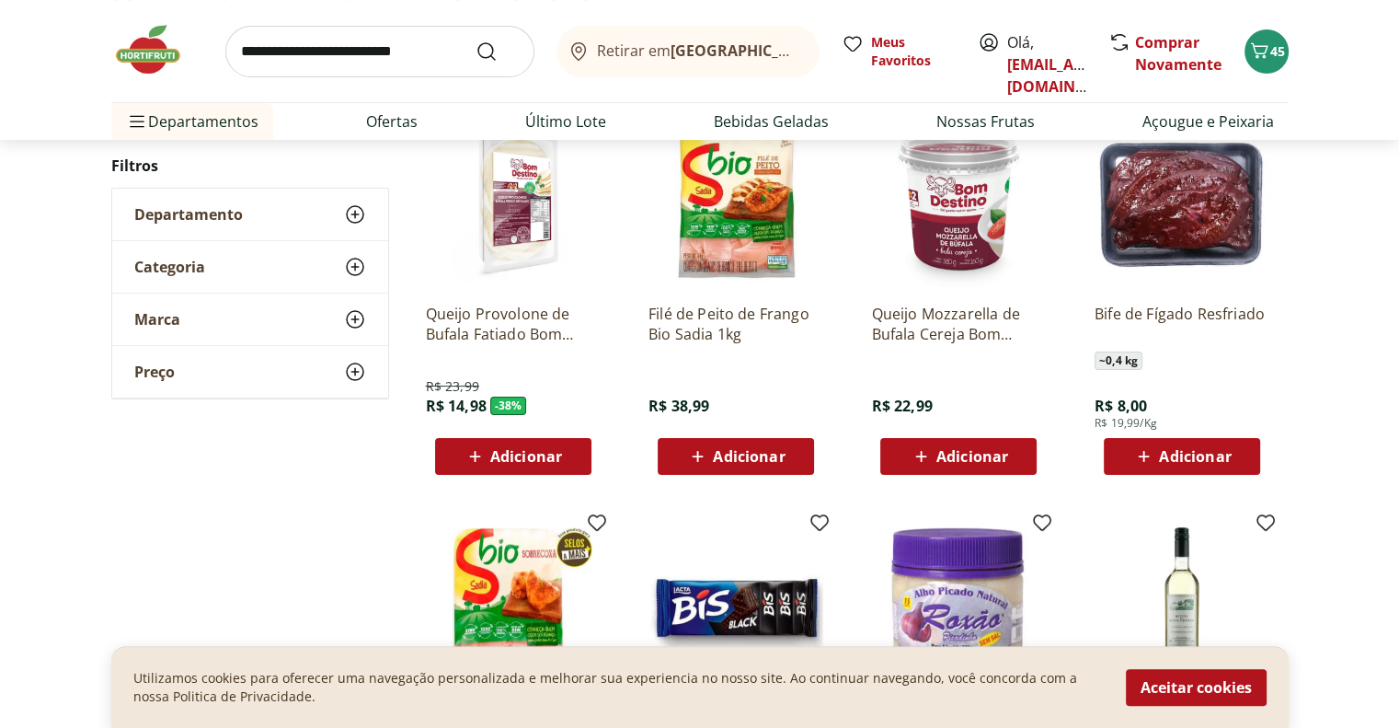
scroll to position [460, 0]
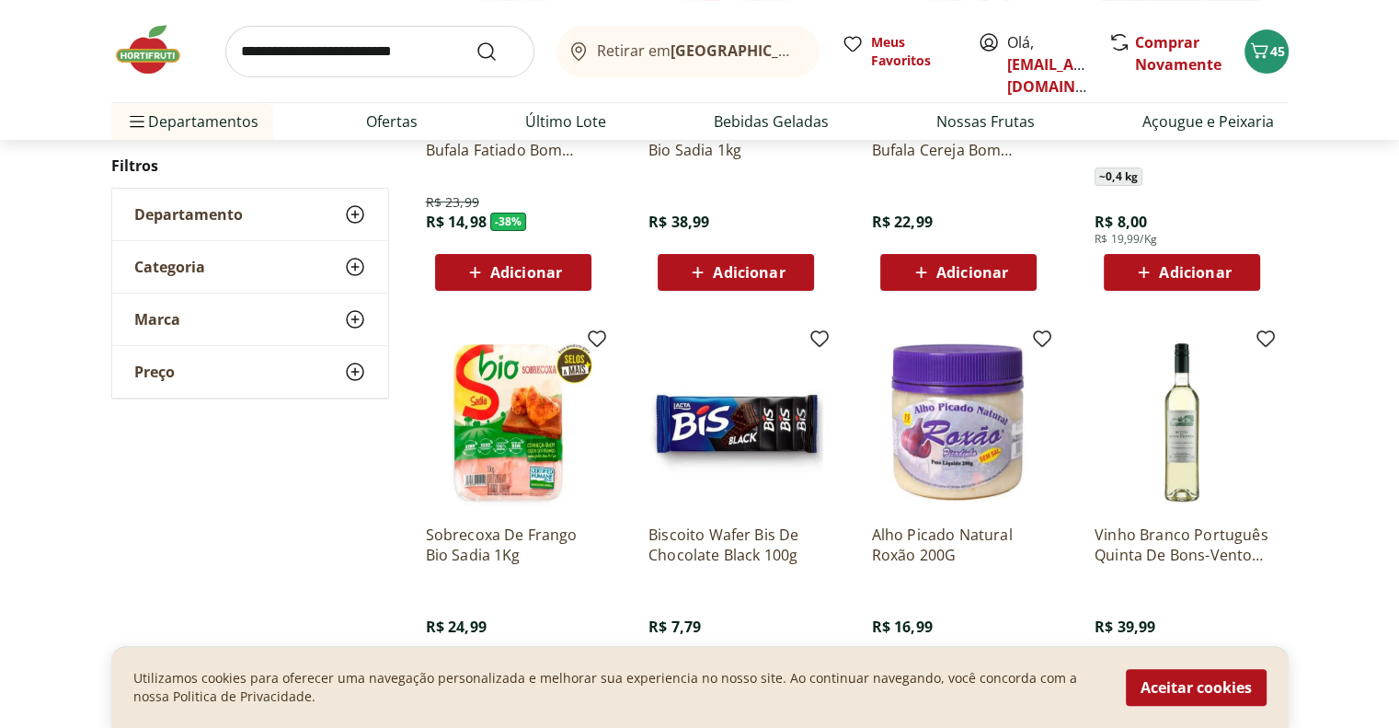
click at [1155, 278] on span "Adicionar" at bounding box center [1181, 272] width 98 height 22
click at [409, 49] on input "search" at bounding box center [379, 52] width 309 height 52
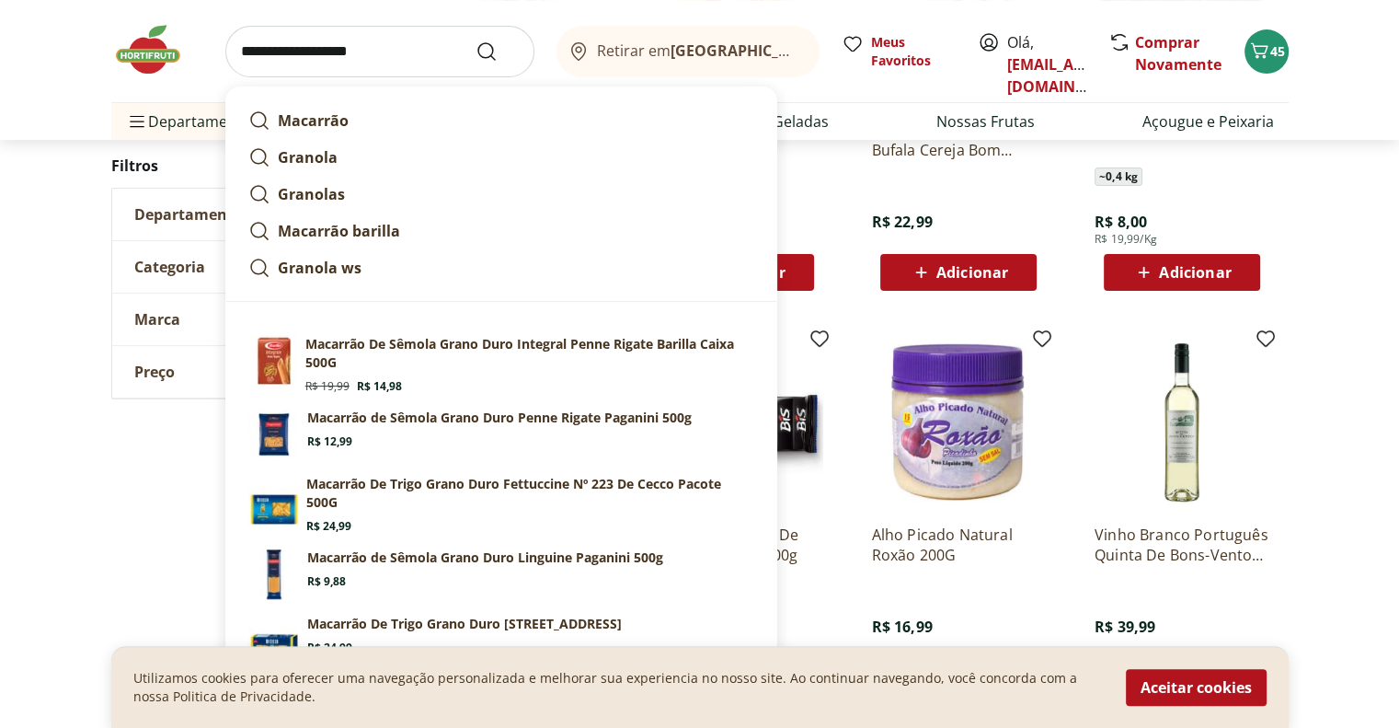
type input "**********"
click at [476, 40] on button "Submit Search" at bounding box center [498, 51] width 44 height 22
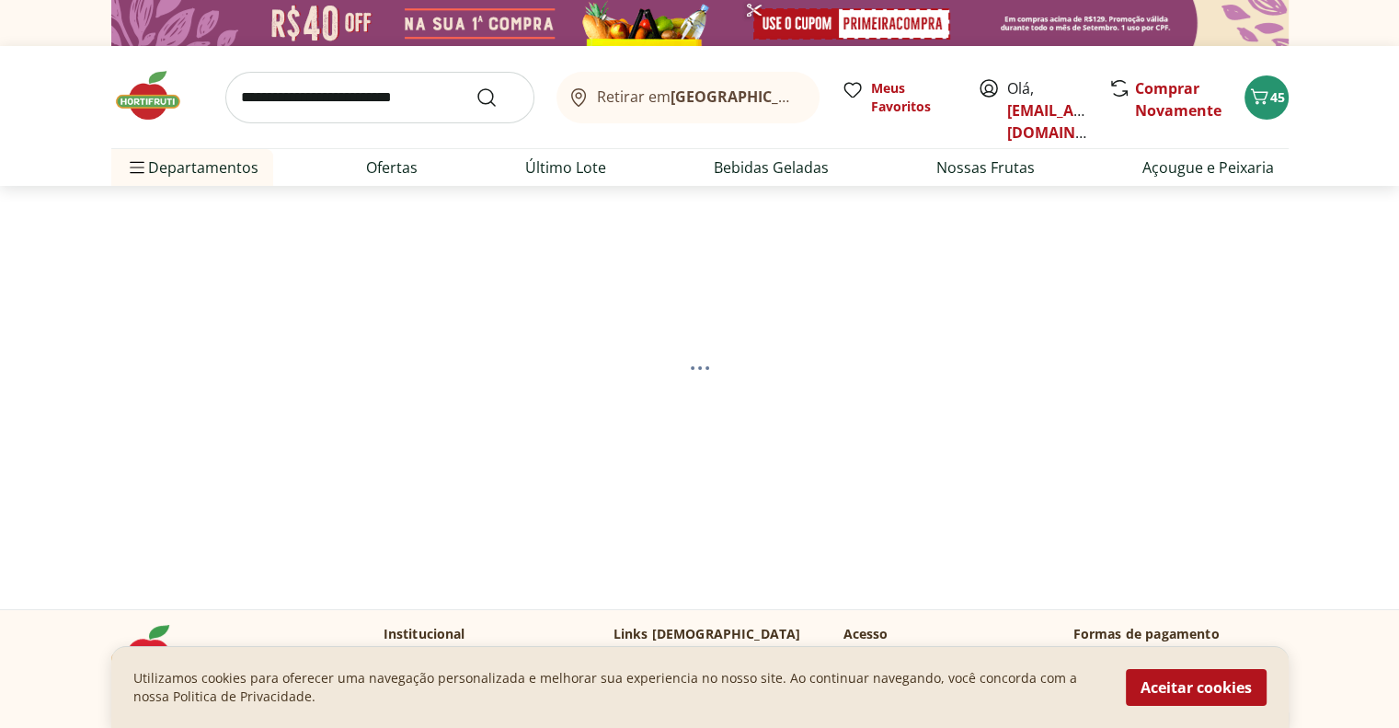
select select "**********"
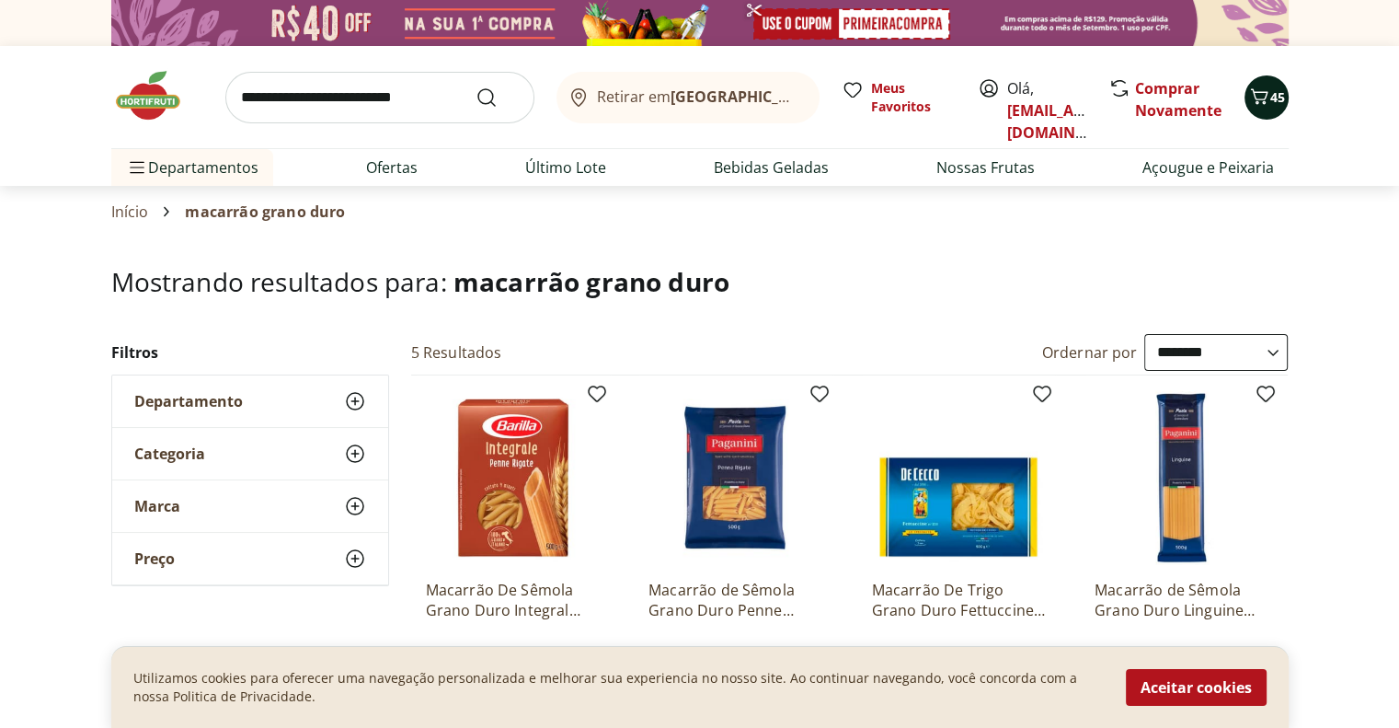
click at [1258, 94] on icon "Carrinho" at bounding box center [1259, 97] width 22 height 22
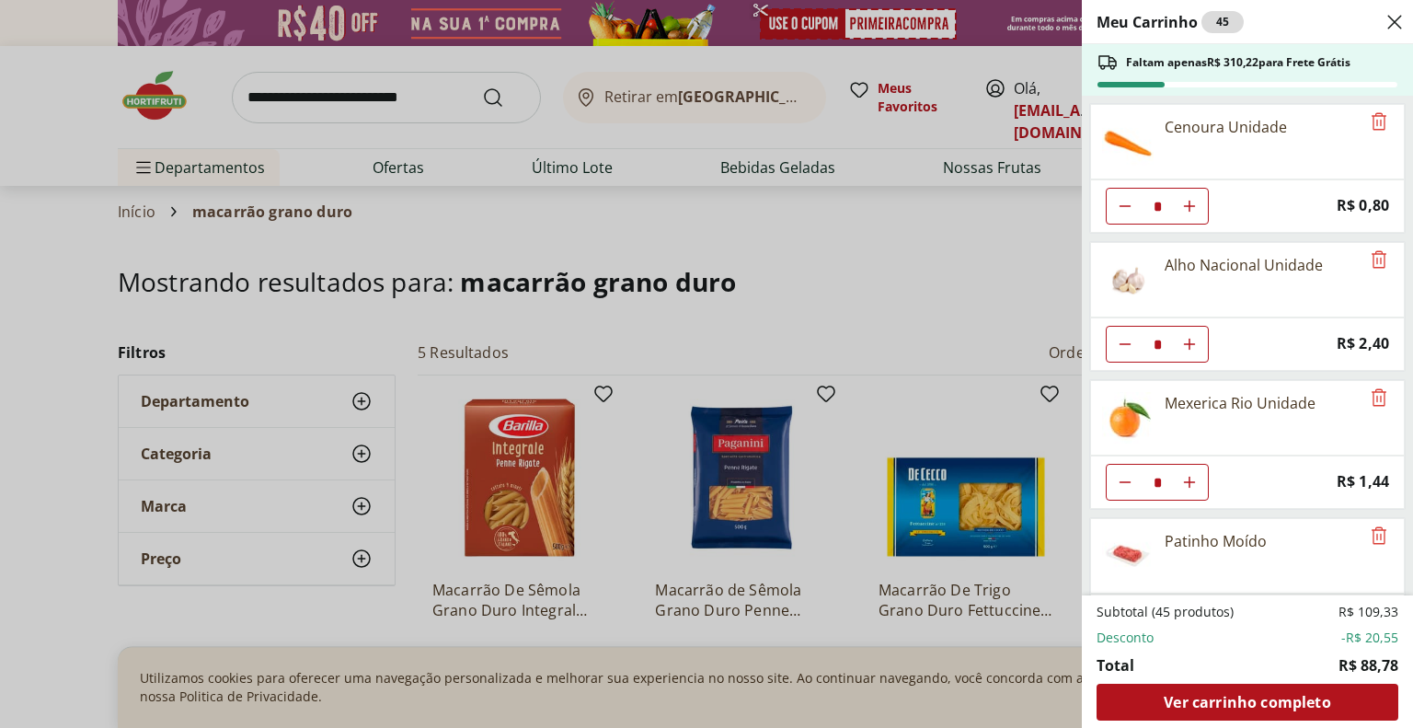
scroll to position [876, 0]
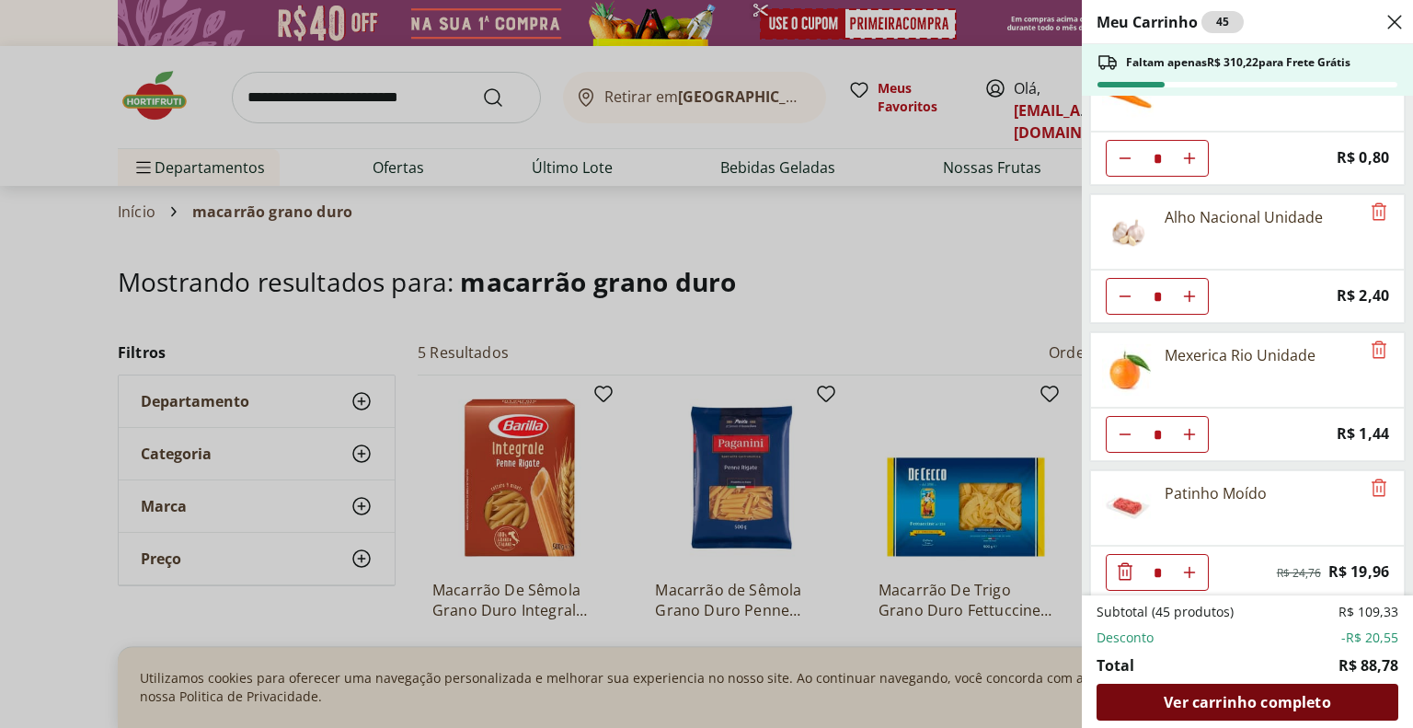
click at [1288, 698] on span "Ver carrinho completo" at bounding box center [1247, 701] width 166 height 15
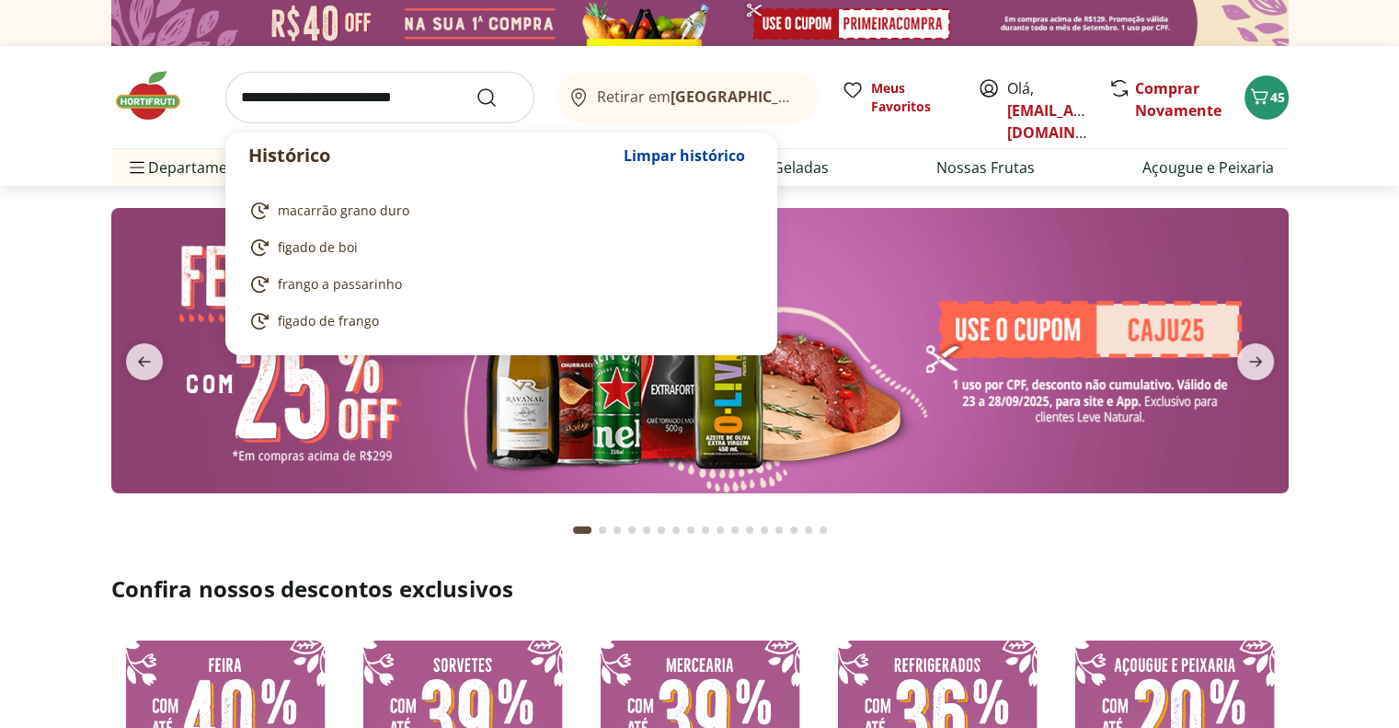
click at [412, 91] on input "search" at bounding box center [379, 98] width 309 height 52
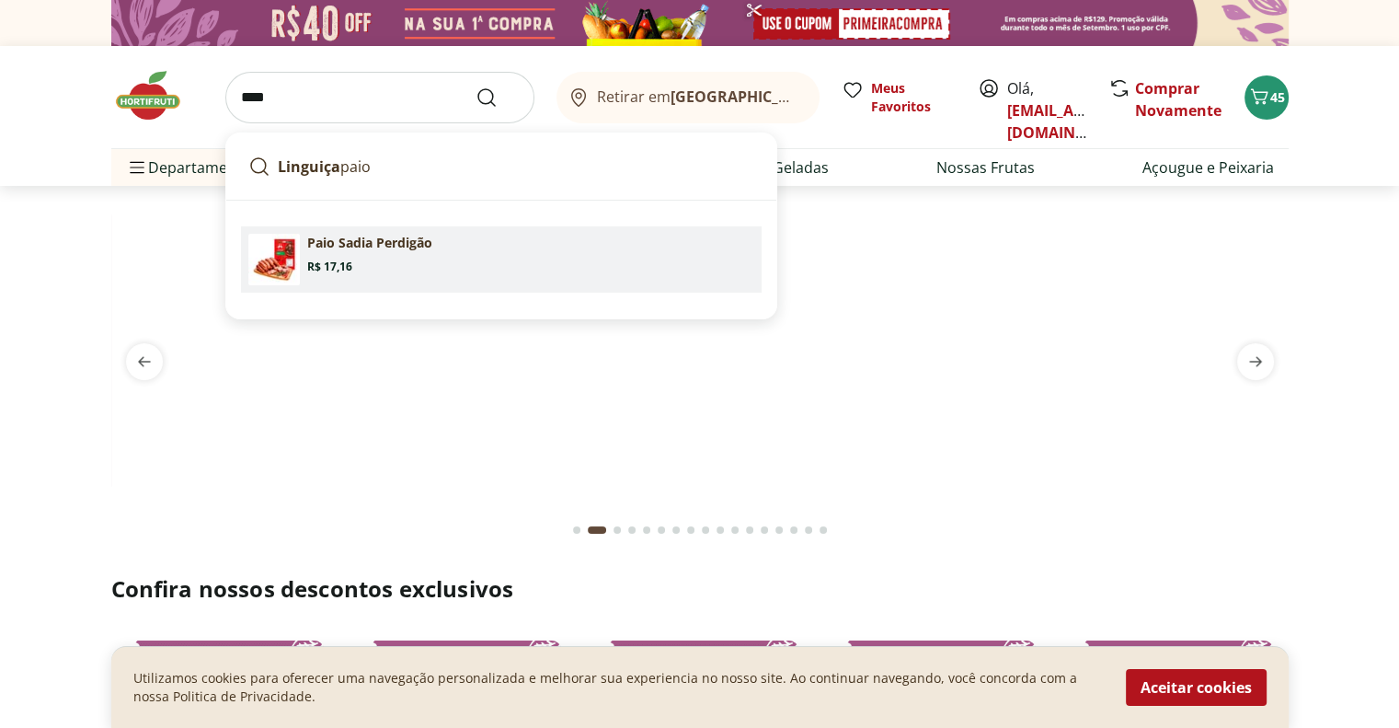
click at [396, 231] on link "Paio Sadia Perdigão Price: R$ 17,16" at bounding box center [501, 259] width 521 height 66
type input "**********"
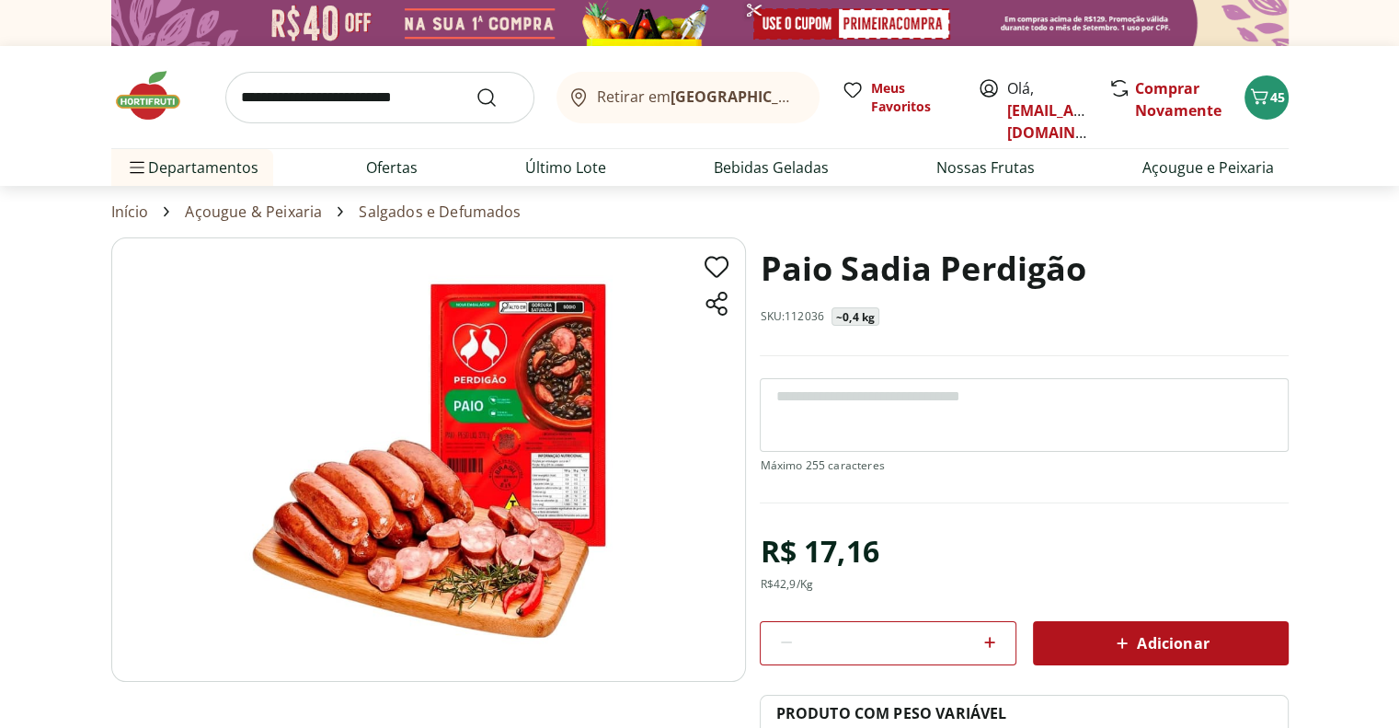
click at [1113, 650] on icon at bounding box center [1122, 643] width 22 height 22
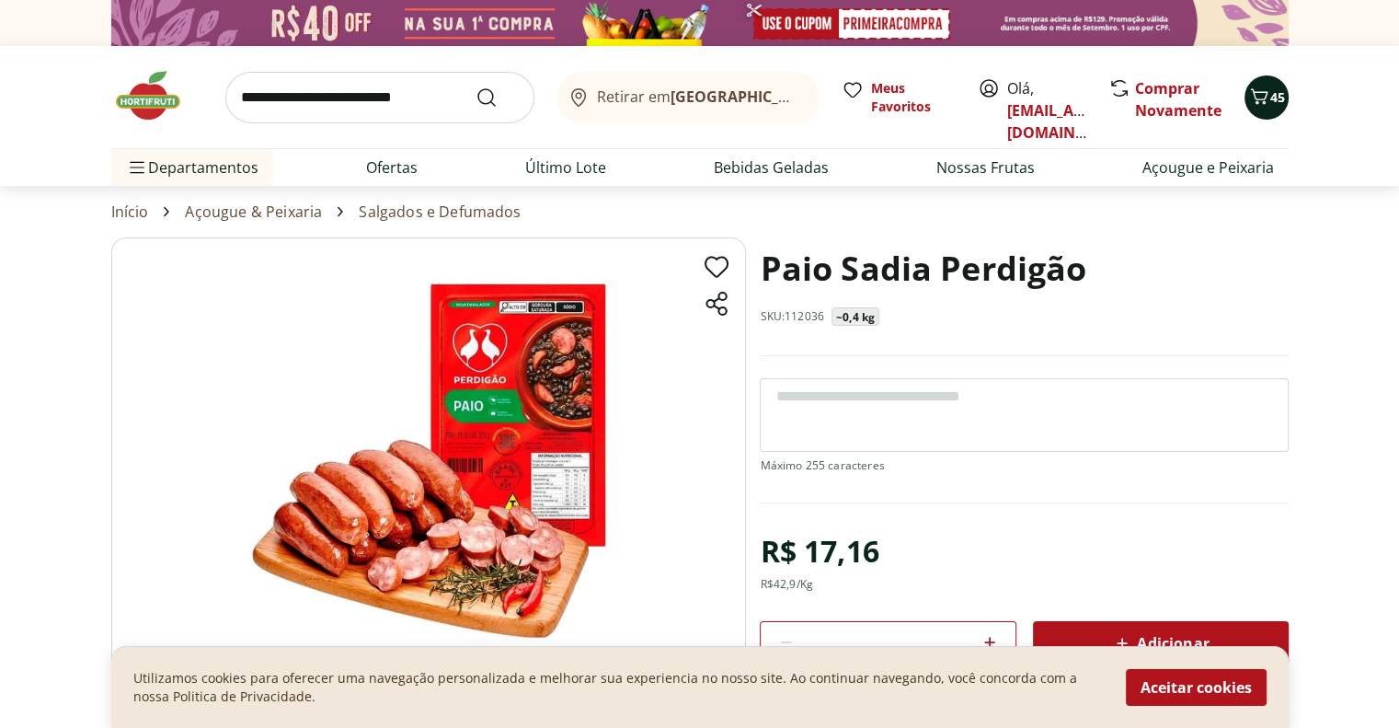
click at [1259, 112] on button "45" at bounding box center [1266, 97] width 44 height 44
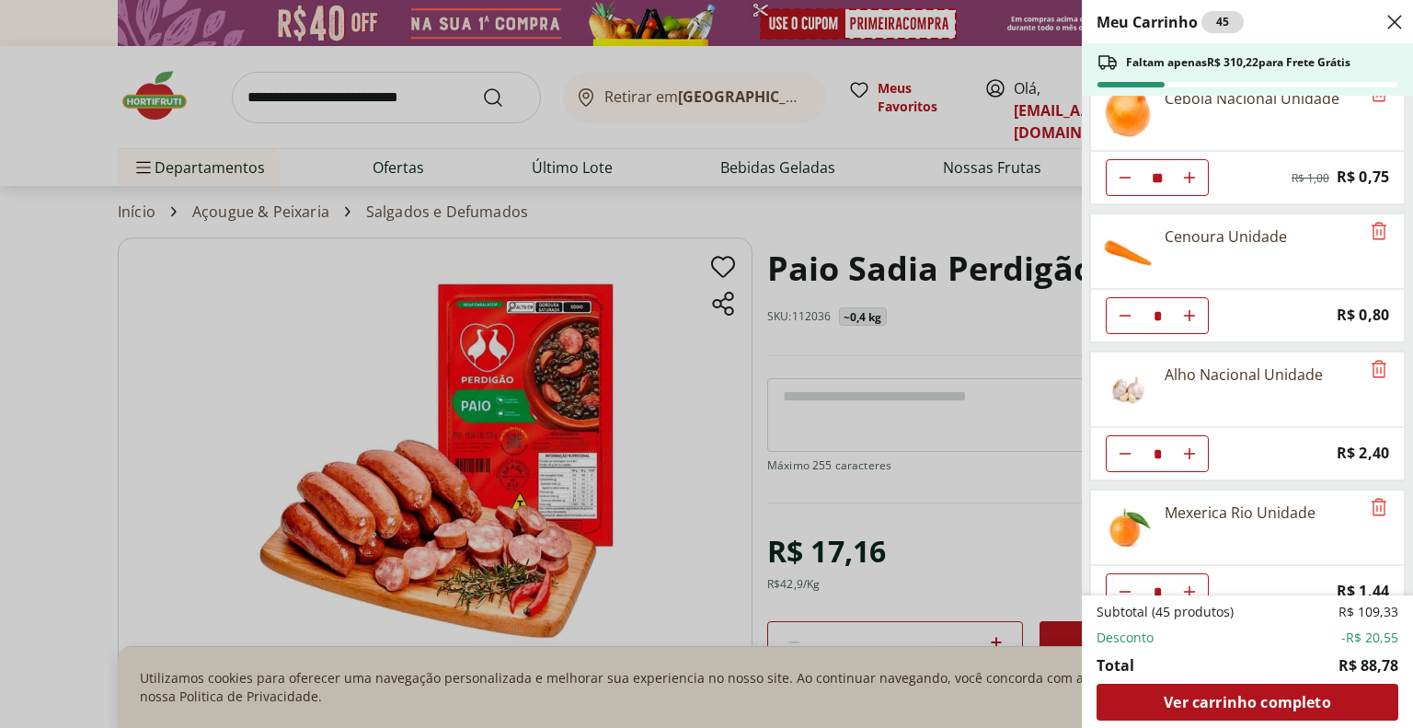
scroll to position [876, 0]
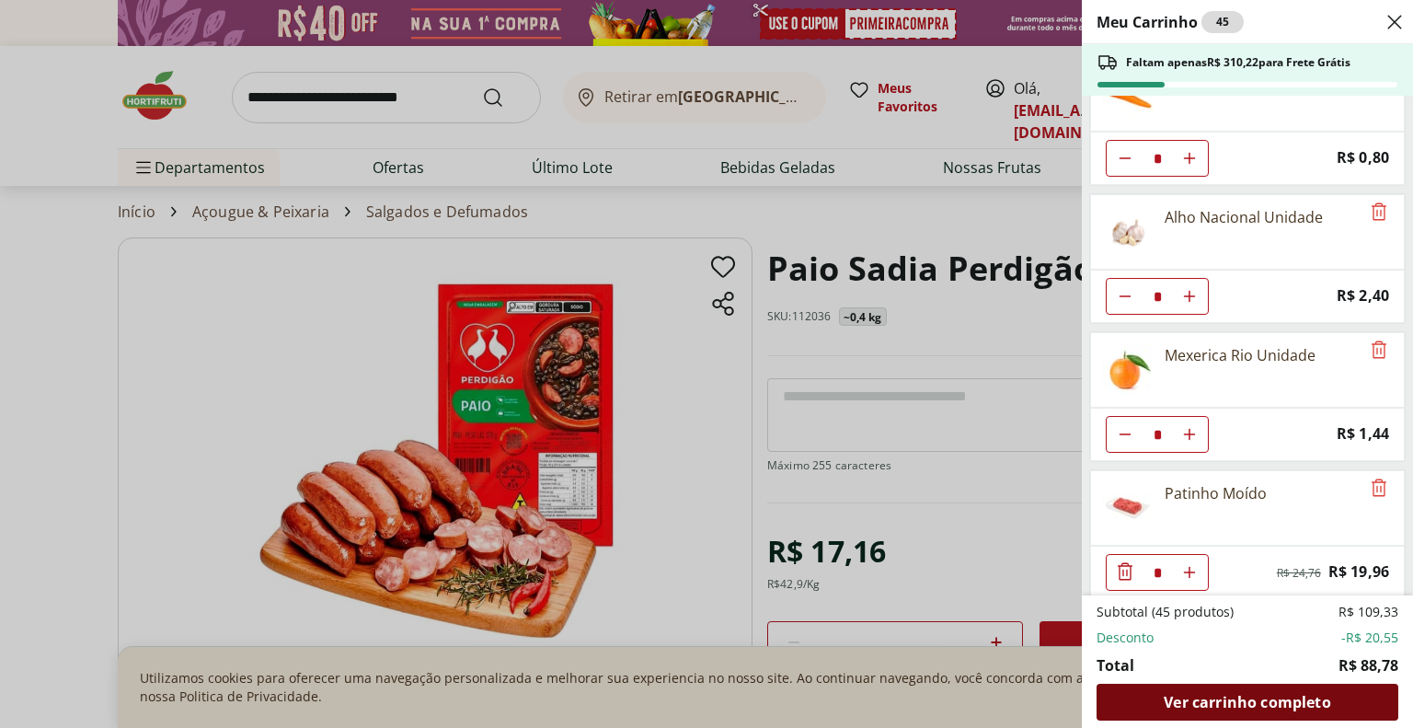
click at [1296, 709] on span "Ver carrinho completo" at bounding box center [1247, 701] width 166 height 15
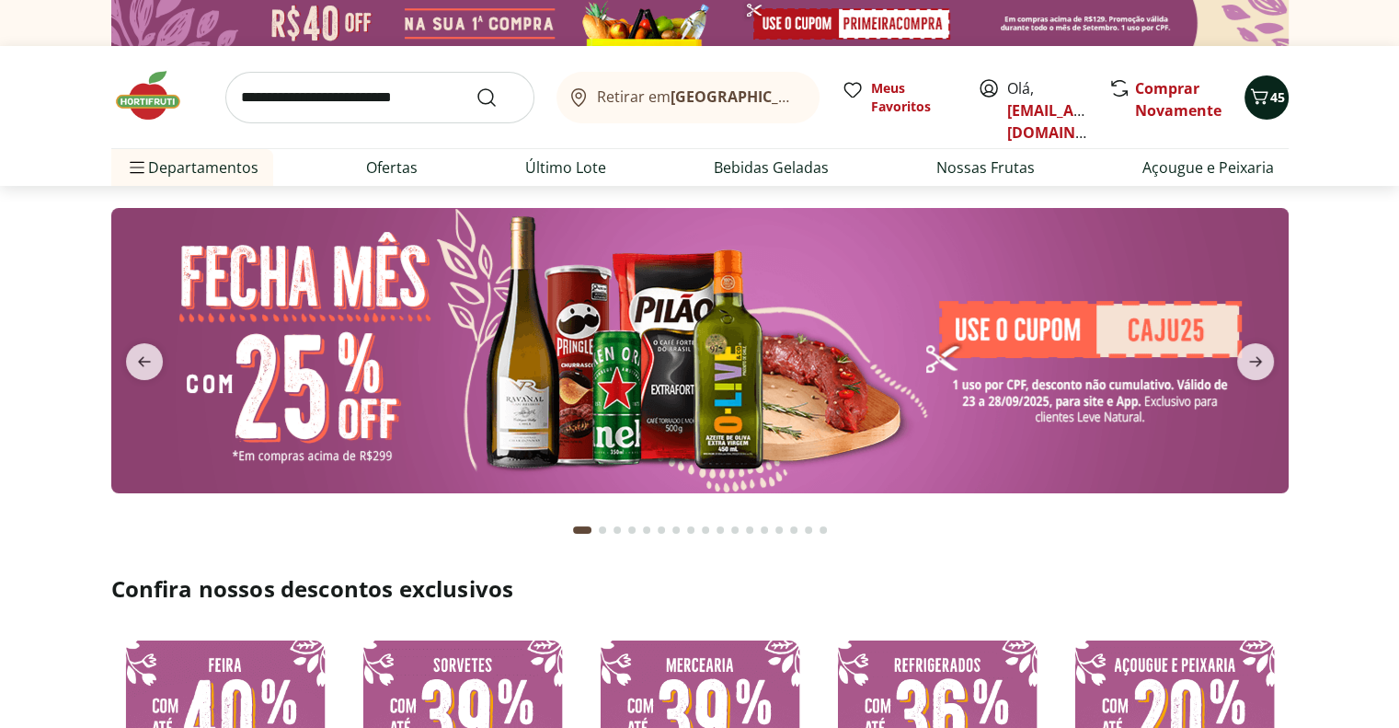
click at [1270, 95] on span "45" at bounding box center [1277, 96] width 15 height 17
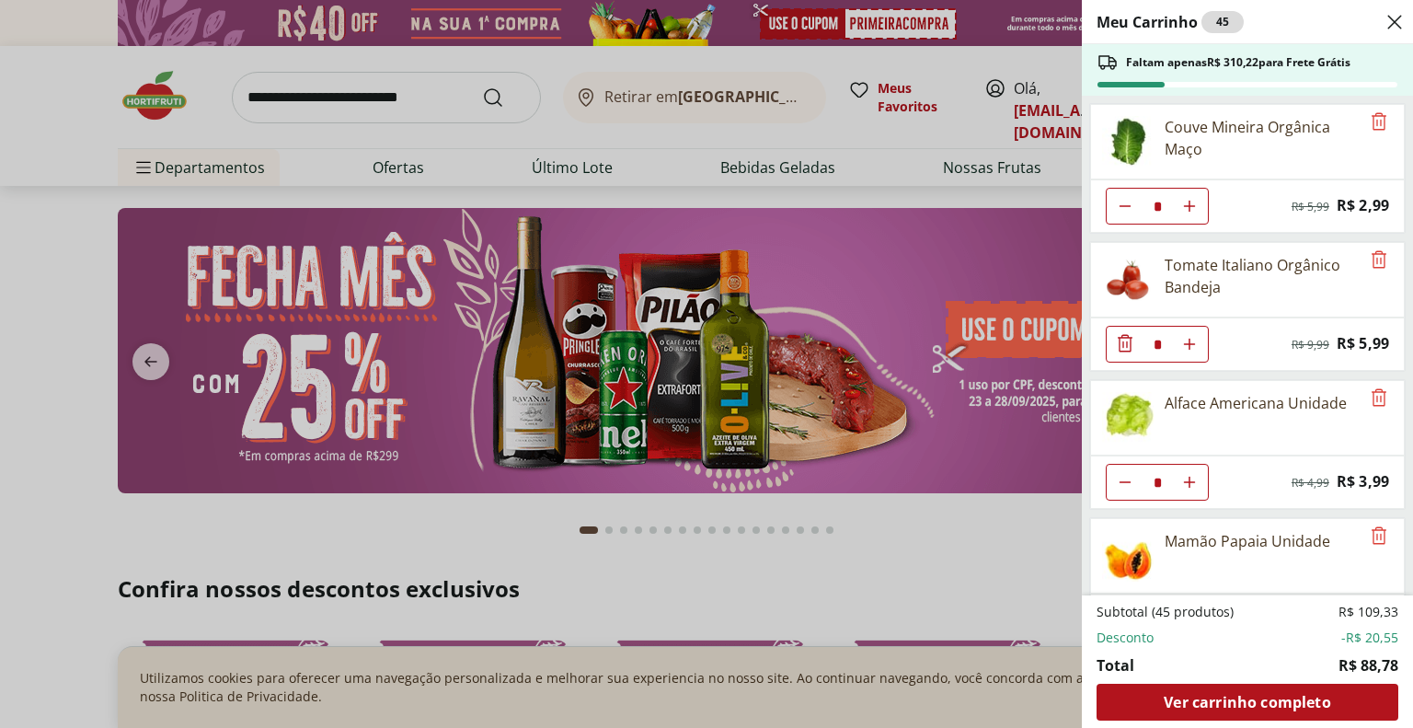
type input "**"
type input "*"
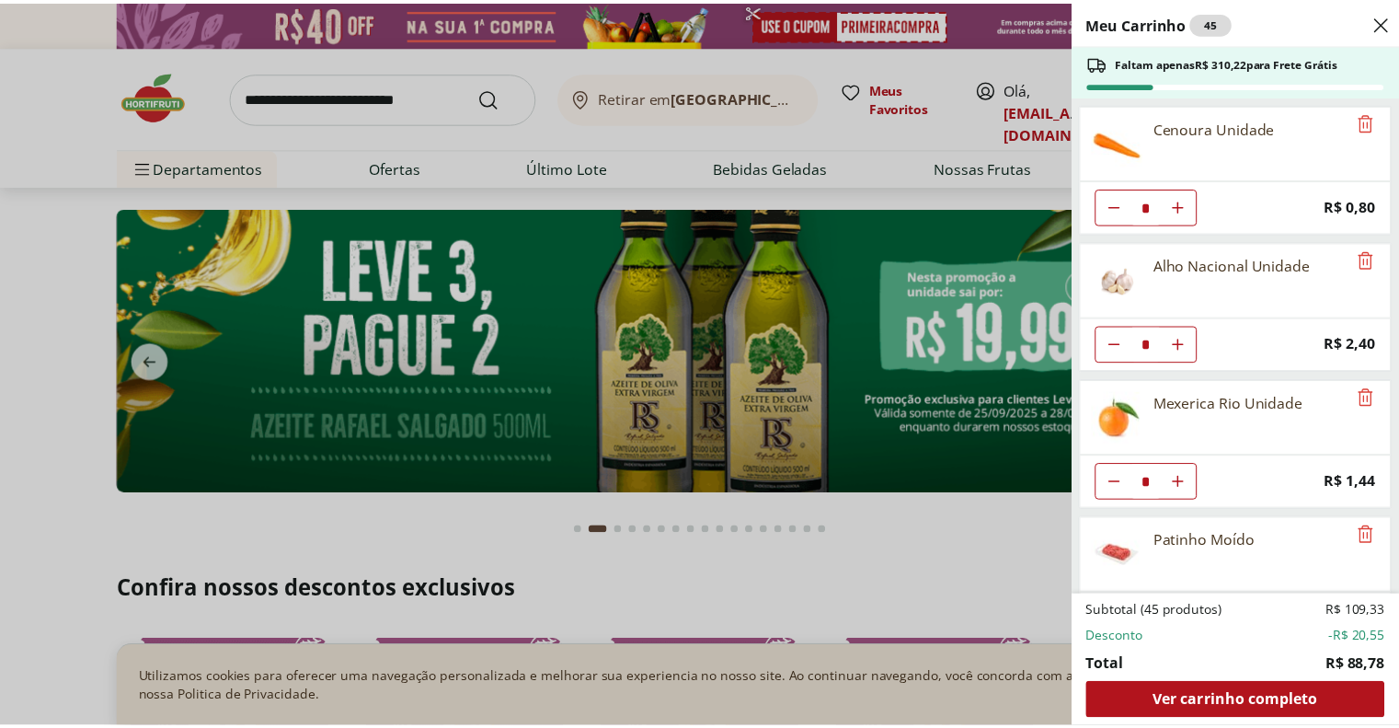
scroll to position [876, 0]
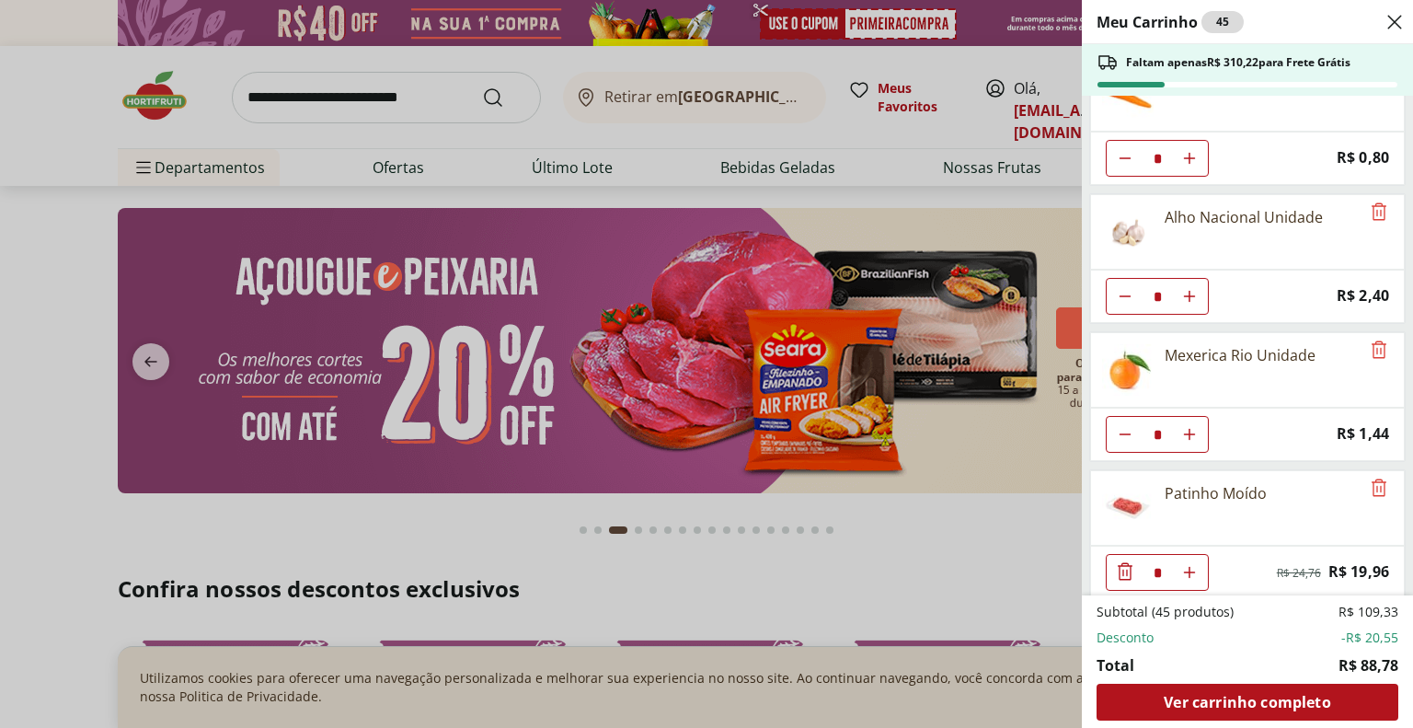
click at [805, 551] on div "Meu Carrinho 45 Faltam apenas R$ 310,22 para Frete Grátis Couve Mineira Orgânic…" at bounding box center [706, 364] width 1413 height 728
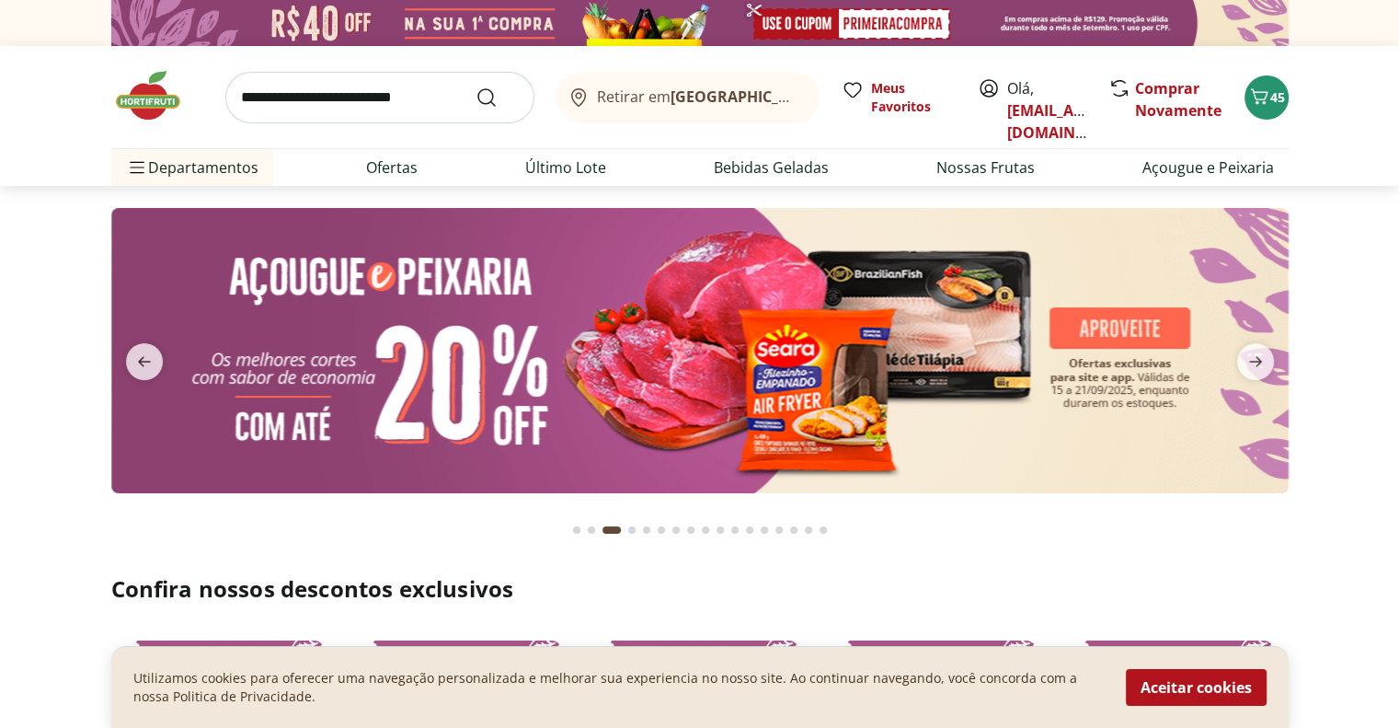
scroll to position [368, 0]
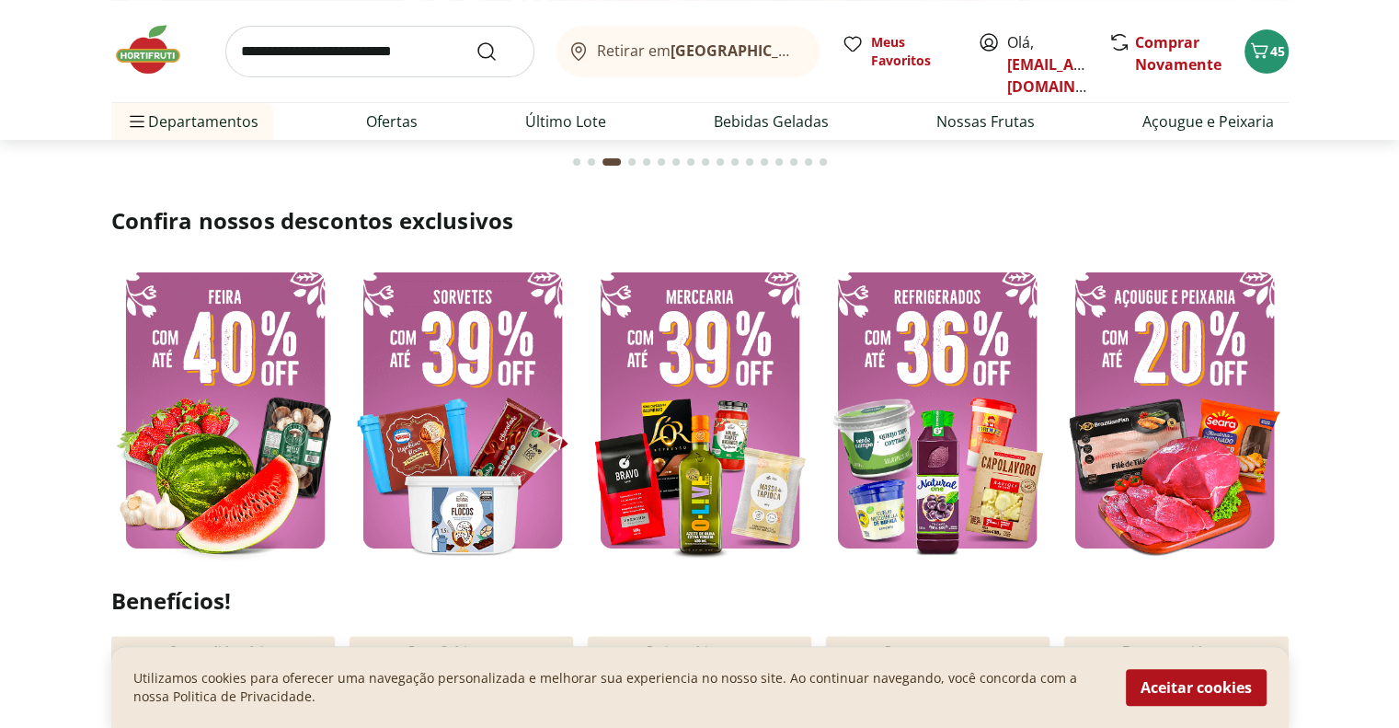
click at [1145, 369] on img at bounding box center [1175, 410] width 228 height 304
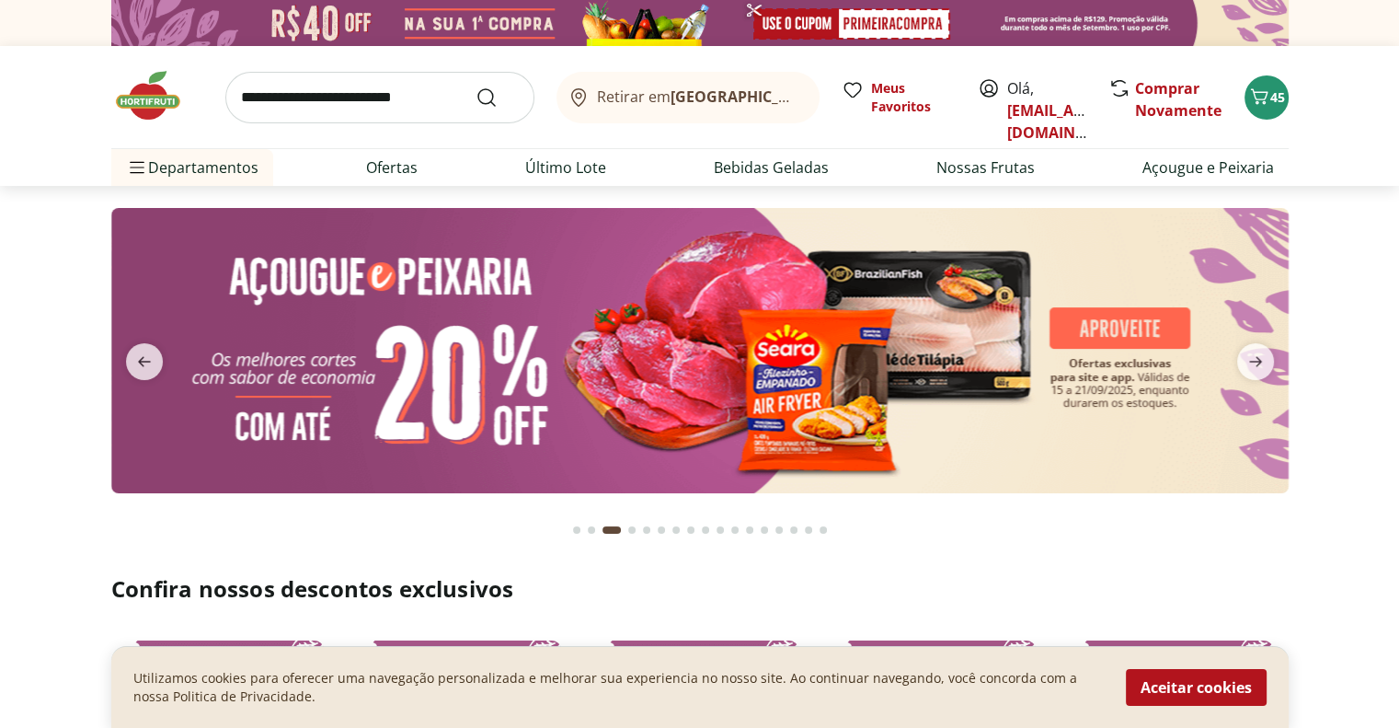
select select "**********"
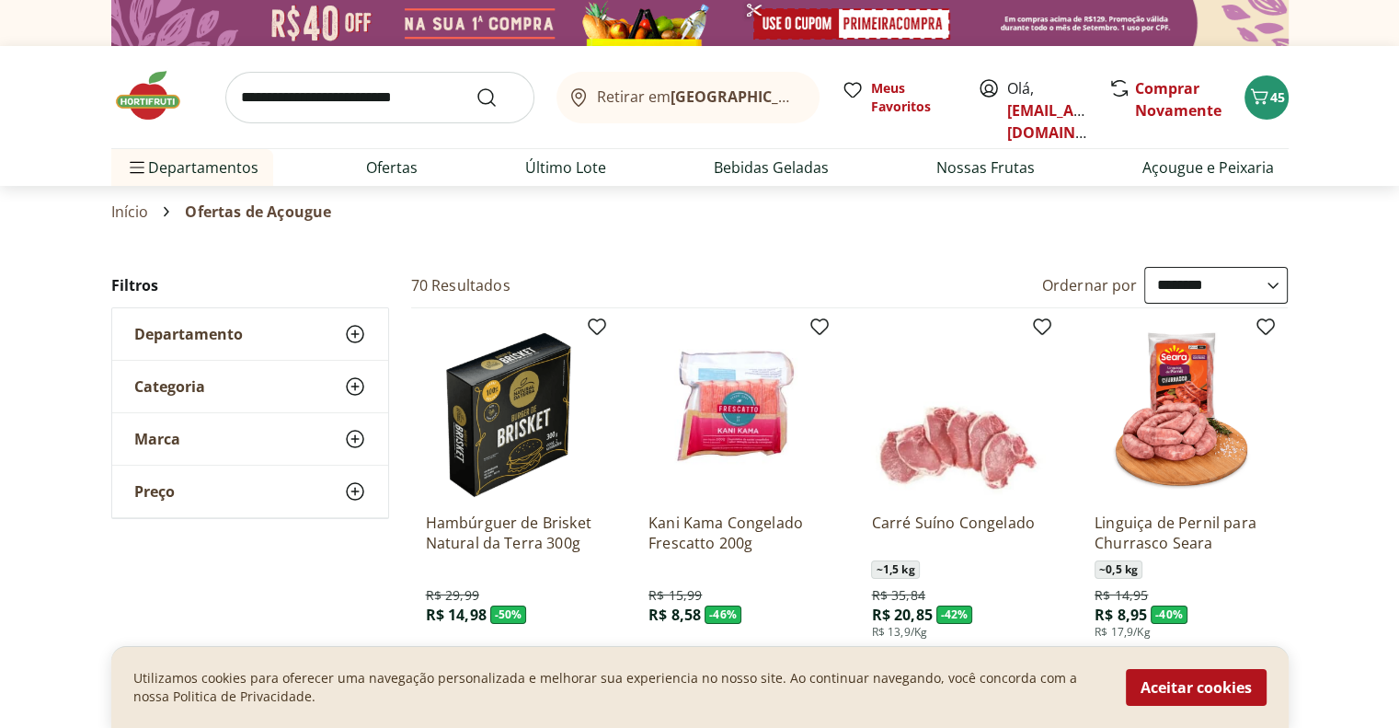
click at [361, 380] on use at bounding box center [355, 386] width 22 height 22
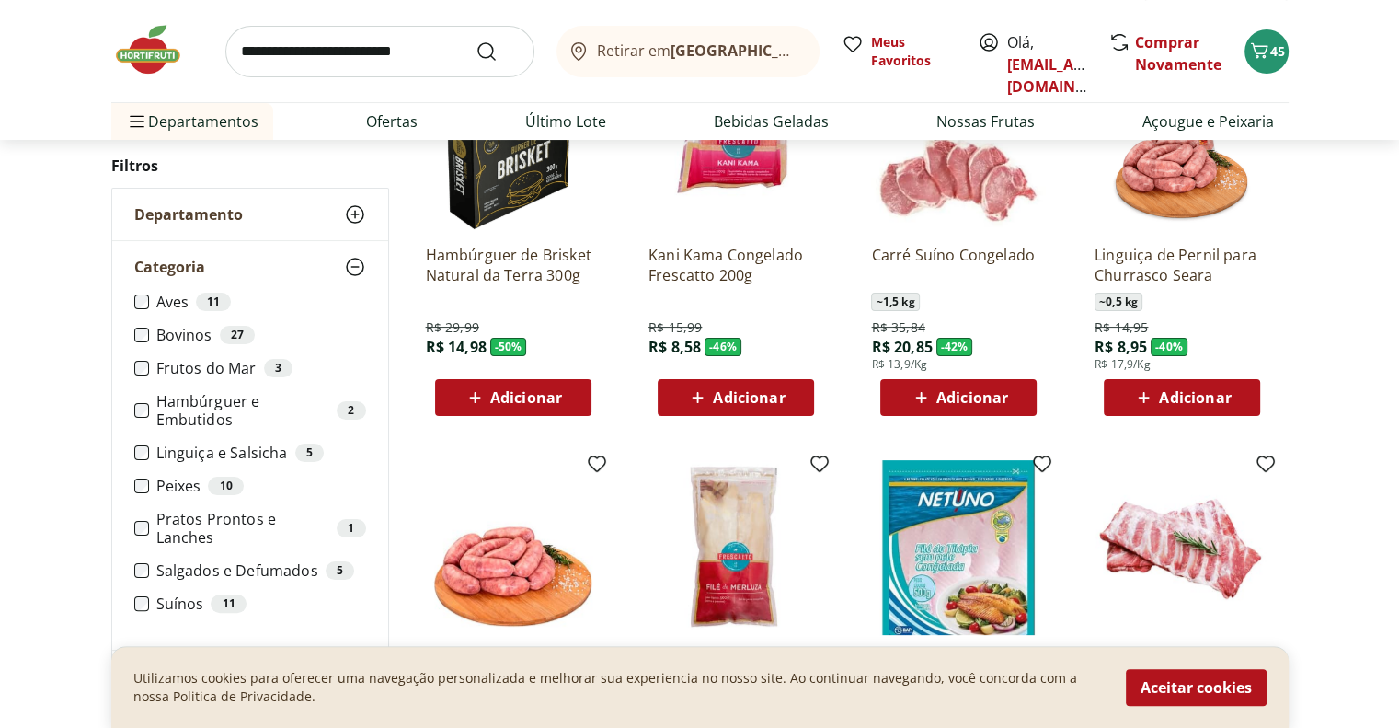
scroll to position [276, 0]
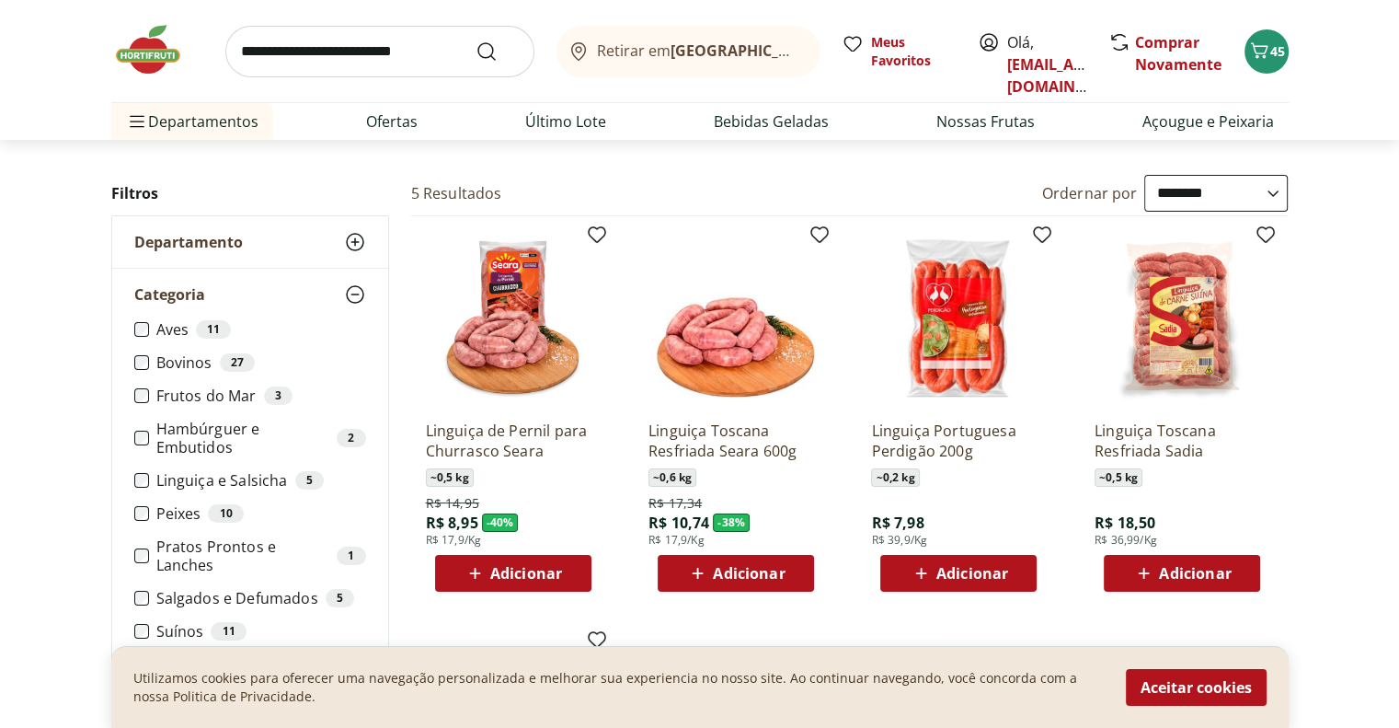
scroll to position [184, 0]
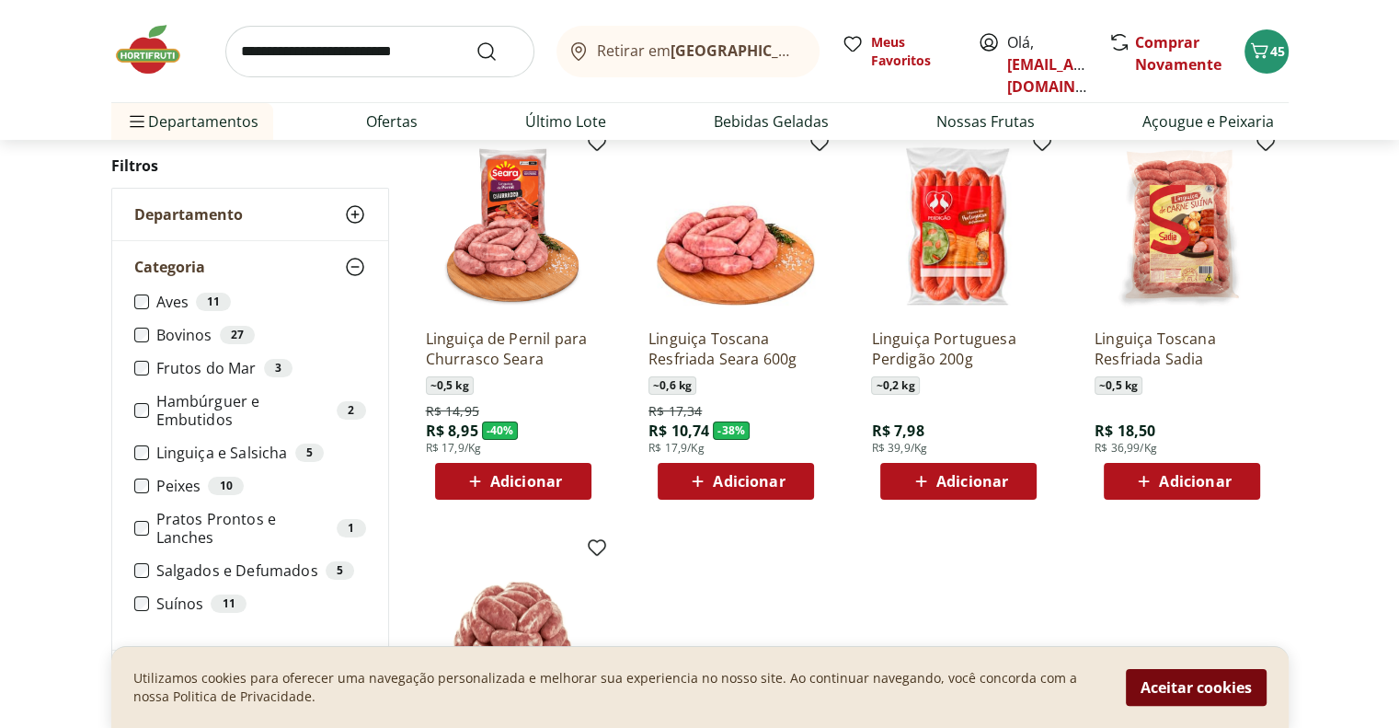
click at [1194, 691] on button "Aceitar cookies" at bounding box center [1196, 687] width 141 height 37
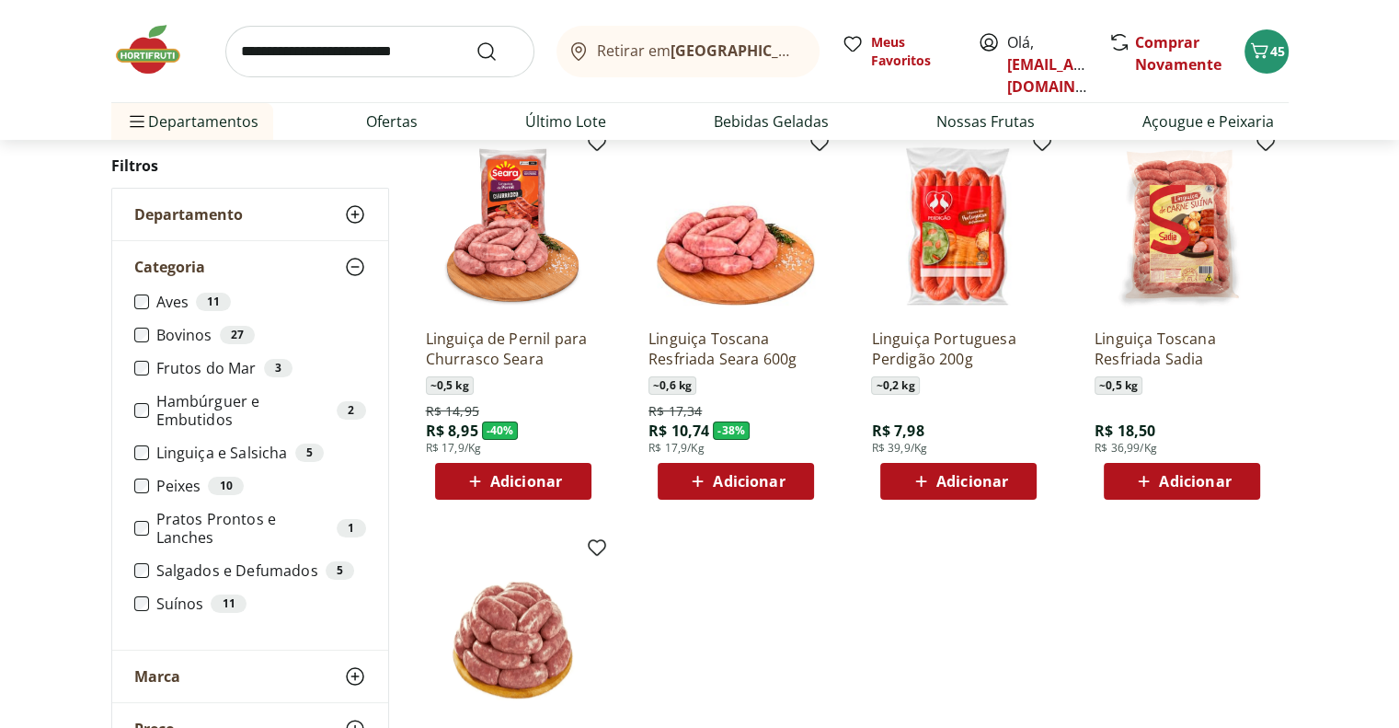
click at [969, 484] on span "Adicionar" at bounding box center [972, 481] width 72 height 15
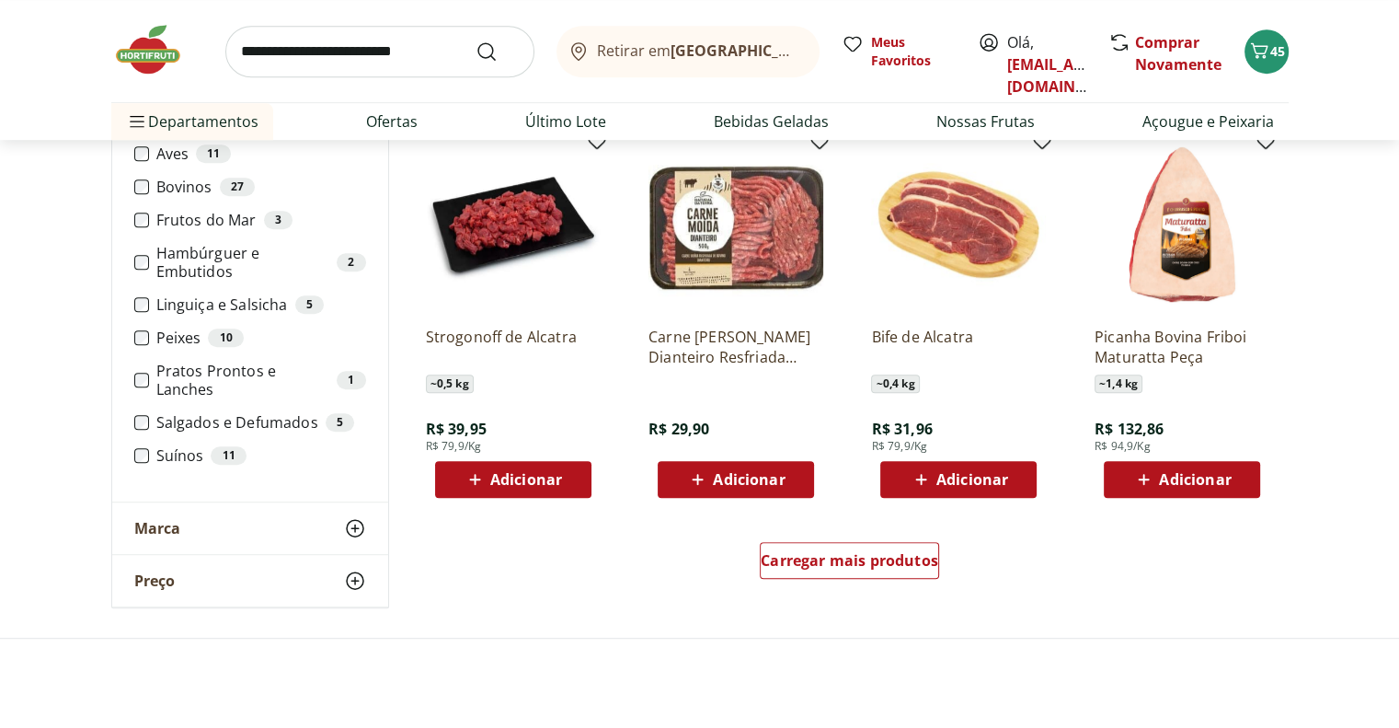
scroll to position [1012, 0]
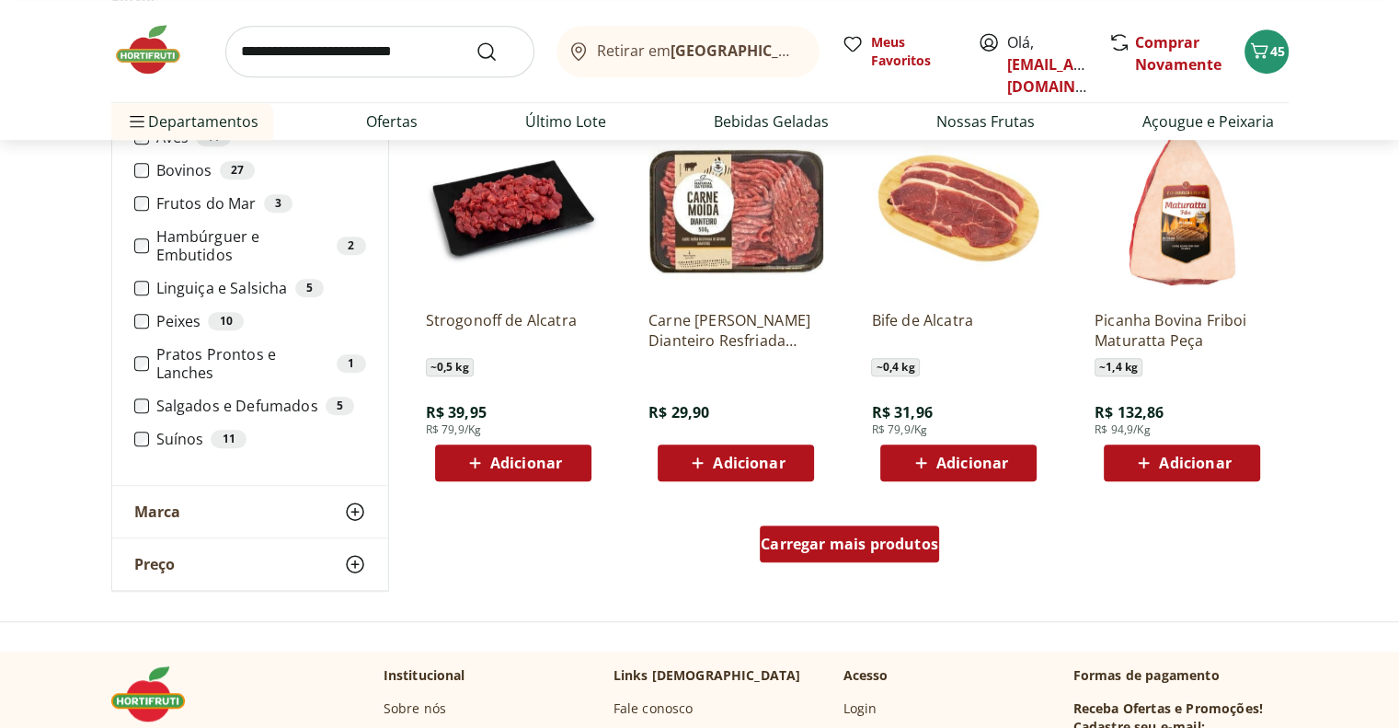
click at [901, 553] on div "Carregar mais produtos" at bounding box center [849, 543] width 179 height 37
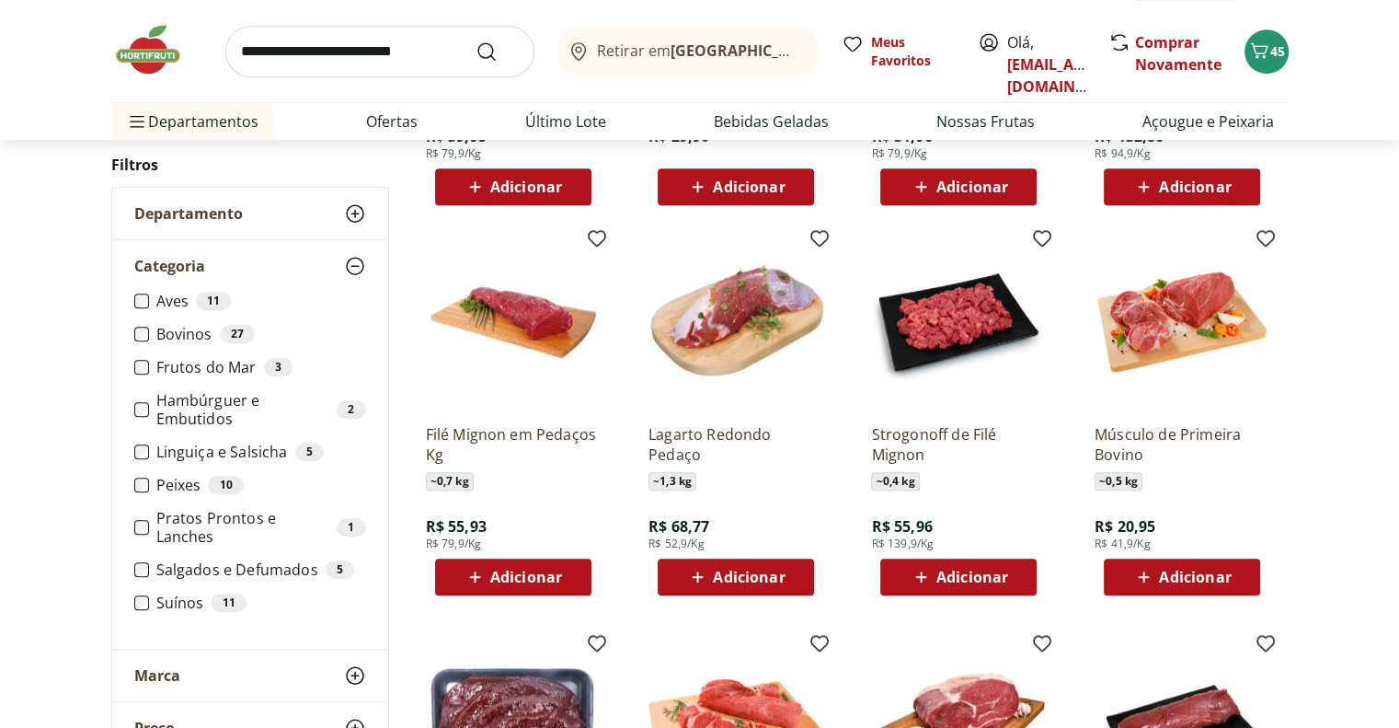
scroll to position [1656, 0]
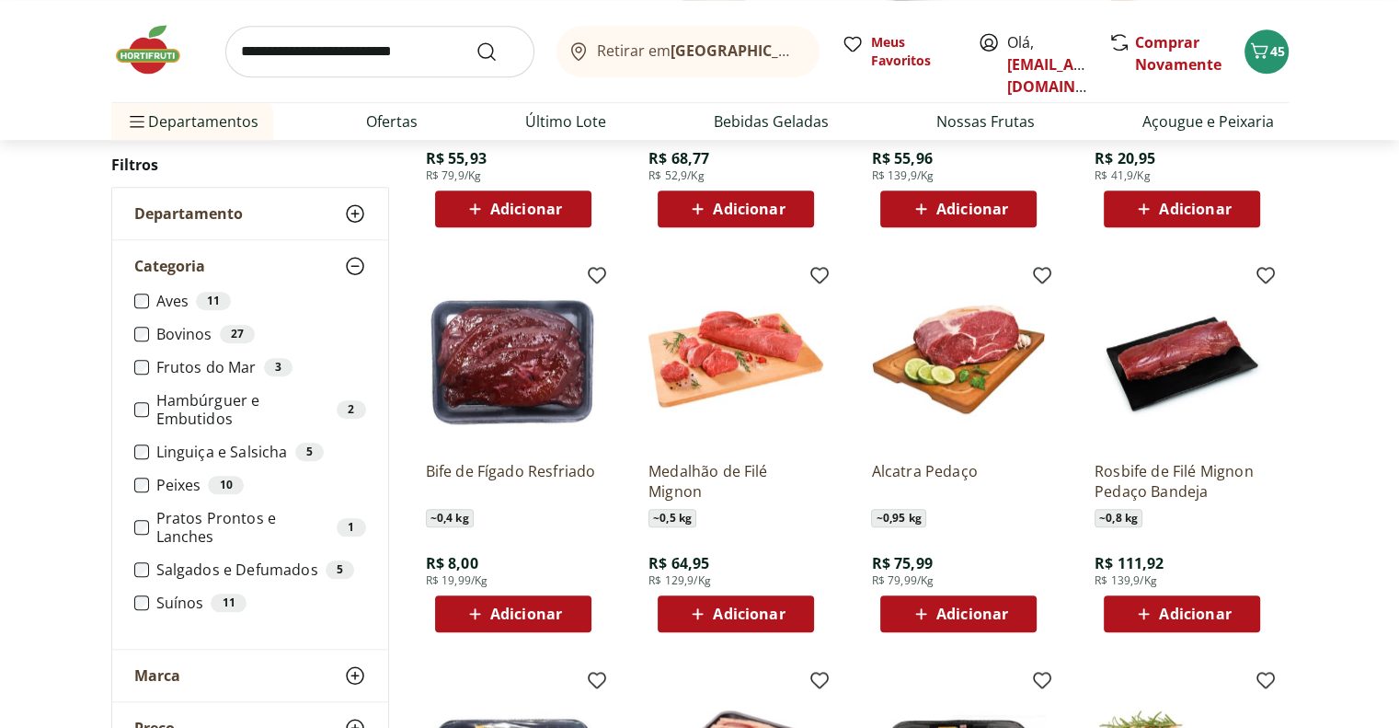
click at [540, 614] on span "Adicionar" at bounding box center [526, 613] width 72 height 15
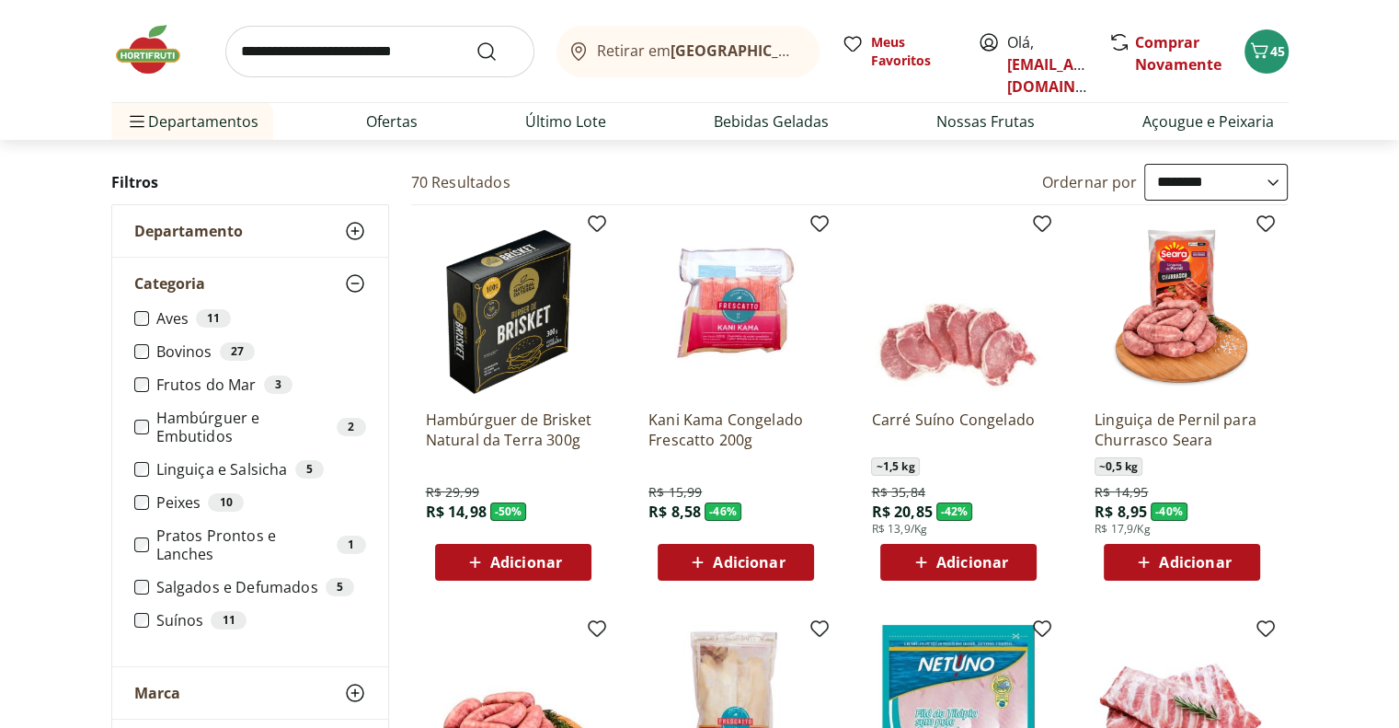
scroll to position [79, 0]
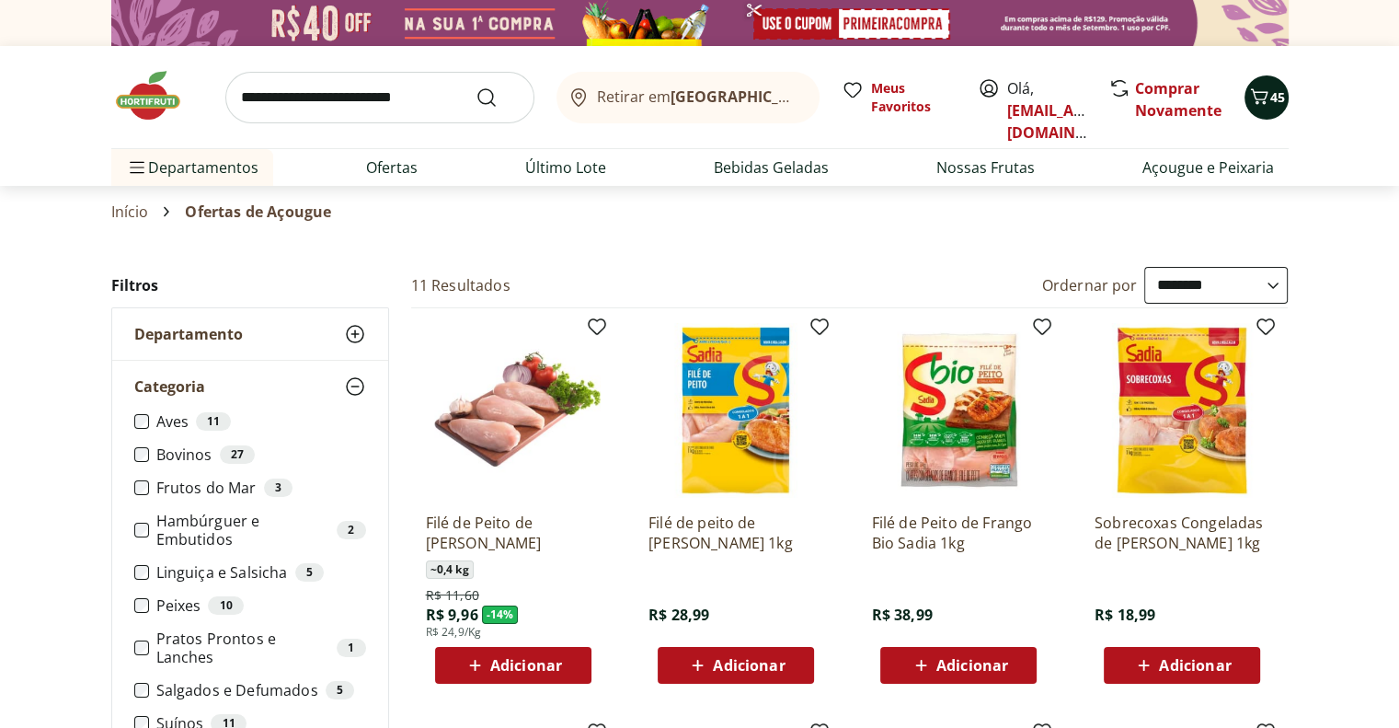
click at [1268, 102] on icon "Carrinho" at bounding box center [1259, 97] width 22 height 22
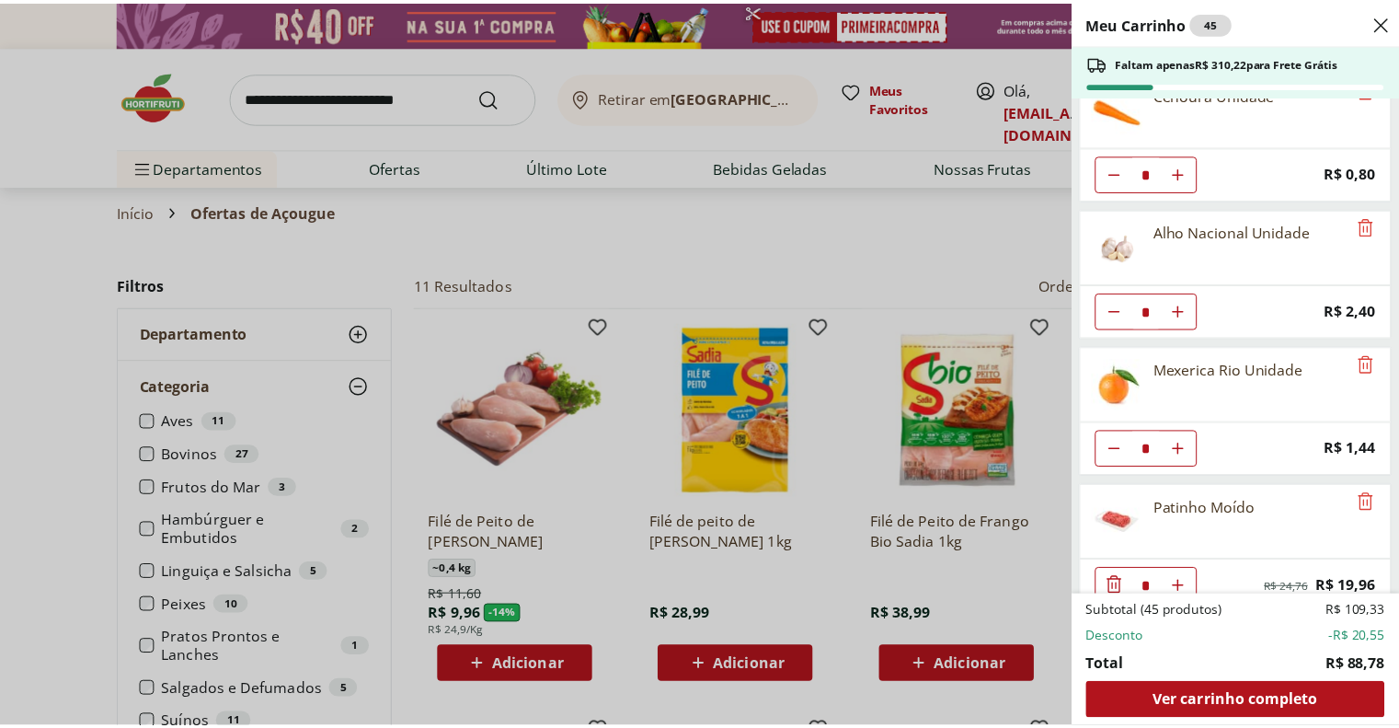
scroll to position [876, 0]
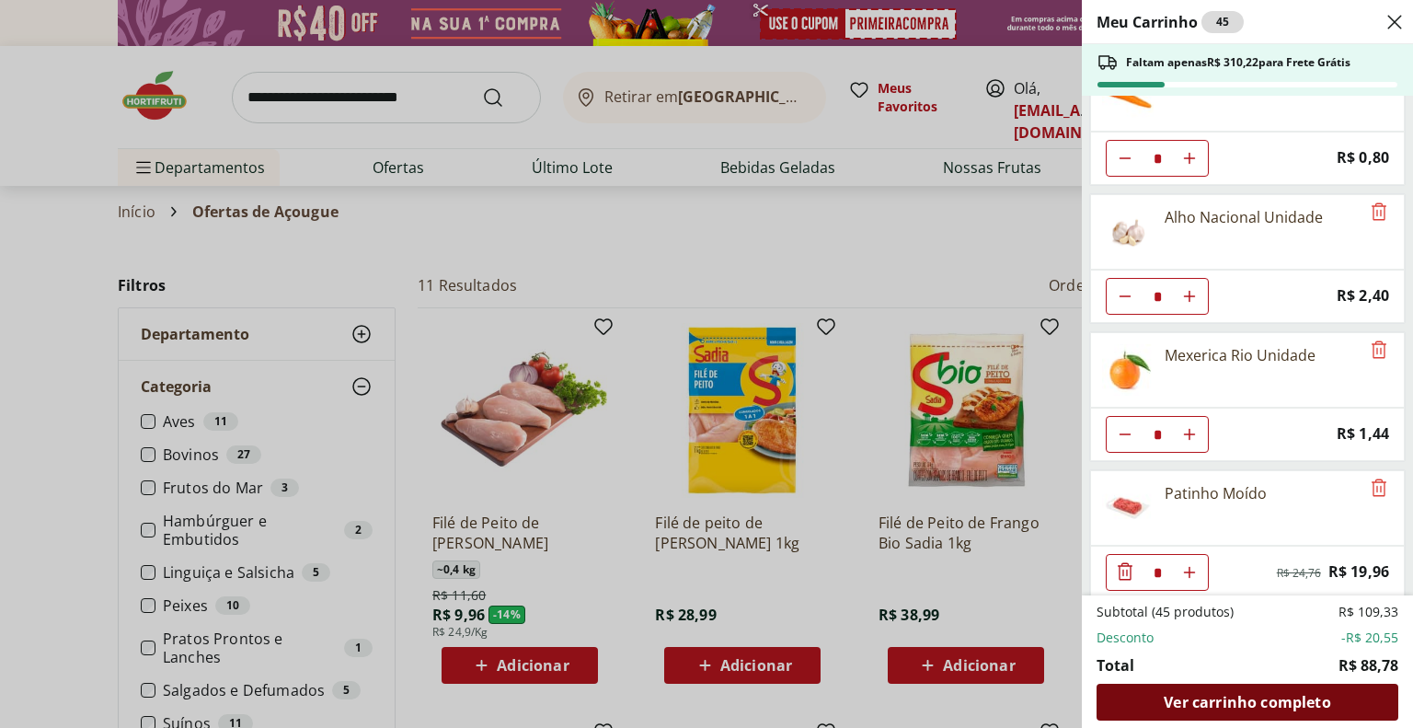
click at [1236, 707] on span "Ver carrinho completo" at bounding box center [1247, 701] width 166 height 15
click at [785, 257] on div "Meu Carrinho 45 Faltam apenas R$ 310,22 para Frete Grátis Couve Mineira Orgânic…" at bounding box center [706, 364] width 1413 height 728
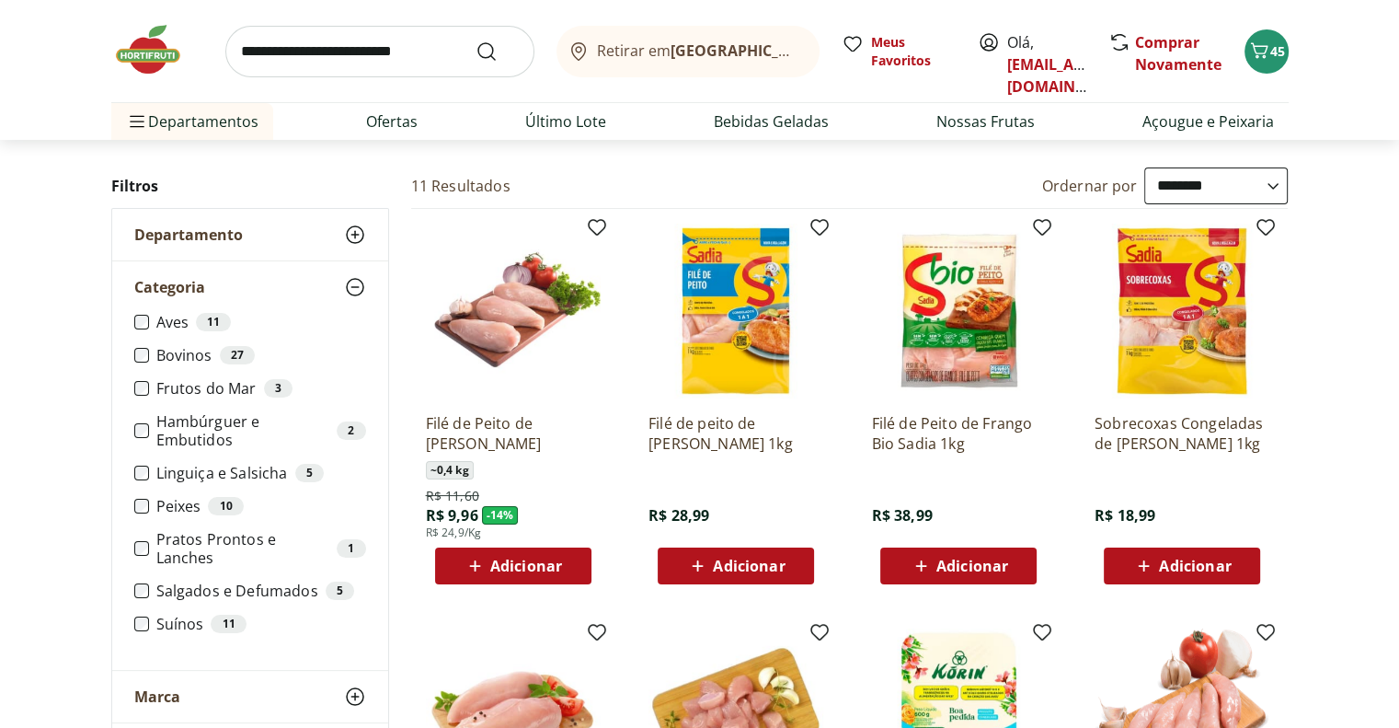
scroll to position [0, 0]
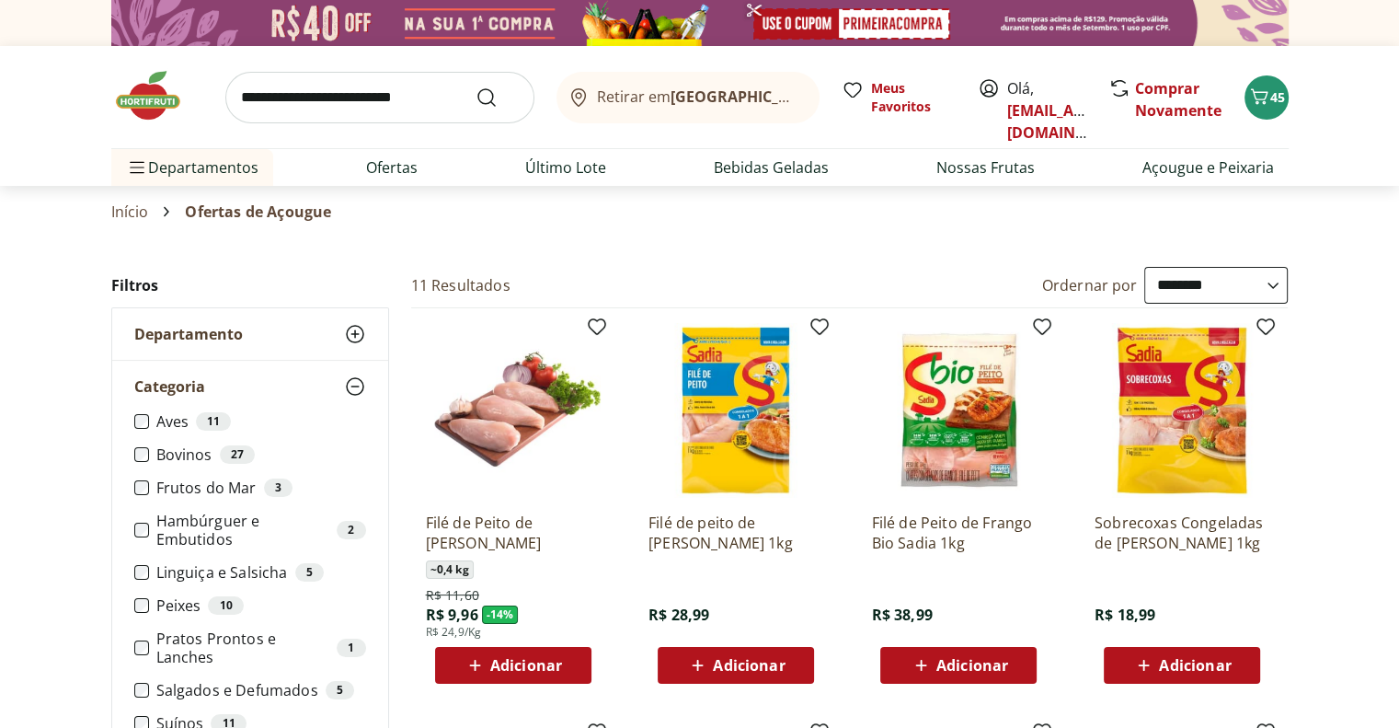
click at [0, 72] on header "Retirar em [GEOGRAPHIC_DATA]/RJ Olá, [EMAIL_ADDRESS][DOMAIN_NAME] 45 Retirar em…" at bounding box center [699, 116] width 1399 height 140
